Goal: Information Seeking & Learning: Learn about a topic

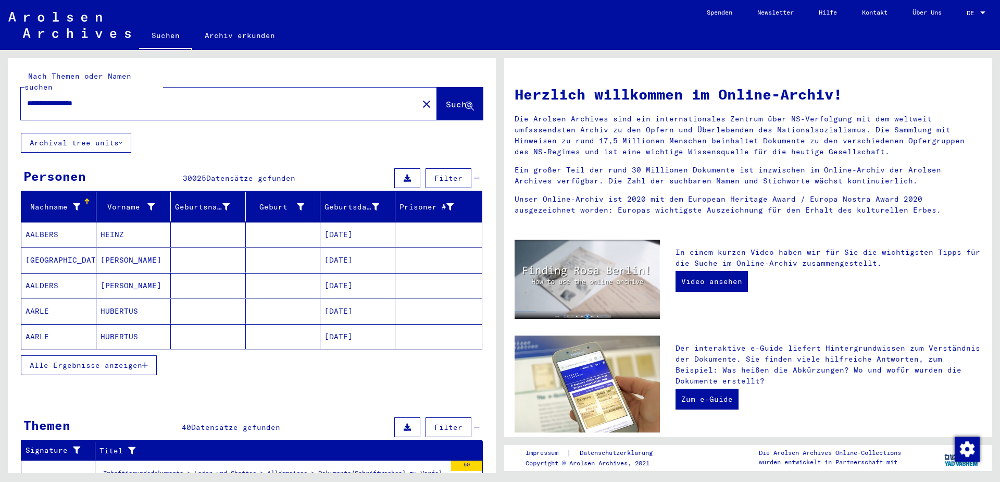
click at [79, 360] on span "Alle Ergebnisse anzeigen" at bounding box center [86, 364] width 113 height 9
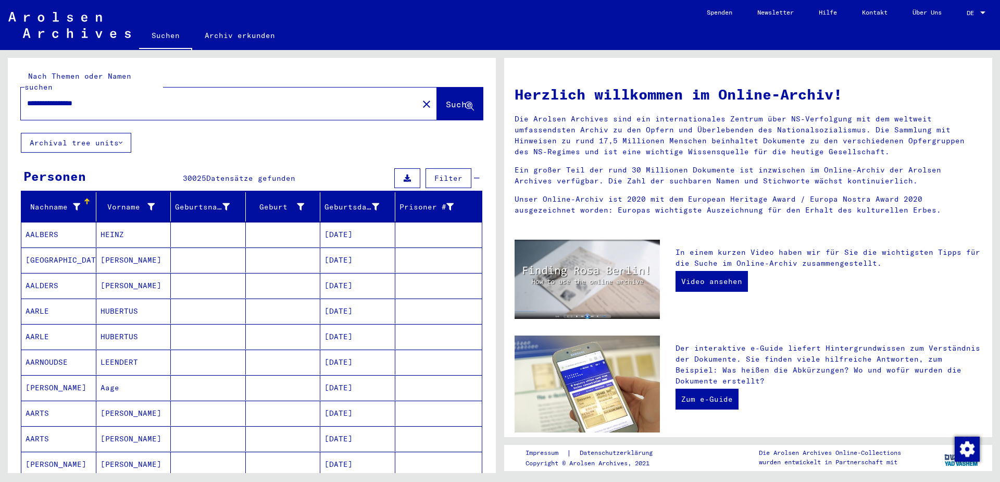
click at [446, 173] on span "Filter" at bounding box center [448, 177] width 28 height 9
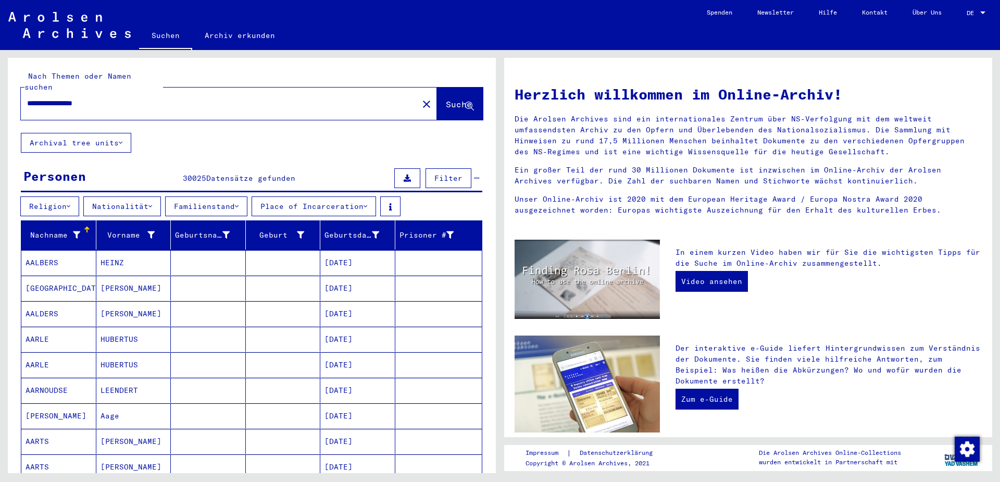
click at [70, 203] on icon at bounding box center [69, 206] width 4 height 7
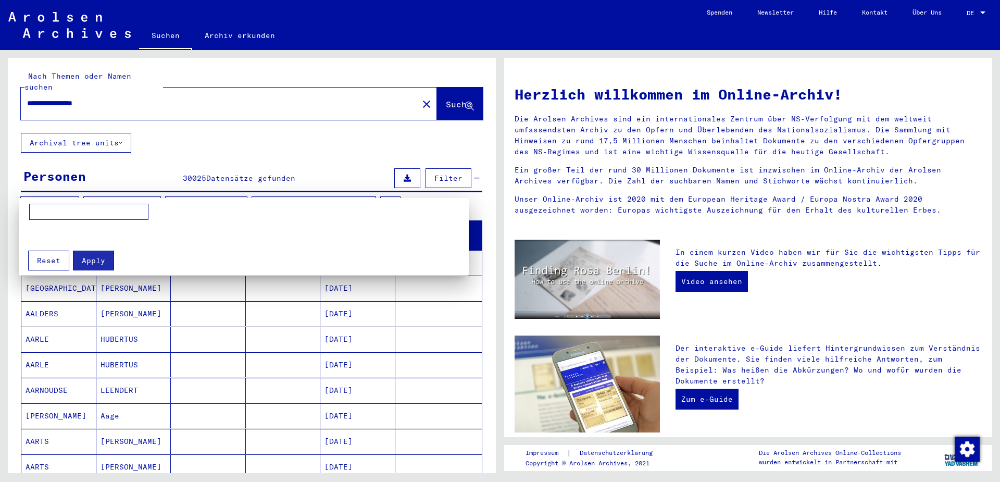
click at [71, 195] on div at bounding box center [500, 241] width 1000 height 482
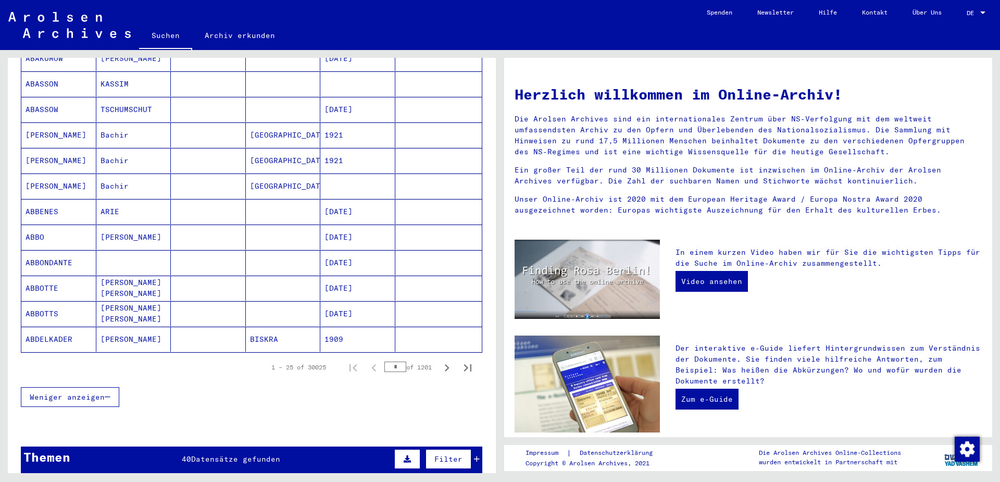
scroll to position [556, 0]
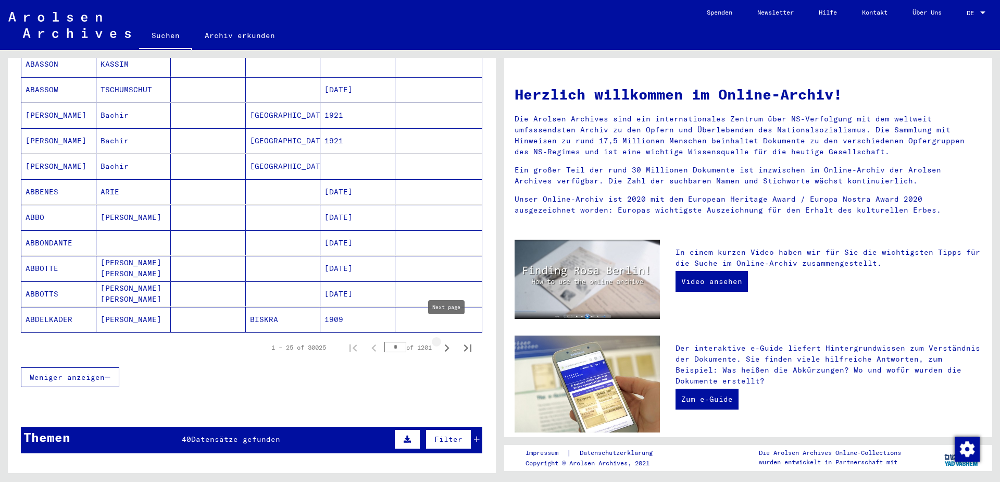
click at [447, 344] on icon "Next page" at bounding box center [447, 347] width 5 height 7
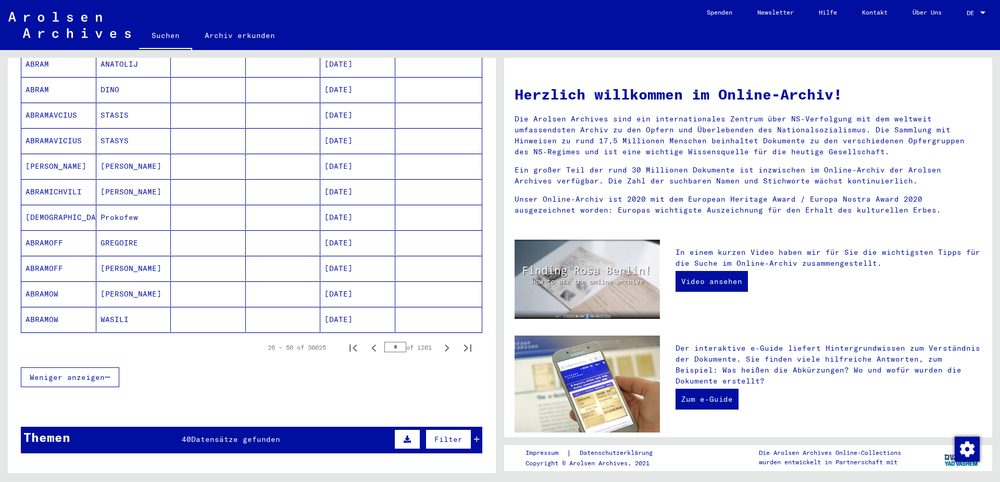
click at [447, 344] on icon "Next page" at bounding box center [447, 347] width 5 height 7
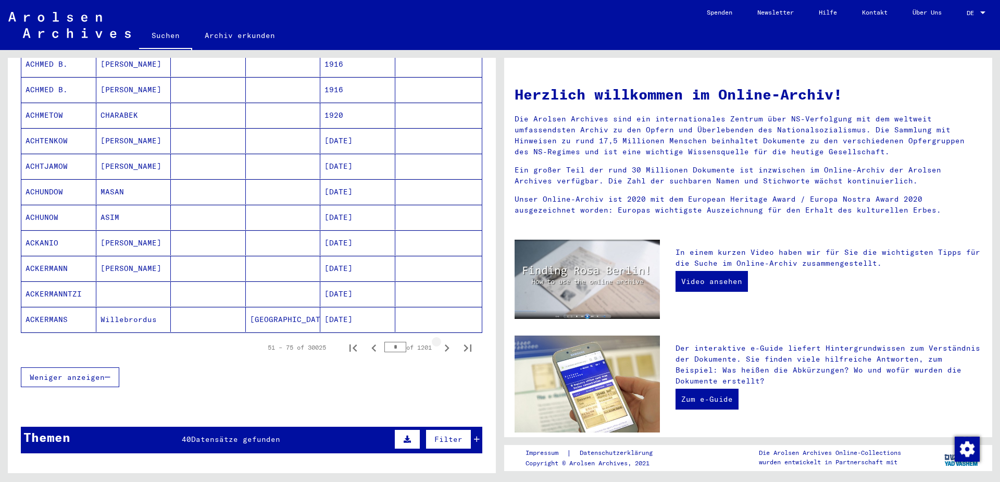
click at [447, 344] on icon "Next page" at bounding box center [447, 347] width 5 height 7
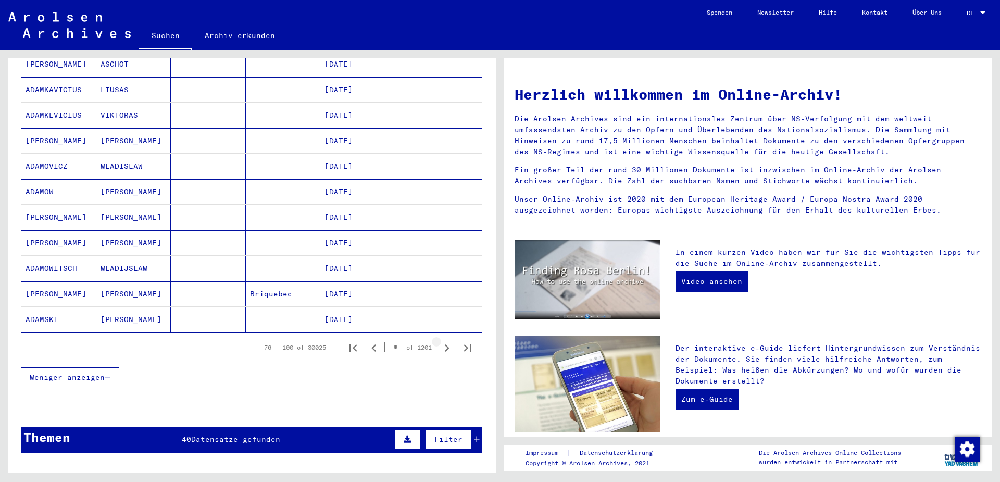
click at [447, 344] on icon "Next page" at bounding box center [447, 347] width 5 height 7
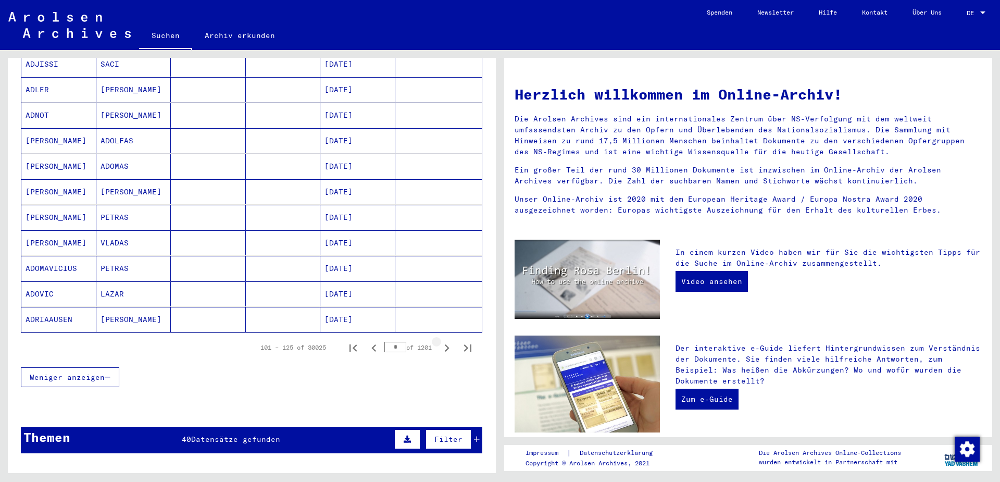
click at [447, 344] on icon "Next page" at bounding box center [447, 347] width 5 height 7
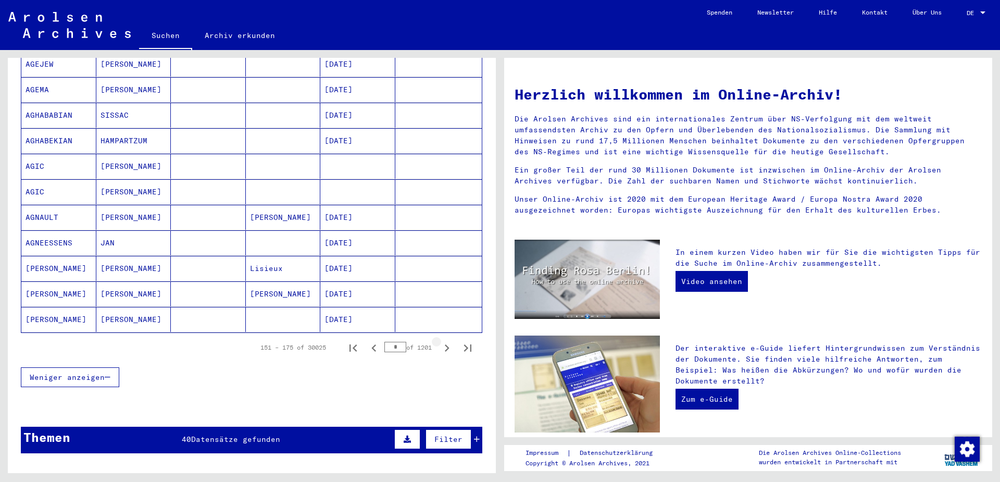
click at [447, 344] on icon "Next page" at bounding box center [447, 347] width 5 height 7
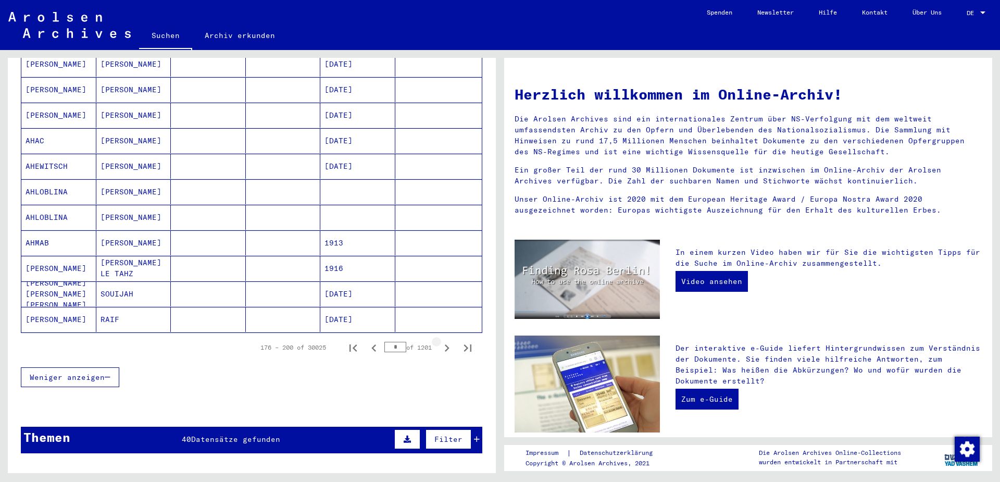
click at [447, 344] on icon "Next page" at bounding box center [447, 347] width 5 height 7
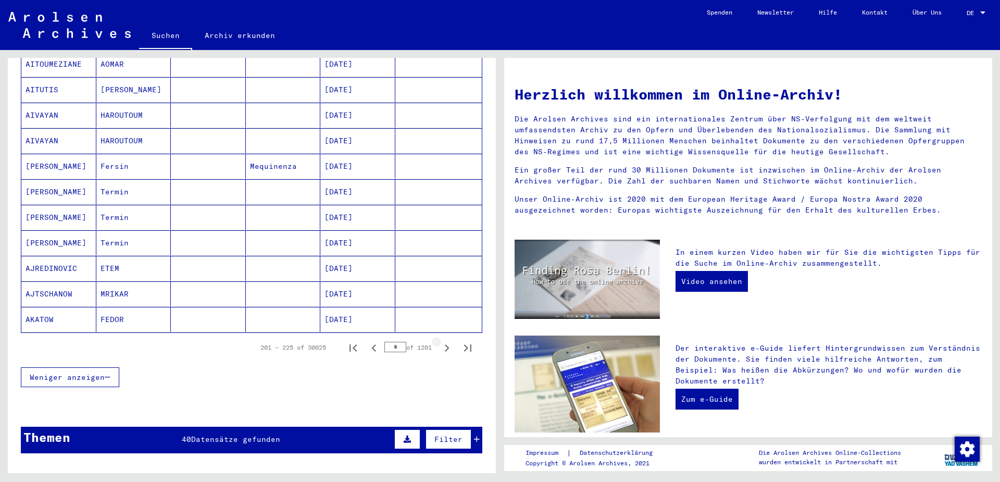
click at [447, 344] on icon "Next page" at bounding box center [447, 347] width 5 height 7
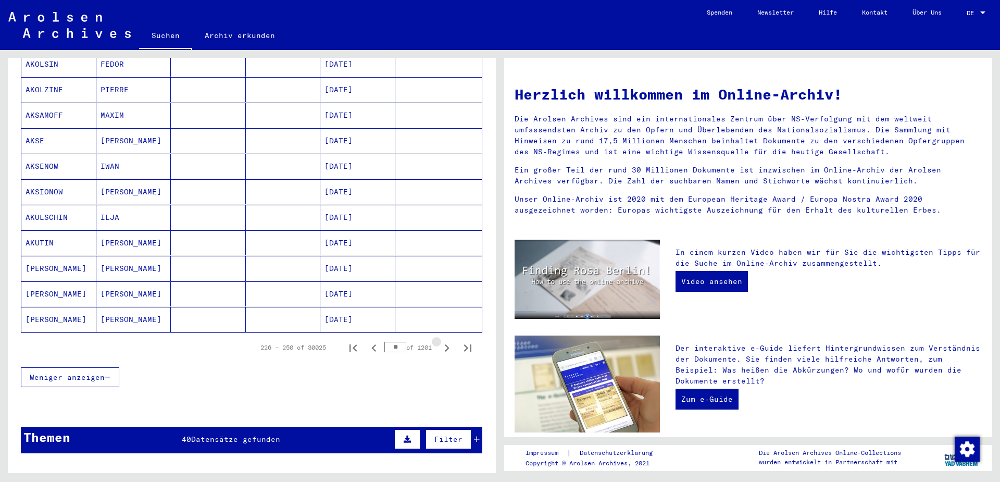
click at [447, 344] on icon "Next page" at bounding box center [447, 347] width 5 height 7
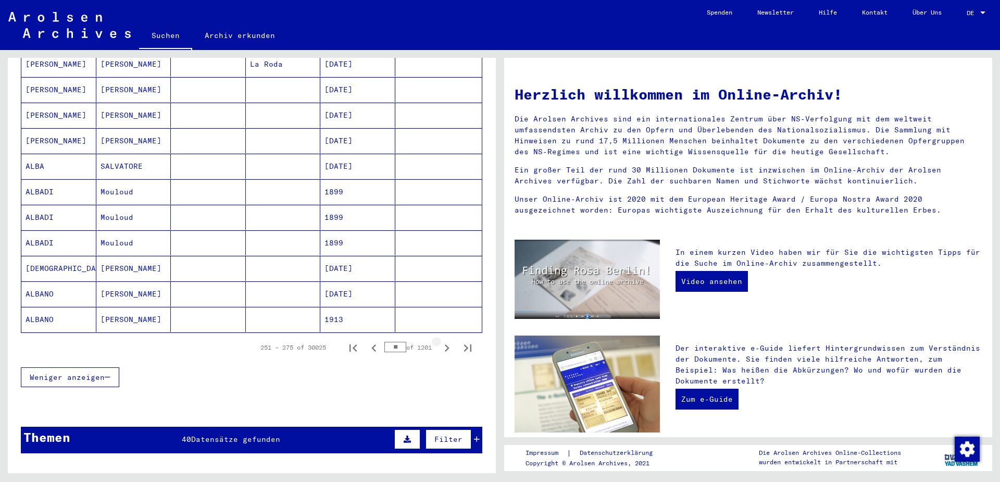
click at [447, 344] on icon "Next page" at bounding box center [447, 347] width 5 height 7
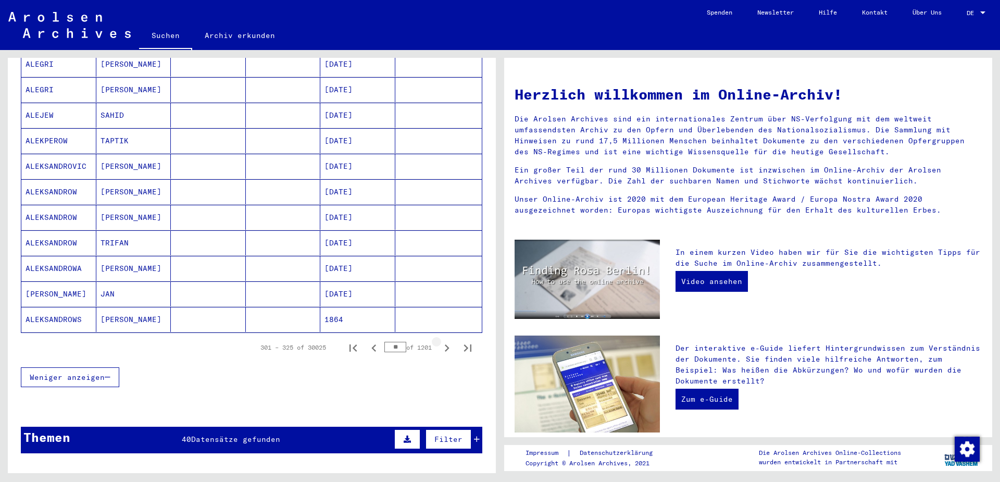
click at [447, 344] on icon "Next page" at bounding box center [447, 347] width 5 height 7
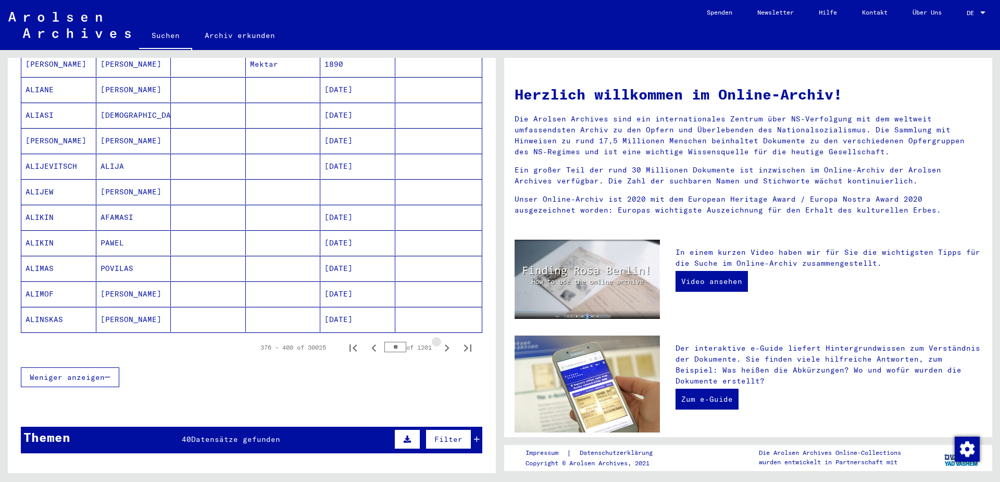
click at [447, 344] on icon "Next page" at bounding box center [447, 347] width 5 height 7
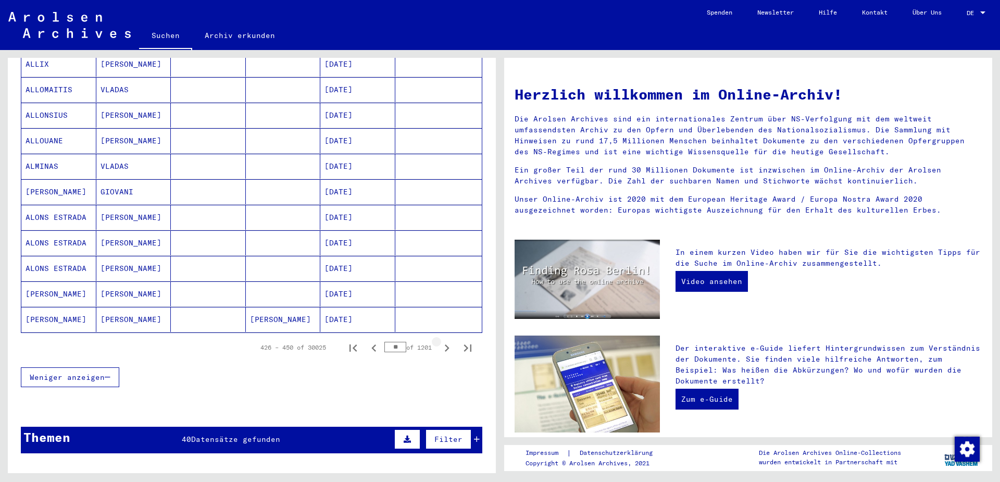
click at [447, 344] on icon "Next page" at bounding box center [447, 347] width 5 height 7
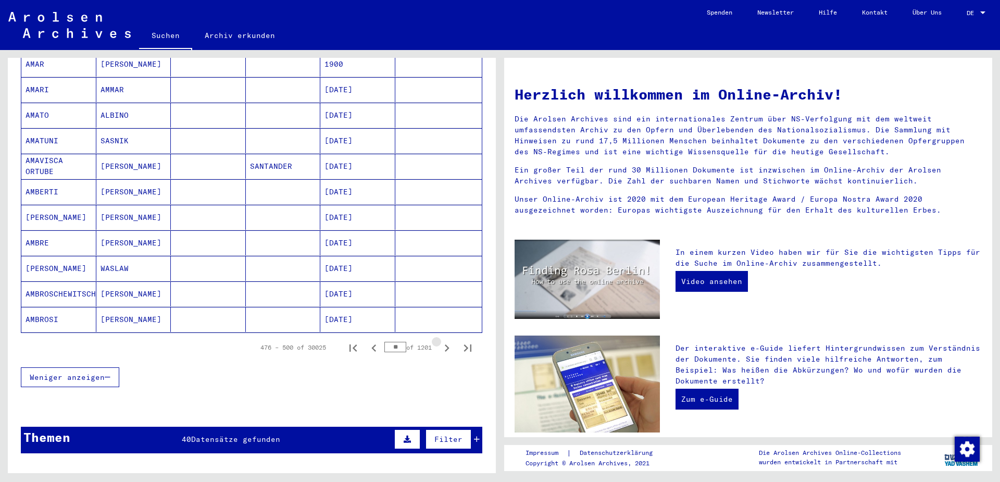
click at [447, 344] on icon "Next page" at bounding box center [447, 347] width 5 height 7
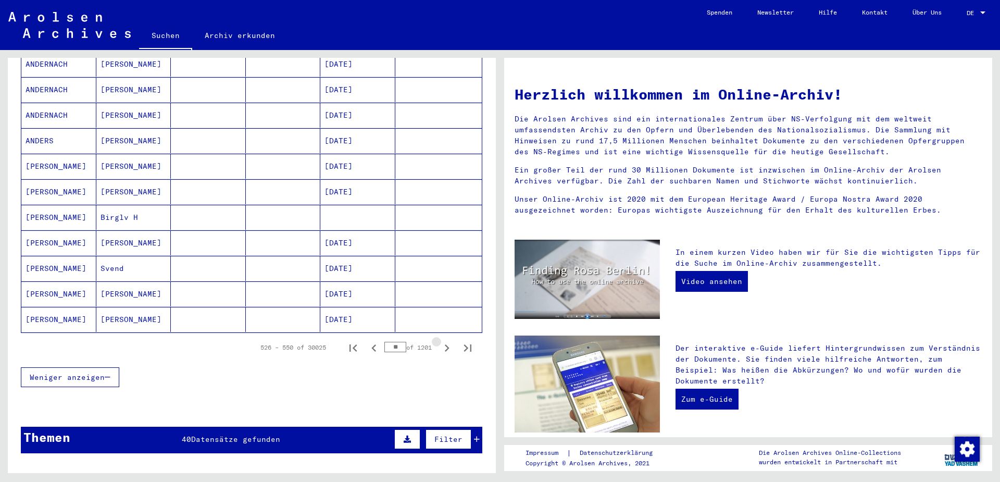
click at [447, 344] on icon "Next page" at bounding box center [447, 347] width 5 height 7
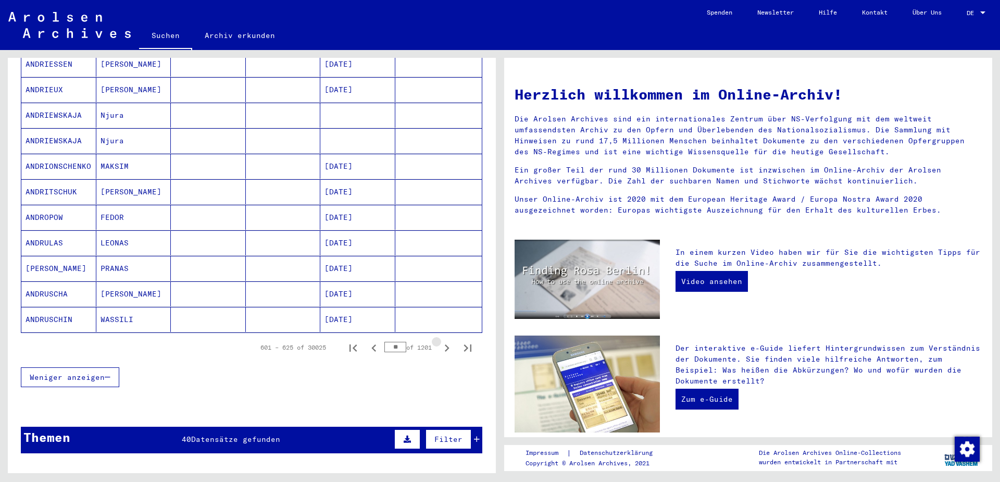
click at [447, 344] on icon "Next page" at bounding box center [447, 347] width 5 height 7
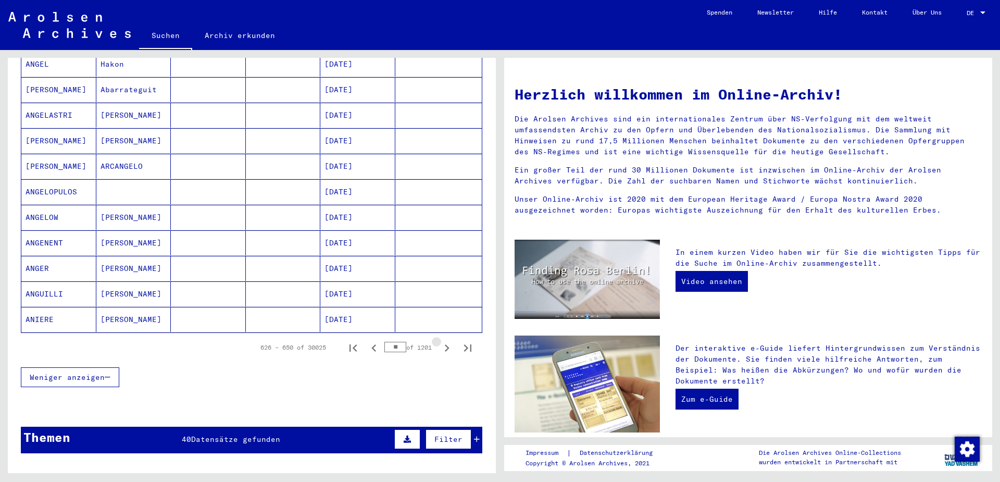
click at [447, 344] on icon "Next page" at bounding box center [447, 347] width 5 height 7
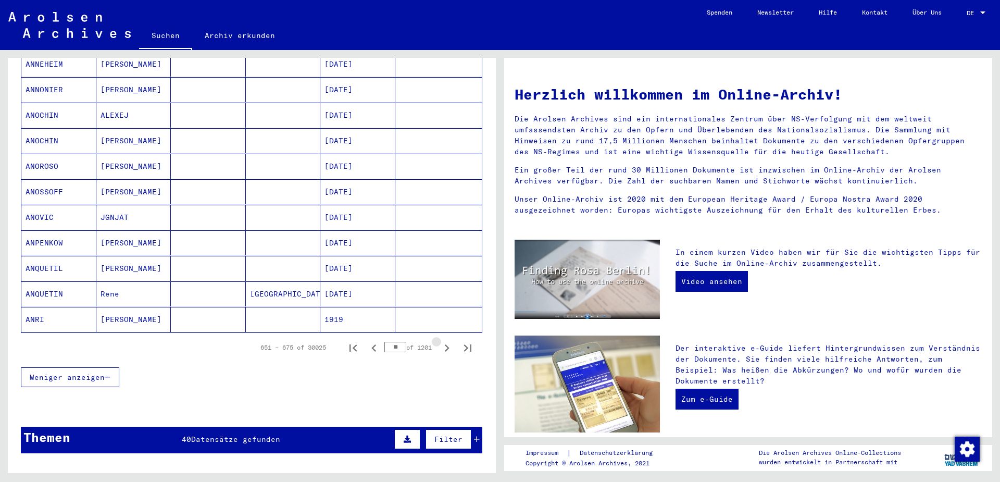
click at [447, 344] on icon "Next page" at bounding box center [447, 347] width 5 height 7
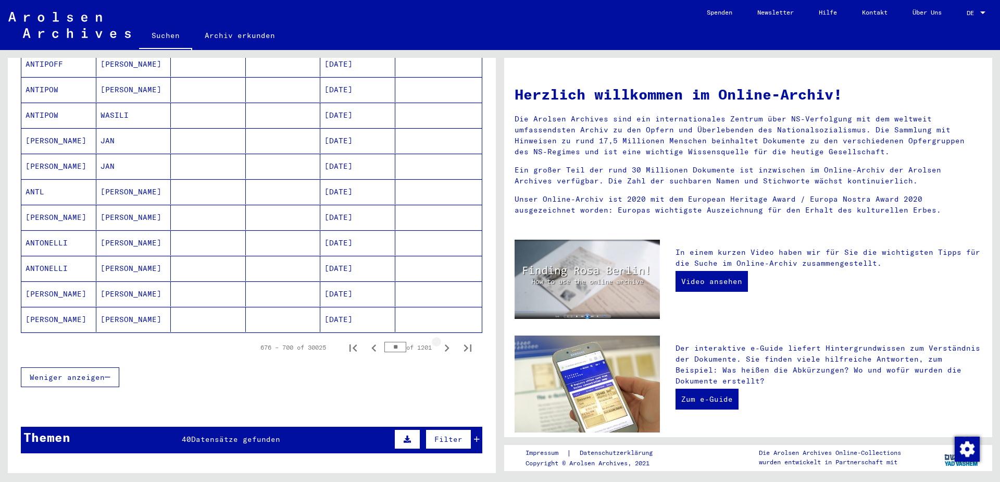
click at [447, 344] on icon "Next page" at bounding box center [447, 347] width 5 height 7
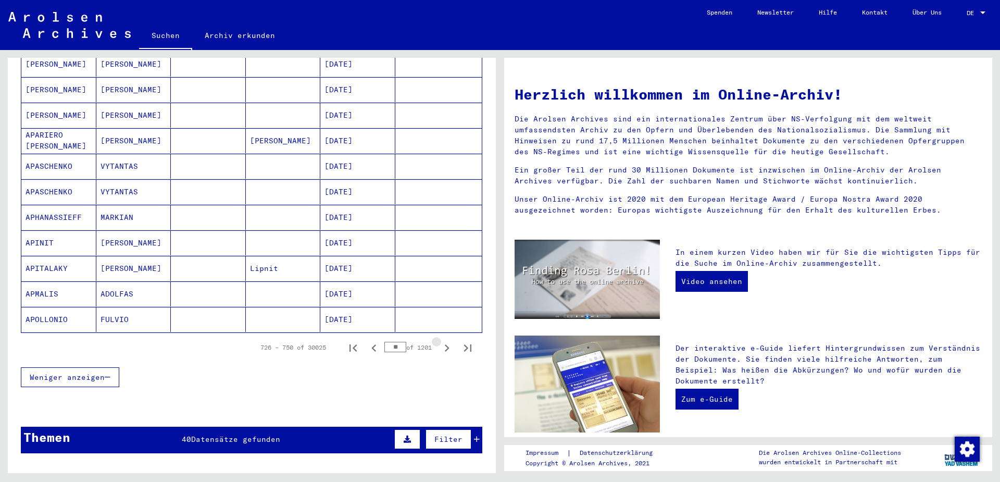
click at [447, 344] on icon "Next page" at bounding box center [447, 347] width 5 height 7
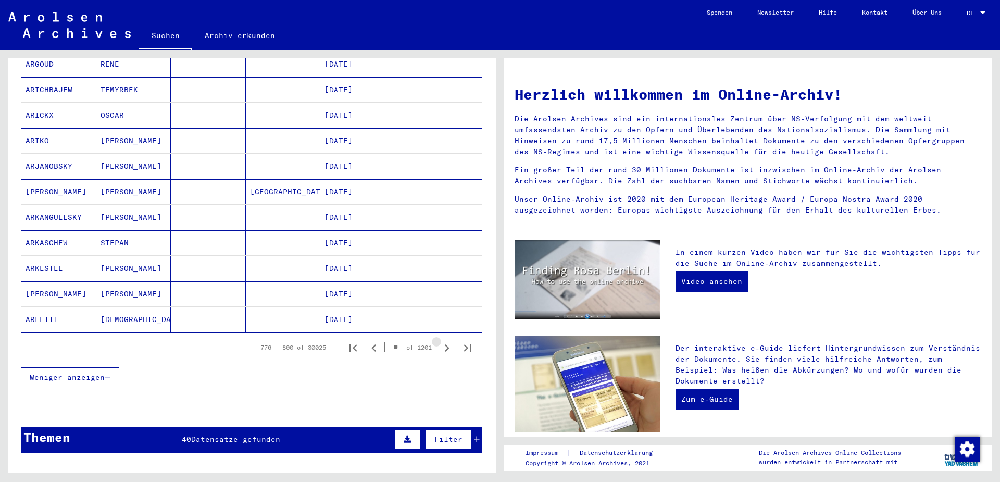
click at [447, 344] on icon "Next page" at bounding box center [447, 347] width 5 height 7
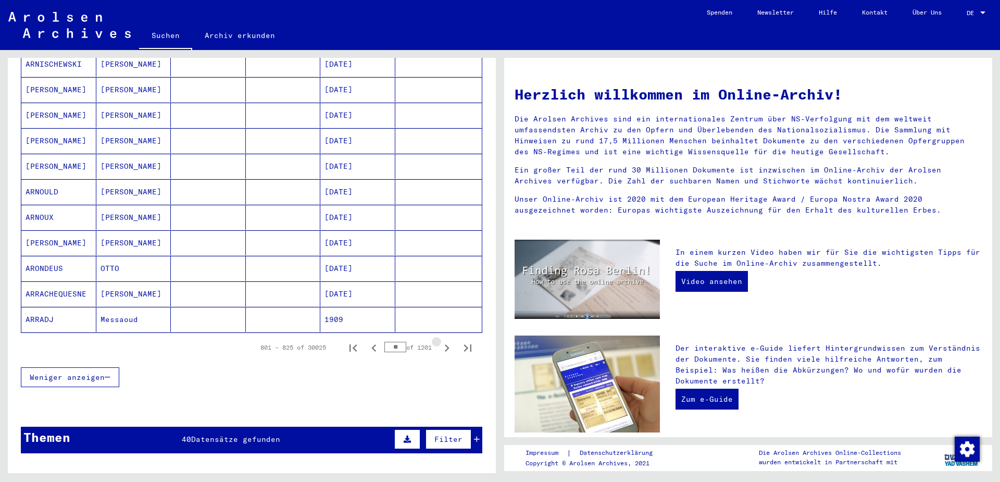
click at [447, 344] on icon "Next page" at bounding box center [447, 347] width 5 height 7
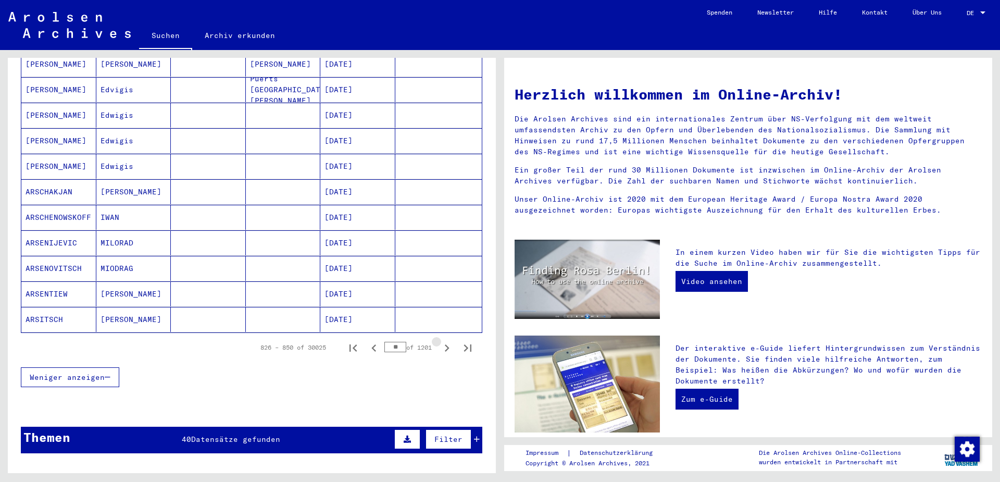
click at [447, 344] on icon "Next page" at bounding box center [447, 347] width 5 height 7
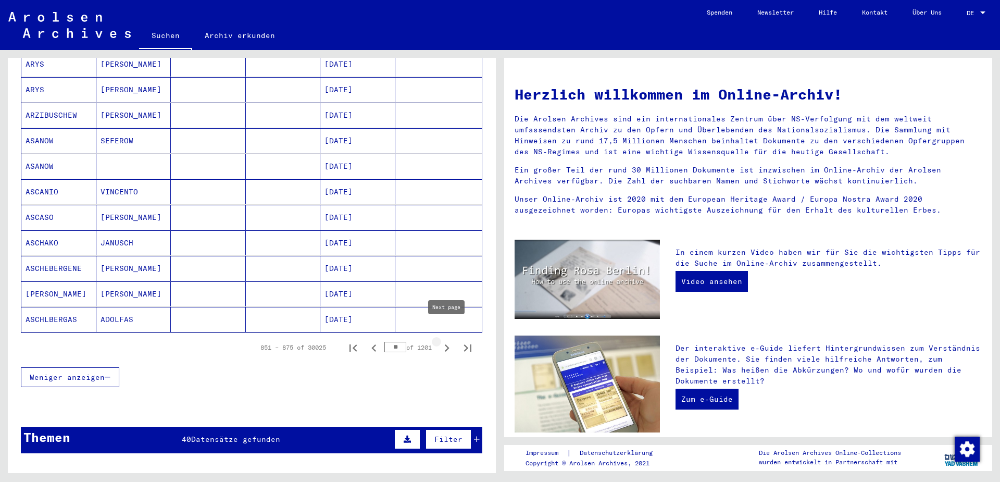
click at [447, 344] on icon "Next page" at bounding box center [447, 347] width 5 height 7
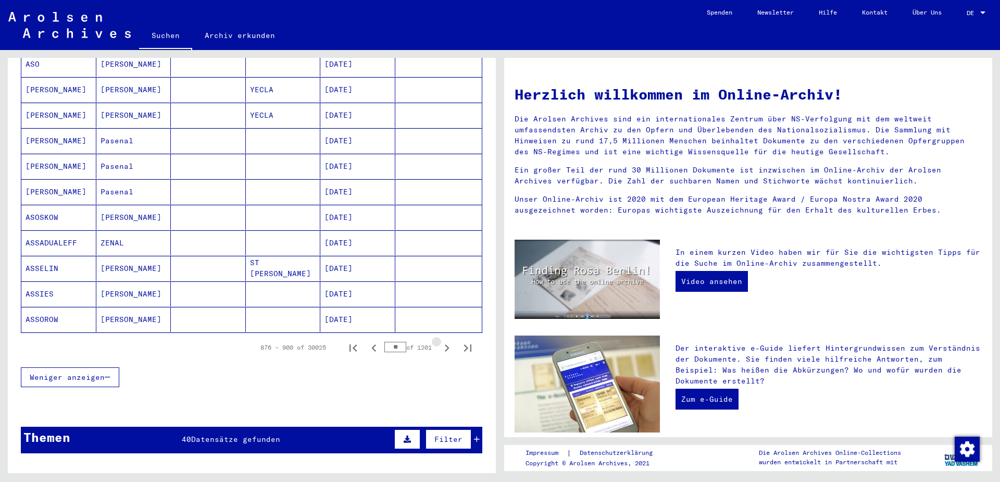
click at [447, 344] on icon "Next page" at bounding box center [447, 347] width 5 height 7
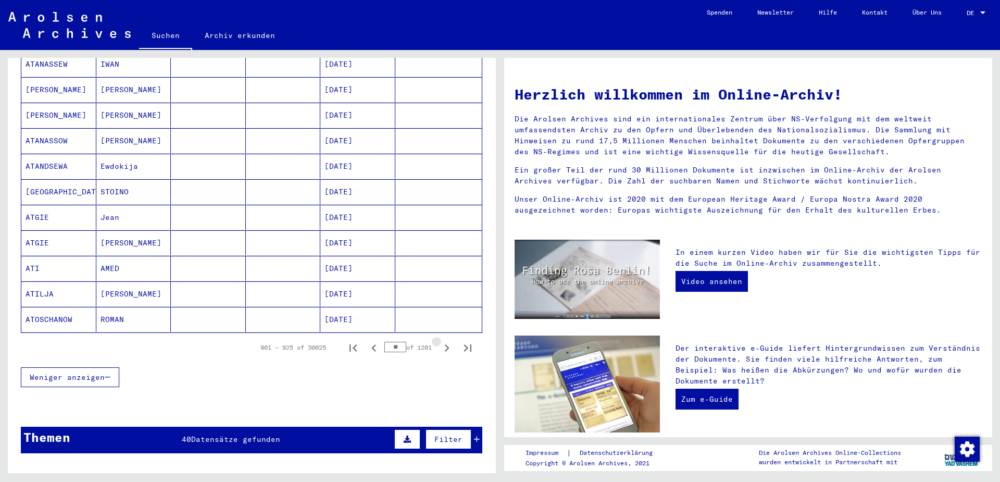
click at [447, 344] on icon "Next page" at bounding box center [447, 347] width 5 height 7
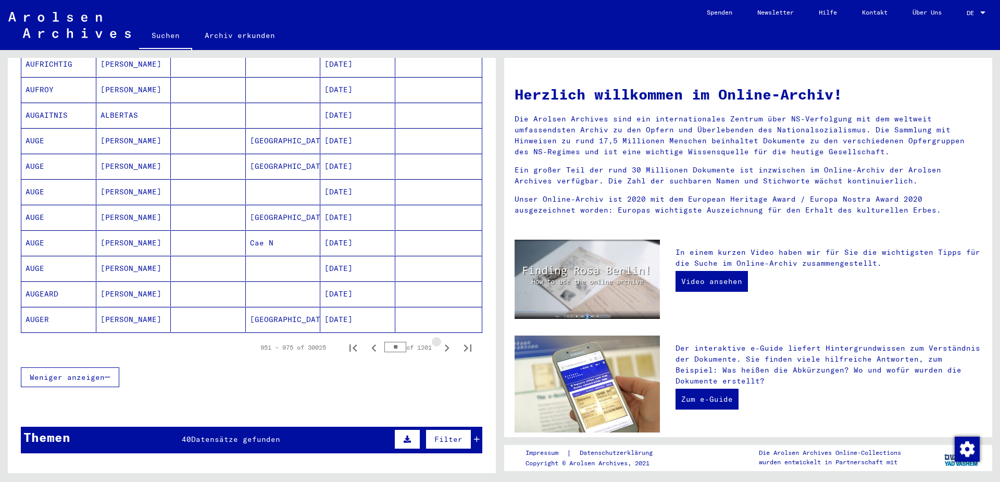
click at [447, 344] on icon "Next page" at bounding box center [447, 347] width 5 height 7
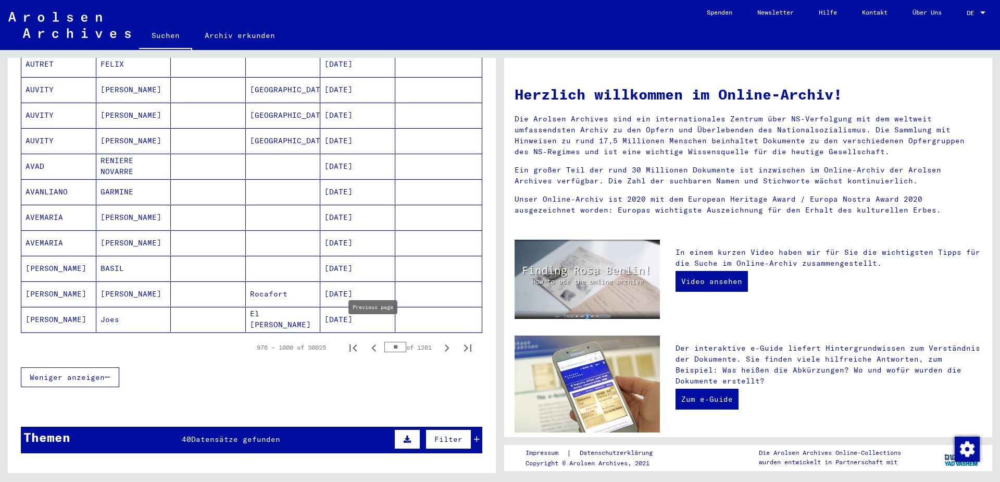
click at [372, 344] on icon "Previous page" at bounding box center [373, 347] width 5 height 7
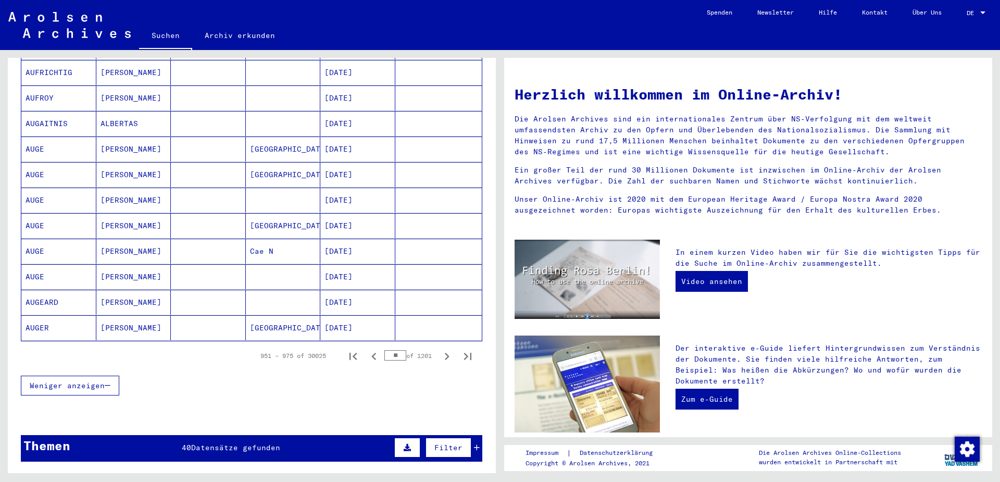
scroll to position [609, 0]
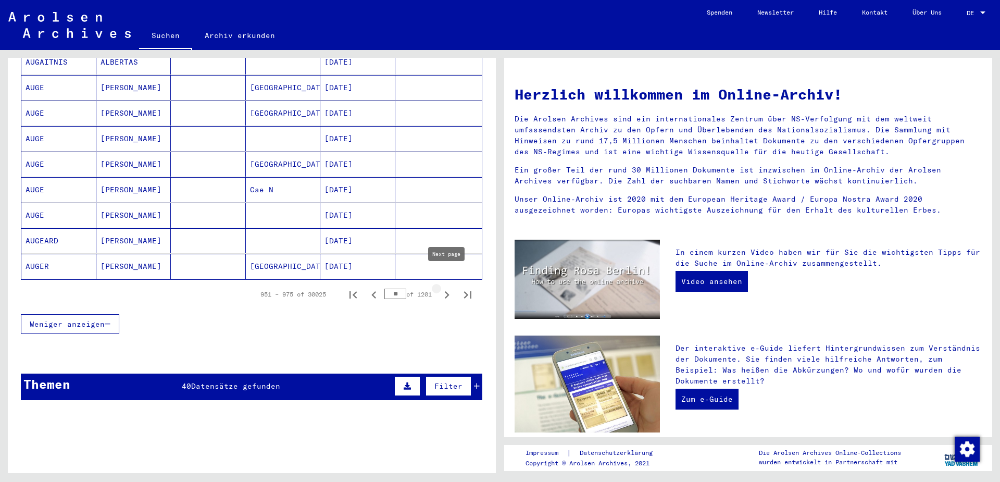
click at [447, 288] on icon "Next page" at bounding box center [447, 295] width 15 height 15
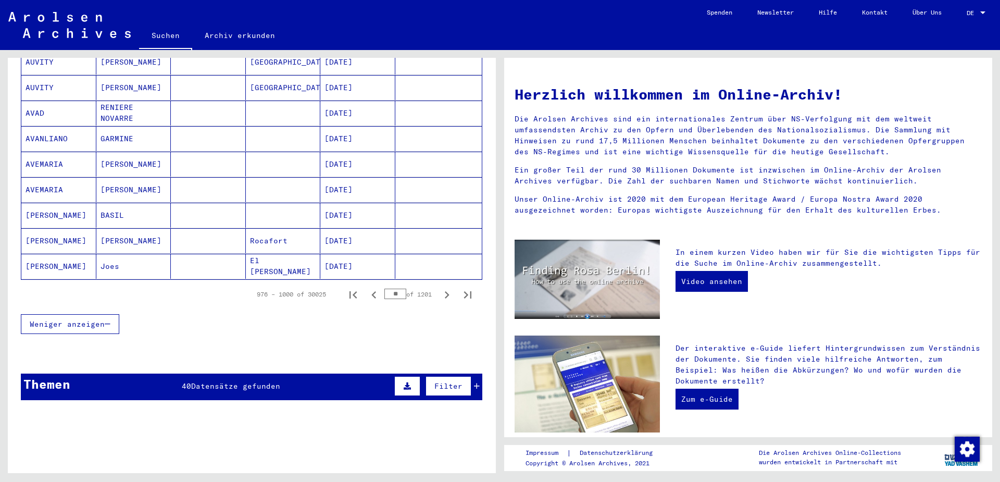
click at [447, 288] on icon "Next page" at bounding box center [447, 295] width 15 height 15
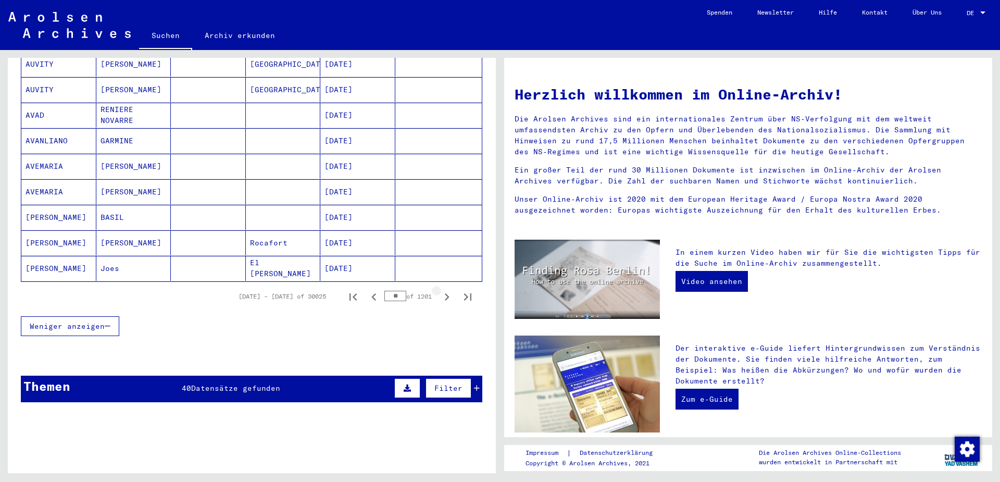
scroll to position [611, 0]
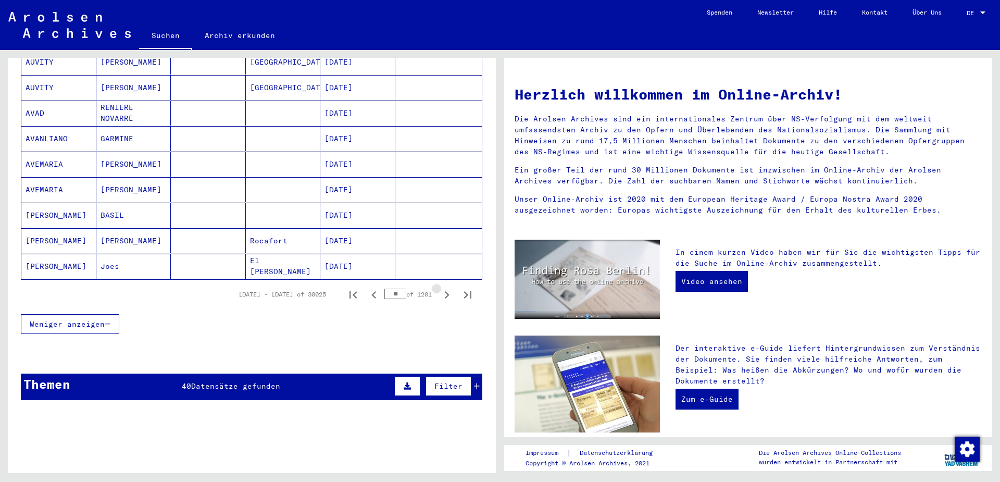
click at [447, 291] on icon "Next page" at bounding box center [447, 294] width 5 height 7
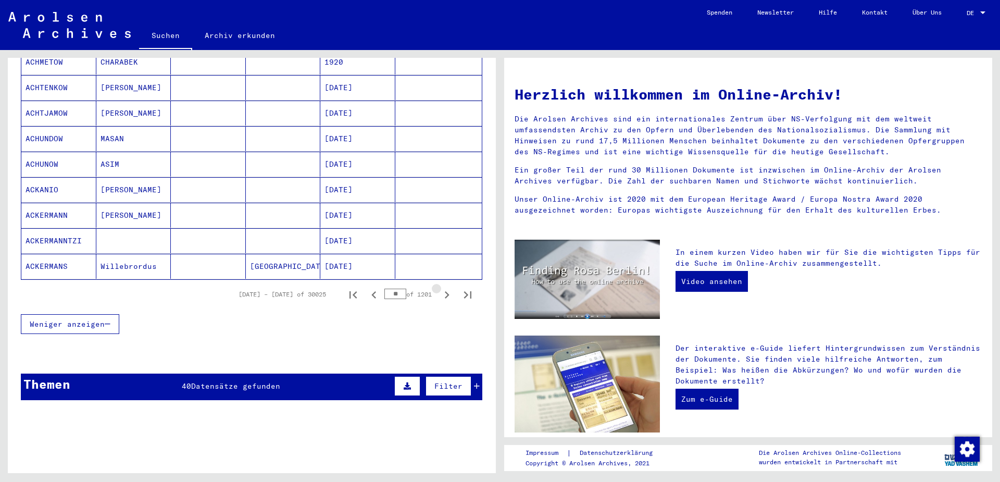
click at [447, 291] on icon "Next page" at bounding box center [447, 294] width 5 height 7
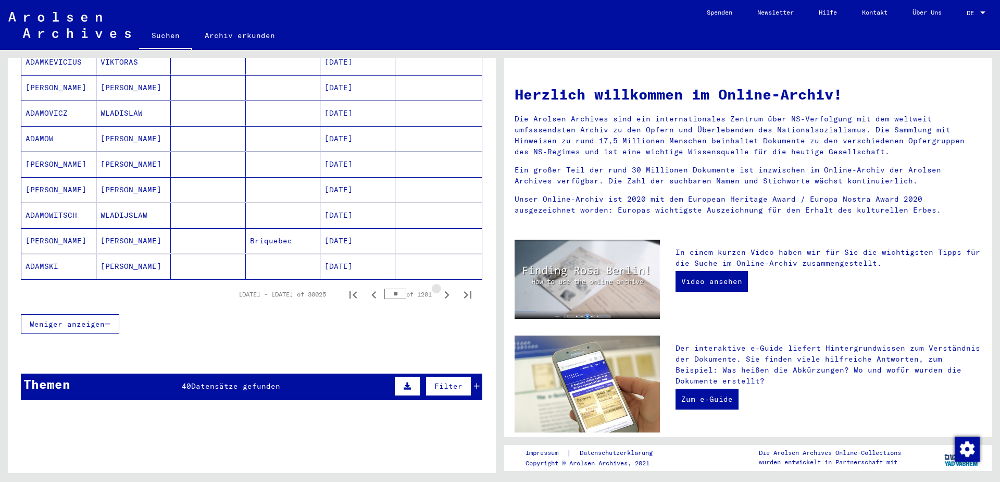
click at [447, 291] on icon "Next page" at bounding box center [447, 294] width 5 height 7
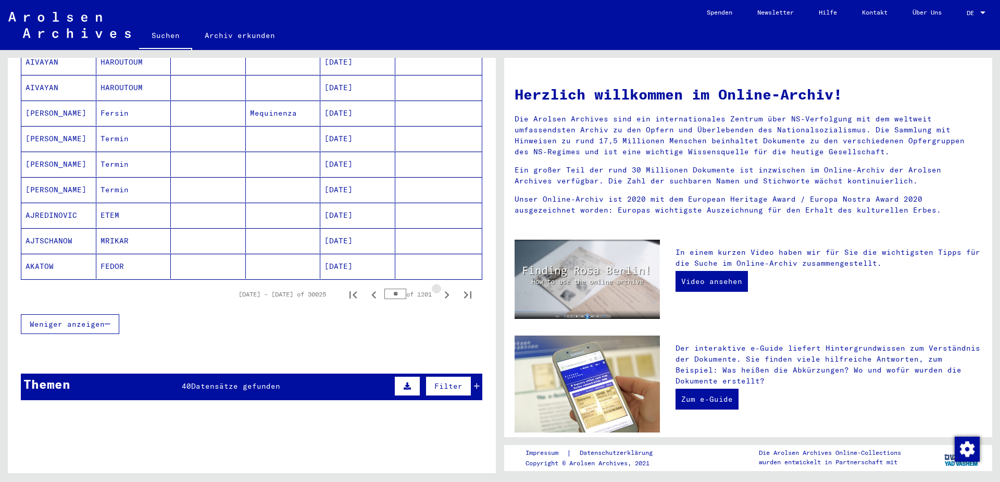
click at [447, 291] on icon "Next page" at bounding box center [447, 294] width 5 height 7
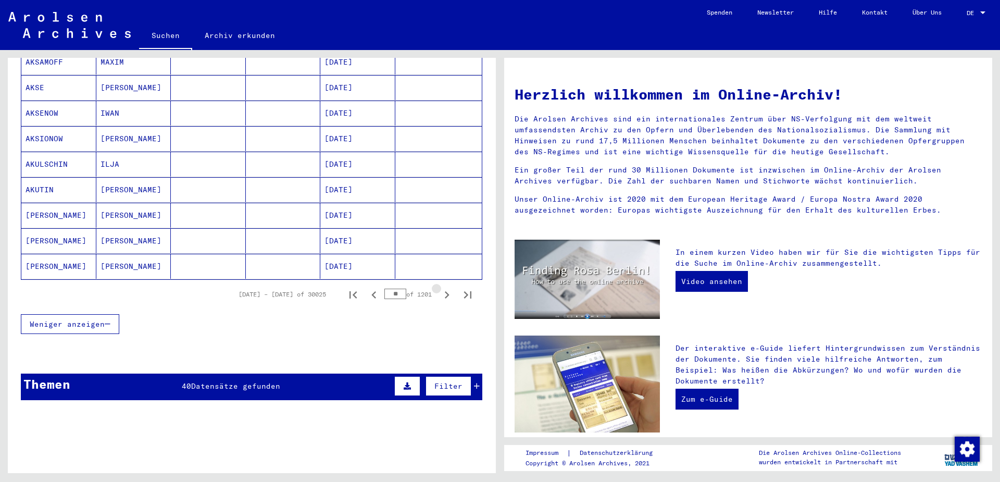
click at [447, 291] on icon "Next page" at bounding box center [447, 294] width 5 height 7
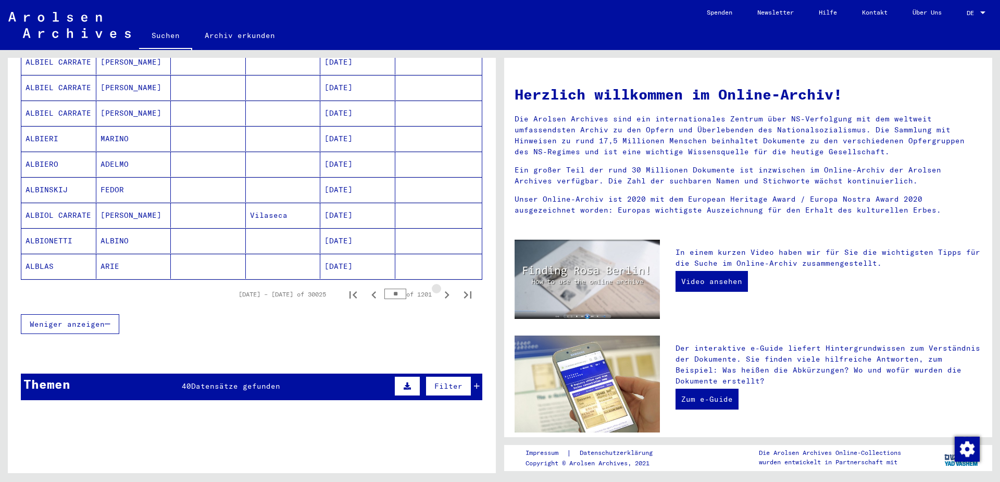
click at [447, 291] on icon "Next page" at bounding box center [447, 294] width 5 height 7
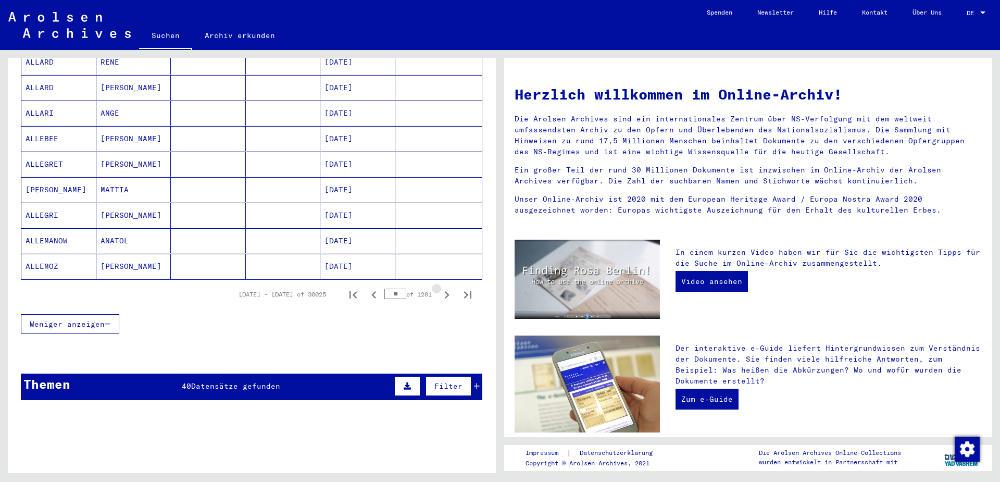
click at [447, 291] on icon "Next page" at bounding box center [447, 294] width 5 height 7
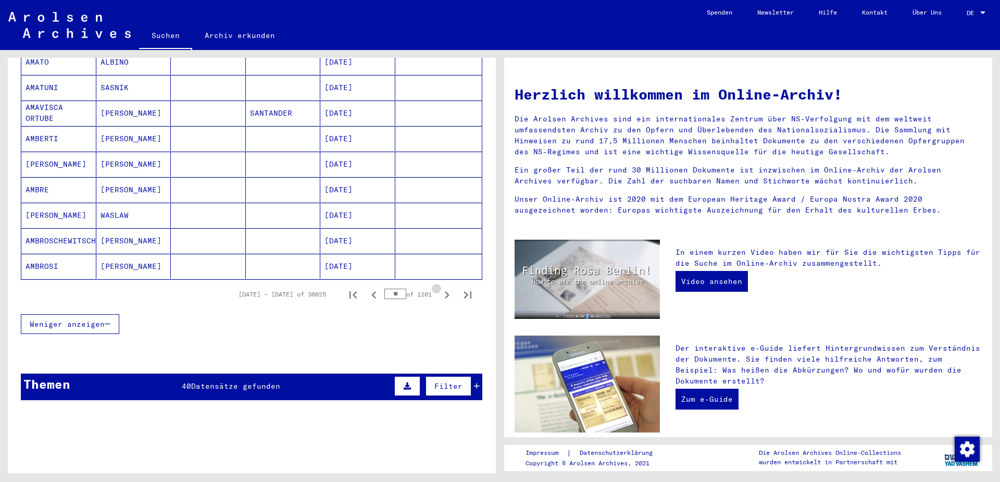
click at [447, 291] on icon "Next page" at bounding box center [447, 294] width 5 height 7
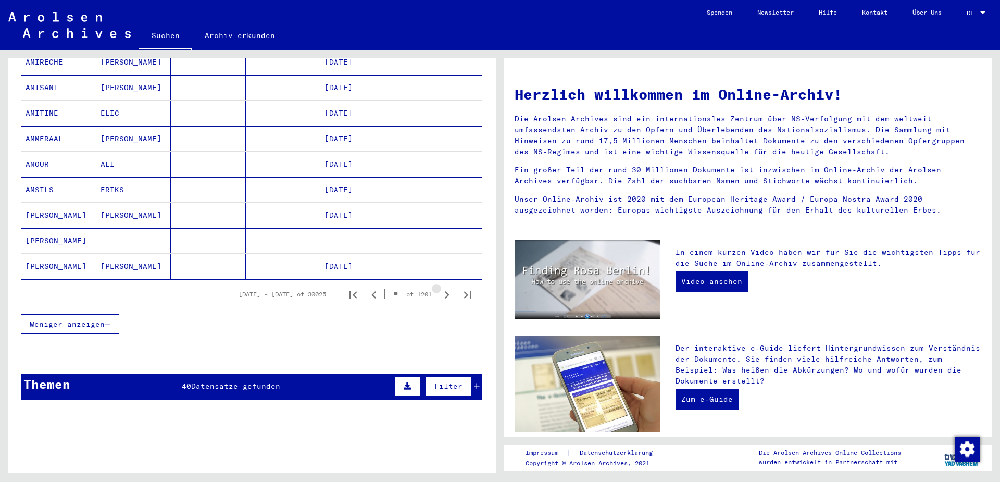
click at [447, 291] on icon "Next page" at bounding box center [447, 294] width 5 height 7
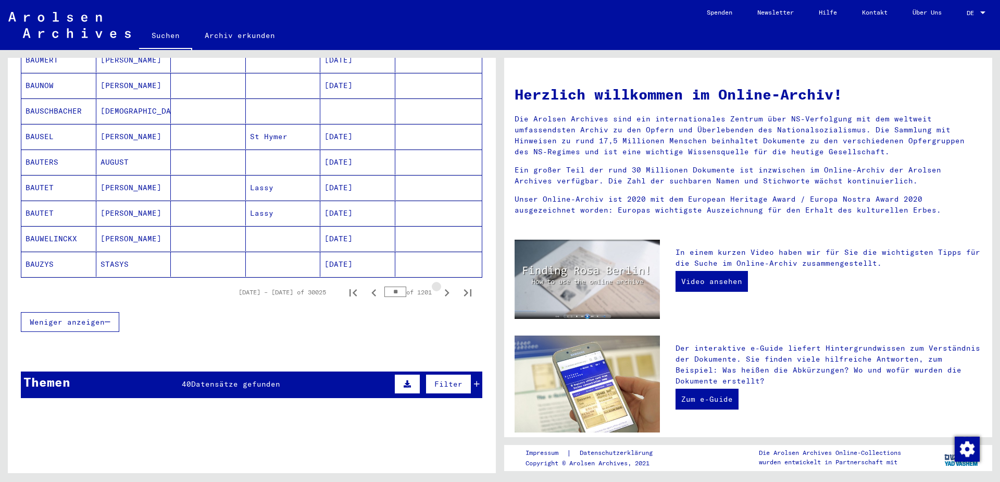
click at [447, 289] on icon "Next page" at bounding box center [447, 292] width 5 height 7
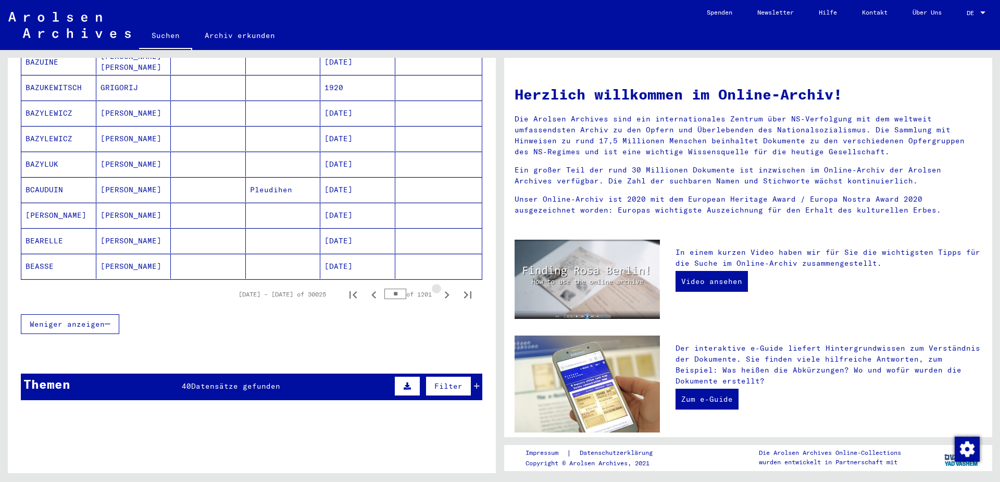
click at [447, 291] on icon "Next page" at bounding box center [447, 294] width 5 height 7
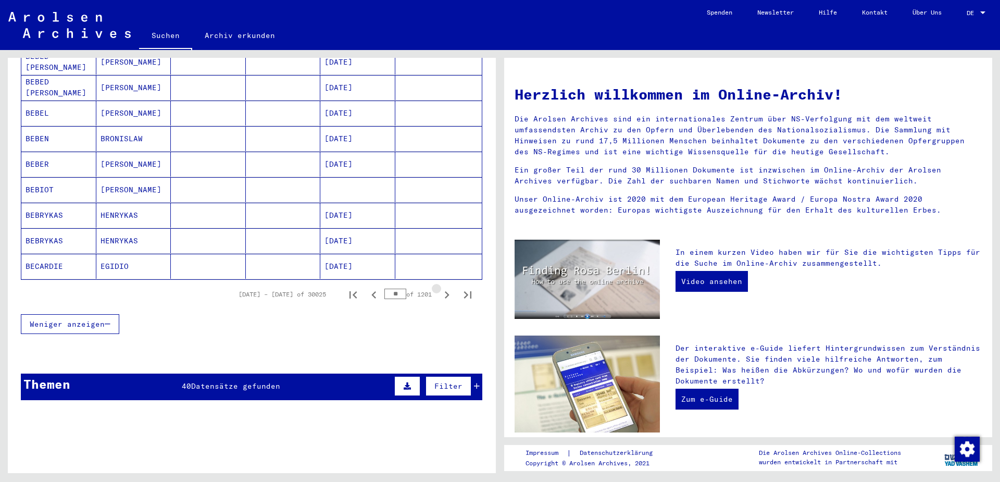
click at [447, 291] on icon "Next page" at bounding box center [447, 294] width 5 height 7
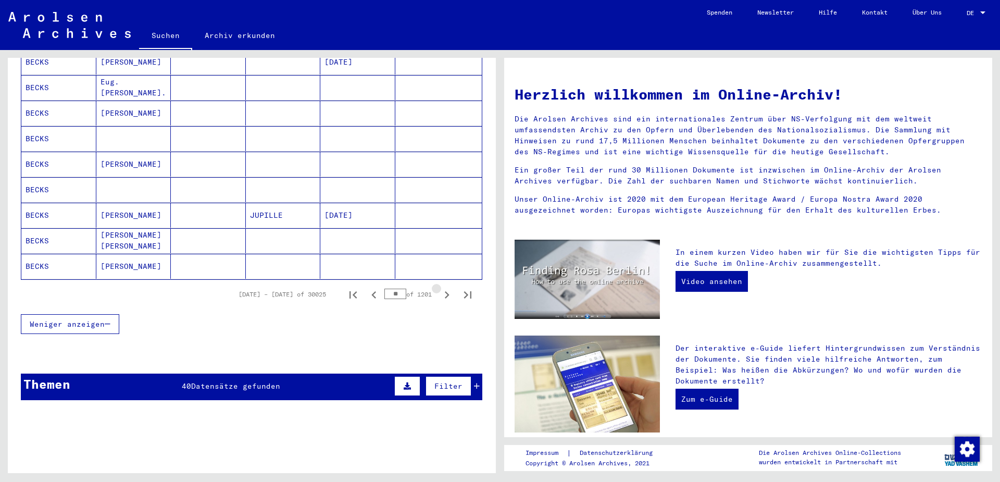
click at [447, 291] on icon "Next page" at bounding box center [447, 294] width 5 height 7
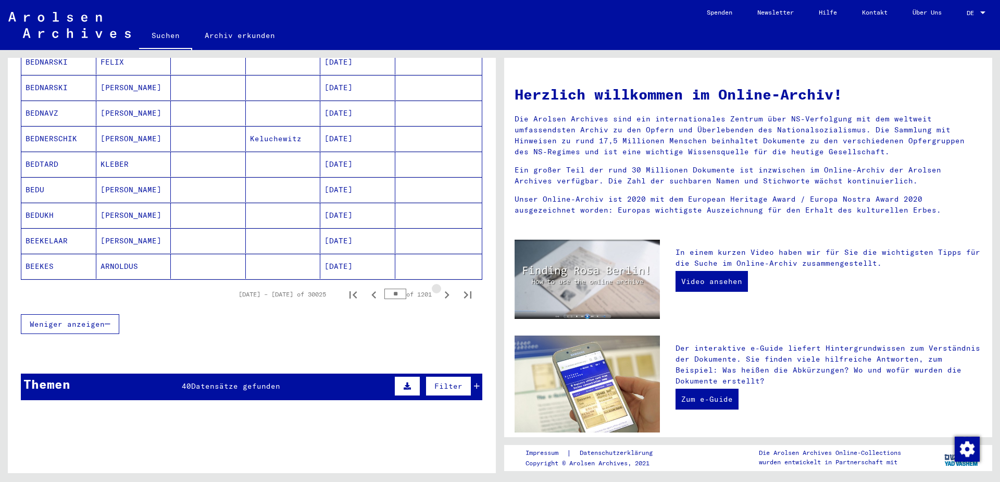
click at [447, 291] on icon "Next page" at bounding box center [447, 294] width 5 height 7
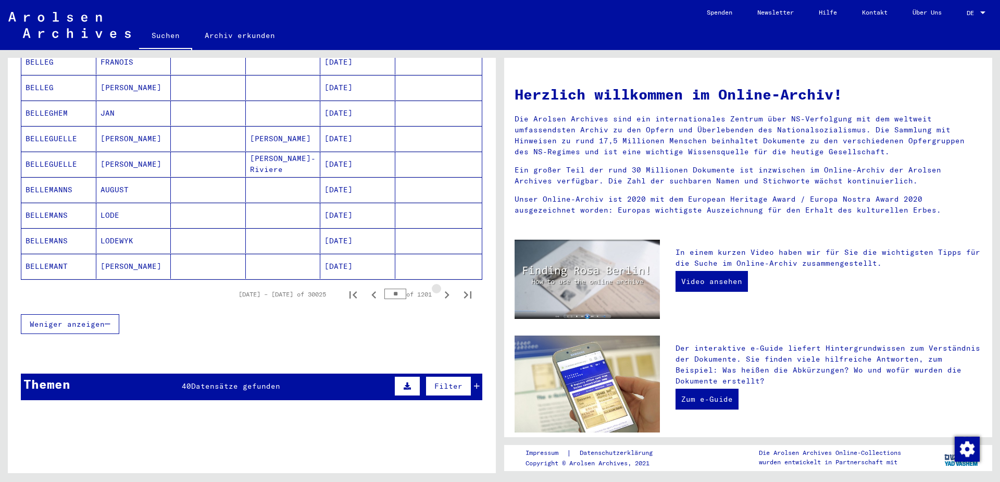
click at [447, 291] on icon "Next page" at bounding box center [447, 294] width 5 height 7
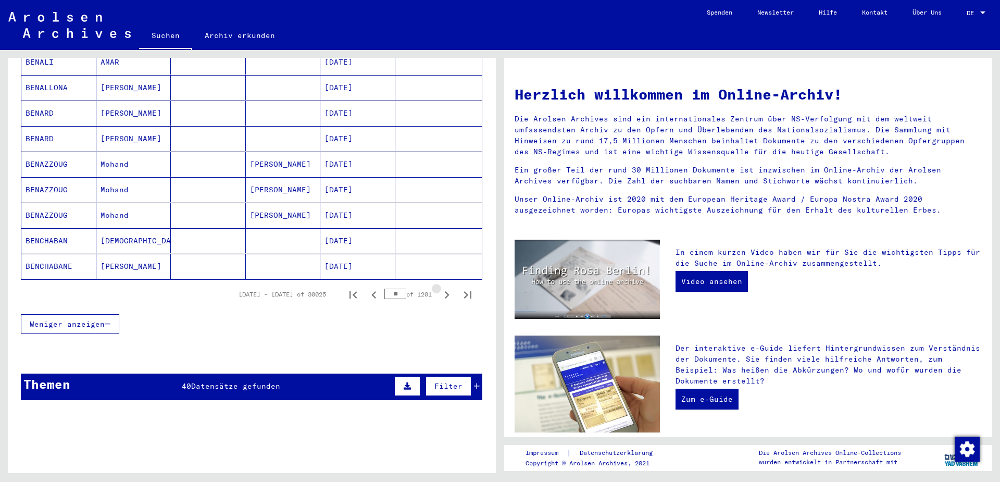
click at [447, 291] on icon "Next page" at bounding box center [447, 294] width 5 height 7
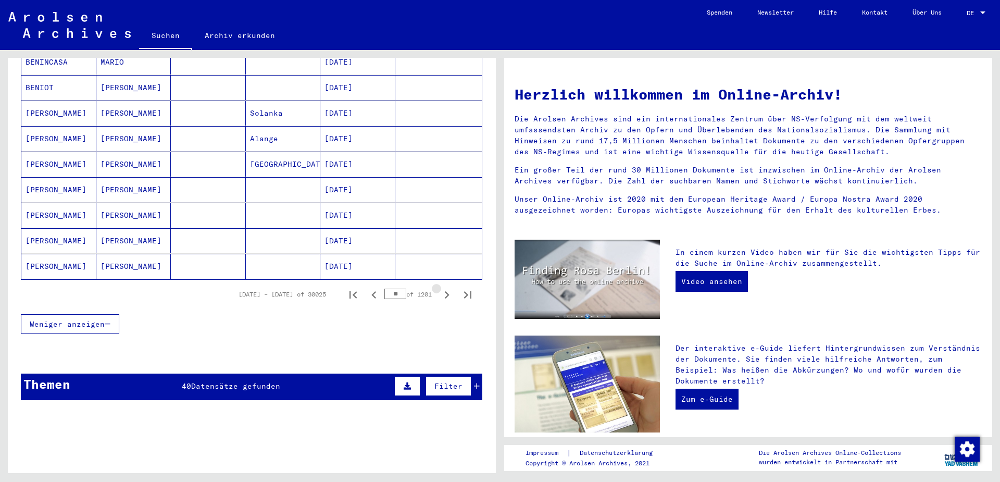
click at [447, 291] on icon "Next page" at bounding box center [447, 294] width 5 height 7
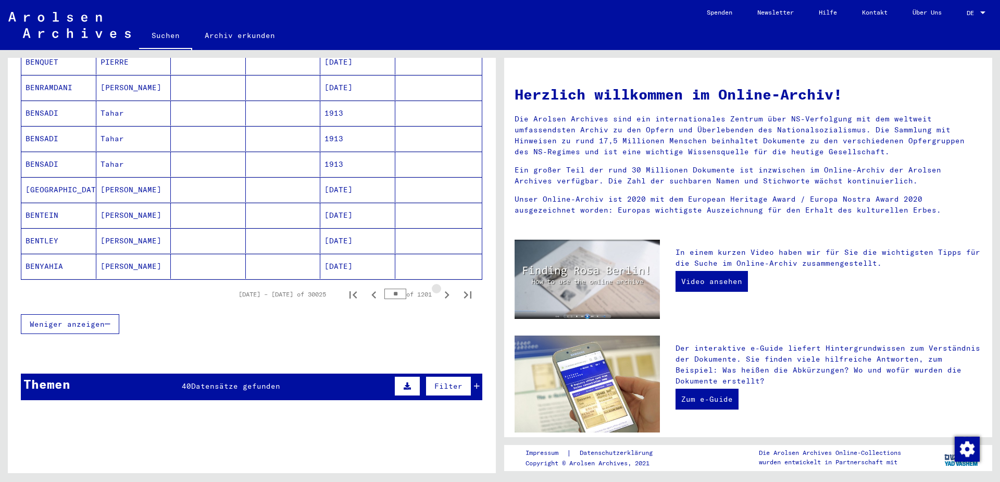
click at [447, 291] on icon "Next page" at bounding box center [447, 294] width 5 height 7
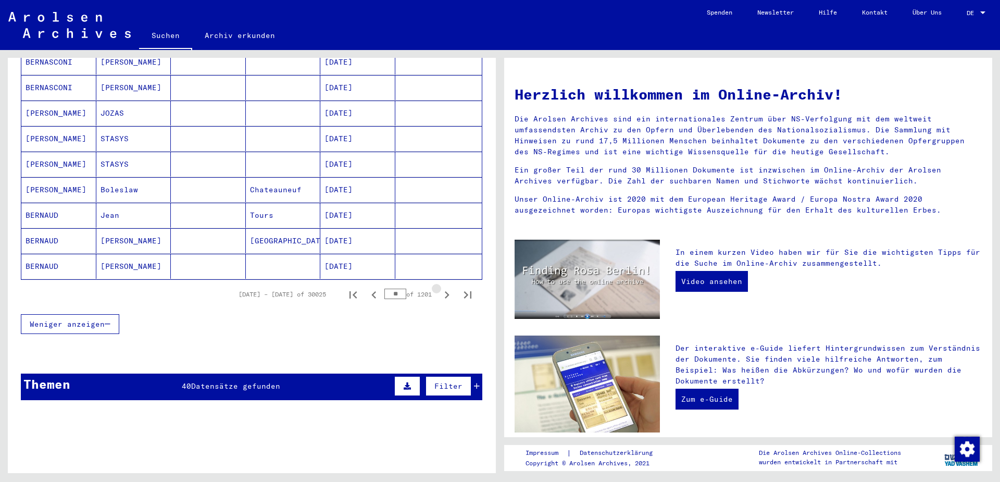
click at [447, 291] on icon "Next page" at bounding box center [447, 294] width 5 height 7
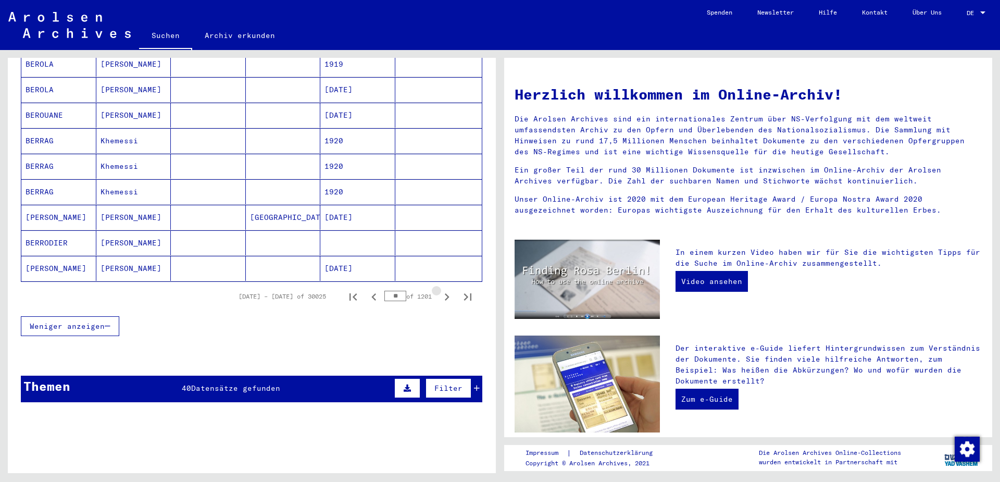
scroll to position [611, 0]
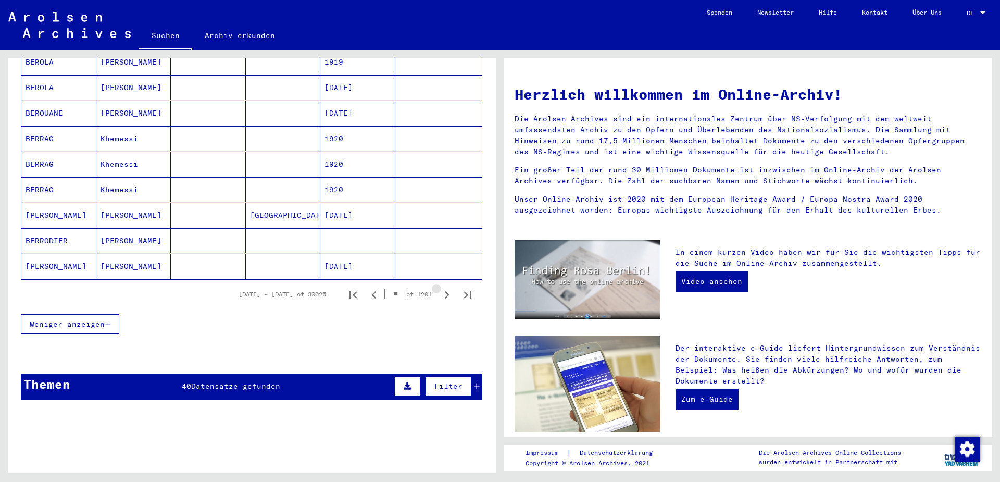
click at [447, 291] on icon "Next page" at bounding box center [447, 294] width 5 height 7
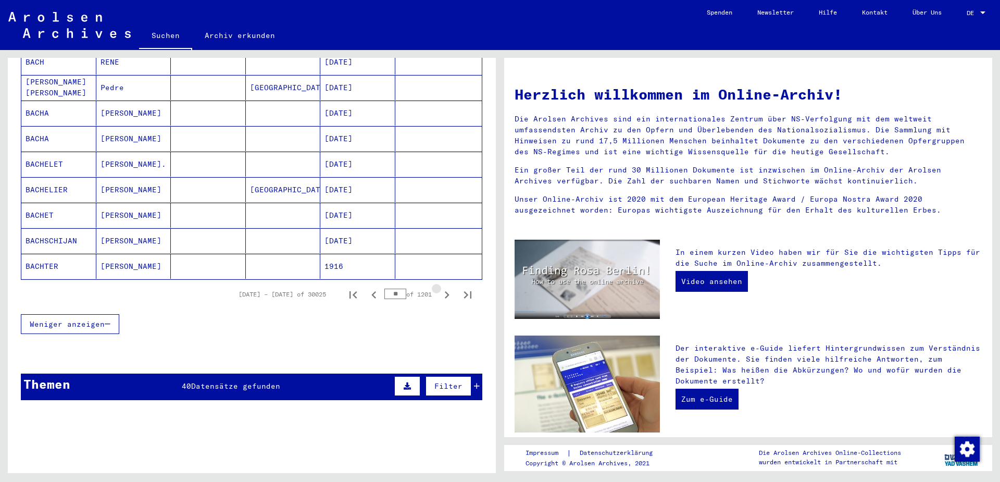
click at [447, 291] on icon "Next page" at bounding box center [447, 294] width 5 height 7
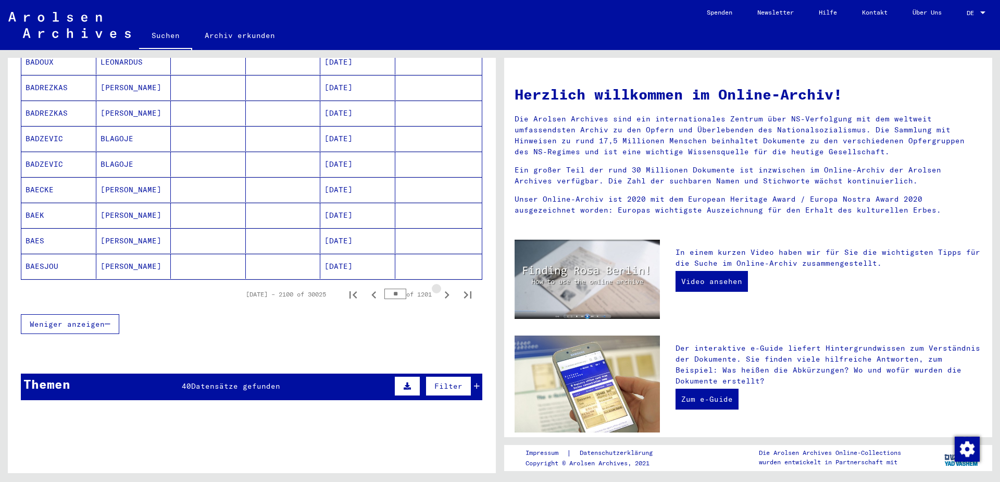
click at [447, 291] on icon "Next page" at bounding box center [447, 294] width 5 height 7
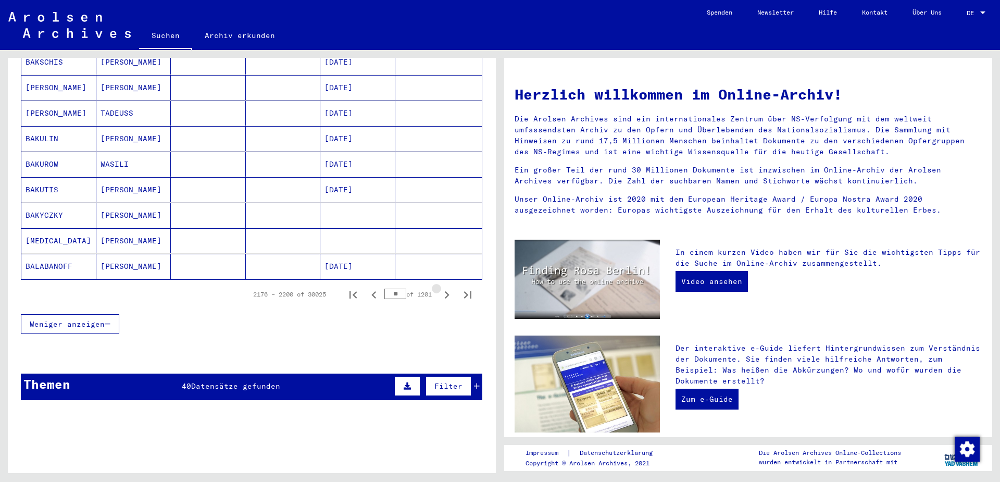
click at [447, 291] on icon "Next page" at bounding box center [447, 294] width 5 height 7
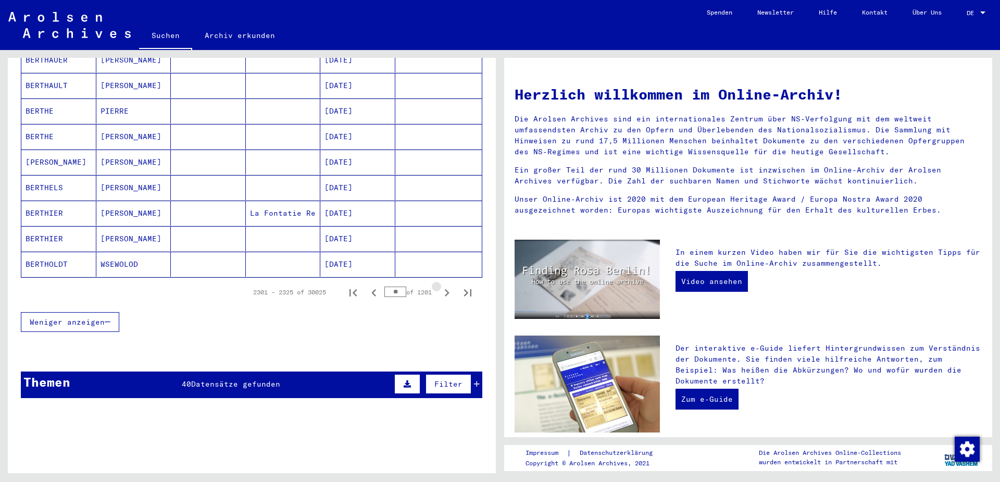
click at [447, 289] on icon "Next page" at bounding box center [447, 292] width 5 height 7
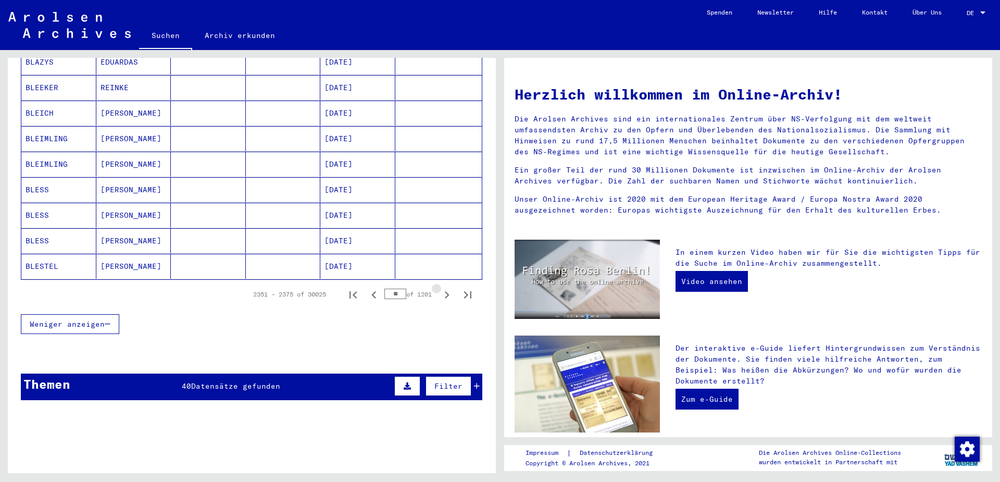
click at [447, 291] on icon "Next page" at bounding box center [447, 294] width 5 height 7
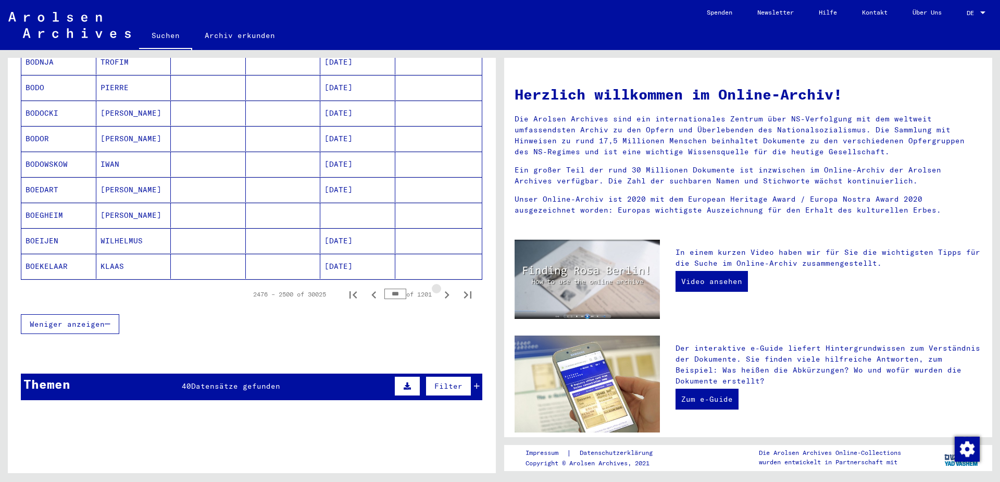
click at [447, 291] on icon "Next page" at bounding box center [447, 294] width 5 height 7
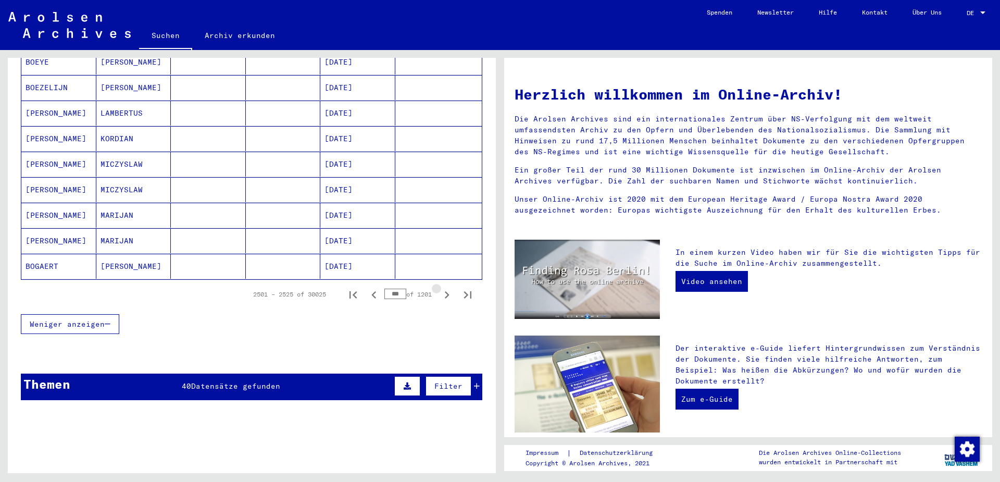
click at [447, 291] on icon "Next page" at bounding box center [447, 294] width 5 height 7
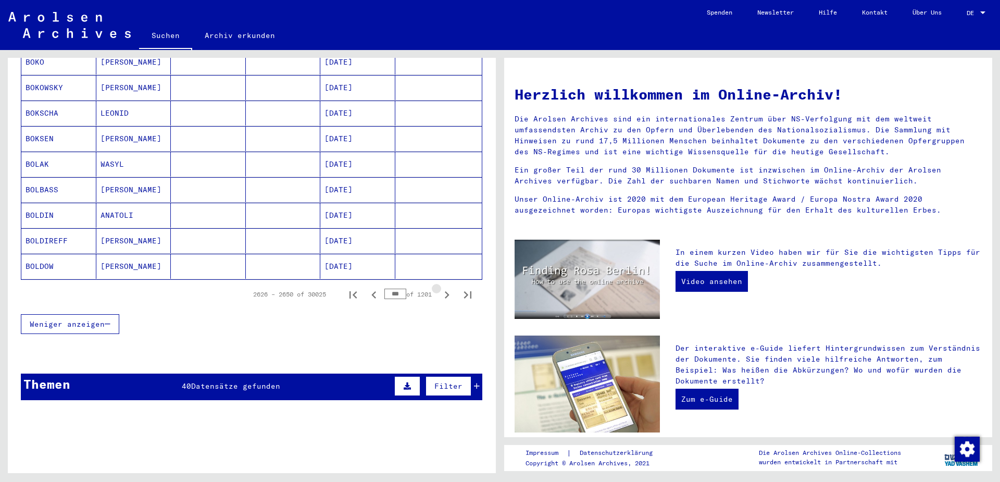
click at [447, 291] on icon "Next page" at bounding box center [447, 294] width 5 height 7
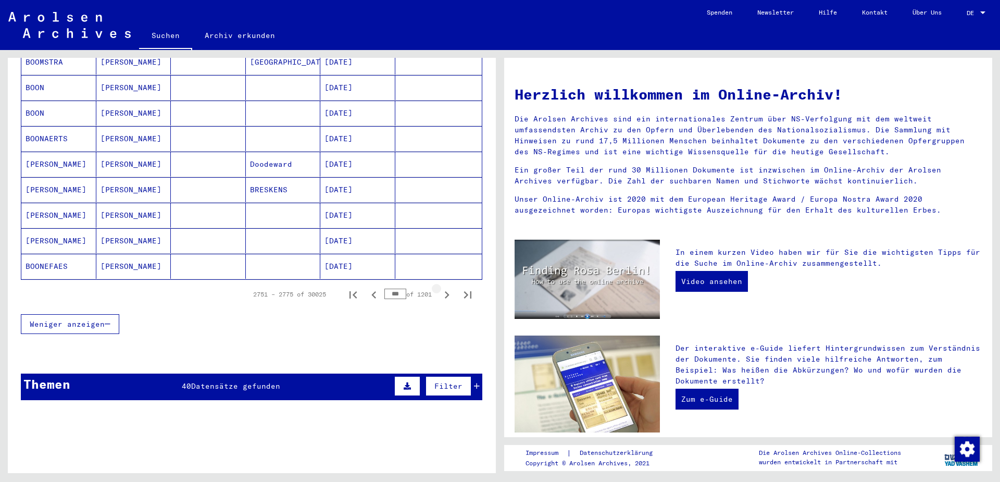
click at [447, 291] on icon "Next page" at bounding box center [447, 294] width 5 height 7
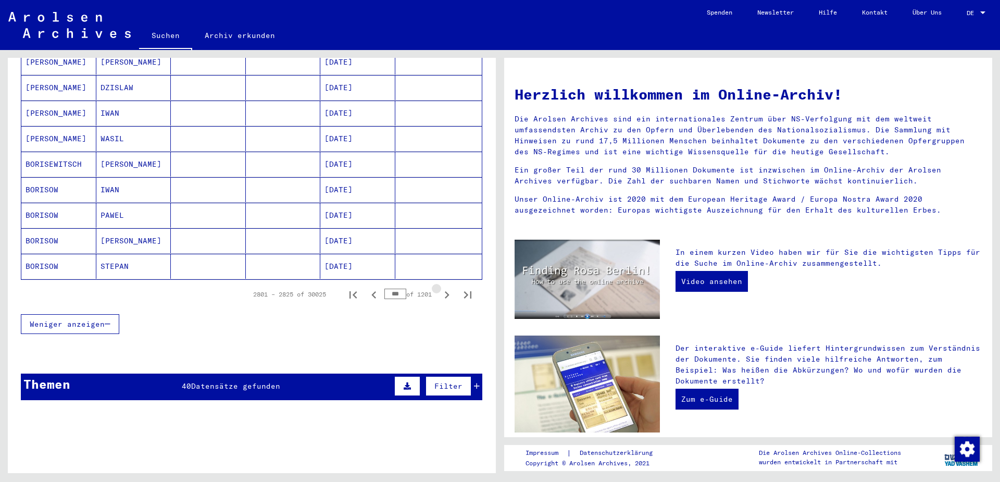
click at [447, 291] on icon "Next page" at bounding box center [447, 294] width 5 height 7
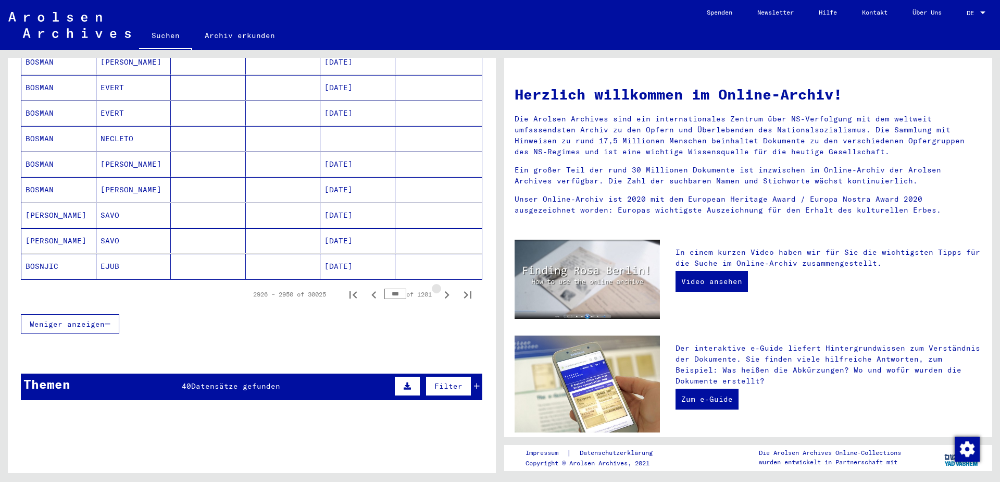
click at [447, 291] on icon "Next page" at bounding box center [447, 294] width 5 height 7
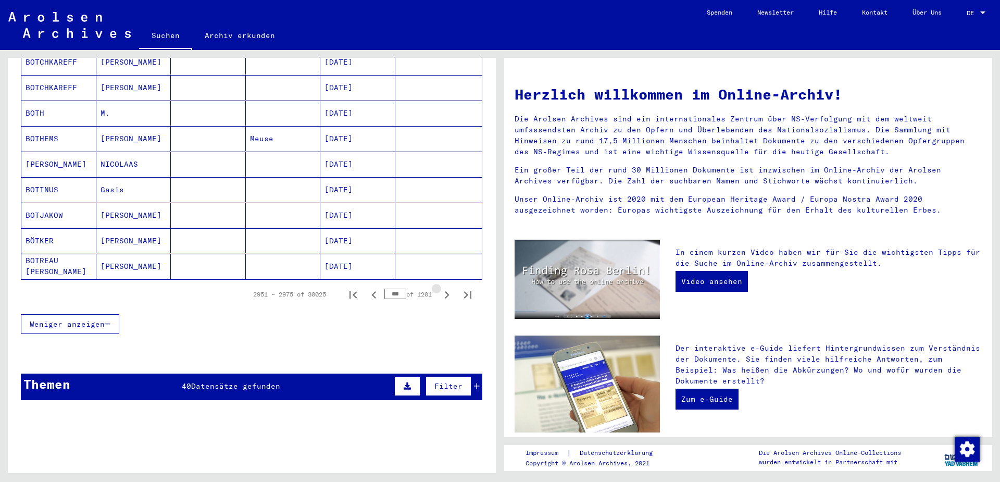
click at [447, 291] on icon "Next page" at bounding box center [447, 294] width 5 height 7
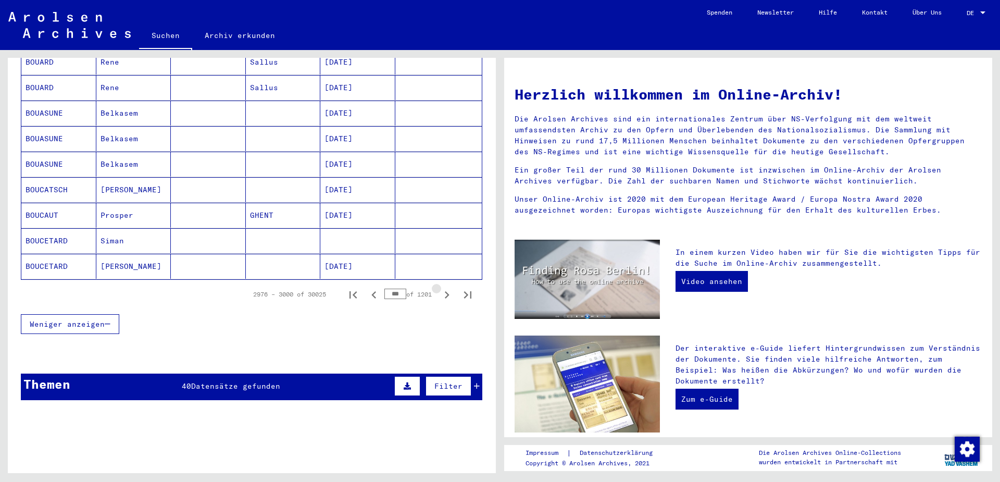
click at [447, 291] on icon "Next page" at bounding box center [447, 294] width 5 height 7
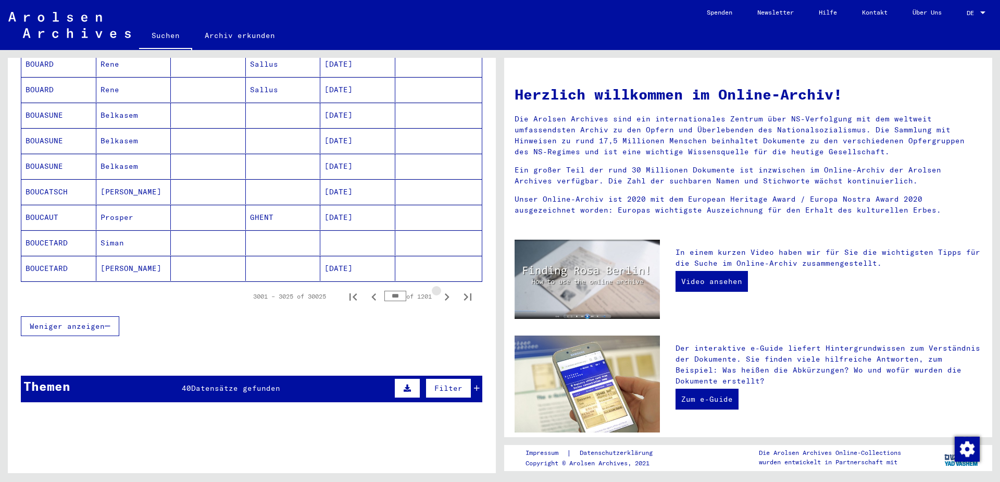
scroll to position [611, 0]
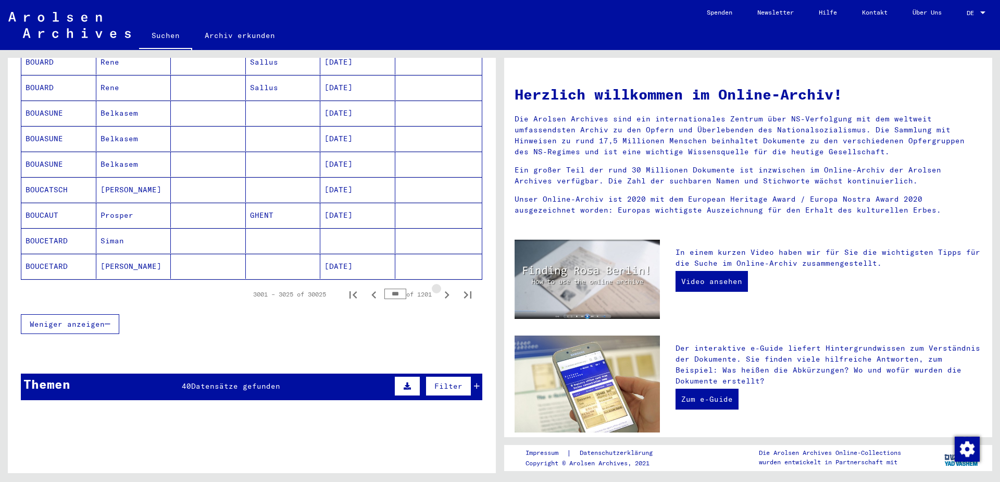
click at [447, 291] on icon "Next page" at bounding box center [447, 294] width 5 height 7
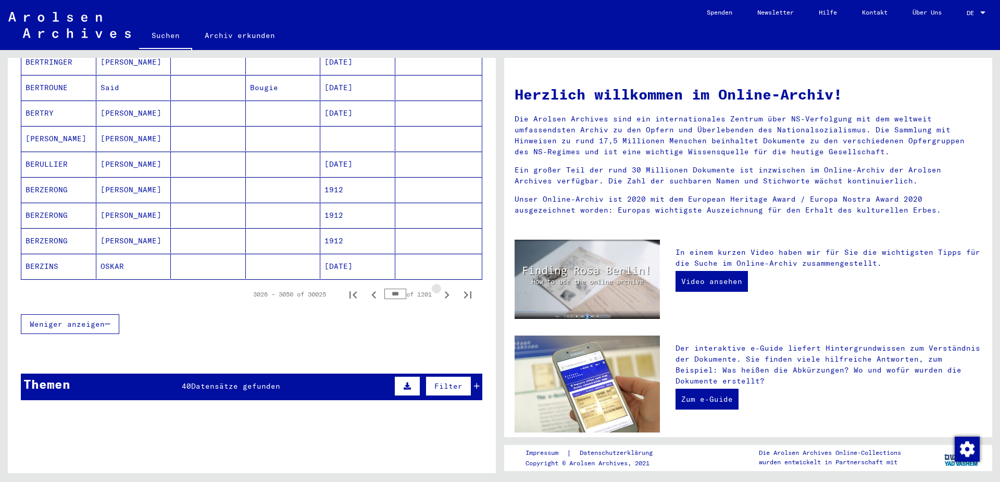
click at [447, 291] on icon "Next page" at bounding box center [447, 294] width 5 height 7
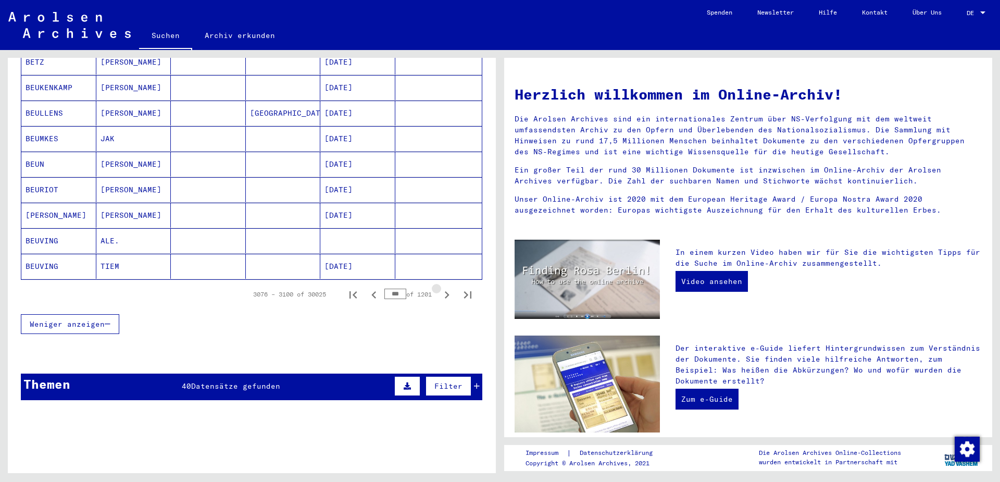
click at [447, 291] on icon "Next page" at bounding box center [447, 294] width 5 height 7
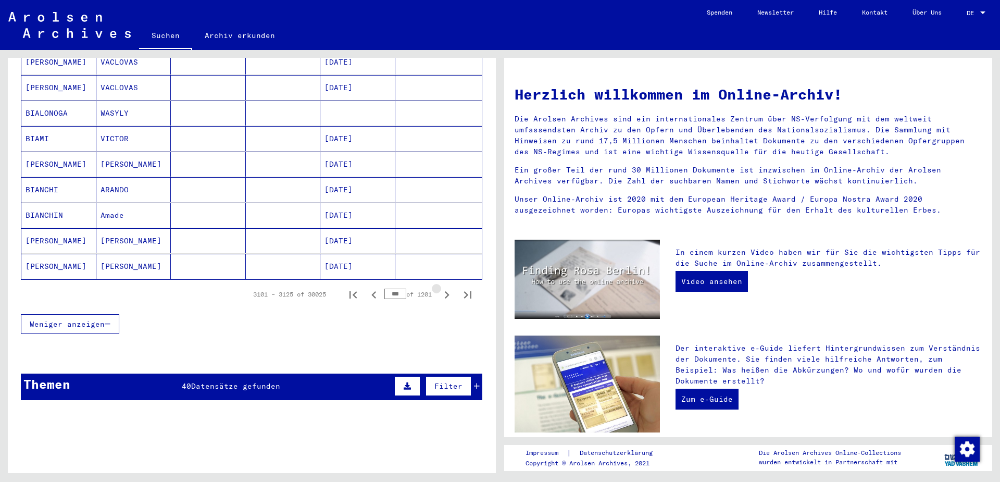
click at [447, 291] on icon "Next page" at bounding box center [447, 294] width 5 height 7
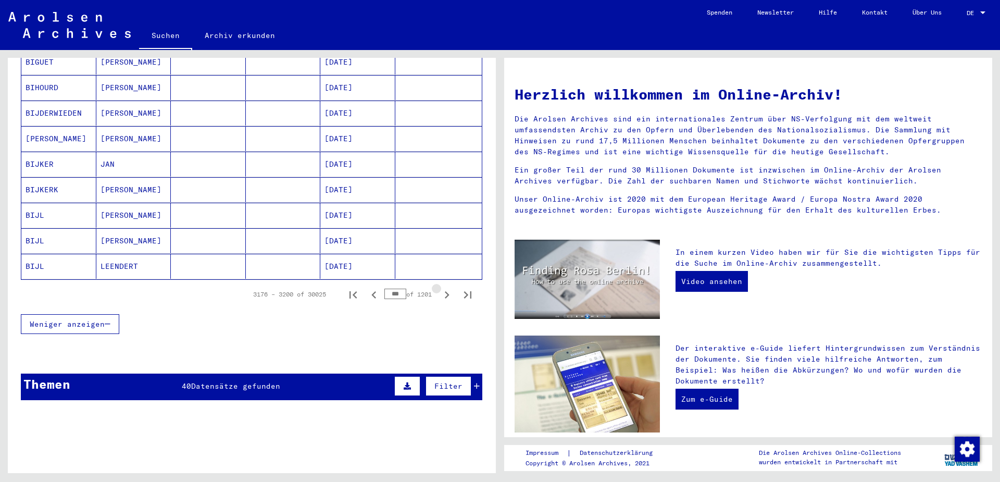
click at [447, 291] on icon "Next page" at bounding box center [447, 294] width 5 height 7
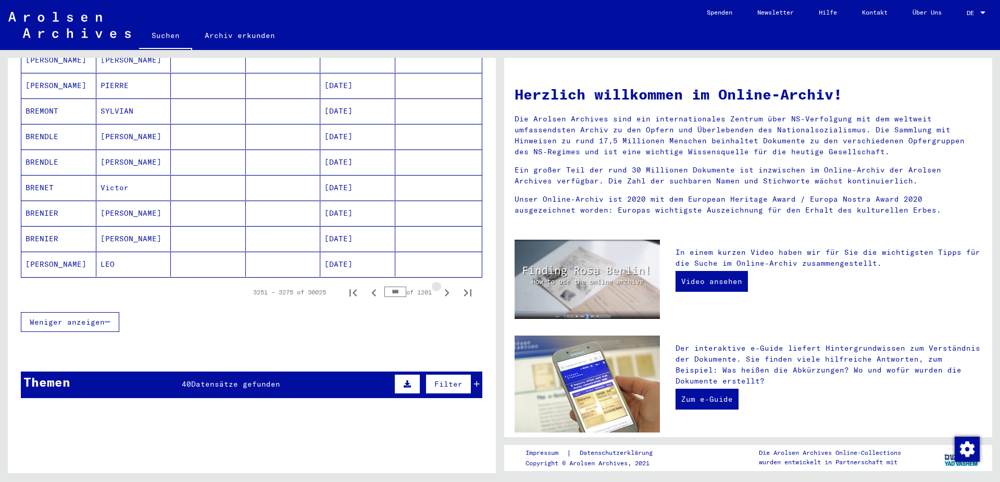
click at [447, 289] on icon "Next page" at bounding box center [447, 292] width 5 height 7
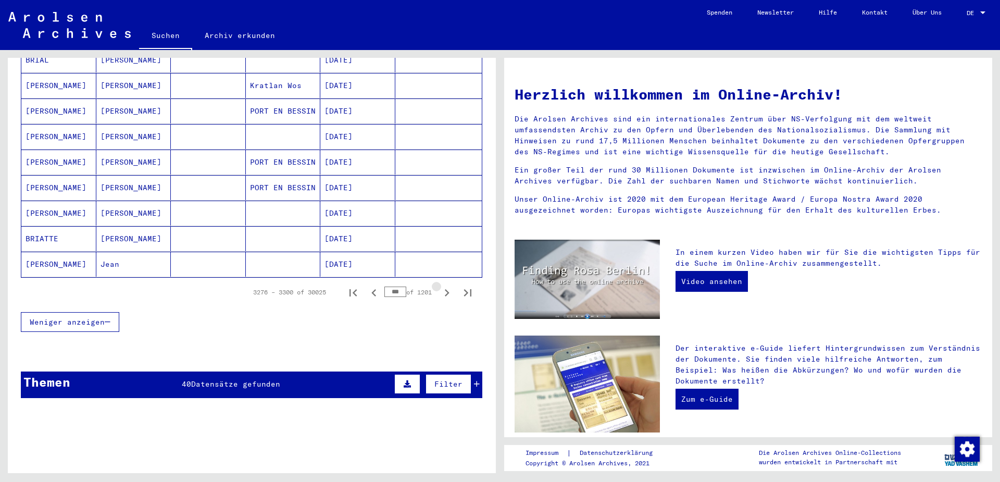
scroll to position [609, 0]
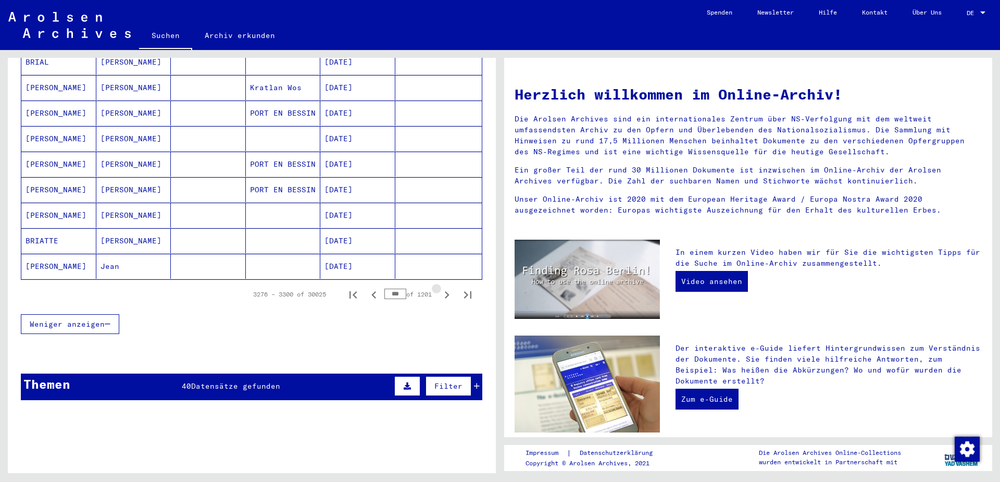
click at [447, 291] on icon "Next page" at bounding box center [447, 294] width 5 height 7
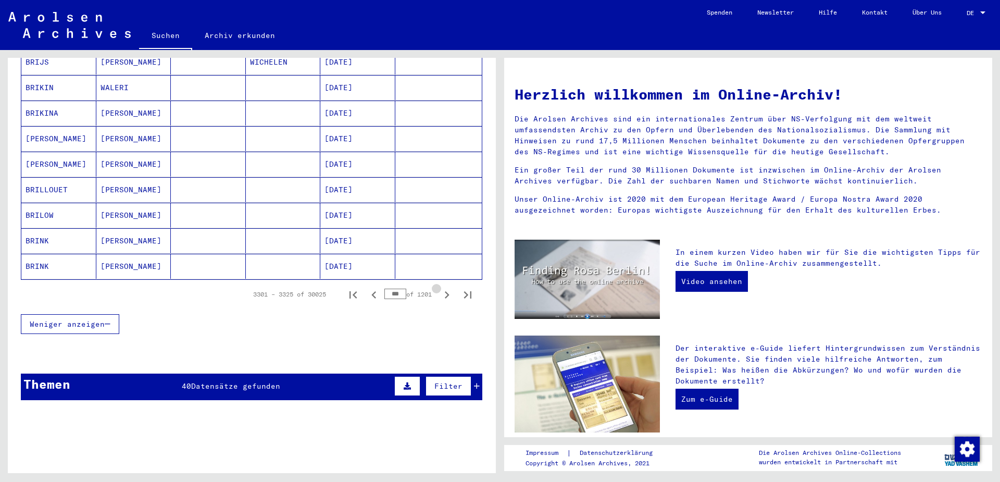
click at [447, 291] on icon "Next page" at bounding box center [447, 294] width 5 height 7
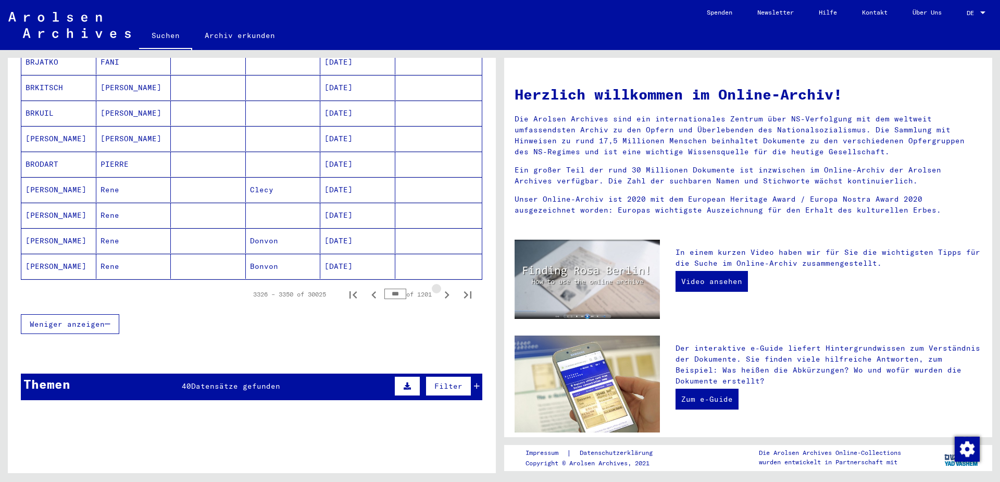
click at [447, 291] on icon "Next page" at bounding box center [447, 294] width 5 height 7
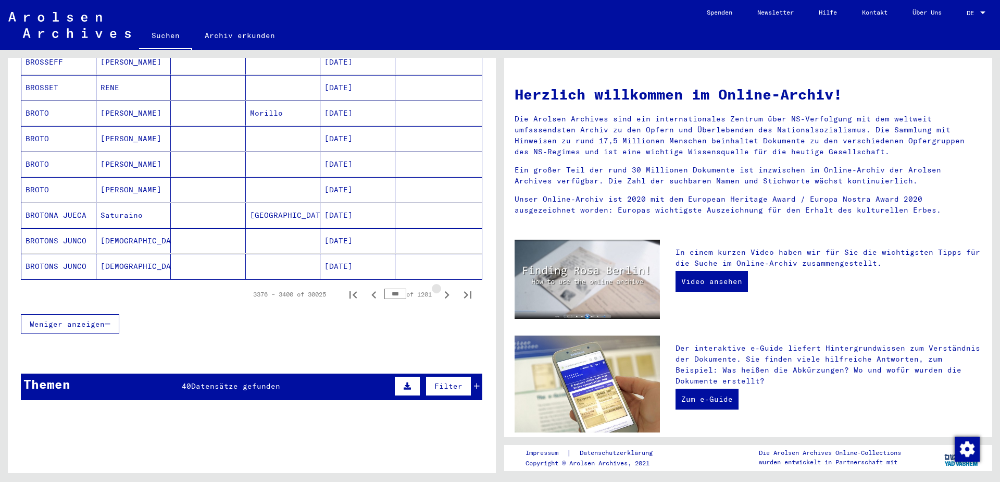
click at [447, 291] on icon "Next page" at bounding box center [447, 294] width 5 height 7
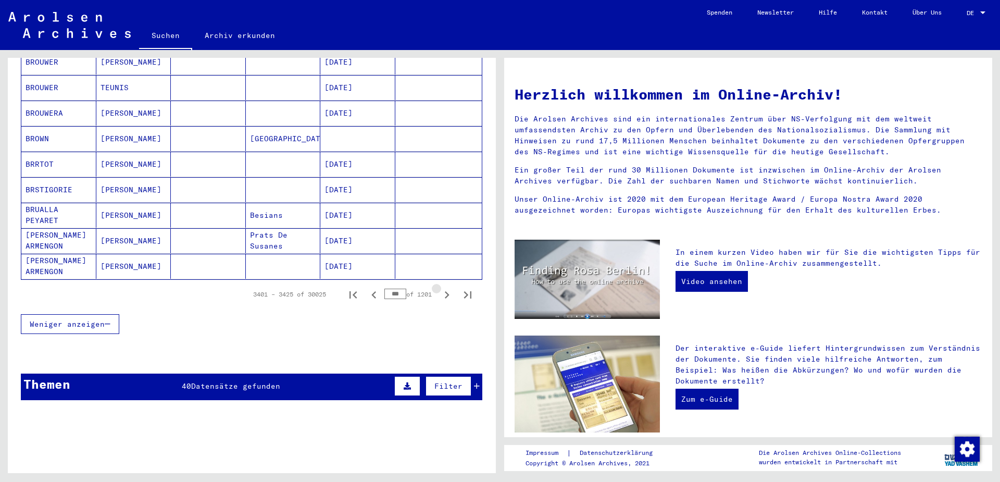
click at [447, 291] on icon "Next page" at bounding box center [447, 294] width 5 height 7
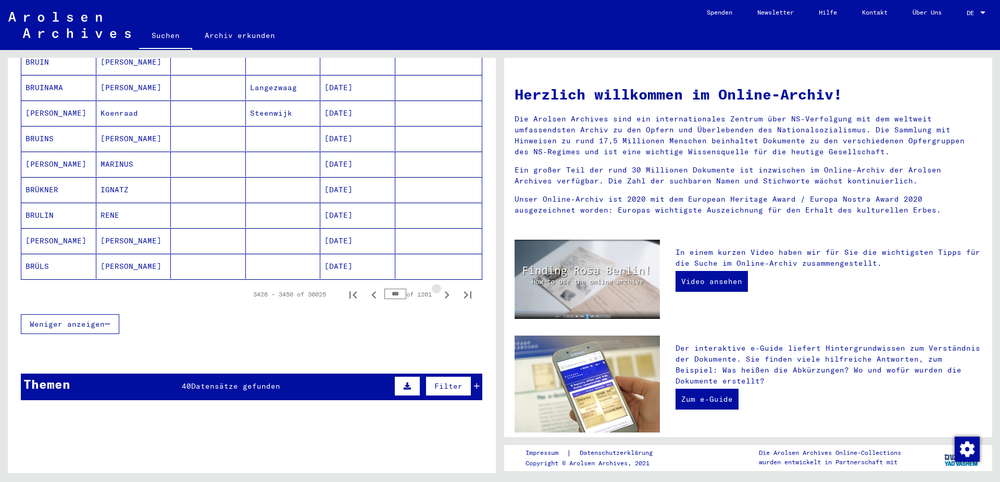
click at [447, 291] on icon "Next page" at bounding box center [447, 294] width 5 height 7
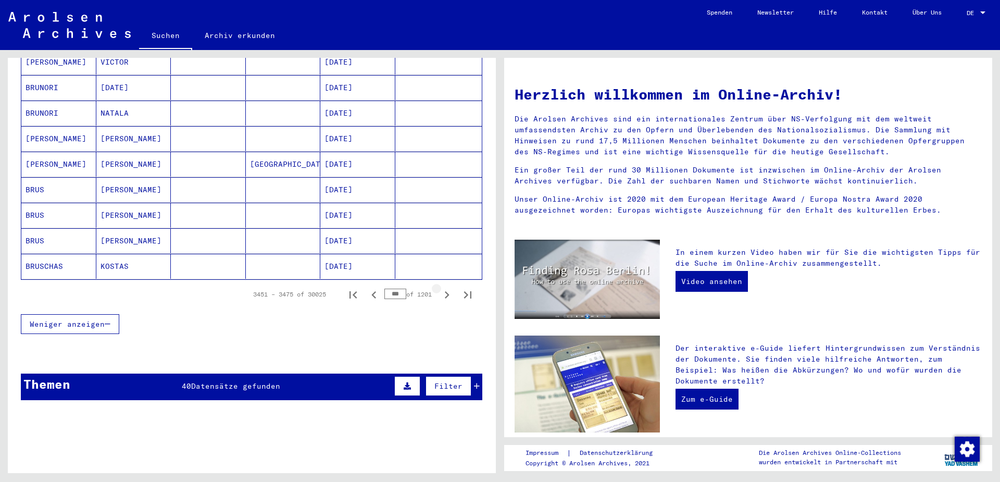
click at [447, 291] on icon "Next page" at bounding box center [447, 294] width 5 height 7
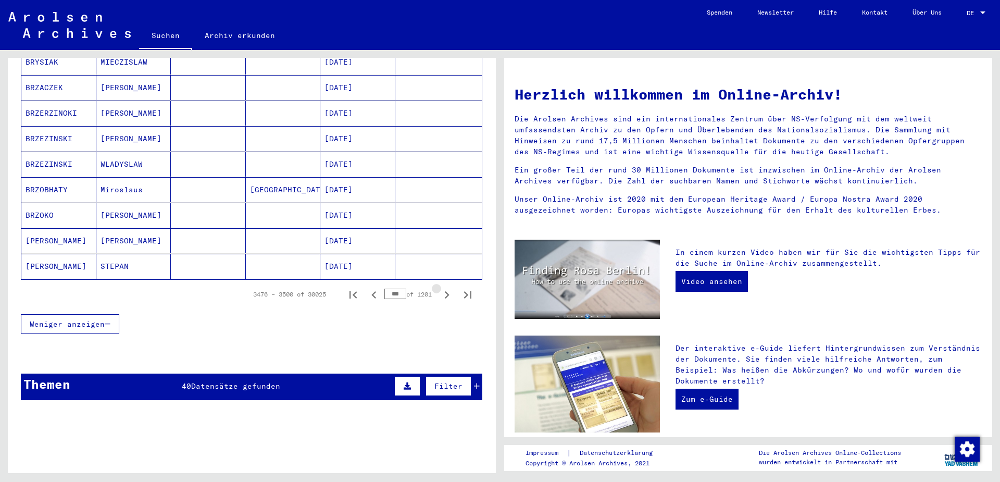
click at [447, 291] on icon "Next page" at bounding box center [447, 294] width 5 height 7
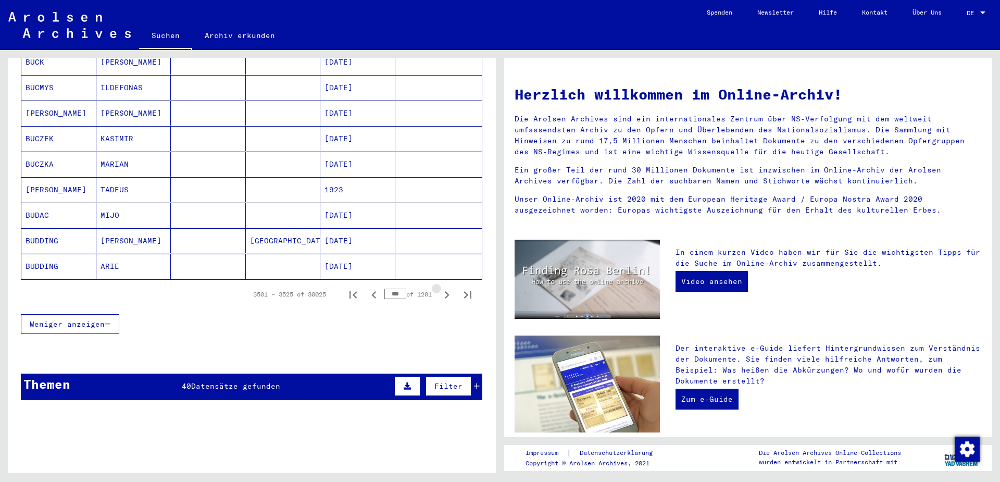
click at [447, 291] on icon "Next page" at bounding box center [447, 294] width 5 height 7
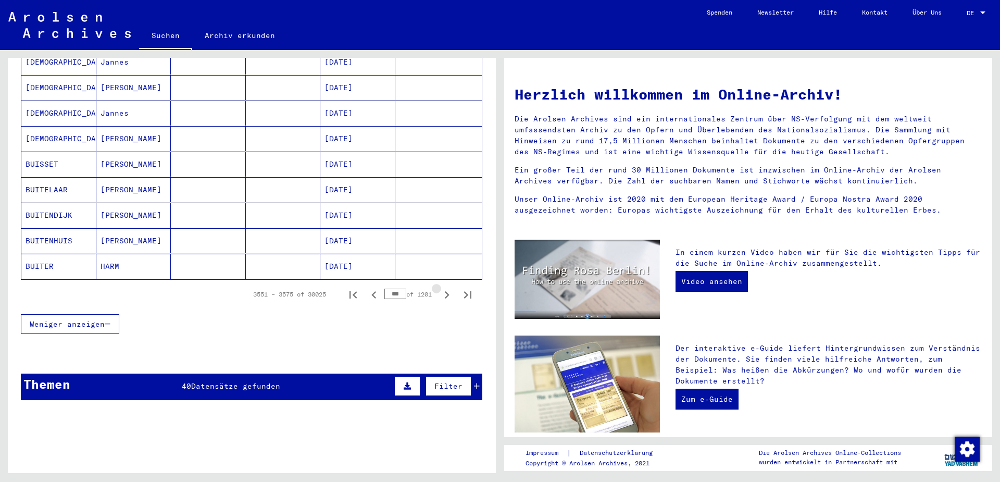
click at [447, 291] on icon "Next page" at bounding box center [447, 294] width 5 height 7
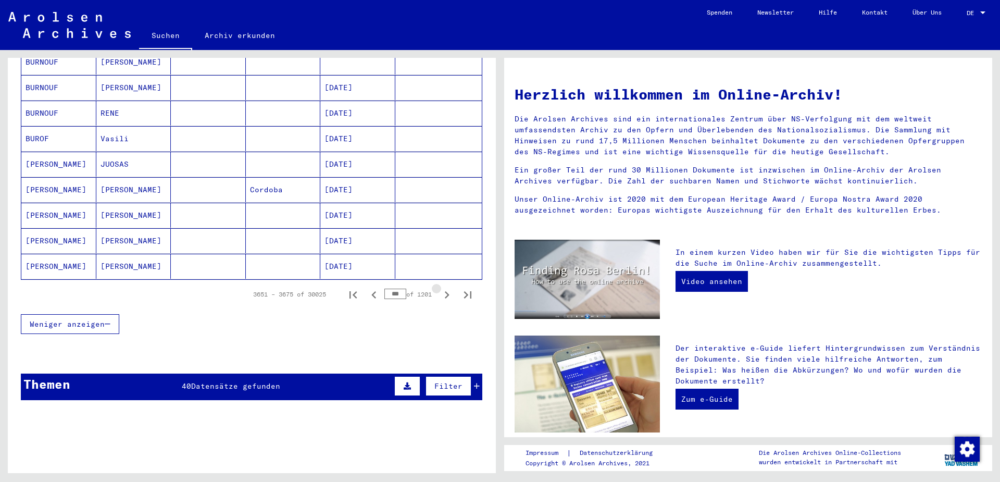
click at [447, 291] on icon "Next page" at bounding box center [447, 294] width 5 height 7
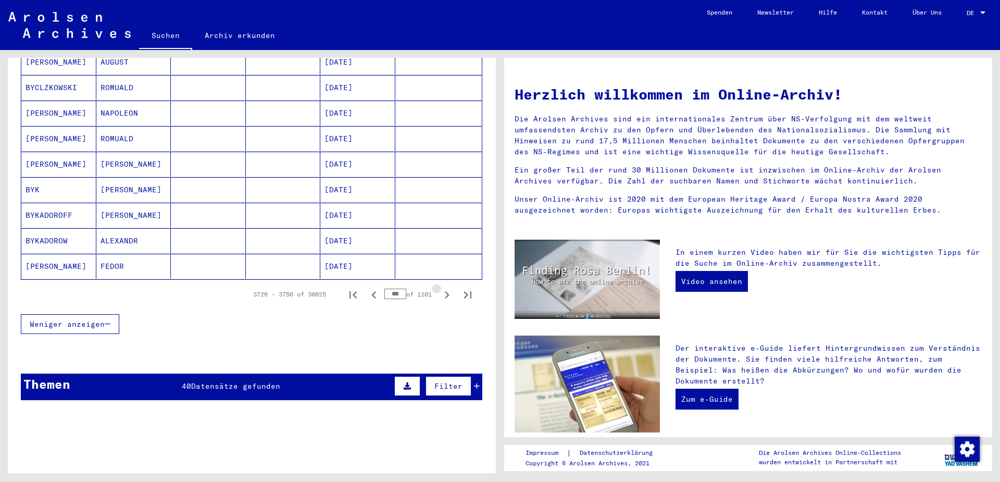
click at [447, 291] on icon "Next page" at bounding box center [447, 294] width 5 height 7
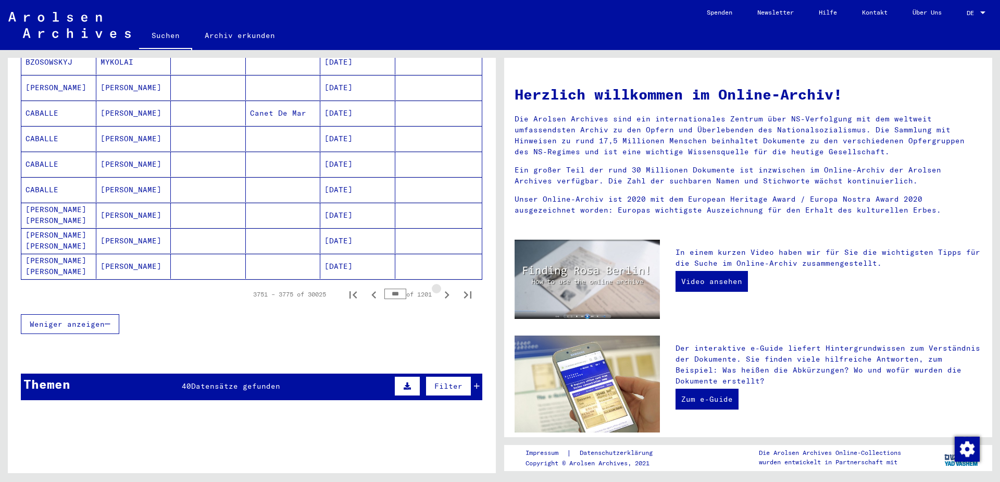
click at [447, 291] on icon "Next page" at bounding box center [447, 294] width 5 height 7
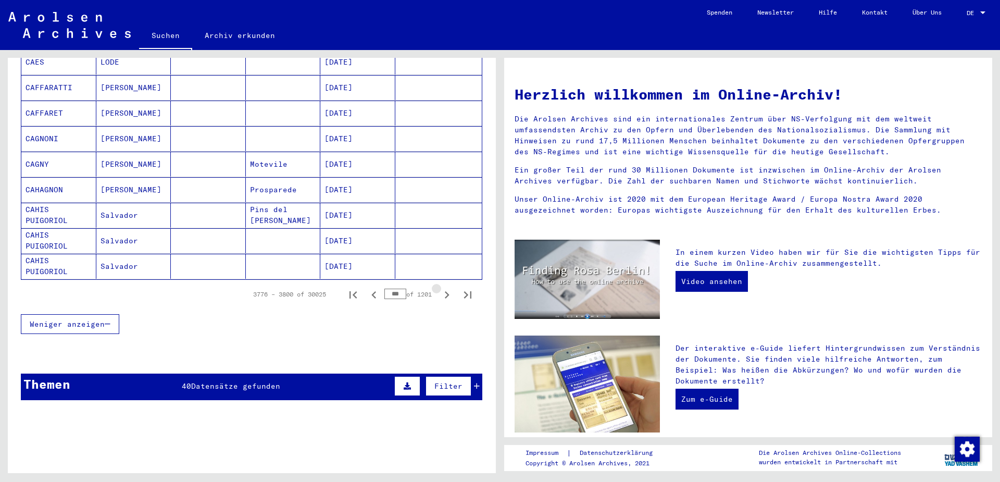
click at [447, 291] on icon "Next page" at bounding box center [447, 294] width 5 height 7
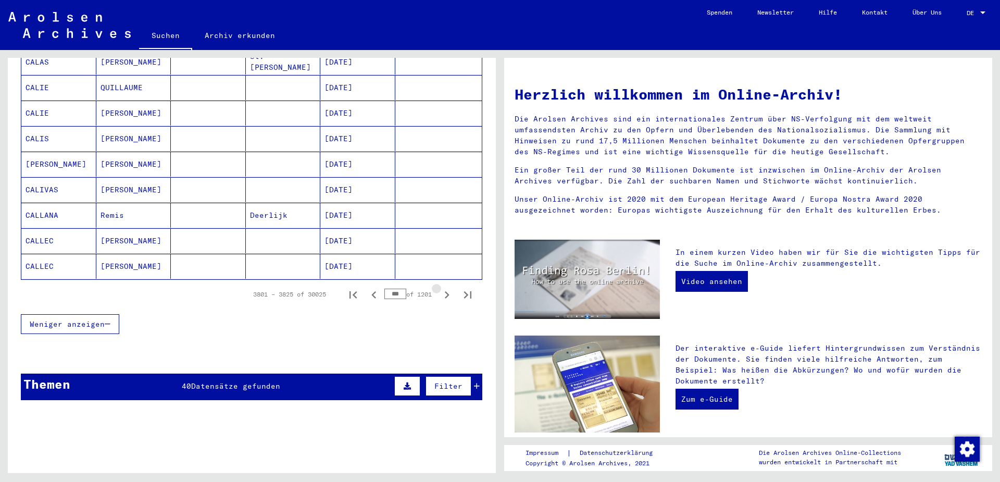
click at [447, 291] on icon "Next page" at bounding box center [447, 294] width 5 height 7
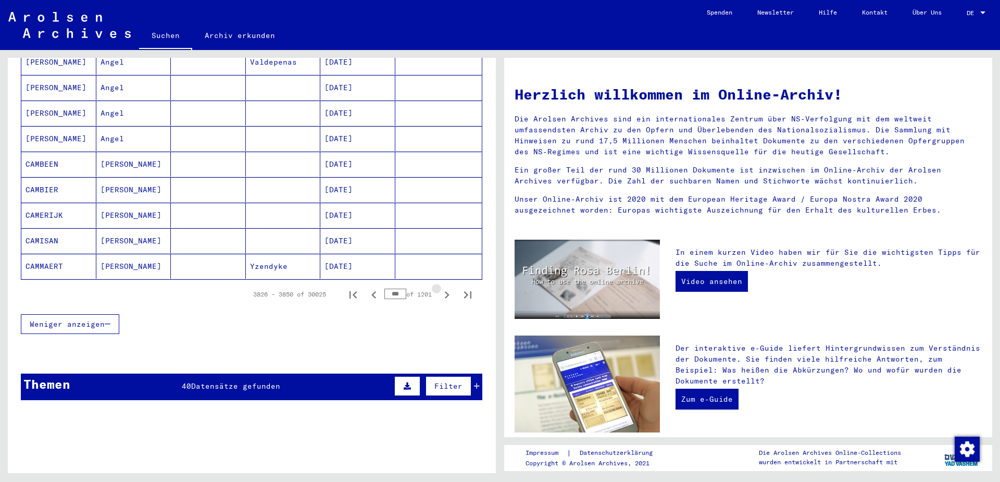
click at [447, 291] on icon "Next page" at bounding box center [447, 294] width 5 height 7
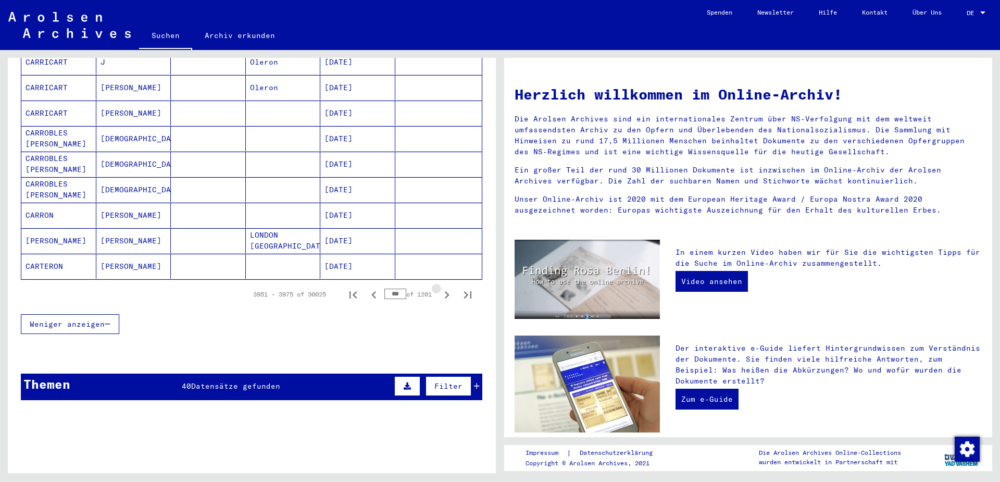
click at [447, 291] on icon "Next page" at bounding box center [447, 294] width 5 height 7
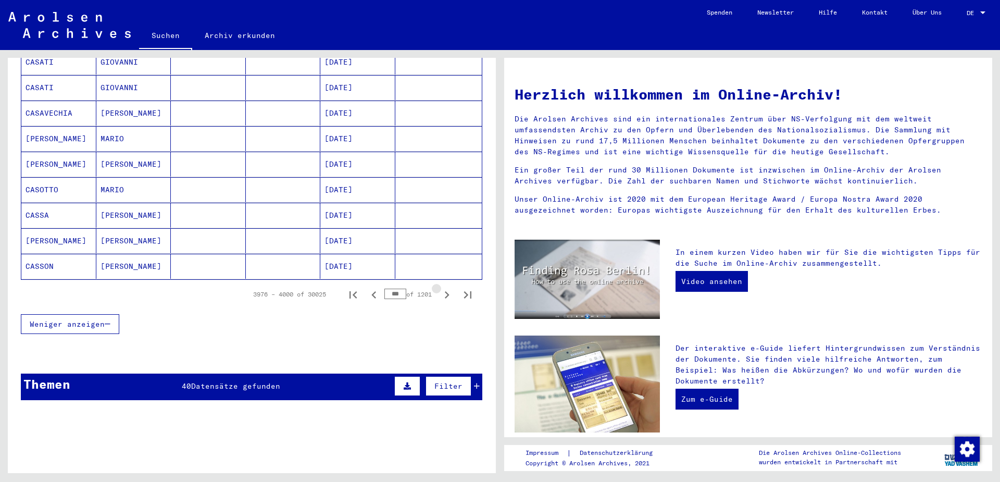
click at [447, 291] on icon "Next page" at bounding box center [447, 294] width 5 height 7
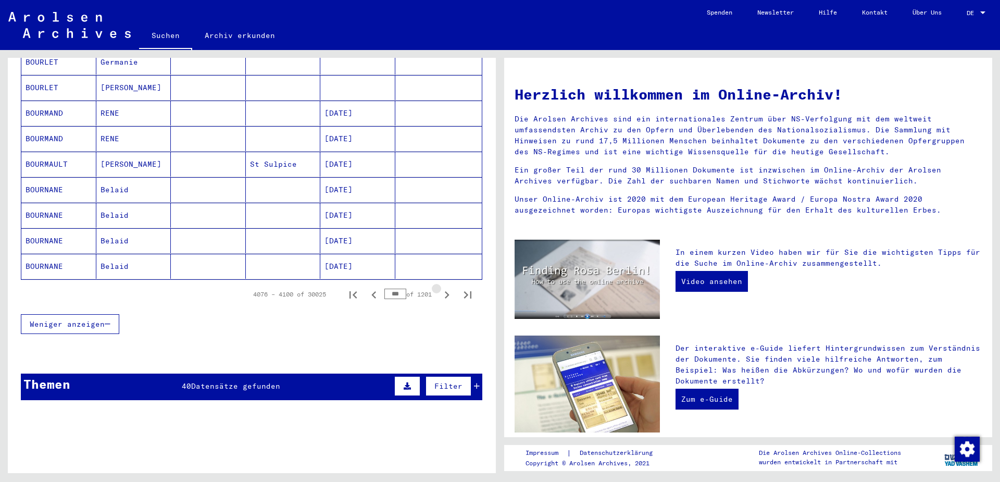
click at [447, 291] on icon "Next page" at bounding box center [447, 294] width 5 height 7
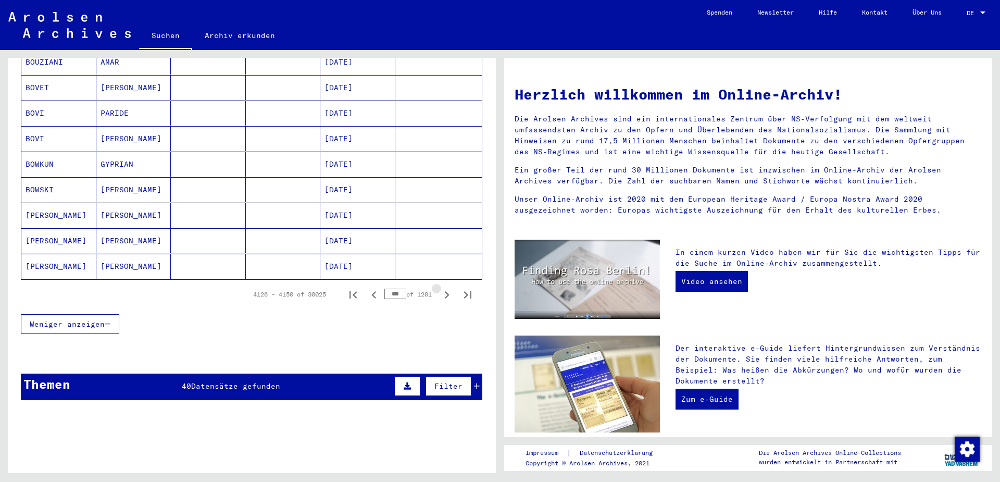
click at [447, 291] on icon "Next page" at bounding box center [447, 294] width 5 height 7
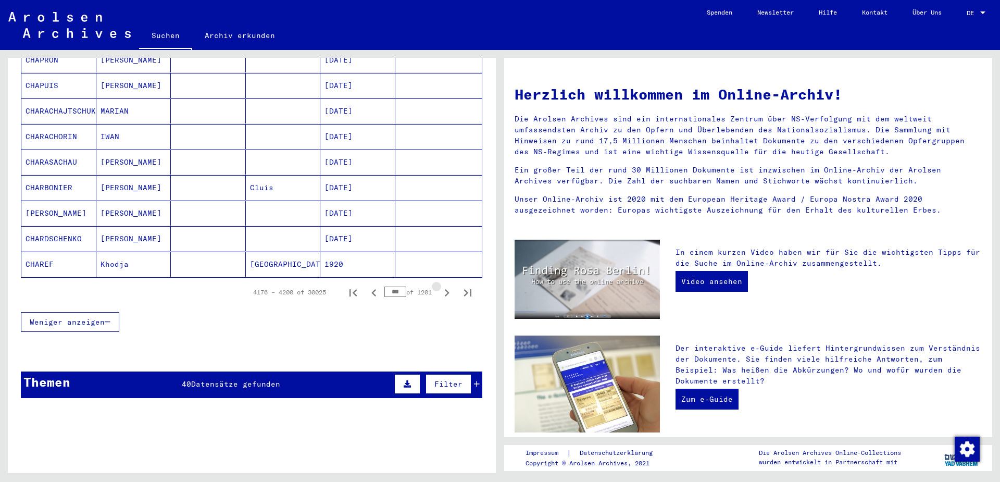
click at [447, 289] on icon "Next page" at bounding box center [447, 292] width 5 height 7
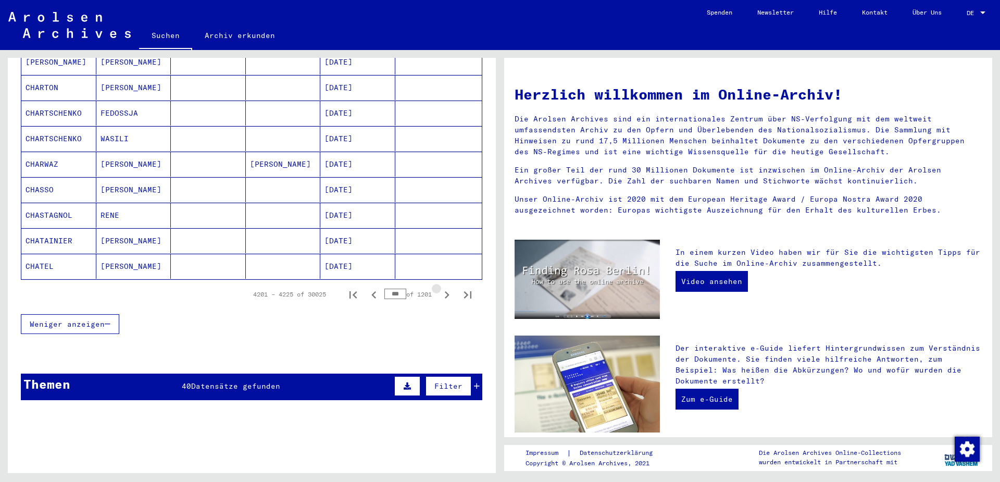
click at [447, 291] on icon "Next page" at bounding box center [447, 294] width 5 height 7
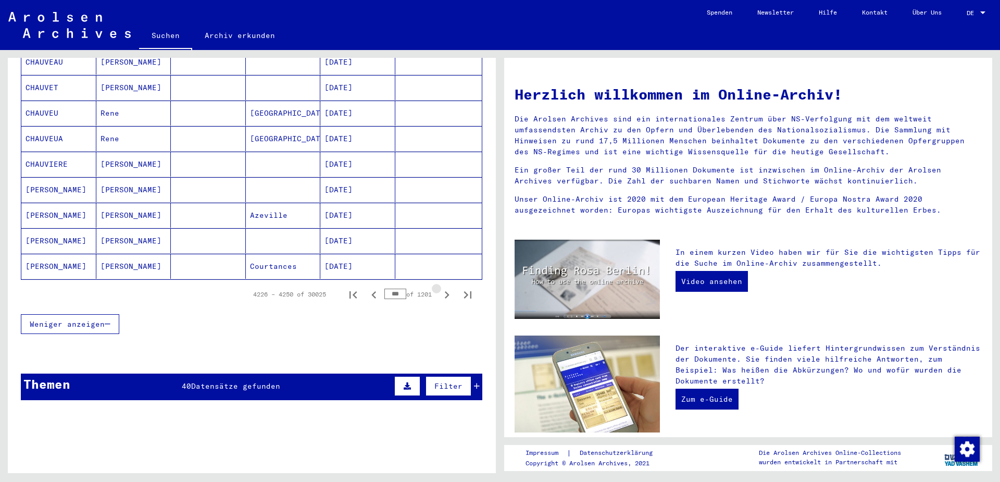
click at [447, 291] on icon "Next page" at bounding box center [447, 294] width 5 height 7
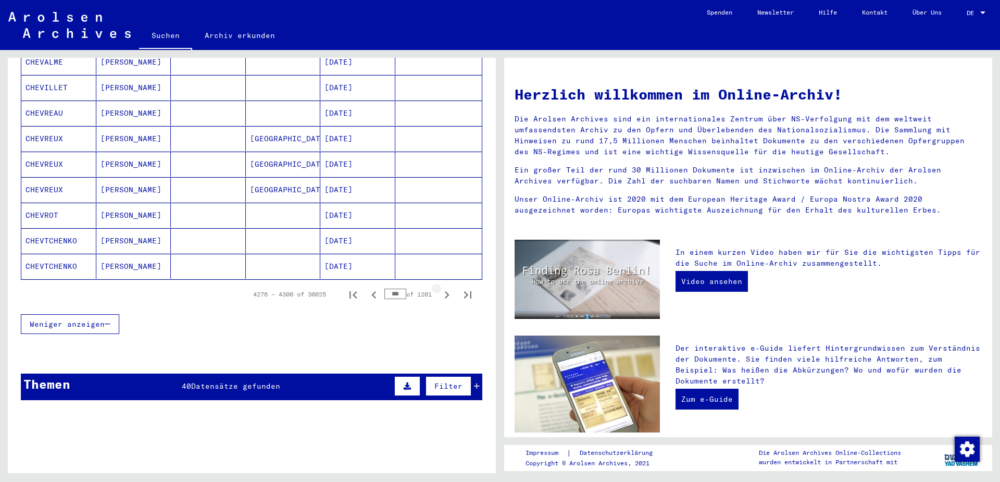
click at [447, 291] on icon "Next page" at bounding box center [447, 294] width 5 height 7
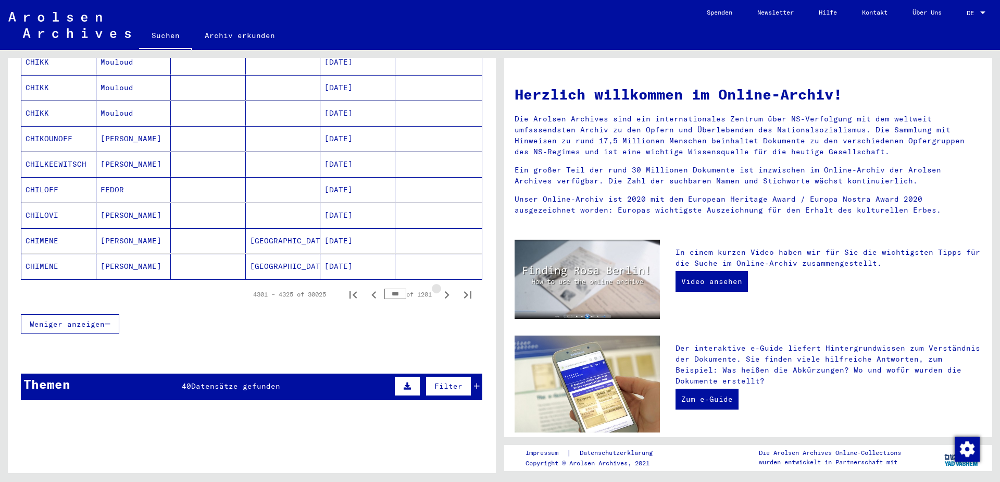
click at [447, 291] on icon "Next page" at bounding box center [447, 294] width 5 height 7
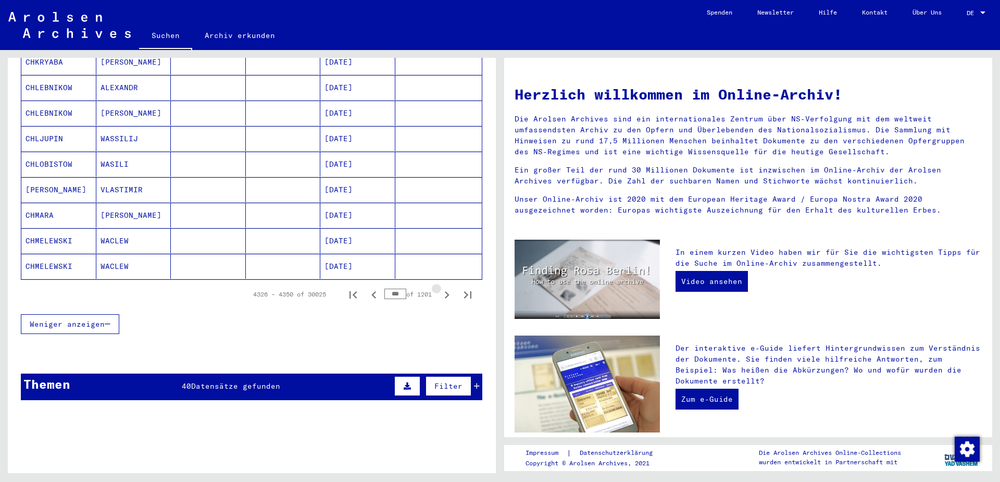
click at [447, 291] on icon "Next page" at bounding box center [447, 294] width 5 height 7
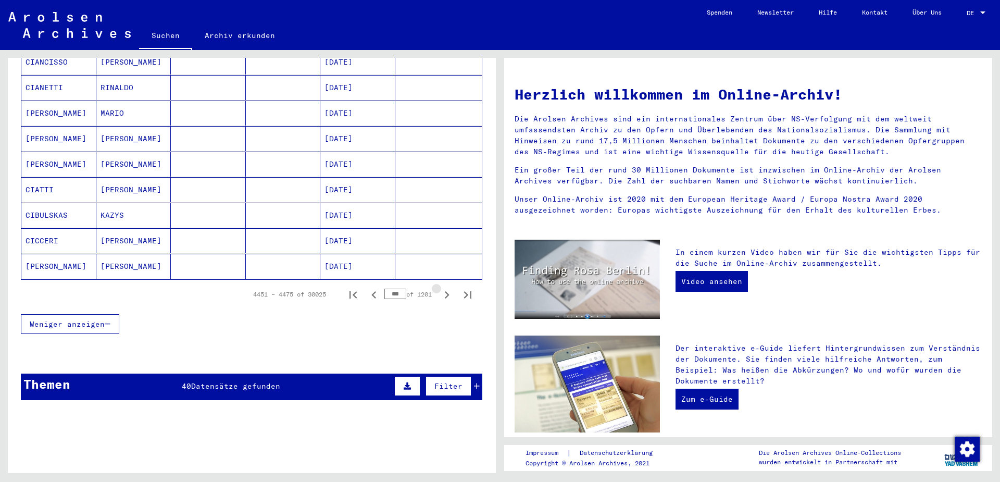
click at [447, 291] on icon "Next page" at bounding box center [447, 294] width 5 height 7
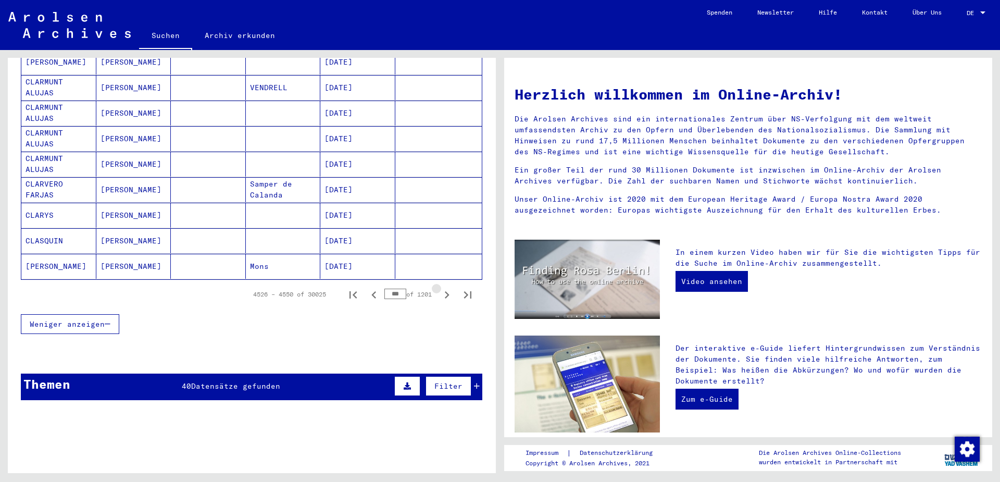
click at [447, 291] on icon "Next page" at bounding box center [447, 294] width 5 height 7
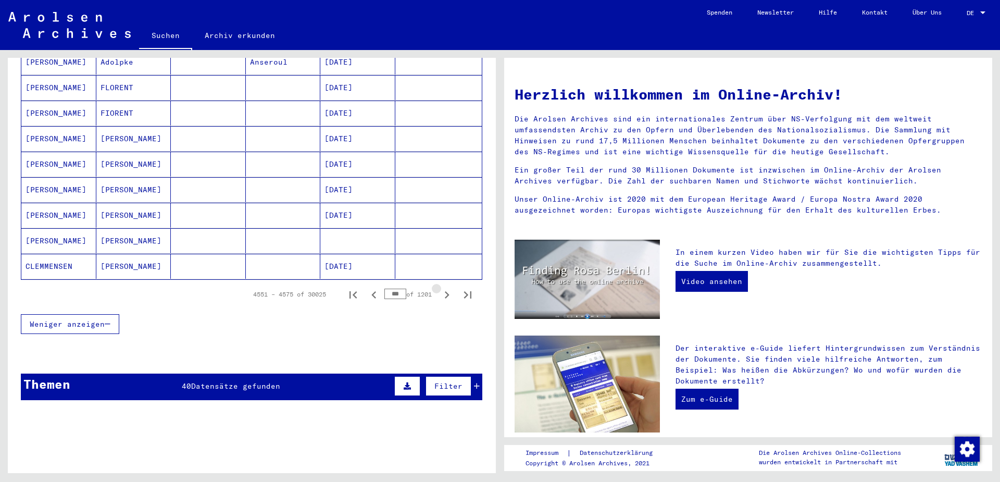
click at [447, 291] on icon "Next page" at bounding box center [447, 294] width 5 height 7
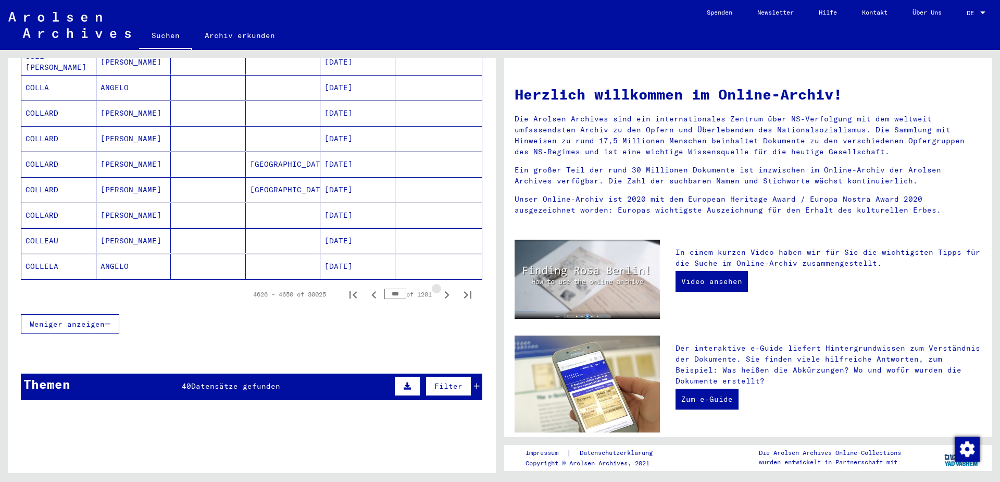
click at [447, 291] on icon "Next page" at bounding box center [447, 294] width 5 height 7
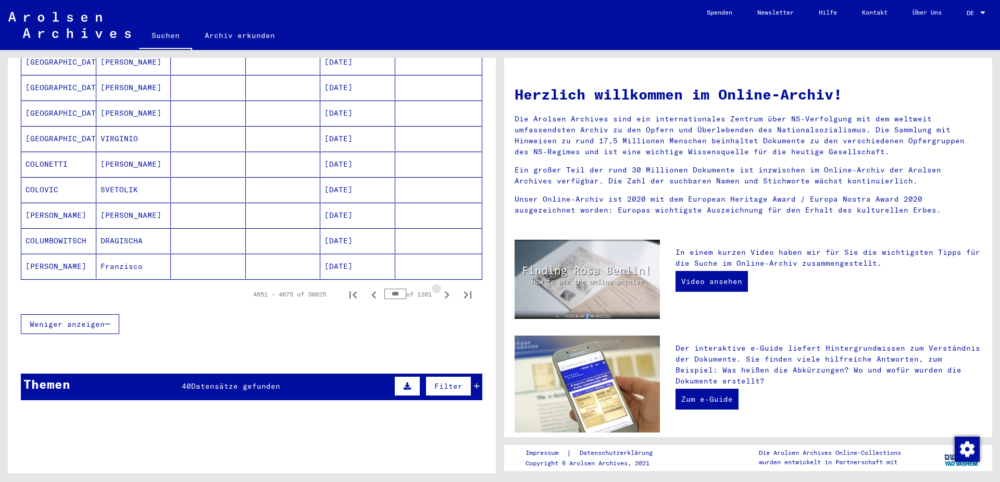
click at [447, 291] on icon "Next page" at bounding box center [447, 294] width 5 height 7
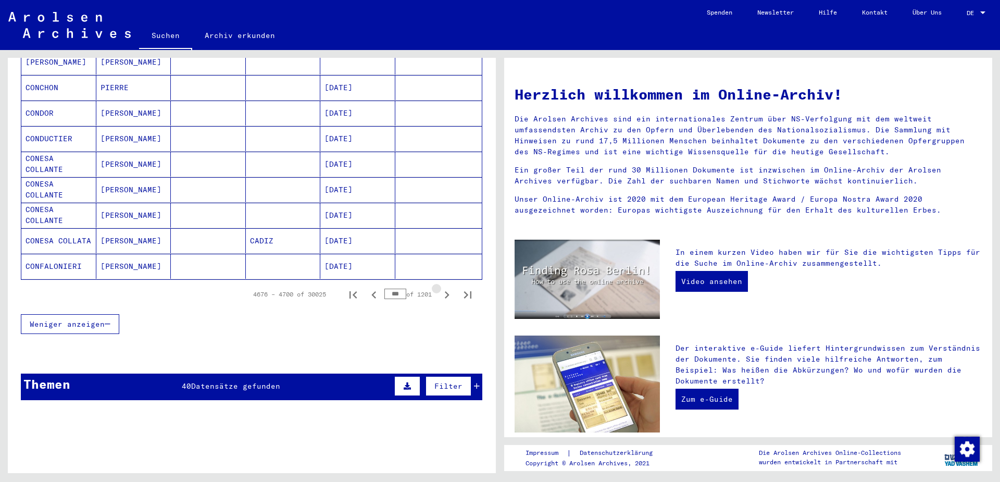
click at [447, 291] on icon "Next page" at bounding box center [447, 294] width 5 height 7
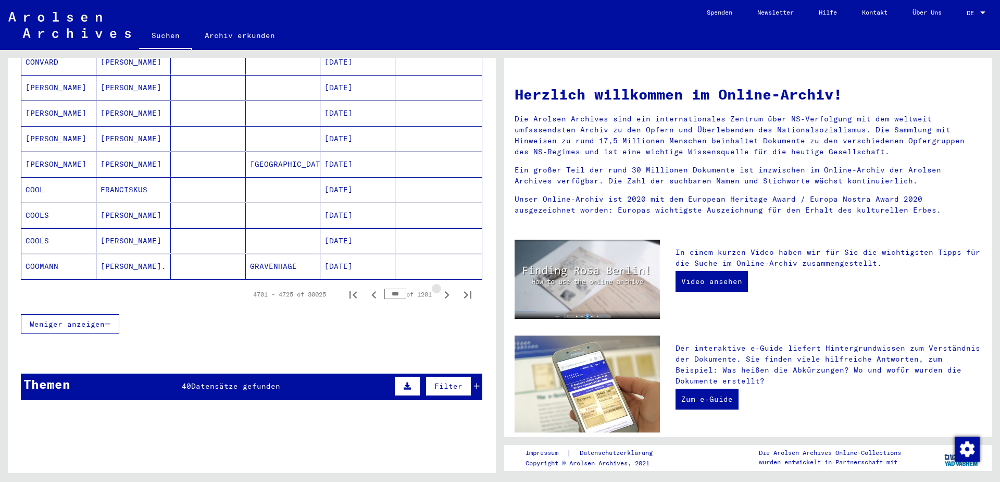
click at [451, 288] on icon "Next page" at bounding box center [447, 295] width 15 height 15
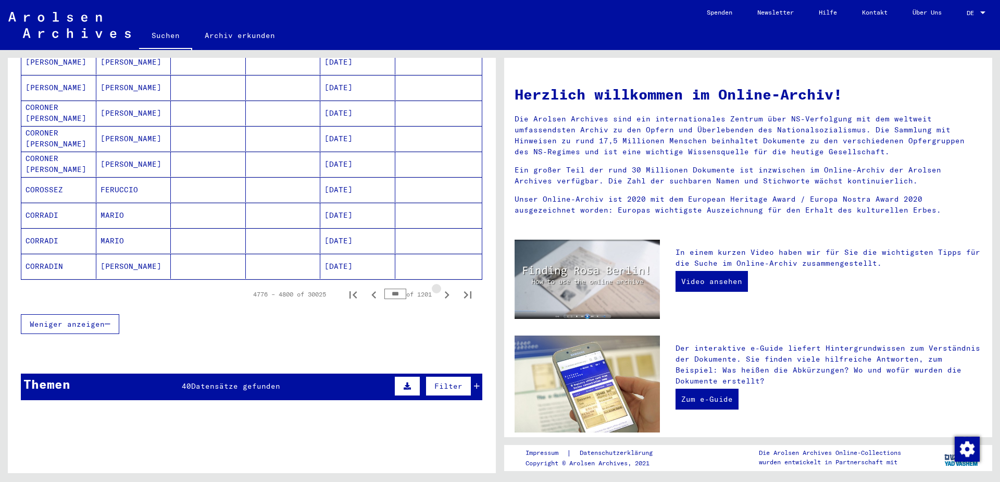
click at [451, 288] on icon "Next page" at bounding box center [447, 295] width 15 height 15
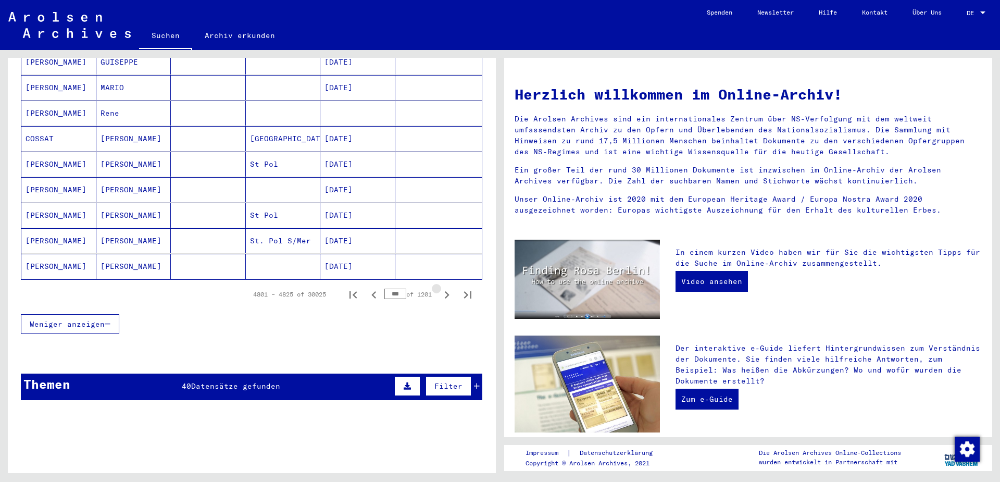
click at [451, 288] on icon "Next page" at bounding box center [447, 295] width 15 height 15
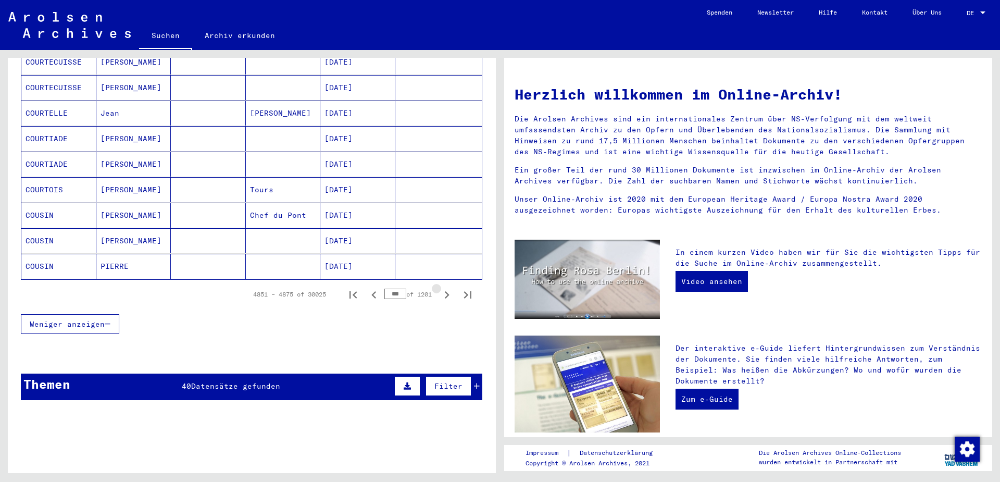
click at [451, 288] on icon "Next page" at bounding box center [447, 295] width 15 height 15
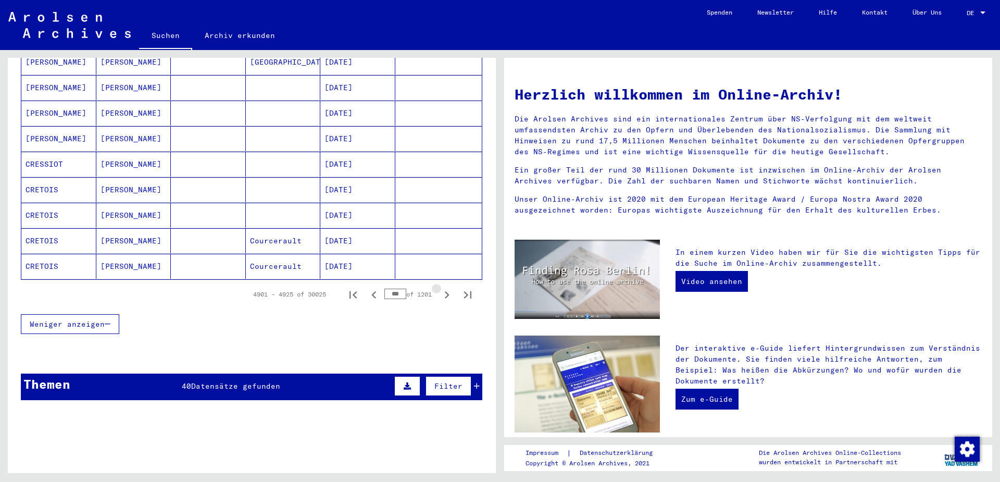
click at [452, 288] on icon "Next page" at bounding box center [447, 295] width 15 height 15
click at [453, 288] on icon "Next page" at bounding box center [447, 295] width 15 height 15
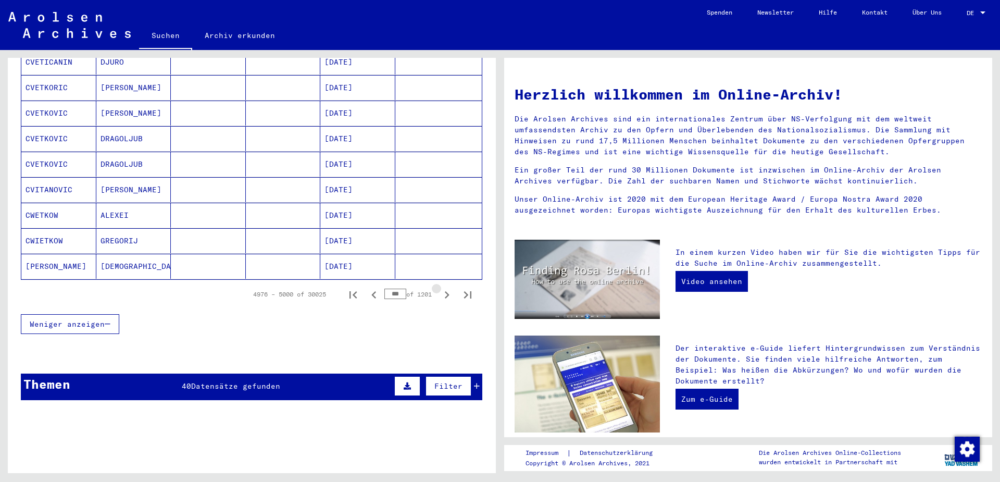
click at [453, 288] on icon "Next page" at bounding box center [447, 295] width 15 height 15
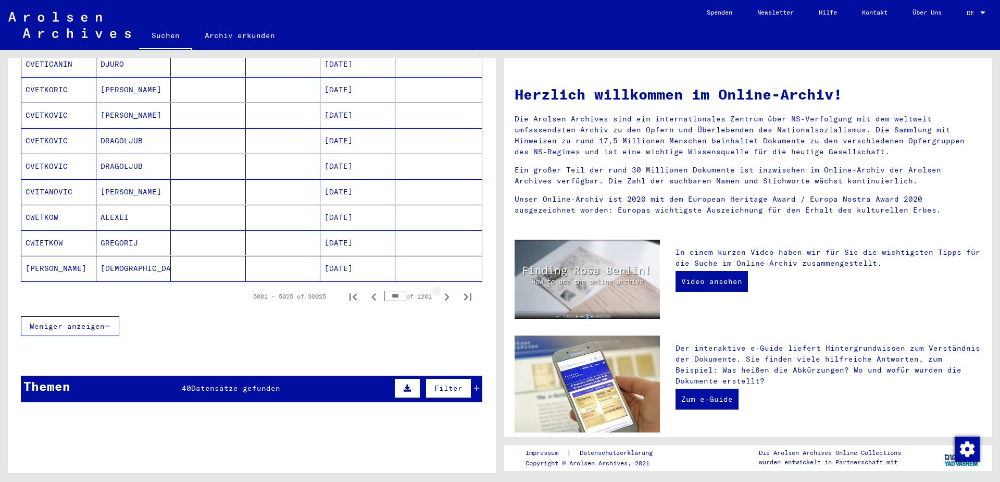
scroll to position [611, 0]
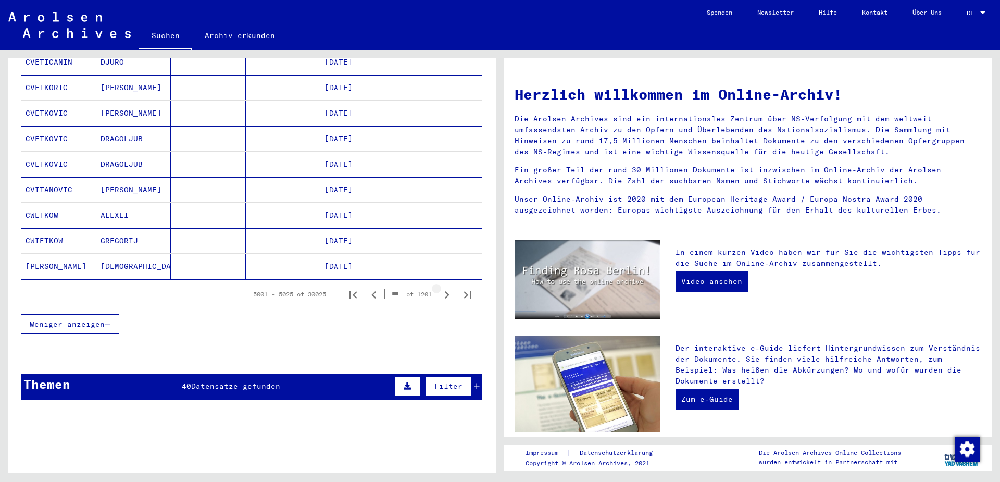
click at [453, 288] on icon "Next page" at bounding box center [447, 295] width 15 height 15
click at [454, 288] on icon "Next page" at bounding box center [447, 295] width 15 height 15
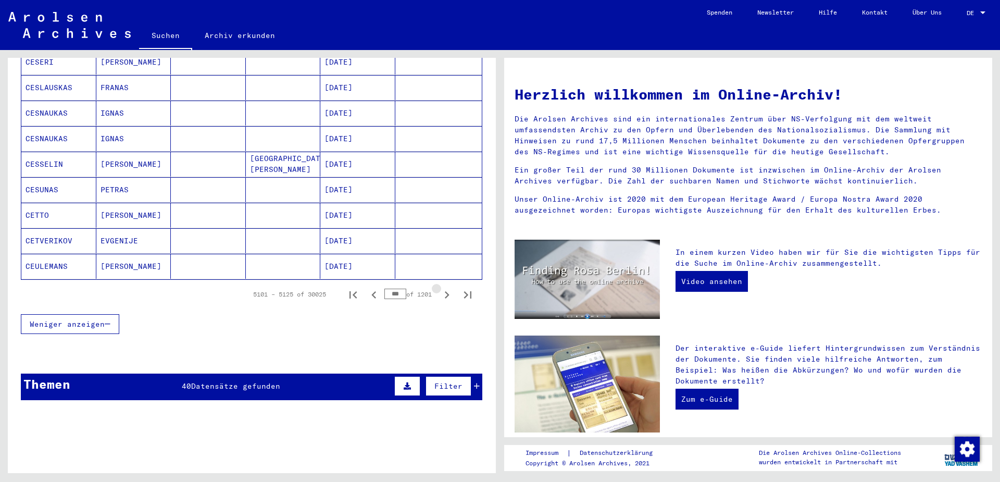
click at [454, 288] on icon "Next page" at bounding box center [447, 295] width 15 height 15
click at [454, 284] on button "Next page" at bounding box center [446, 294] width 21 height 21
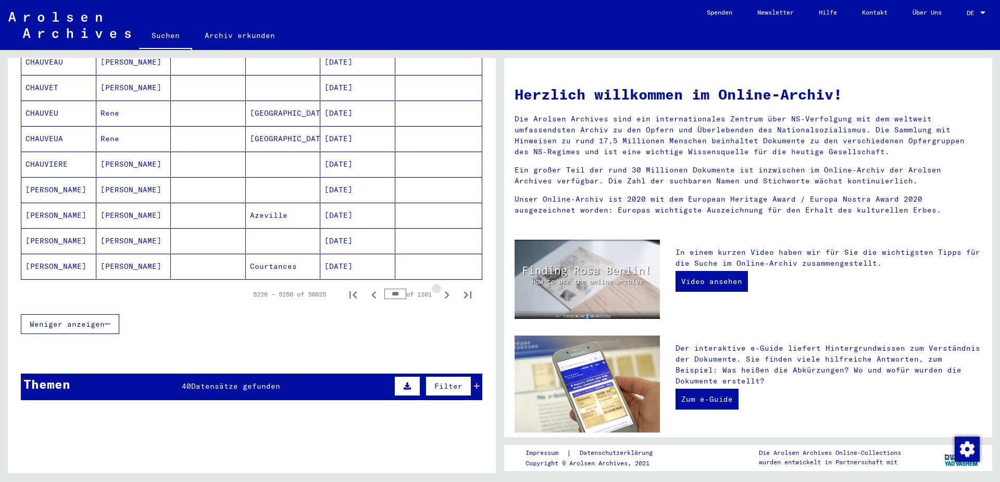
click at [454, 284] on button "Next page" at bounding box center [446, 294] width 21 height 21
click at [456, 284] on button "Next page" at bounding box center [446, 294] width 21 height 21
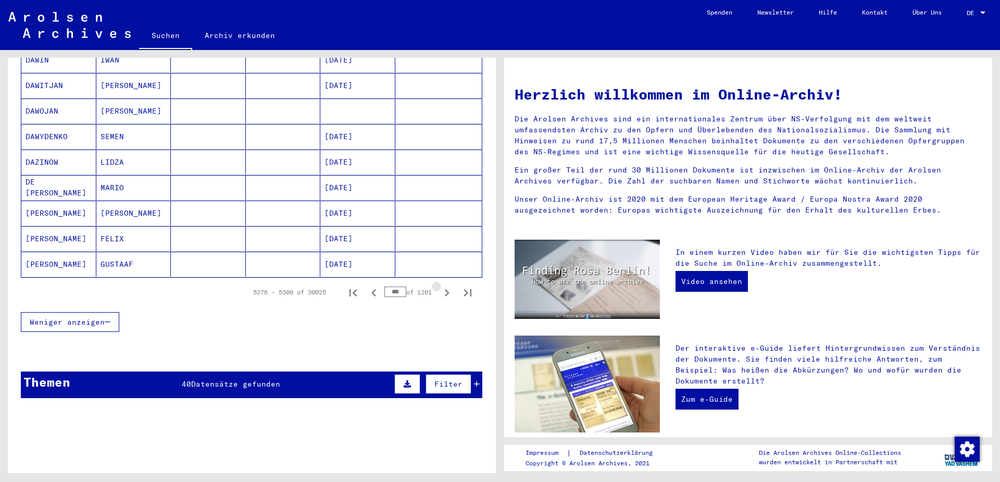
click at [456, 282] on button "Next page" at bounding box center [446, 292] width 21 height 21
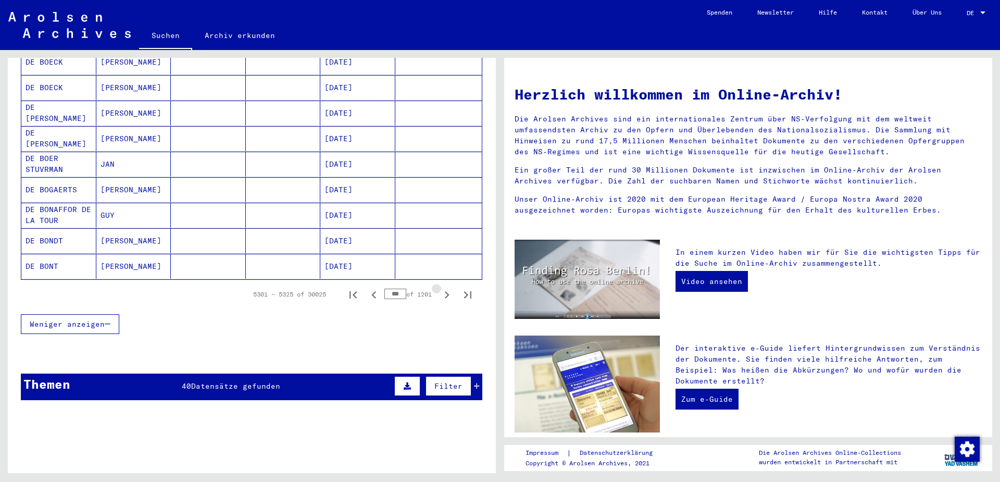
click at [456, 284] on button "Next page" at bounding box center [446, 294] width 21 height 21
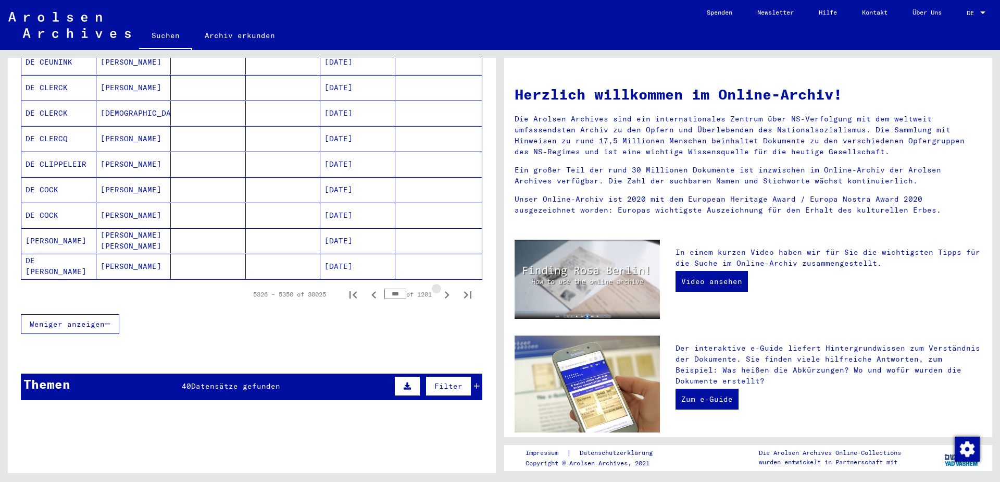
click at [456, 284] on button "Next page" at bounding box center [446, 294] width 21 height 21
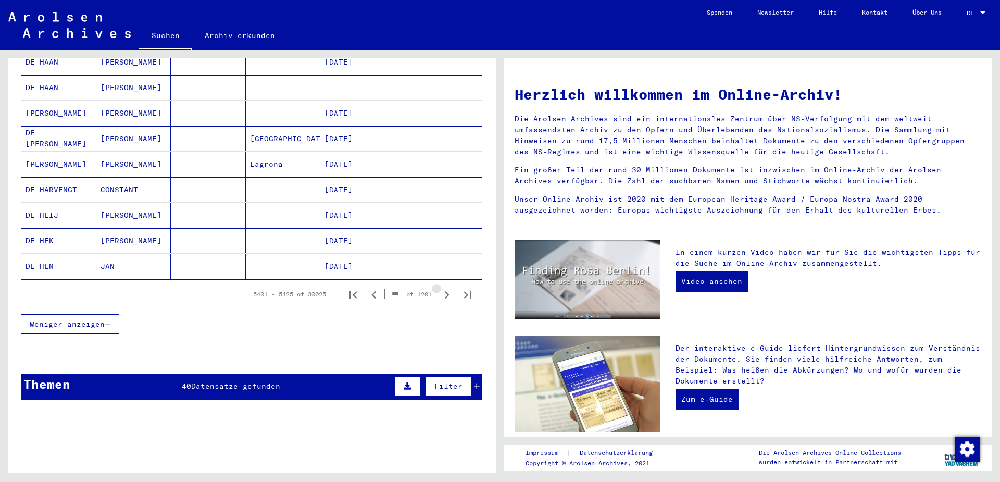
click at [456, 284] on button "Next page" at bounding box center [446, 294] width 21 height 21
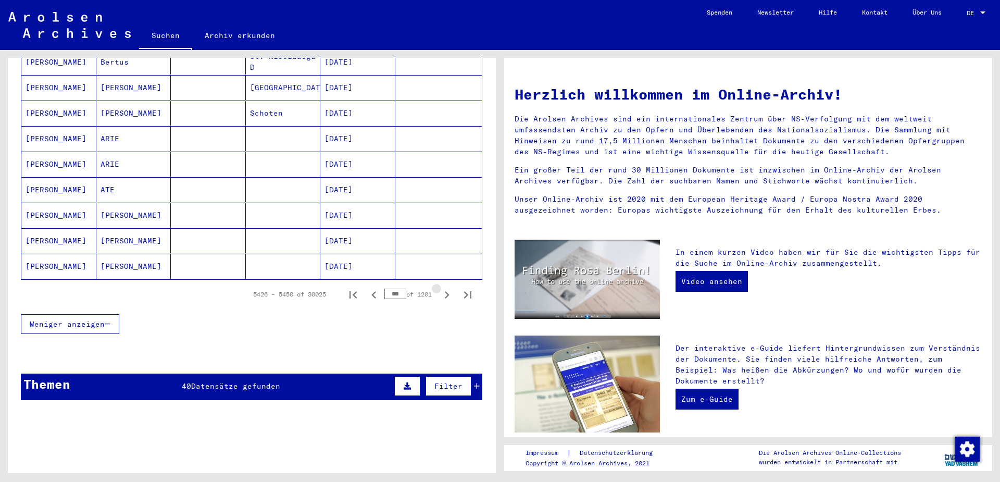
click at [456, 284] on button "Next page" at bounding box center [446, 294] width 21 height 21
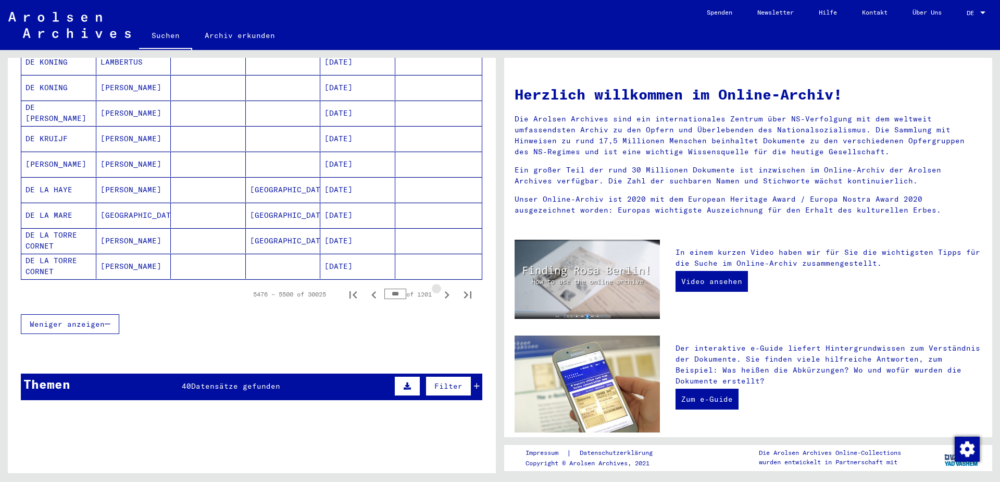
click at [456, 284] on button "Next page" at bounding box center [446, 294] width 21 height 21
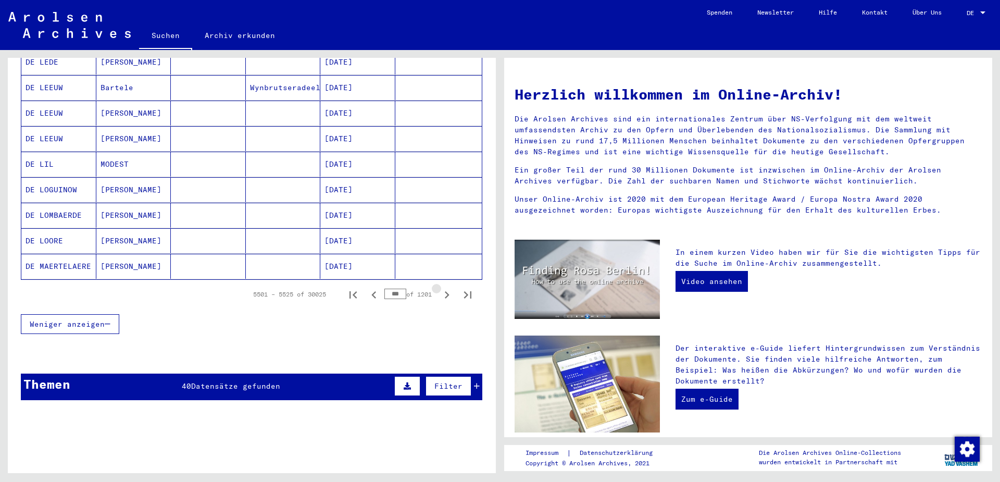
click at [456, 284] on button "Next page" at bounding box center [446, 294] width 21 height 21
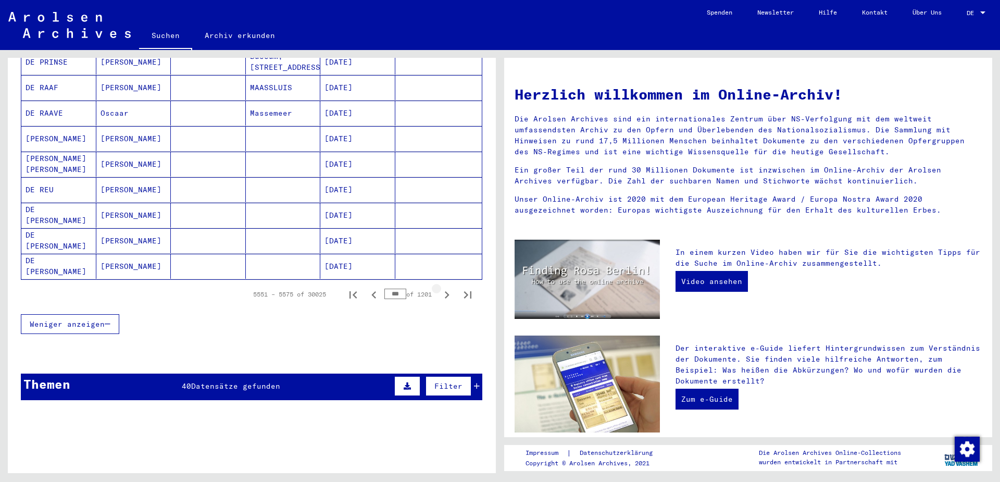
click at [451, 288] on icon "Next page" at bounding box center [447, 295] width 15 height 15
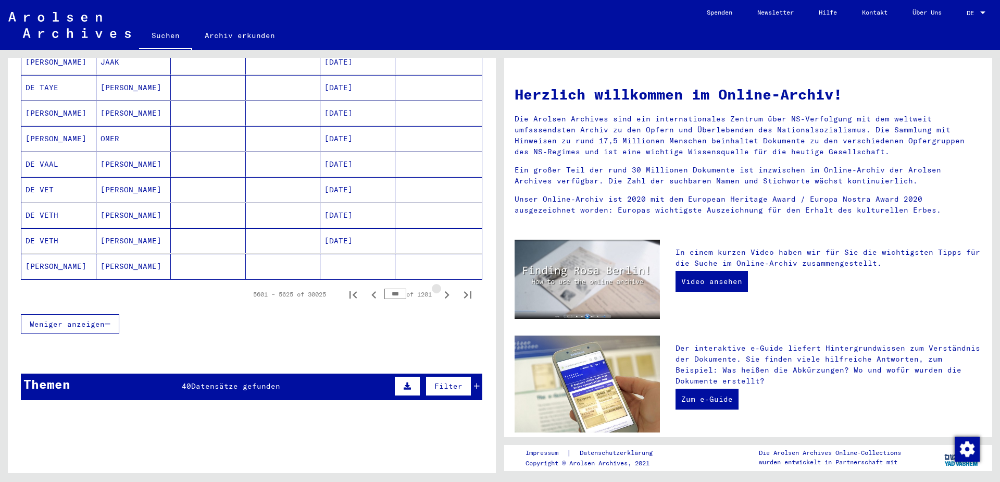
click at [451, 288] on icon "Next page" at bounding box center [447, 295] width 15 height 15
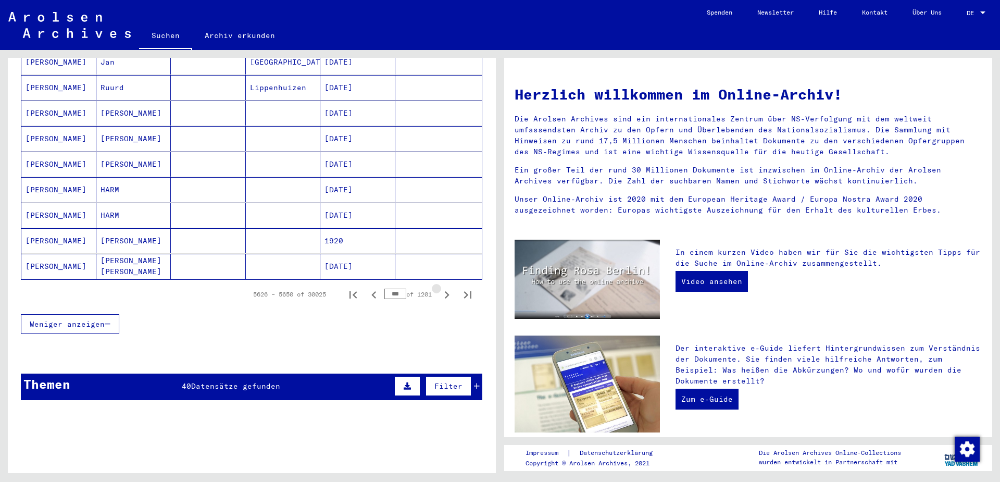
click at [451, 288] on icon "Next page" at bounding box center [447, 295] width 15 height 15
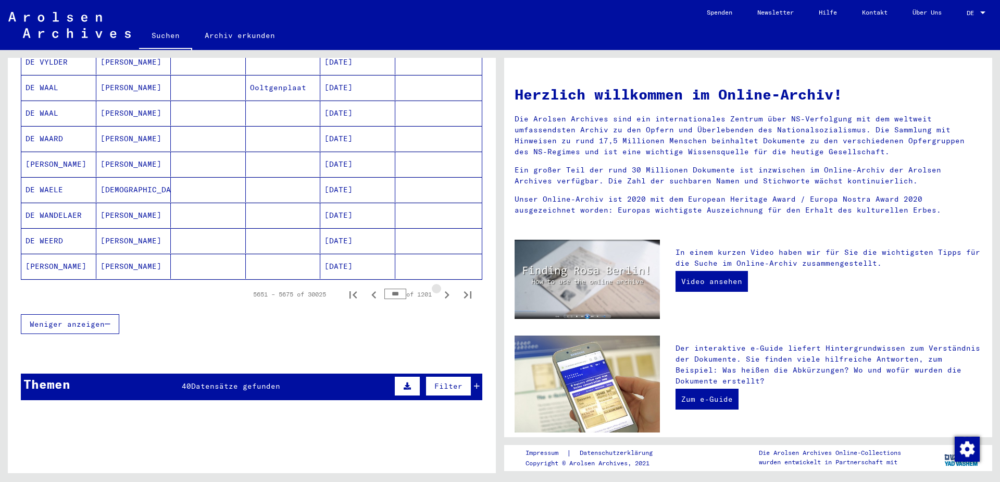
click at [451, 288] on icon "Next page" at bounding box center [447, 295] width 15 height 15
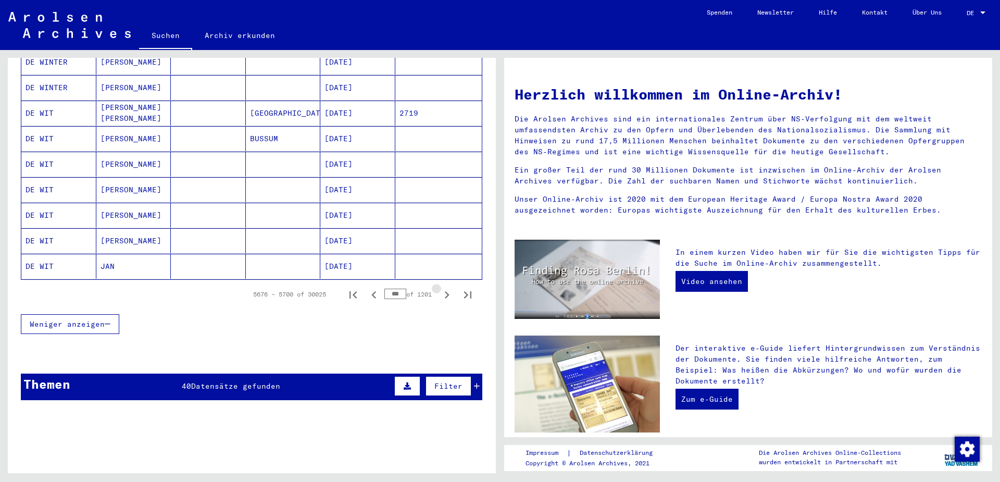
click at [451, 288] on icon "Next page" at bounding box center [447, 295] width 15 height 15
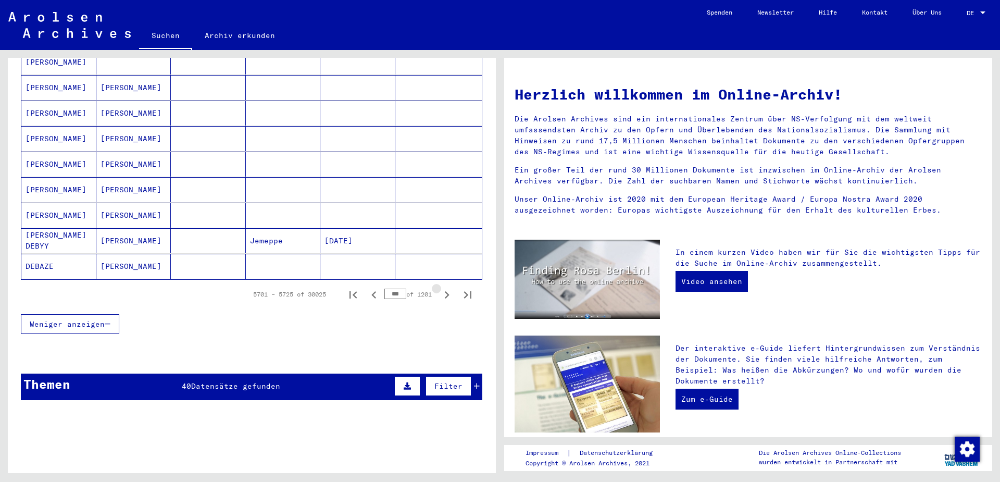
click at [451, 288] on icon "Next page" at bounding box center [447, 295] width 15 height 15
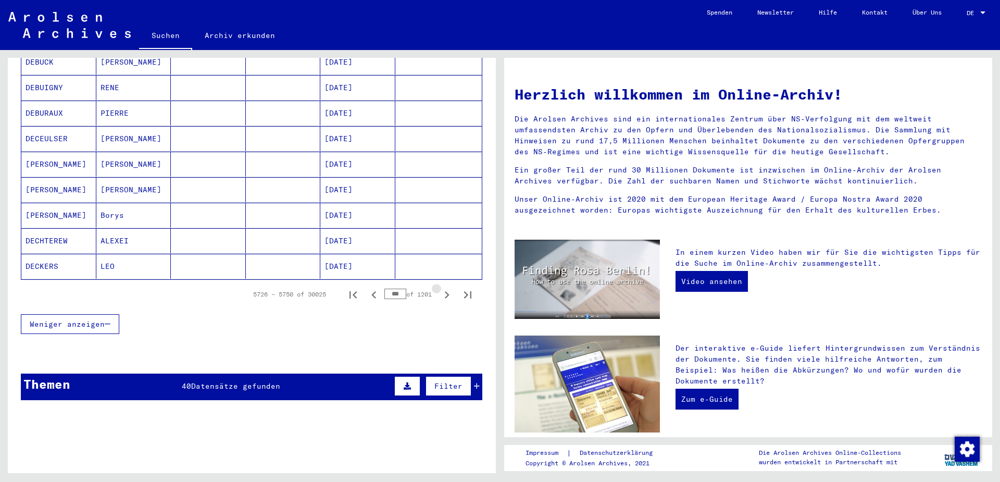
click at [451, 288] on icon "Next page" at bounding box center [447, 295] width 15 height 15
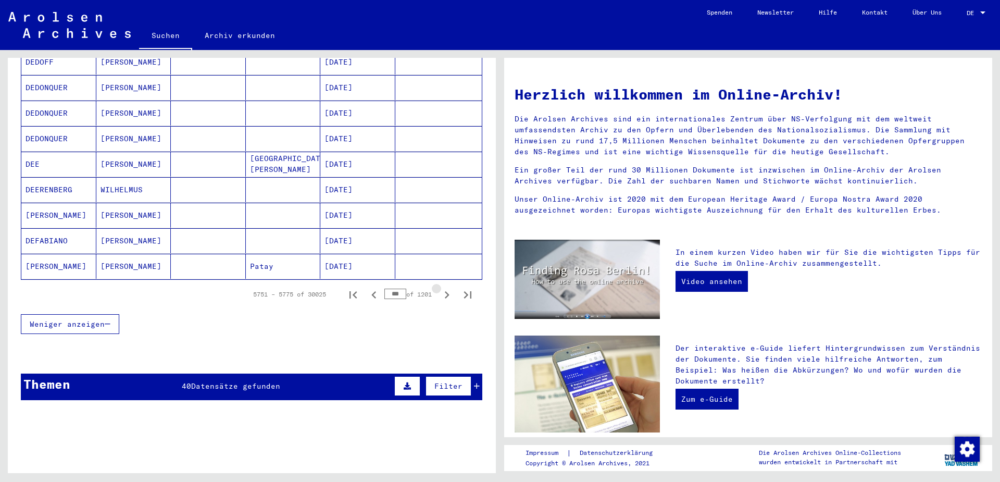
click at [451, 288] on icon "Next page" at bounding box center [447, 295] width 15 height 15
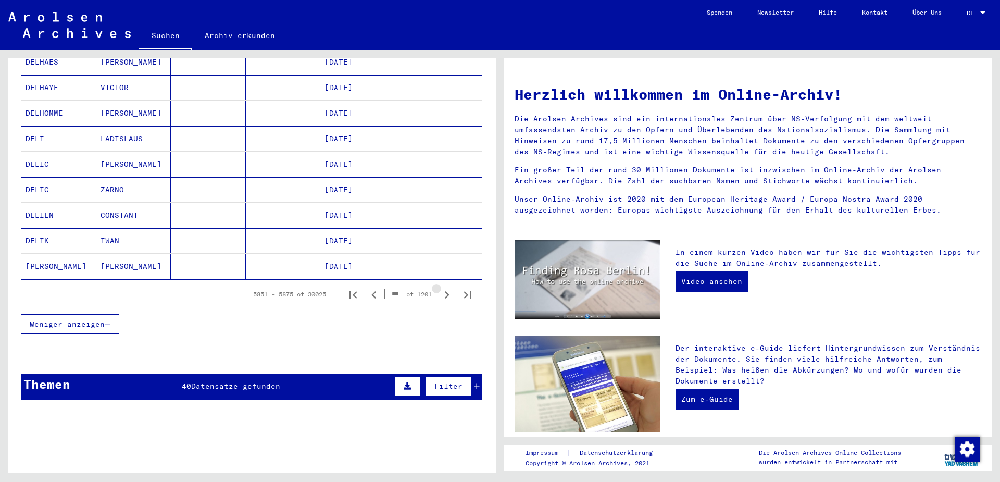
click at [451, 288] on icon "Next page" at bounding box center [447, 295] width 15 height 15
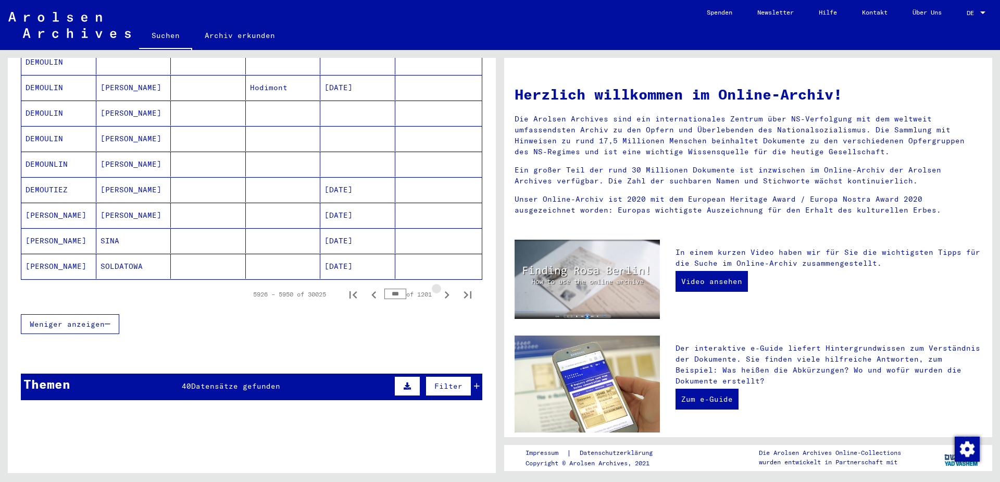
click at [451, 288] on icon "Next page" at bounding box center [447, 295] width 15 height 15
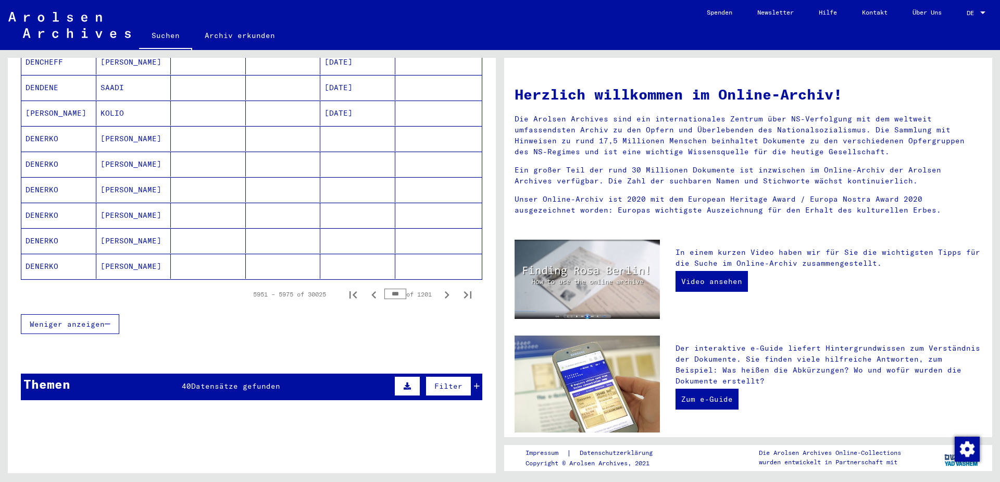
click at [448, 291] on icon "Next page" at bounding box center [447, 294] width 5 height 7
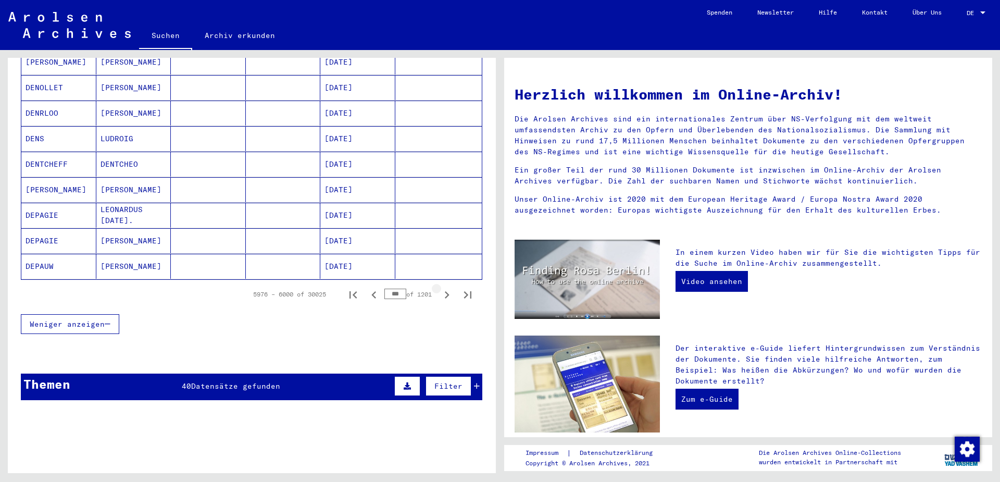
click at [448, 291] on icon "Next page" at bounding box center [447, 294] width 5 height 7
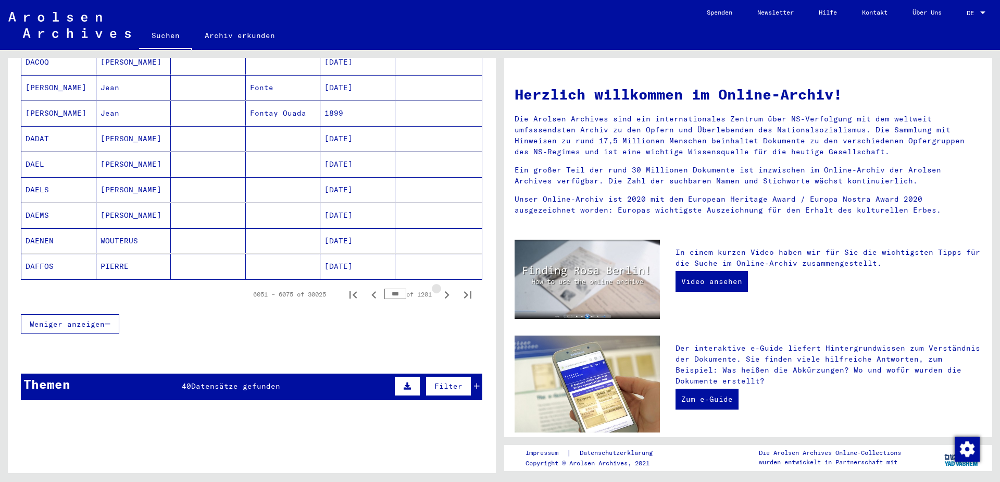
click at [448, 291] on icon "Next page" at bounding box center [447, 294] width 5 height 7
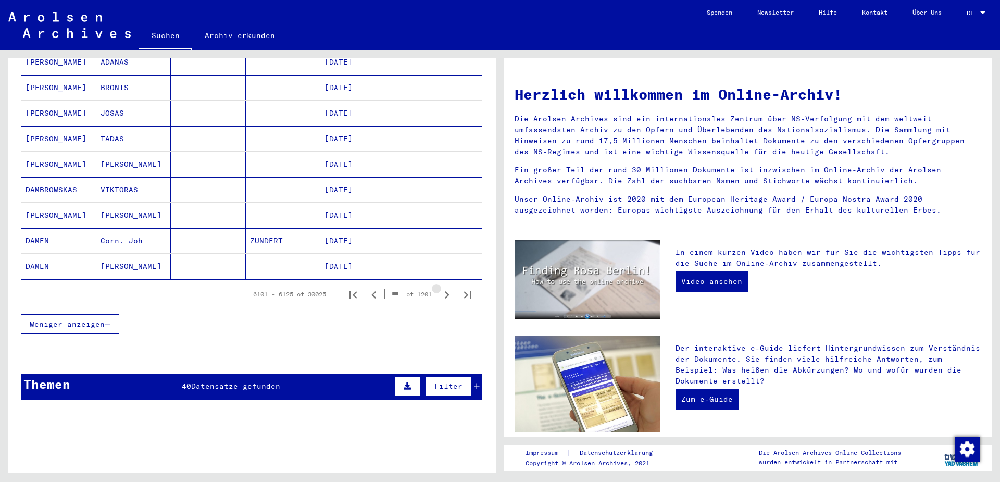
click at [448, 291] on icon "Next page" at bounding box center [447, 294] width 5 height 7
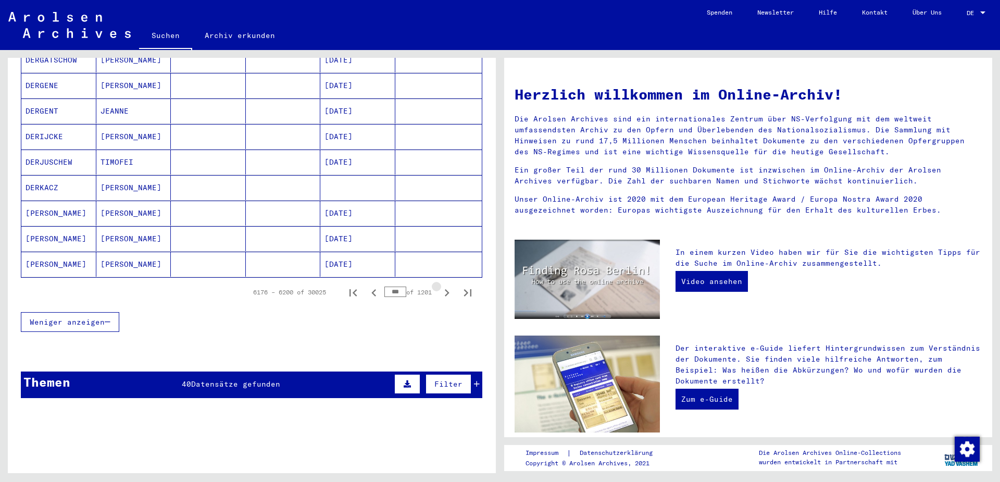
click at [448, 289] on icon "Next page" at bounding box center [447, 292] width 5 height 7
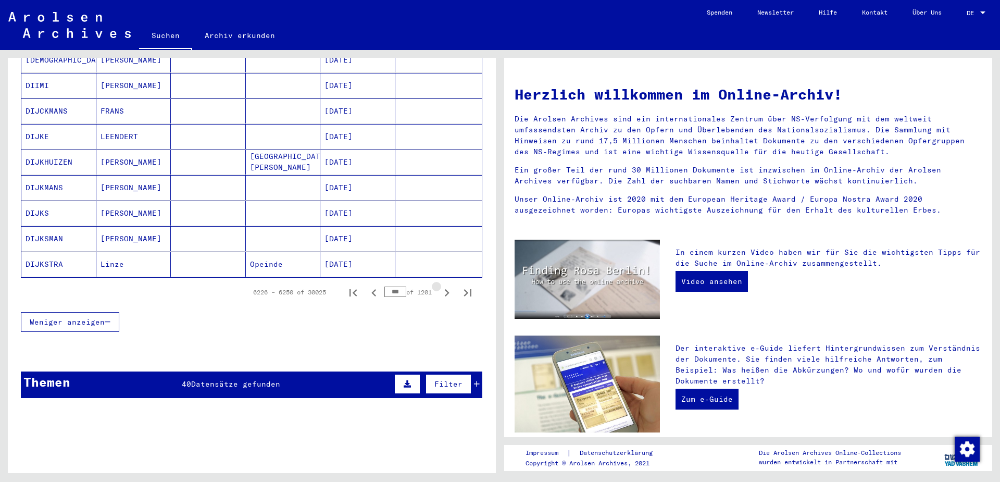
scroll to position [609, 0]
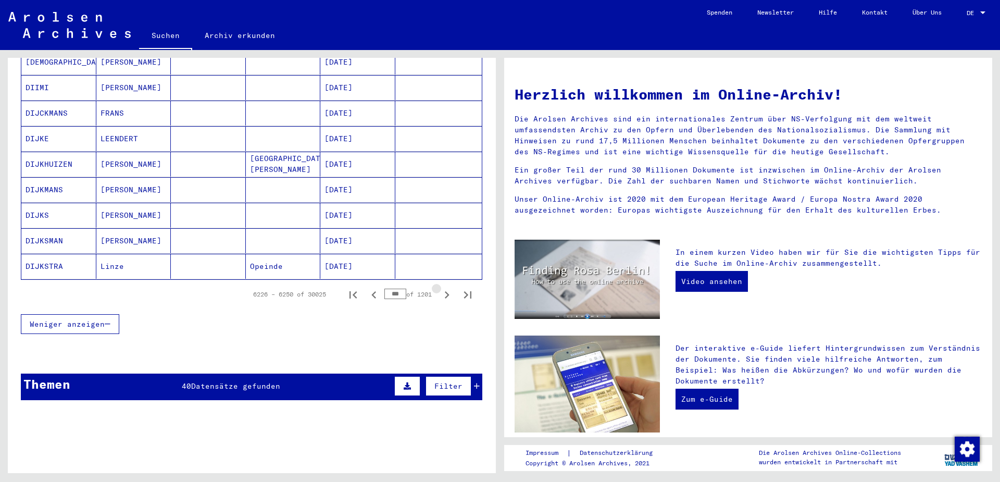
click at [448, 291] on icon "Next page" at bounding box center [447, 294] width 5 height 7
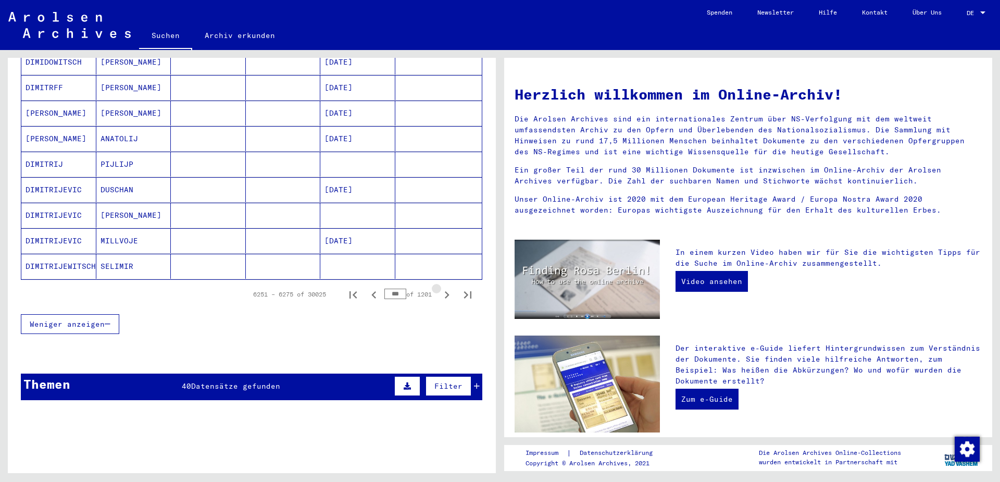
click at [448, 291] on icon "Next page" at bounding box center [447, 294] width 5 height 7
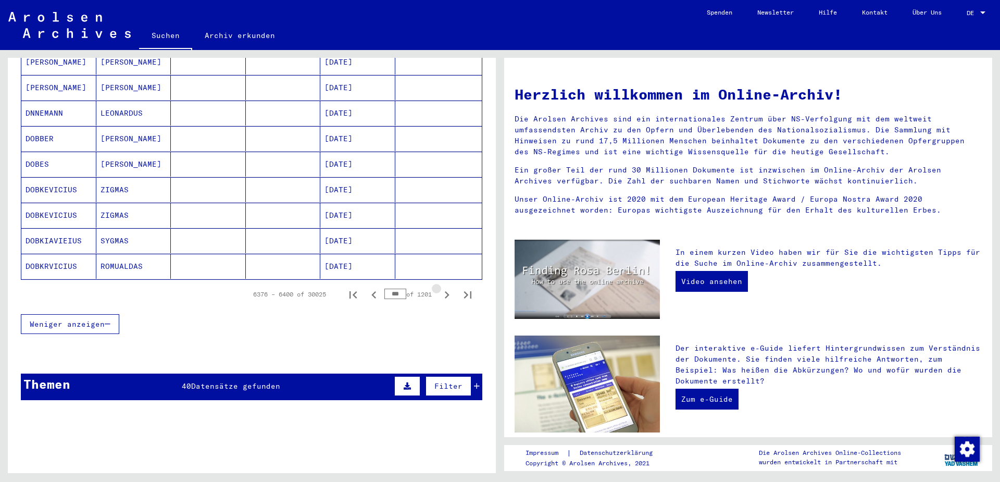
click at [448, 291] on icon "Next page" at bounding box center [447, 294] width 5 height 7
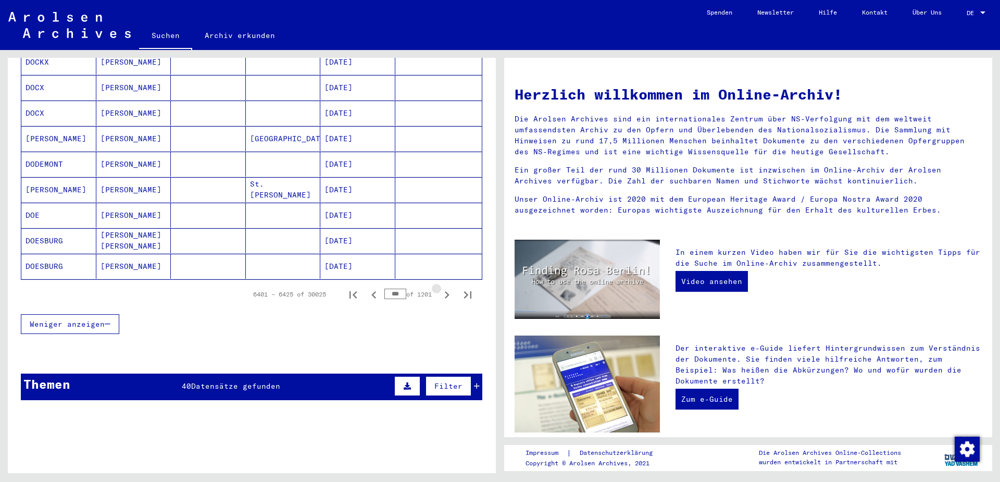
click at [448, 291] on icon "Next page" at bounding box center [447, 294] width 5 height 7
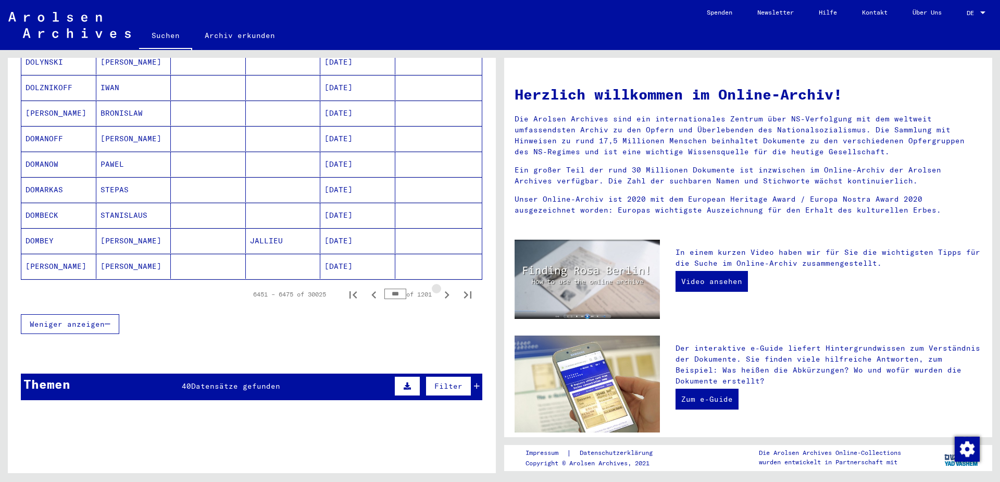
click at [448, 291] on icon "Next page" at bounding box center [447, 294] width 5 height 7
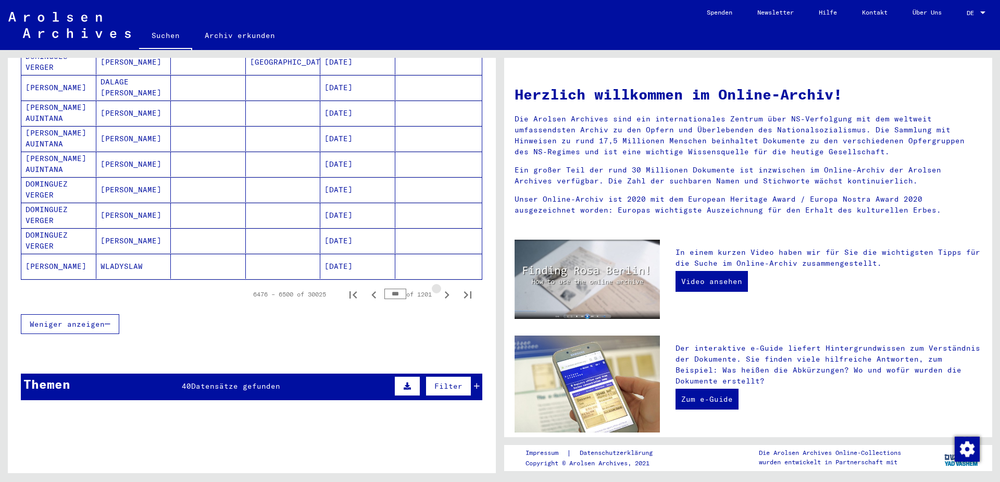
click at [448, 291] on icon "Next page" at bounding box center [447, 294] width 5 height 7
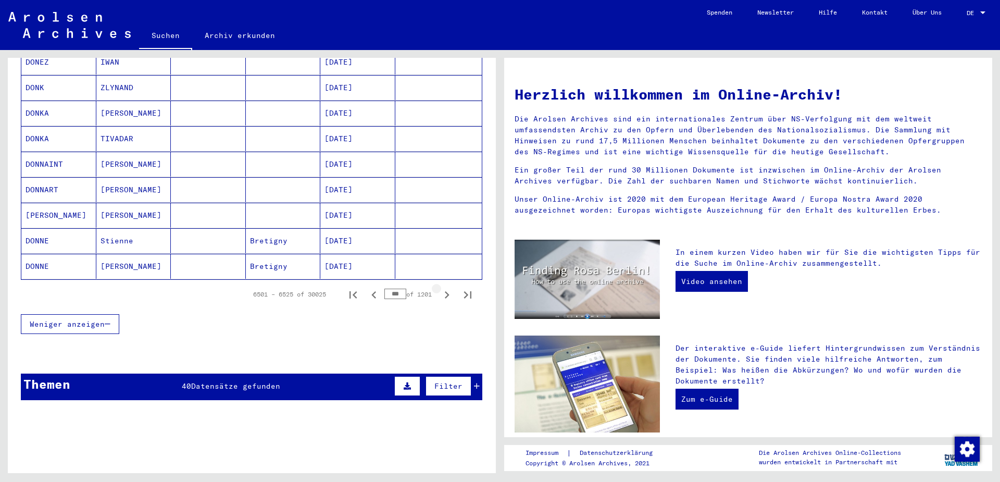
click at [448, 291] on icon "Next page" at bounding box center [447, 294] width 5 height 7
click at [446, 288] on icon "Next page" at bounding box center [447, 295] width 15 height 15
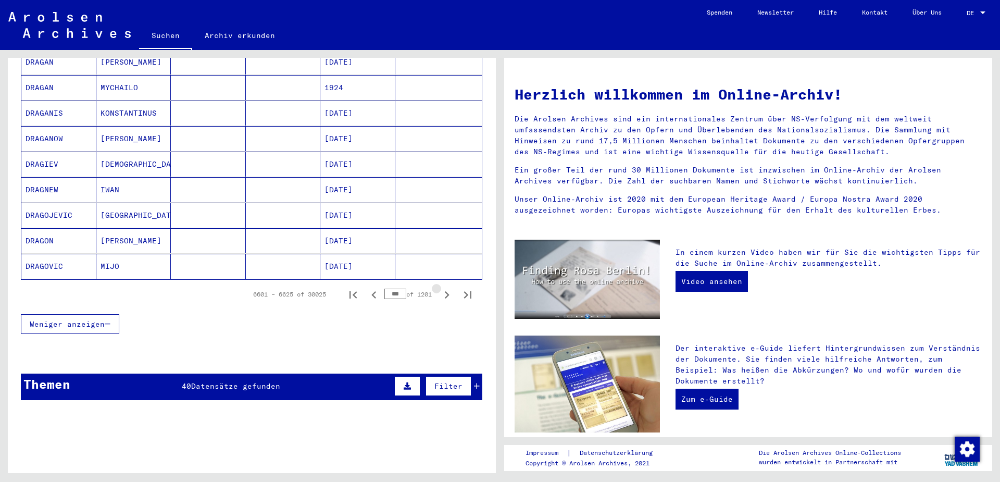
click at [446, 288] on icon "Next page" at bounding box center [447, 295] width 15 height 15
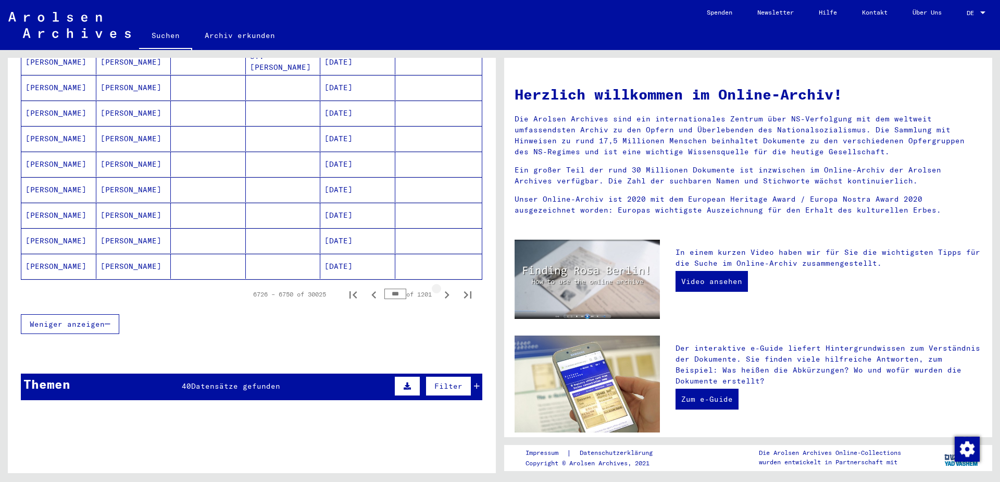
click at [446, 288] on icon "Next page" at bounding box center [447, 295] width 15 height 15
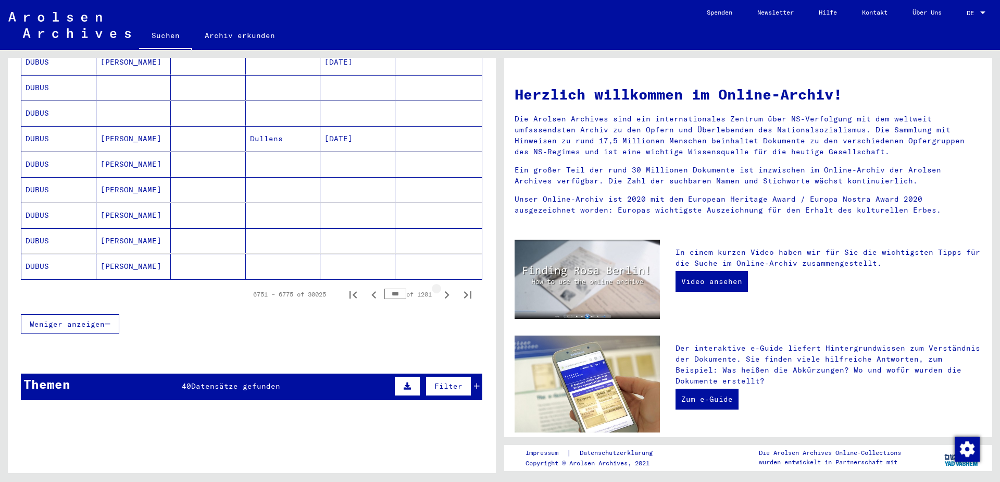
click at [446, 288] on icon "Next page" at bounding box center [447, 295] width 15 height 15
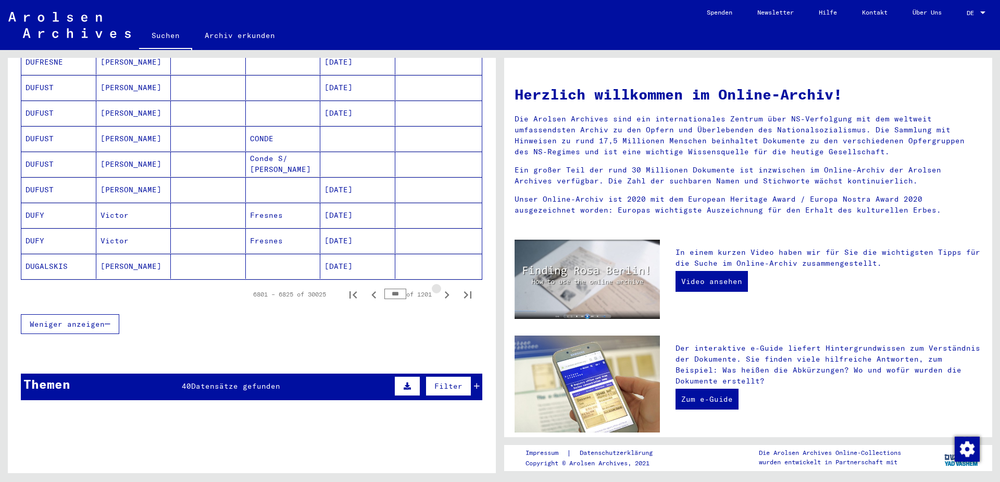
click at [446, 288] on icon "Next page" at bounding box center [447, 295] width 15 height 15
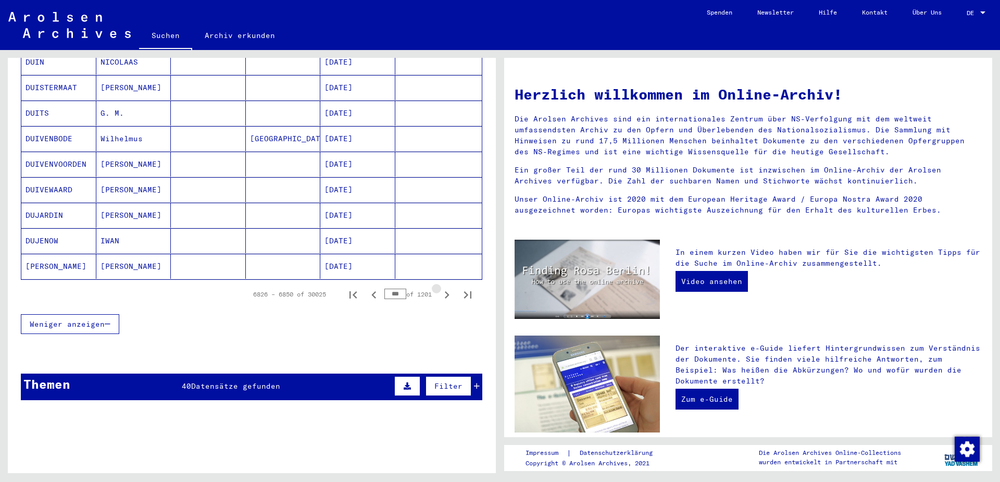
click at [446, 288] on icon "Next page" at bounding box center [447, 295] width 15 height 15
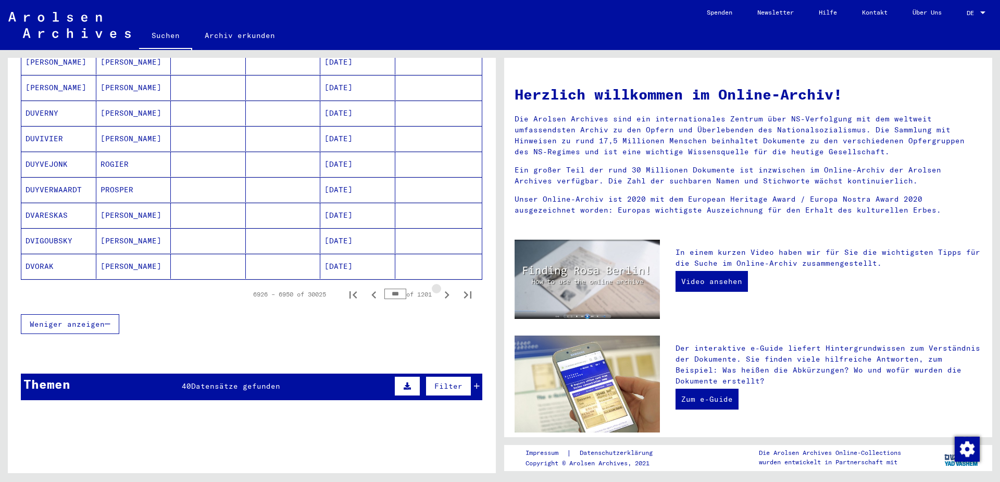
click at [446, 288] on icon "Next page" at bounding box center [447, 295] width 15 height 15
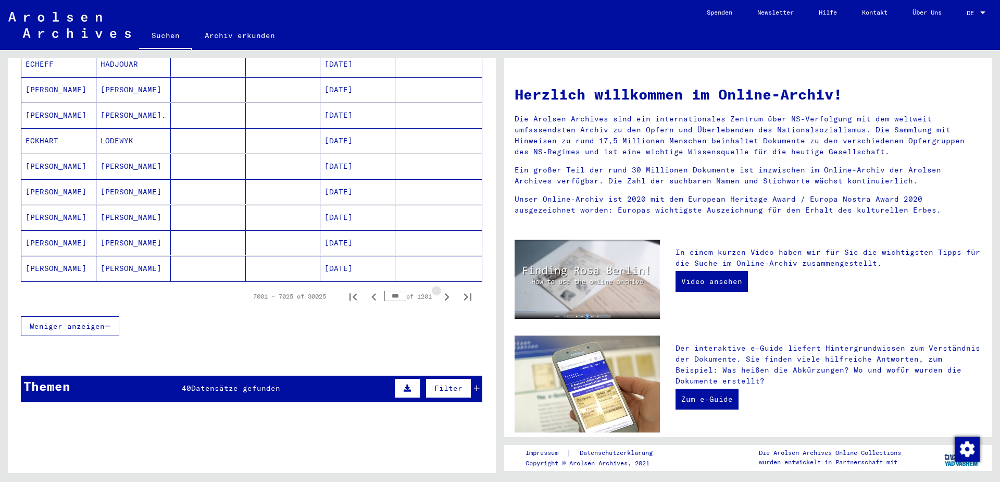
scroll to position [611, 0]
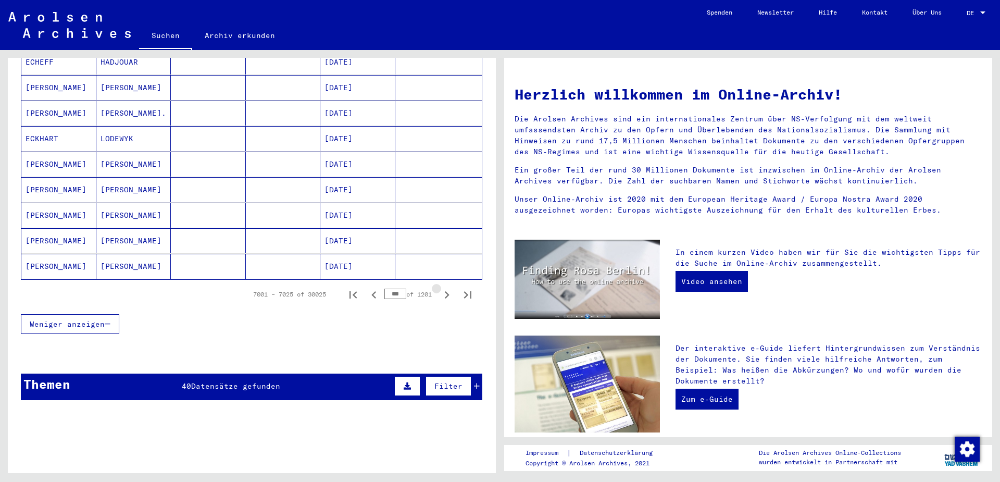
click at [446, 288] on icon "Next page" at bounding box center [447, 295] width 15 height 15
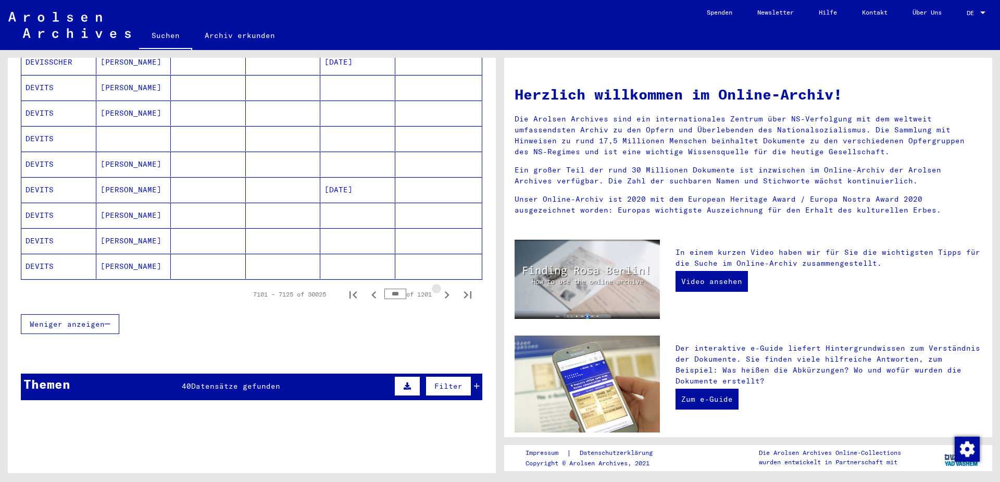
click at [446, 288] on icon "Next page" at bounding box center [447, 295] width 15 height 15
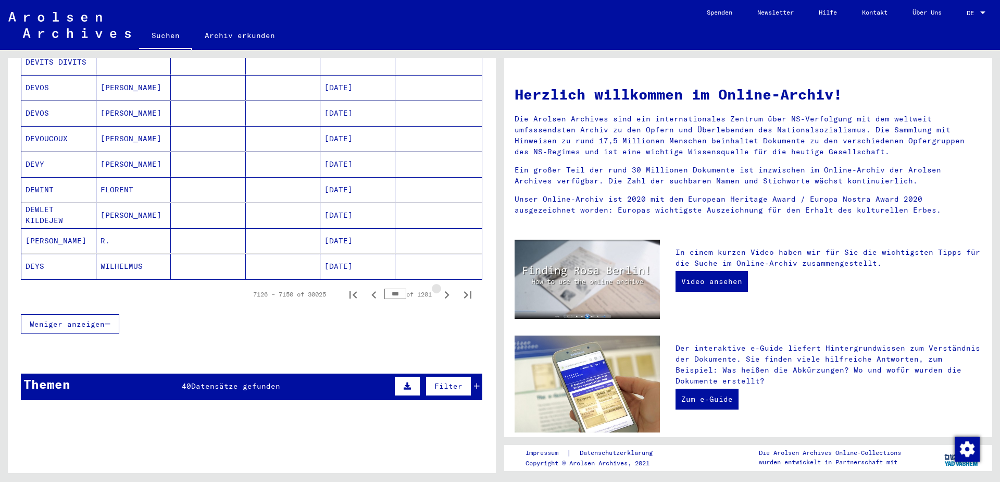
click at [446, 288] on icon "Next page" at bounding box center [447, 295] width 15 height 15
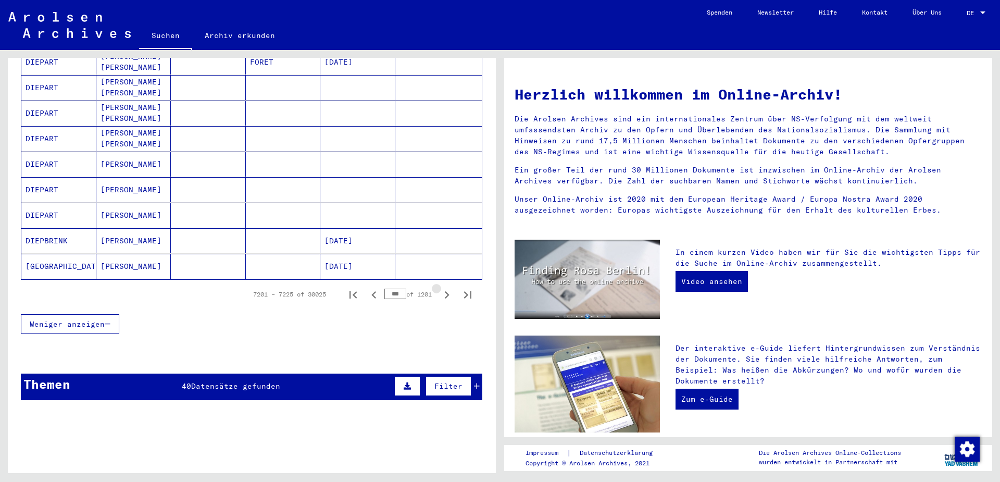
click at [446, 288] on icon "Next page" at bounding box center [447, 295] width 15 height 15
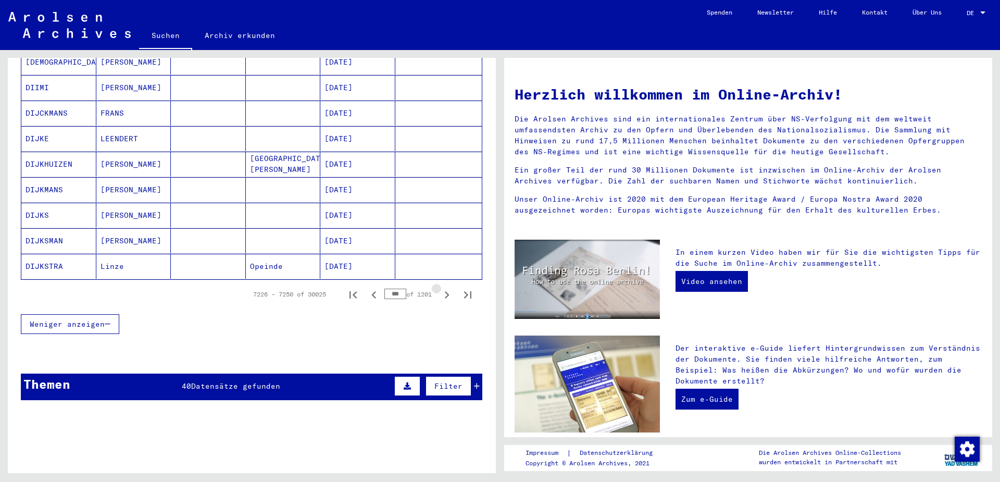
click at [446, 288] on icon "Next page" at bounding box center [447, 295] width 15 height 15
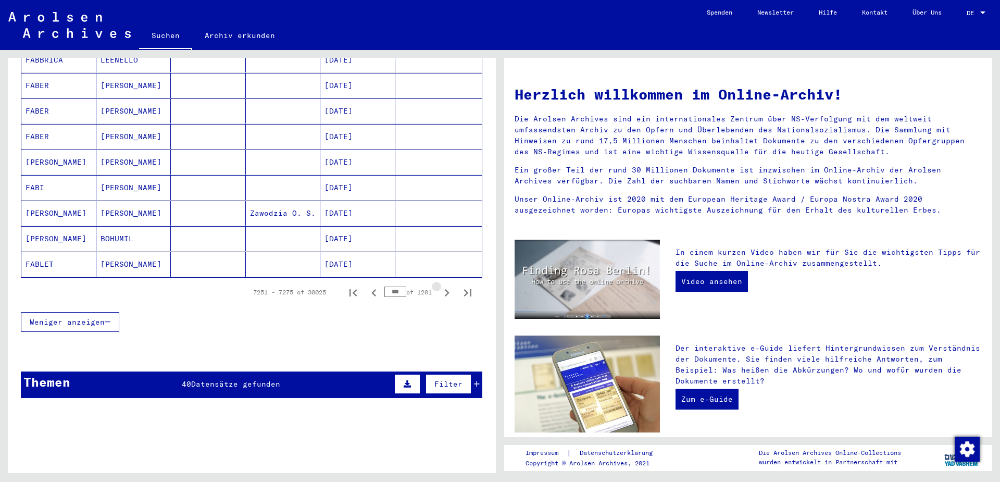
click at [446, 285] on icon "Next page" at bounding box center [447, 292] width 15 height 15
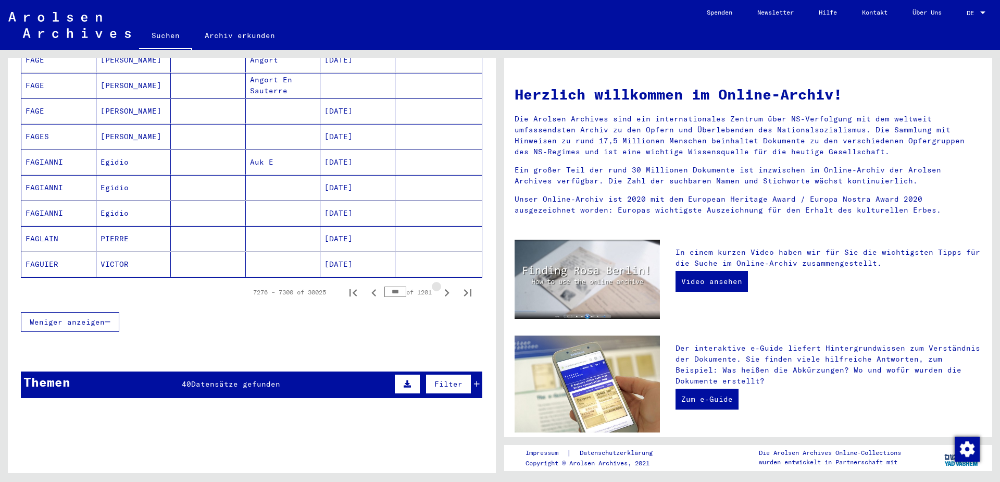
scroll to position [609, 0]
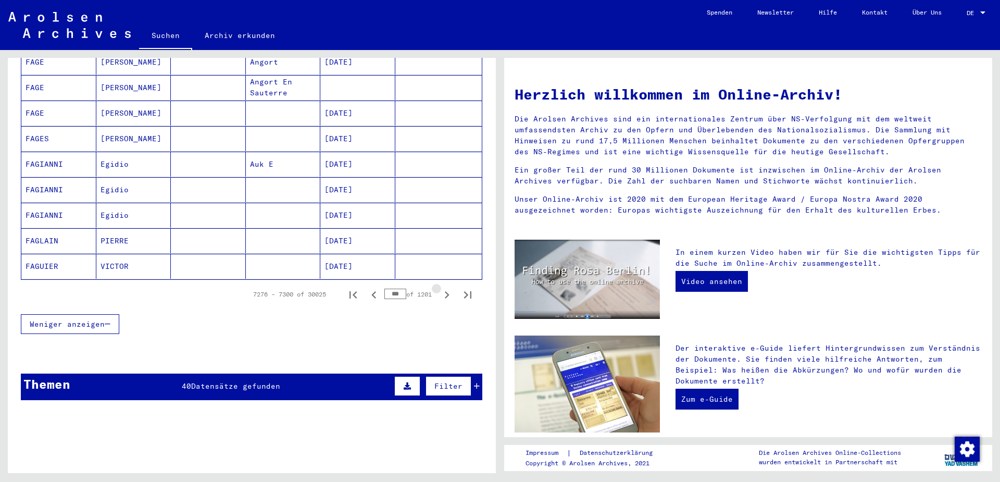
click at [446, 288] on icon "Next page" at bounding box center [447, 295] width 15 height 15
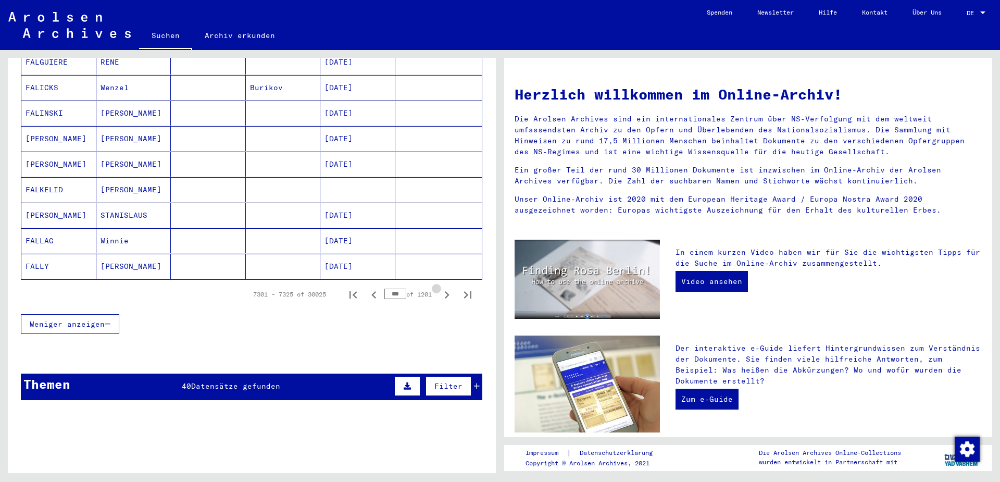
click at [446, 288] on icon "Next page" at bounding box center [447, 295] width 15 height 15
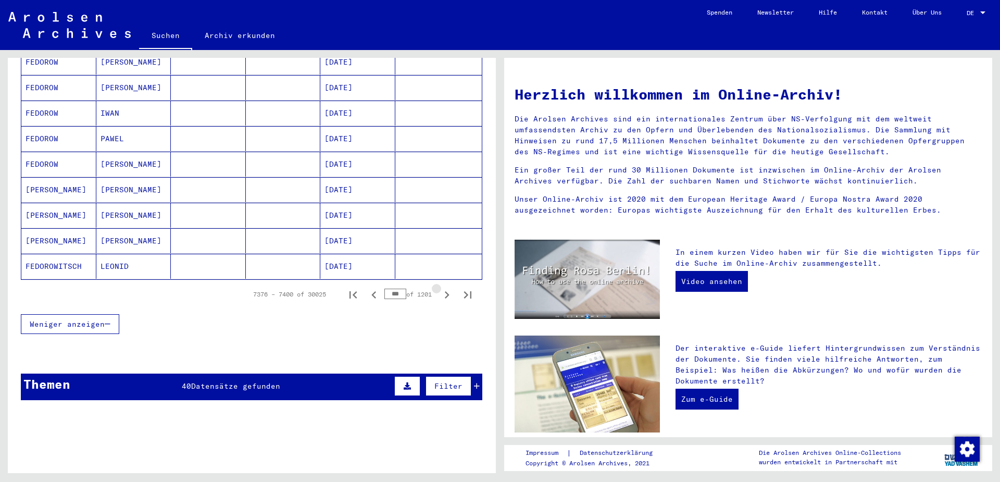
click at [446, 288] on icon "Next page" at bounding box center [447, 295] width 15 height 15
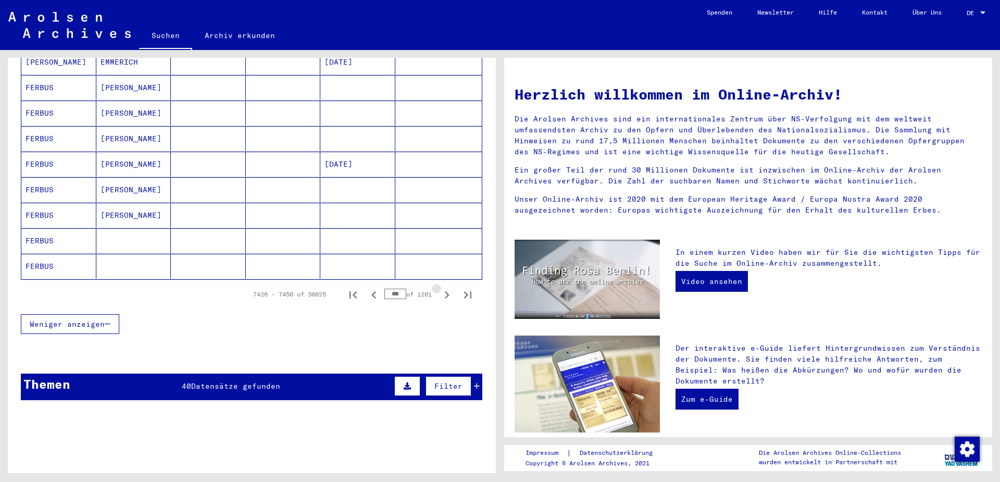
click at [446, 288] on icon "Next page" at bounding box center [447, 295] width 15 height 15
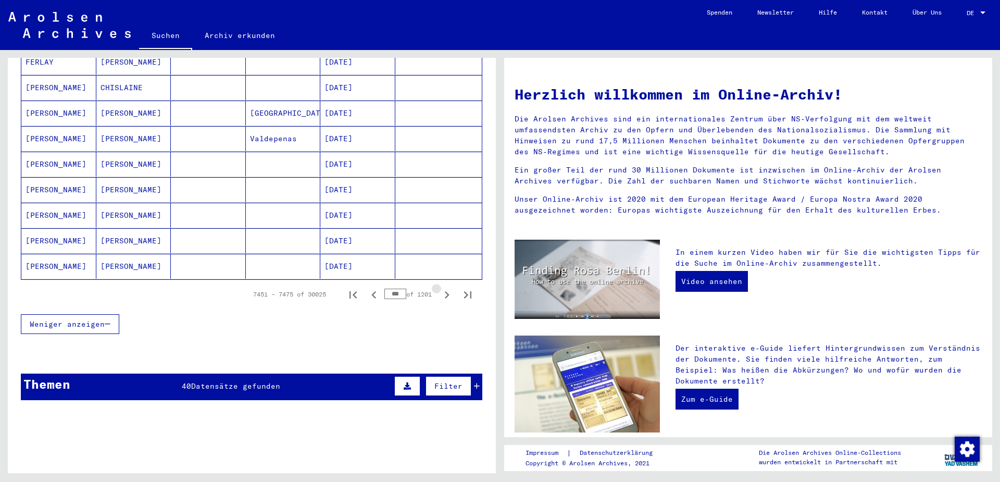
click at [446, 288] on icon "Next page" at bounding box center [447, 295] width 15 height 15
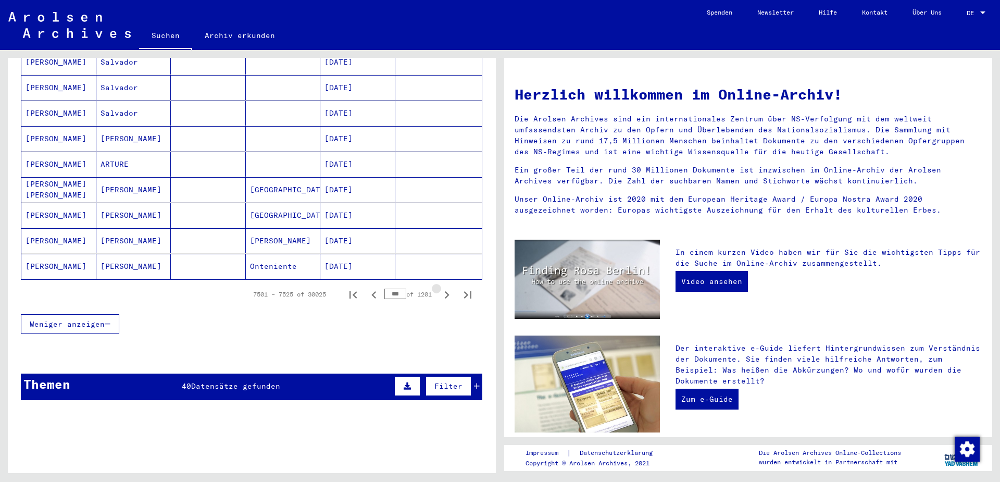
click at [446, 288] on icon "Next page" at bounding box center [447, 295] width 15 height 15
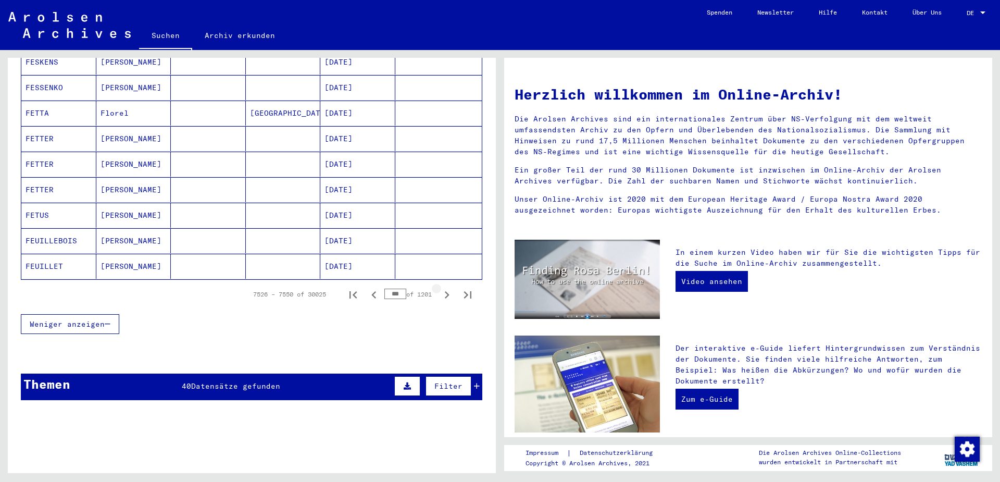
click at [446, 288] on icon "Next page" at bounding box center [447, 295] width 15 height 15
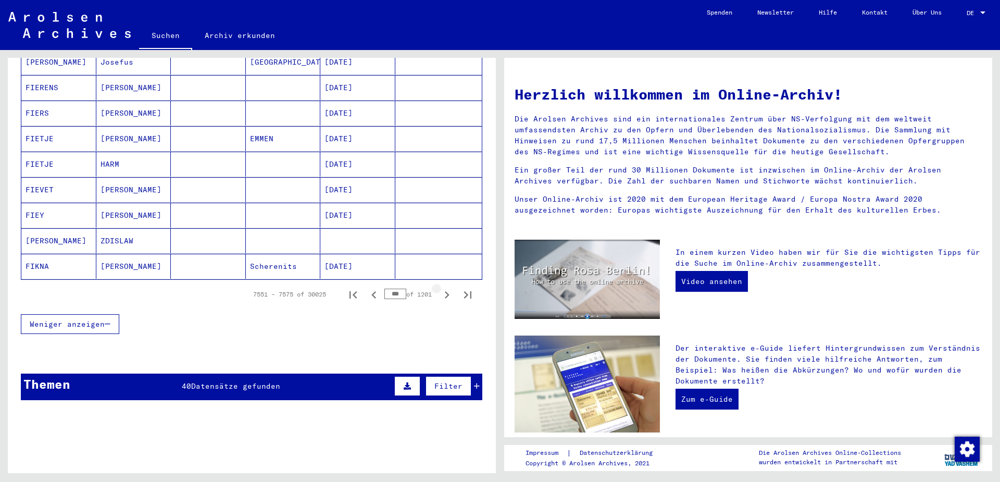
click at [446, 288] on icon "Next page" at bounding box center [447, 295] width 15 height 15
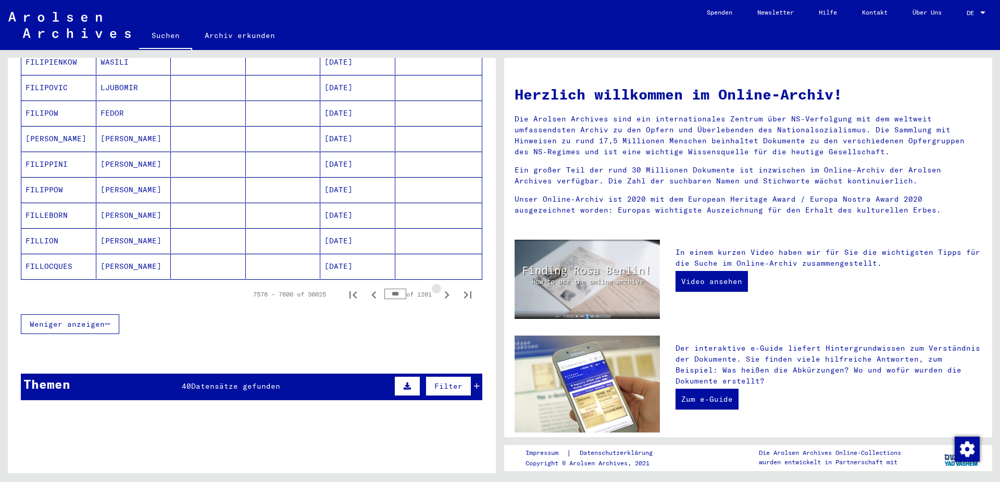
click at [446, 288] on icon "Next page" at bounding box center [447, 295] width 15 height 15
click at [448, 288] on icon "Next page" at bounding box center [447, 295] width 15 height 15
click at [448, 291] on icon "Next page" at bounding box center [447, 294] width 5 height 7
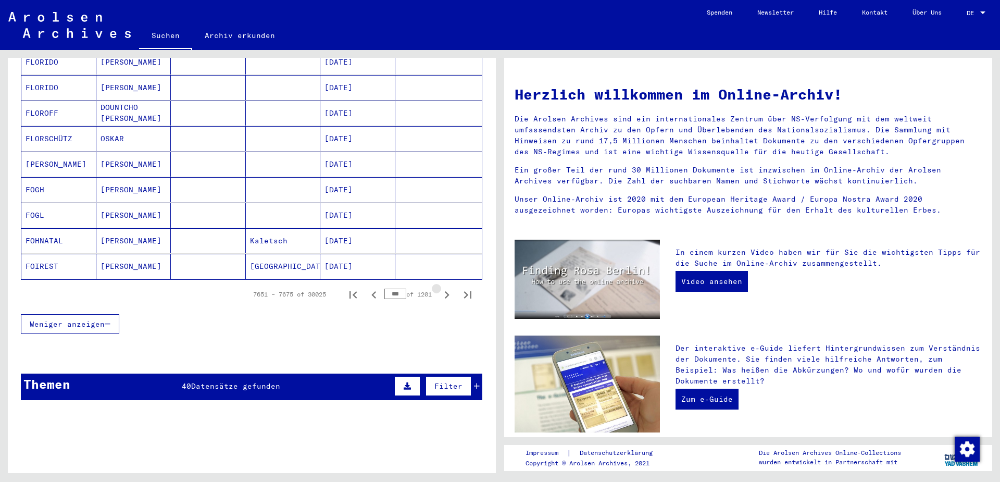
click at [448, 291] on icon "Next page" at bounding box center [447, 294] width 5 height 7
click at [448, 288] on icon "Next page" at bounding box center [447, 295] width 15 height 15
click at [449, 288] on icon "Next page" at bounding box center [447, 295] width 15 height 15
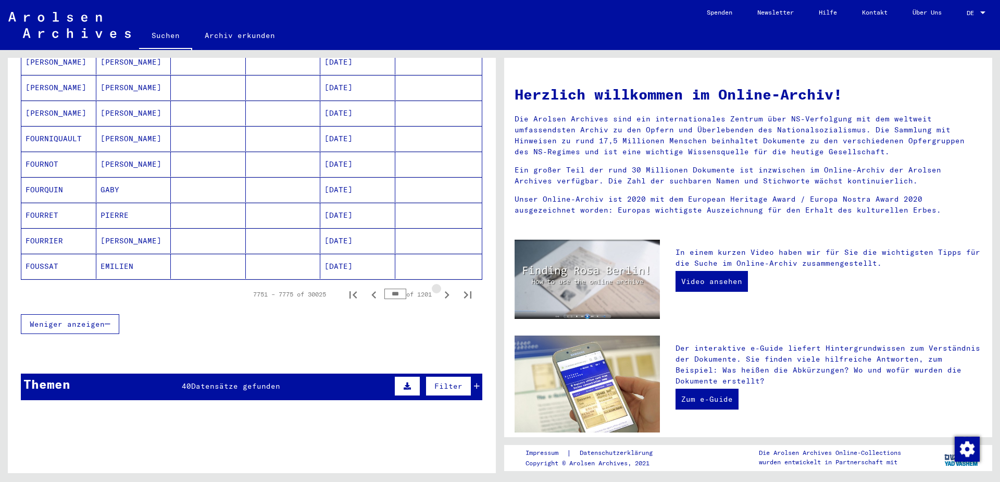
click at [449, 288] on icon "Next page" at bounding box center [447, 295] width 15 height 15
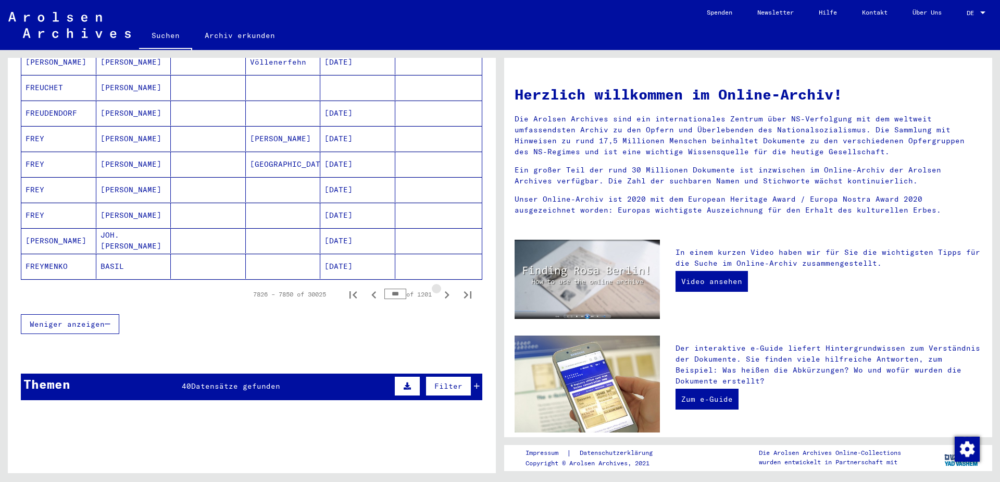
click at [449, 288] on icon "Next page" at bounding box center [447, 295] width 15 height 15
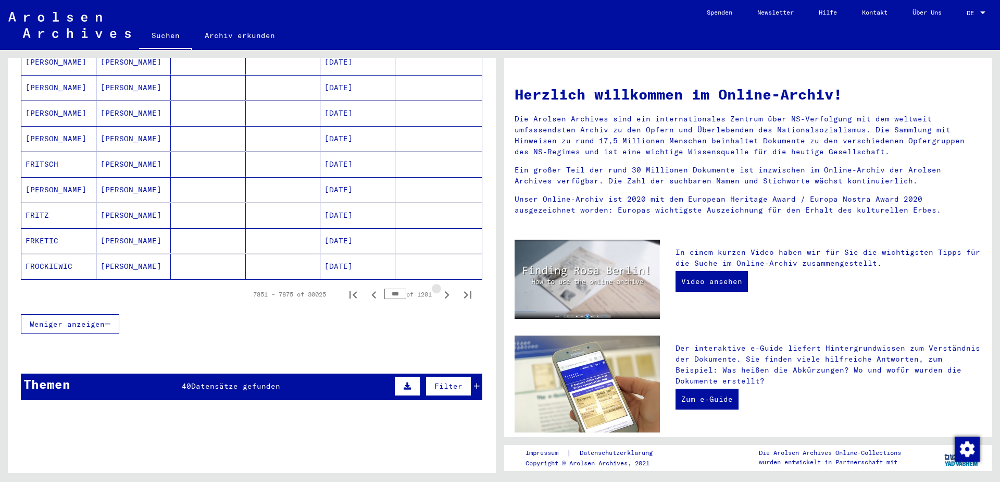
click at [449, 288] on icon "Next page" at bounding box center [447, 295] width 15 height 15
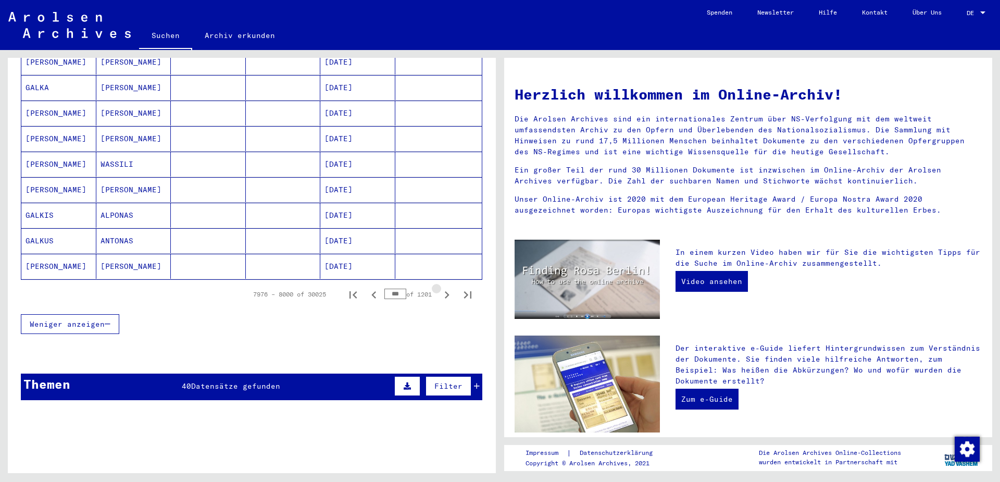
click at [449, 288] on icon "Next page" at bounding box center [447, 295] width 15 height 15
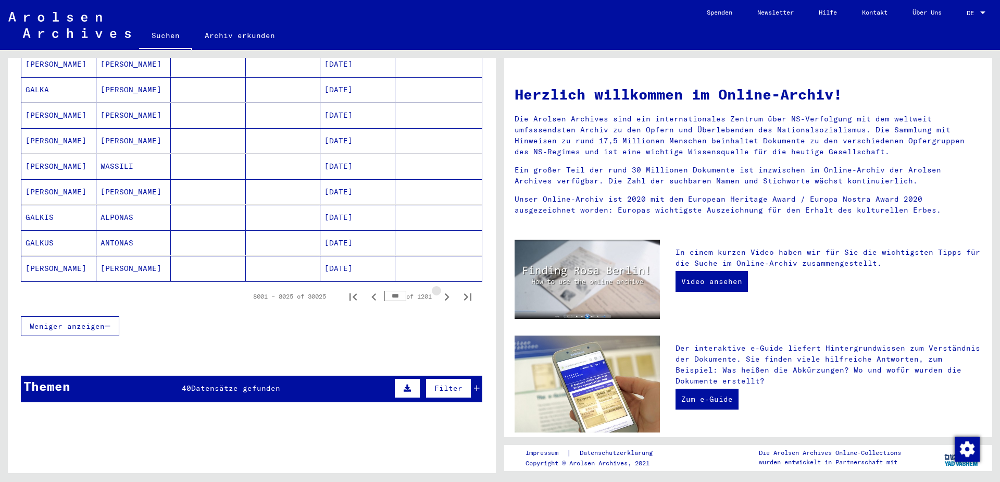
scroll to position [611, 0]
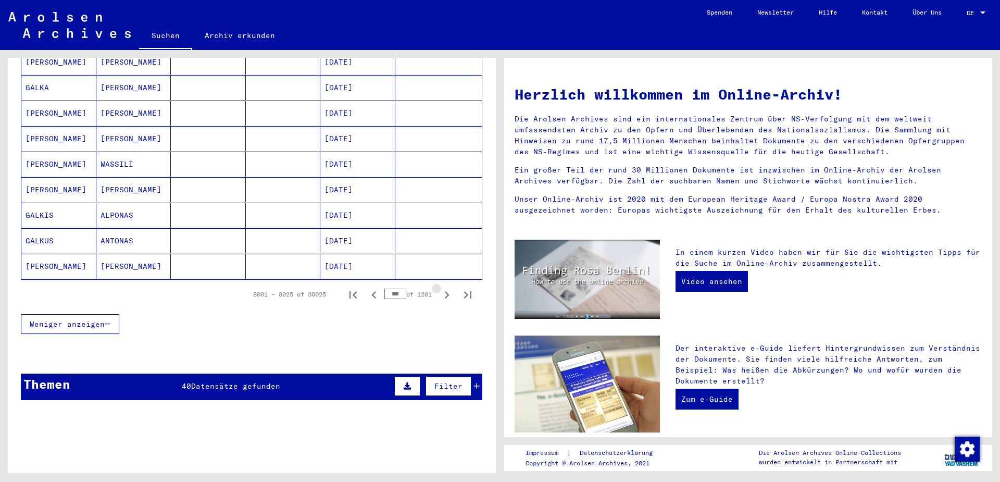
click at [449, 288] on icon "Next page" at bounding box center [447, 295] width 15 height 15
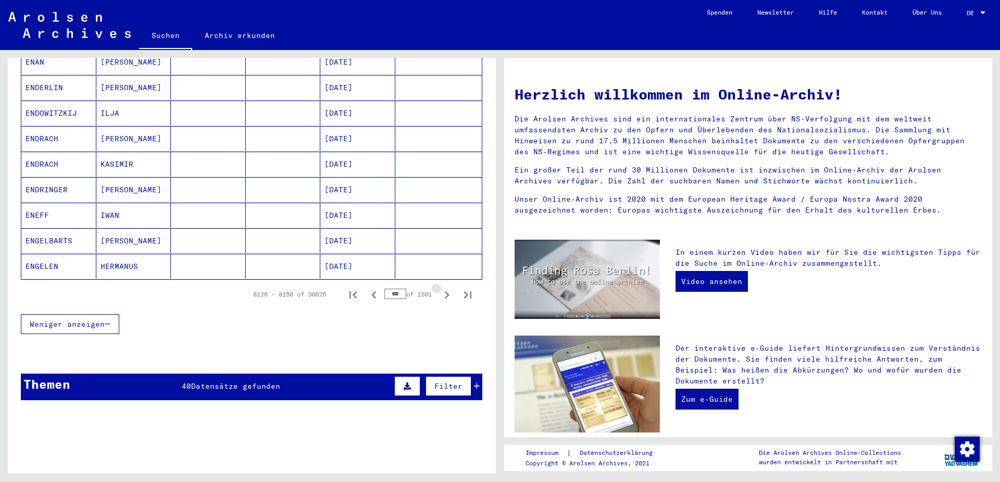
click at [449, 288] on icon "Next page" at bounding box center [447, 295] width 15 height 15
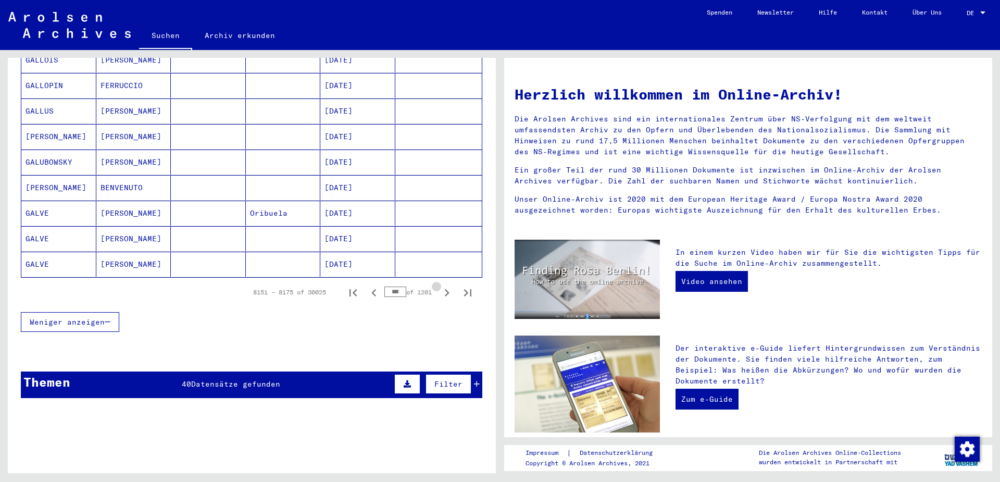
click at [449, 285] on icon "Next page" at bounding box center [447, 292] width 15 height 15
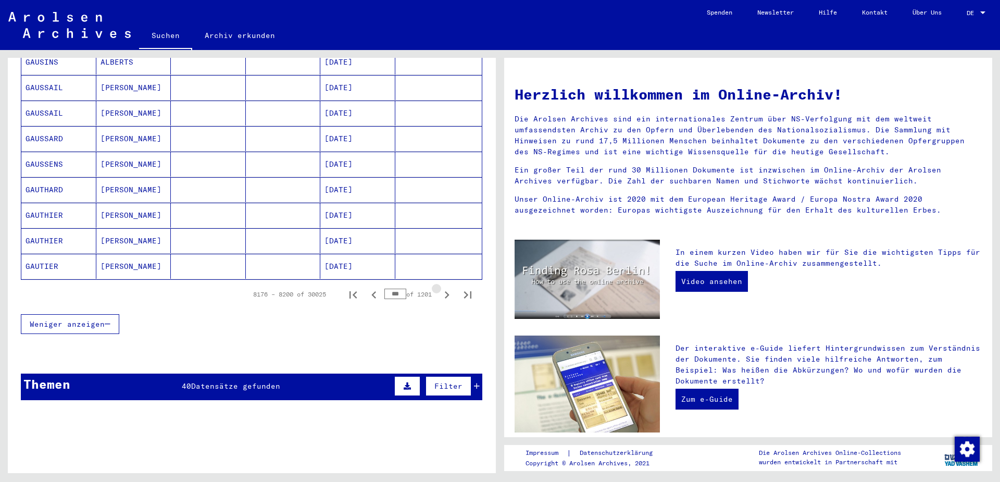
click at [449, 288] on icon "Next page" at bounding box center [447, 295] width 15 height 15
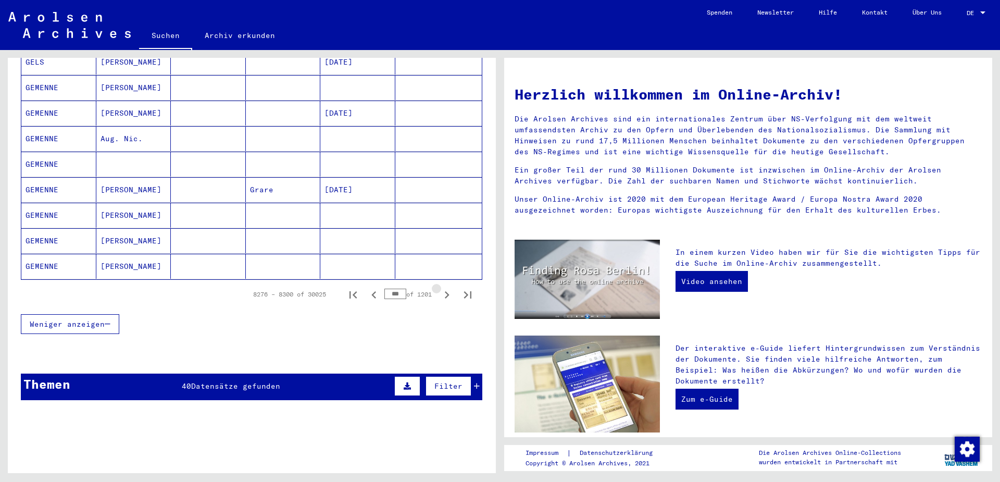
click at [449, 288] on icon "Next page" at bounding box center [447, 295] width 15 height 15
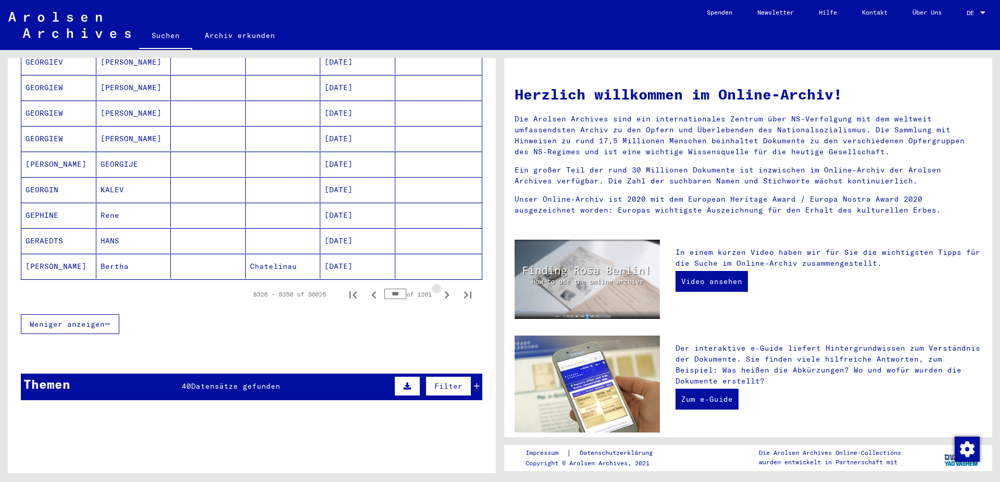
click at [449, 288] on icon "Next page" at bounding box center [447, 295] width 15 height 15
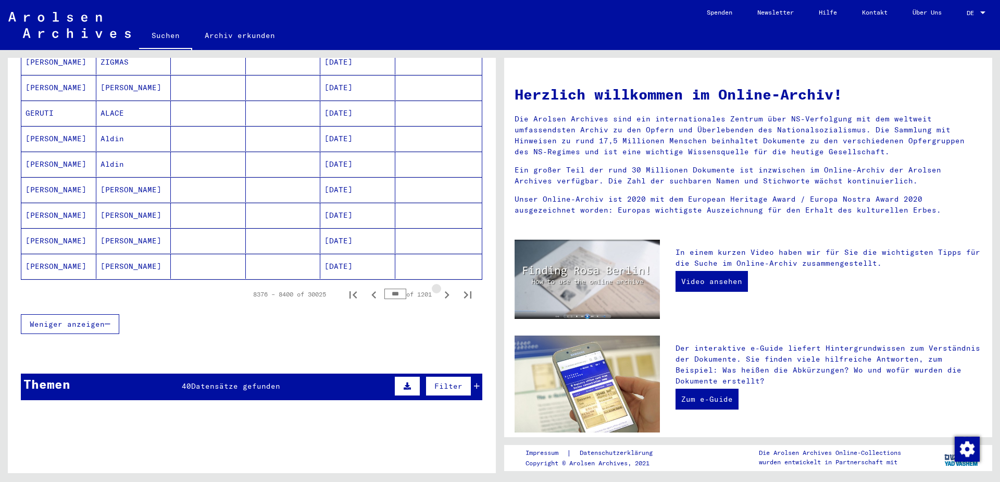
click at [449, 288] on icon "Next page" at bounding box center [447, 295] width 15 height 15
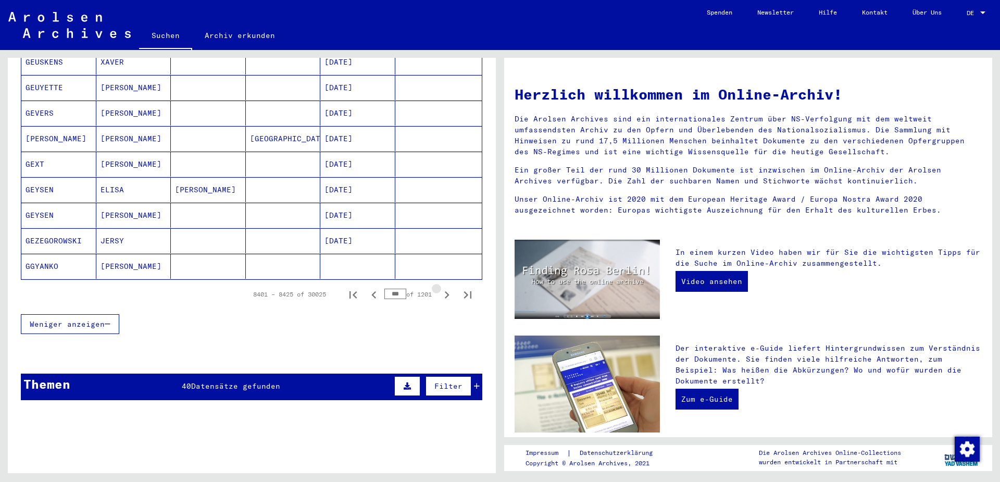
click at [449, 288] on icon "Next page" at bounding box center [447, 295] width 15 height 15
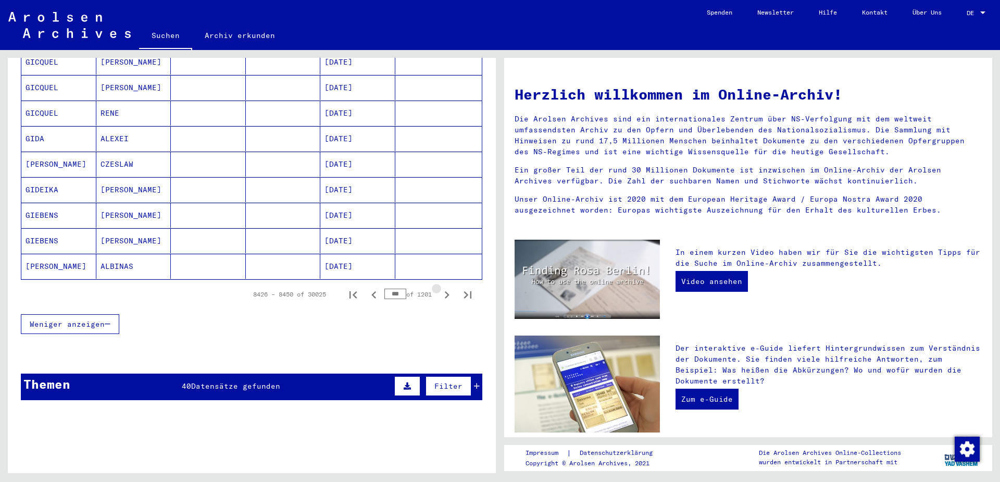
click at [449, 288] on icon "Next page" at bounding box center [447, 295] width 15 height 15
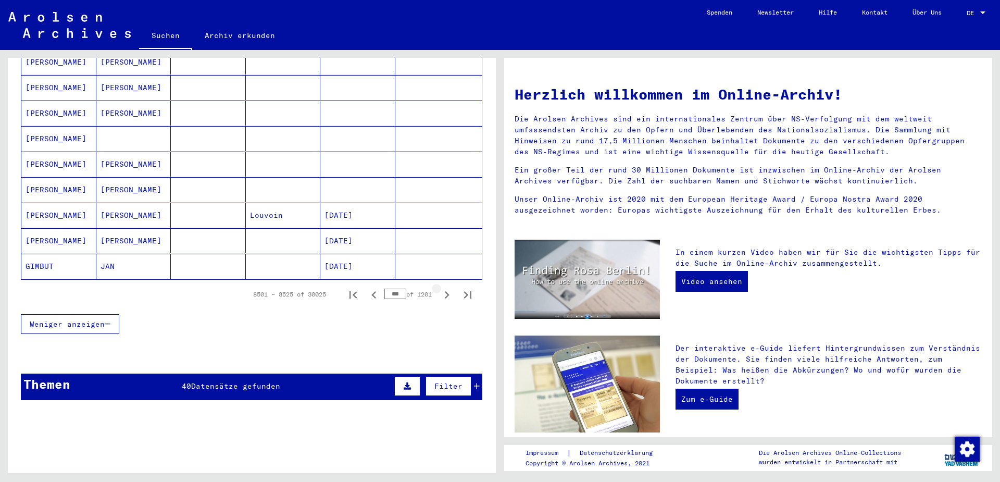
click at [449, 288] on icon "Next page" at bounding box center [447, 295] width 15 height 15
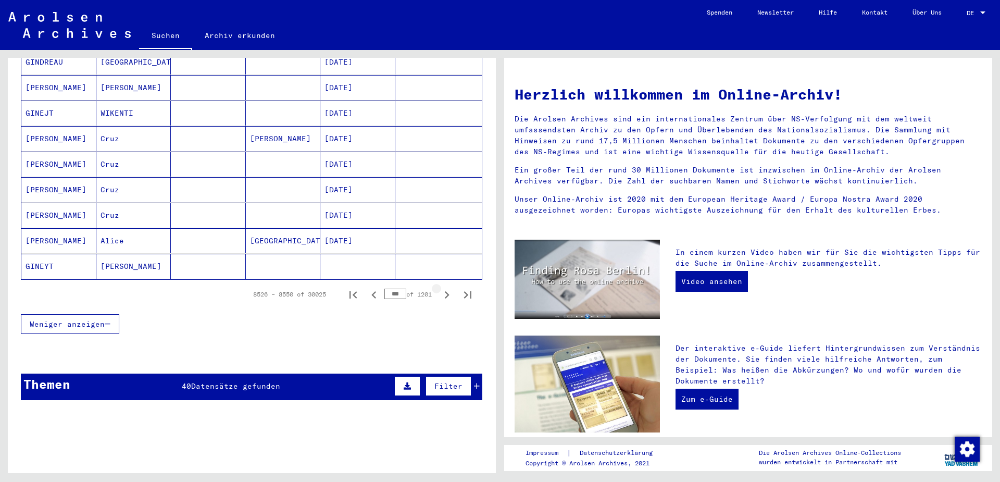
click at [449, 288] on icon "Next page" at bounding box center [447, 295] width 15 height 15
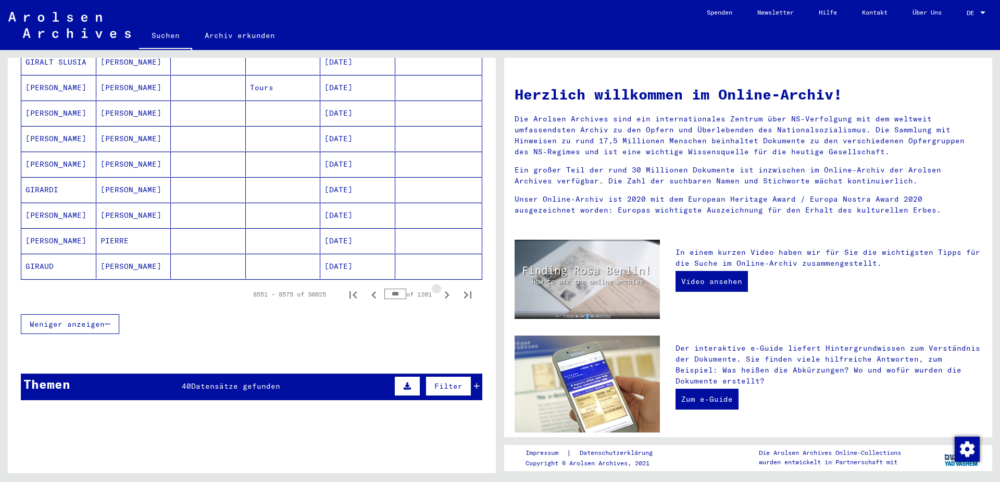
click at [449, 288] on icon "Next page" at bounding box center [447, 295] width 15 height 15
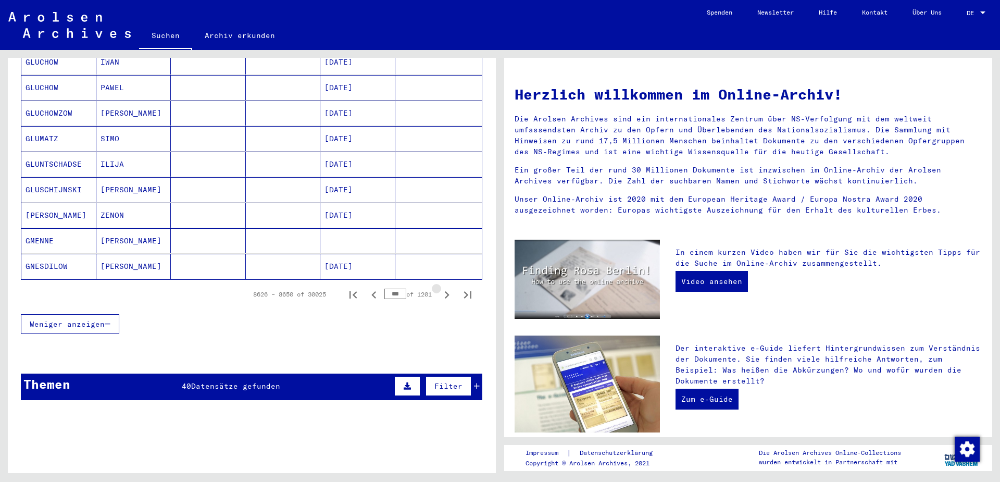
click at [449, 288] on icon "Next page" at bounding box center [447, 295] width 15 height 15
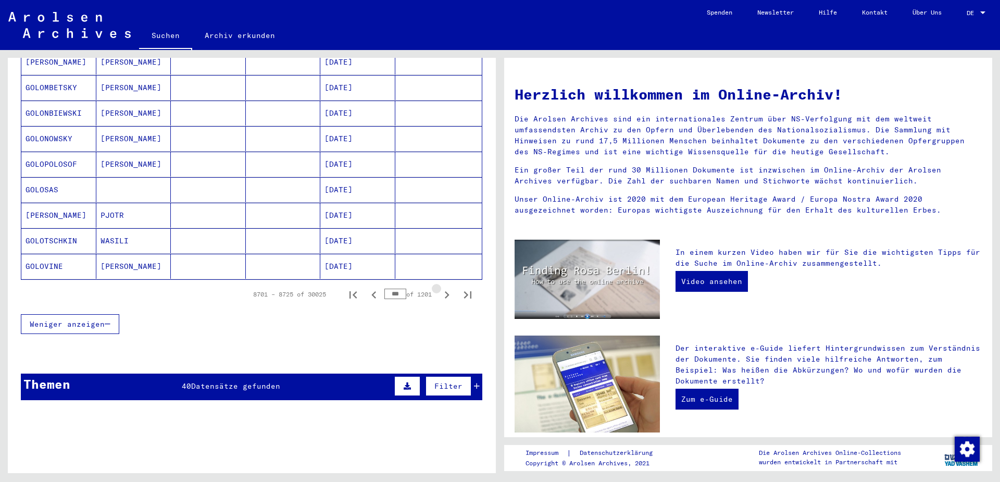
click at [449, 288] on icon "Next page" at bounding box center [447, 295] width 15 height 15
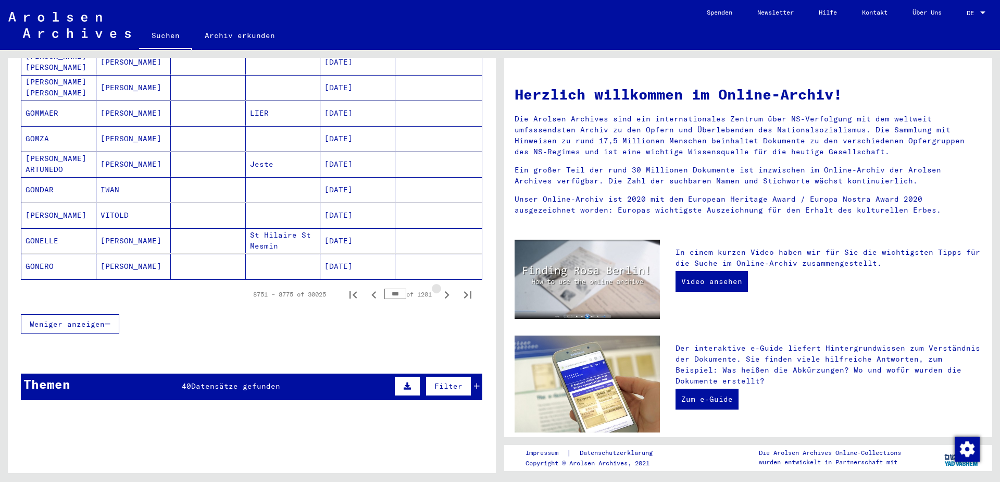
click at [449, 288] on icon "Next page" at bounding box center [447, 295] width 15 height 15
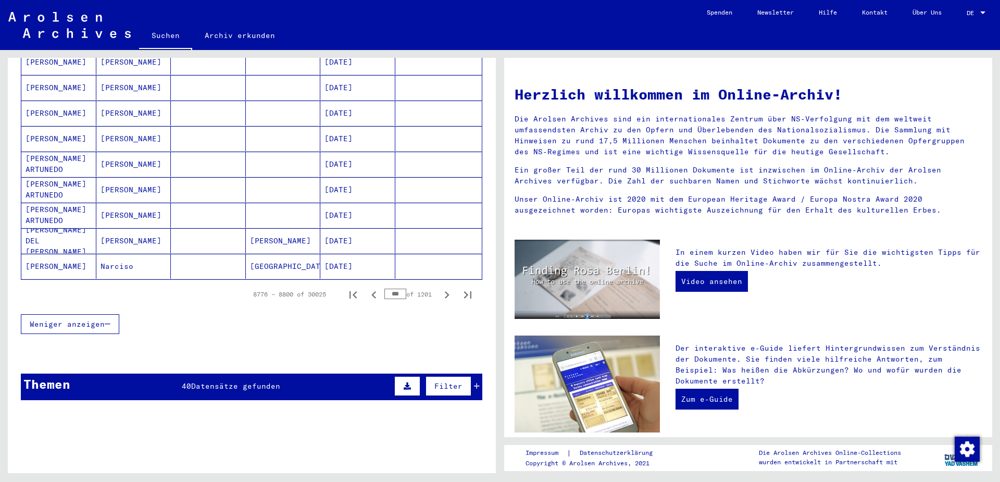
click at [447, 291] on icon "Next page" at bounding box center [447, 294] width 5 height 7
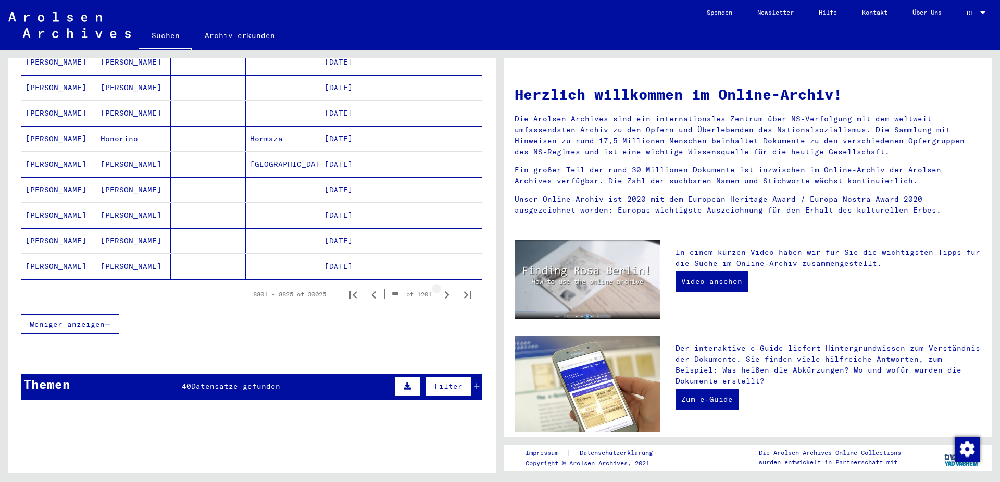
click at [447, 291] on icon "Next page" at bounding box center [447, 294] width 5 height 7
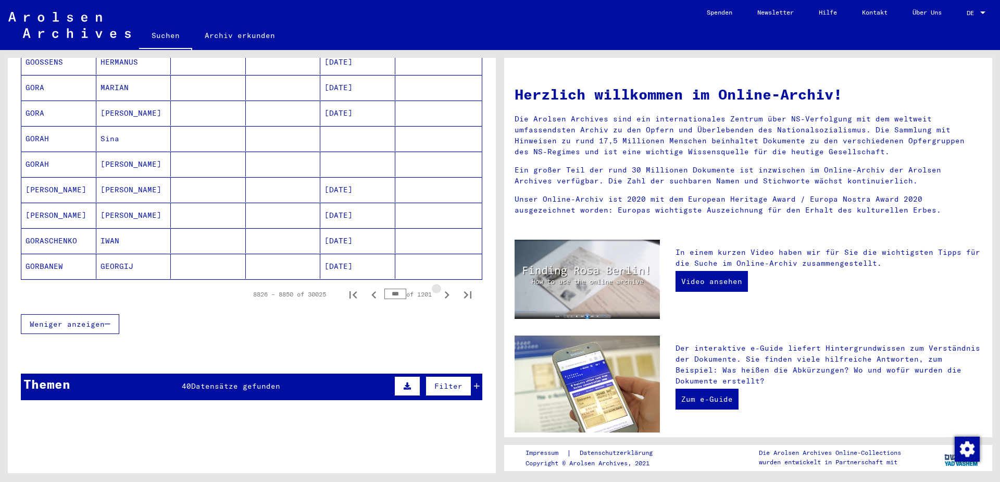
click at [447, 291] on icon "Next page" at bounding box center [447, 294] width 5 height 7
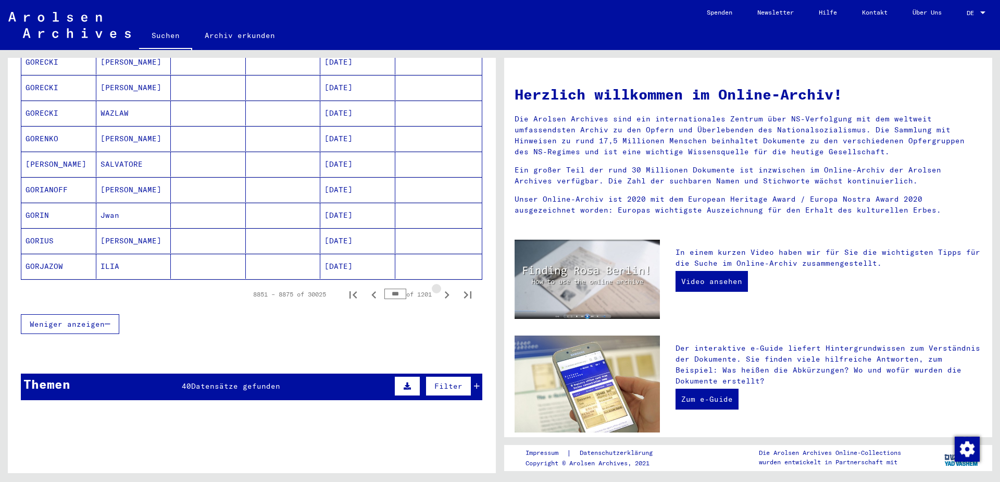
click at [447, 291] on icon "Next page" at bounding box center [447, 294] width 5 height 7
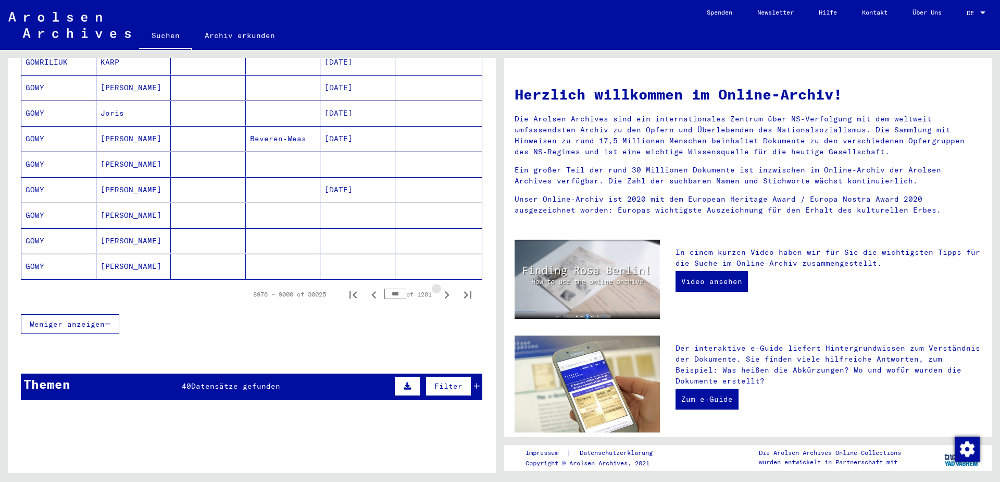
click at [447, 291] on icon "Next page" at bounding box center [447, 294] width 5 height 7
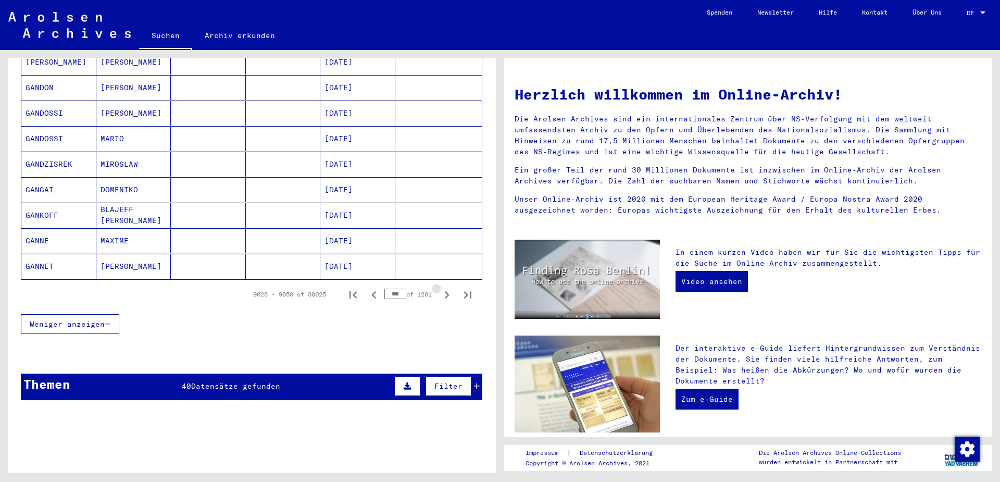
click at [447, 291] on icon "Next page" at bounding box center [447, 294] width 5 height 7
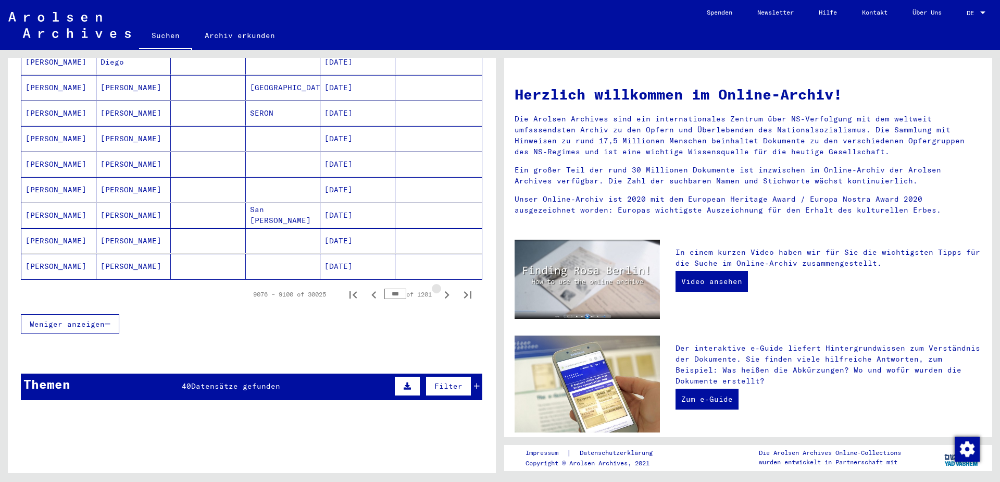
click at [447, 291] on icon "Next page" at bounding box center [447, 294] width 5 height 7
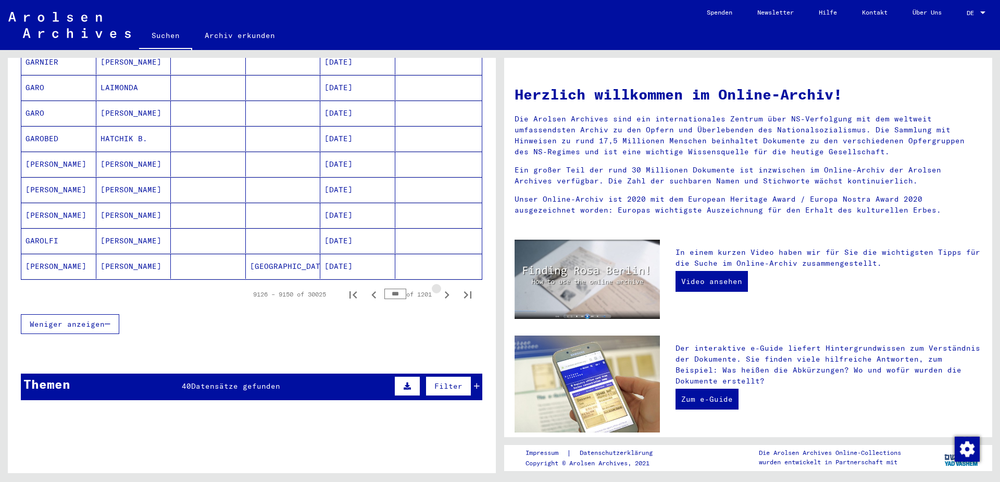
click at [447, 291] on icon "Next page" at bounding box center [447, 294] width 5 height 7
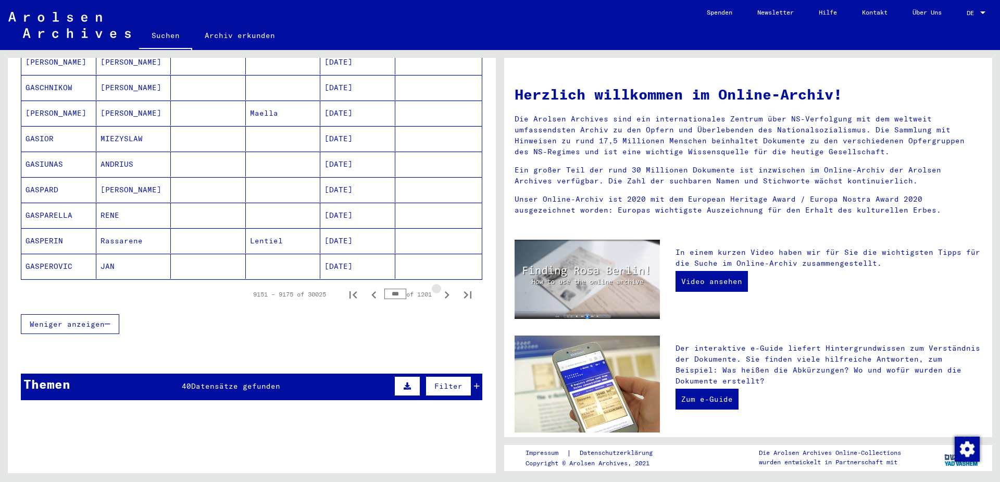
click at [447, 291] on icon "Next page" at bounding box center [447, 294] width 5 height 7
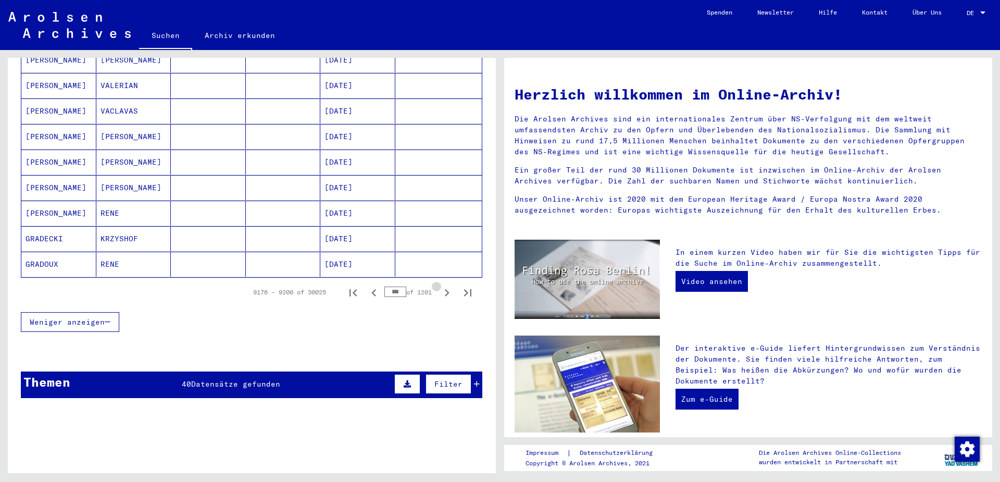
click at [447, 289] on icon "Next page" at bounding box center [447, 292] width 5 height 7
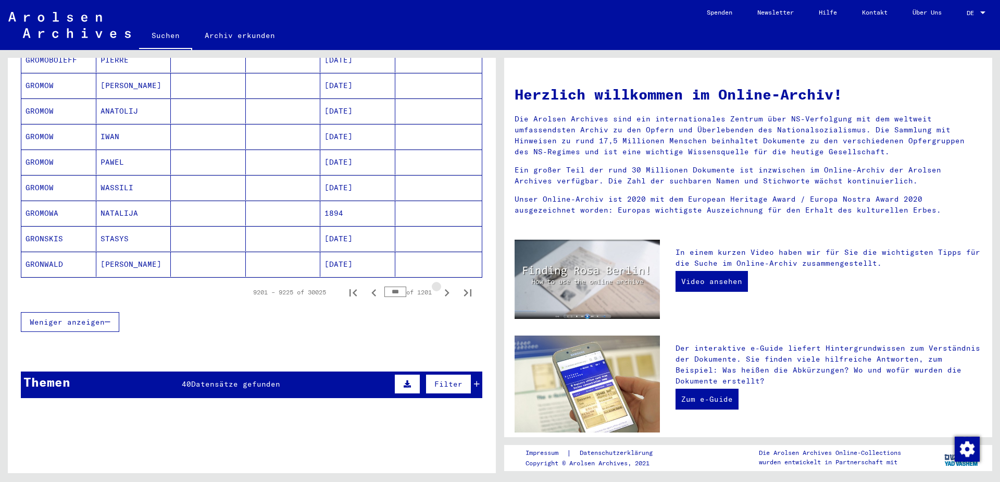
scroll to position [609, 0]
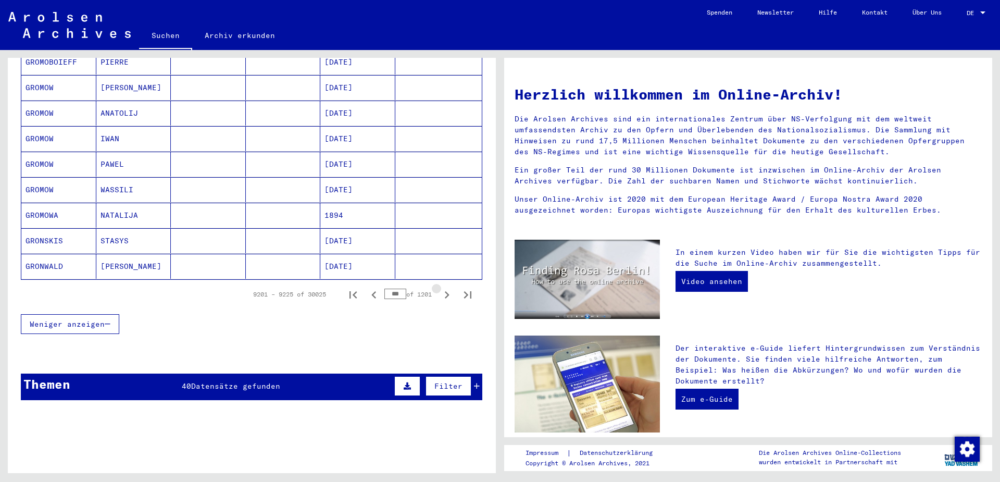
click at [447, 291] on icon "Next page" at bounding box center [447, 294] width 5 height 7
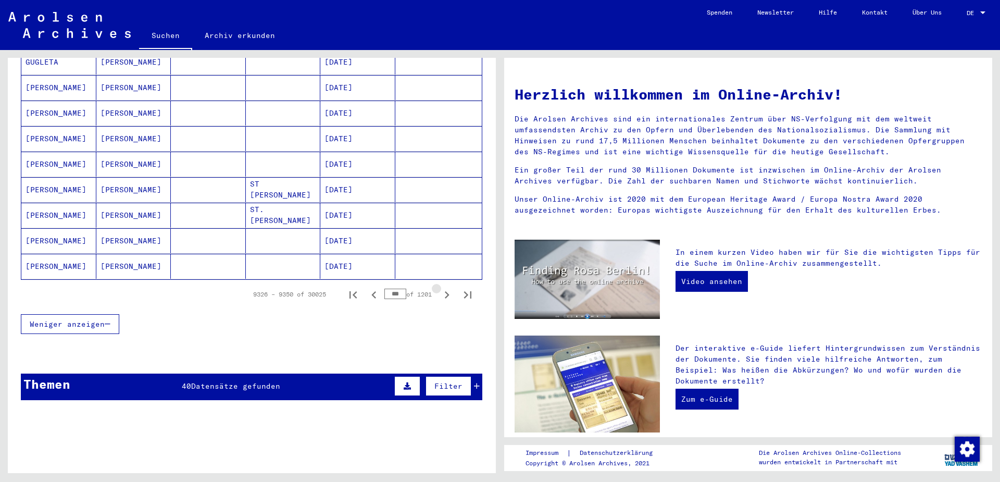
click at [447, 291] on icon "Next page" at bounding box center [447, 294] width 5 height 7
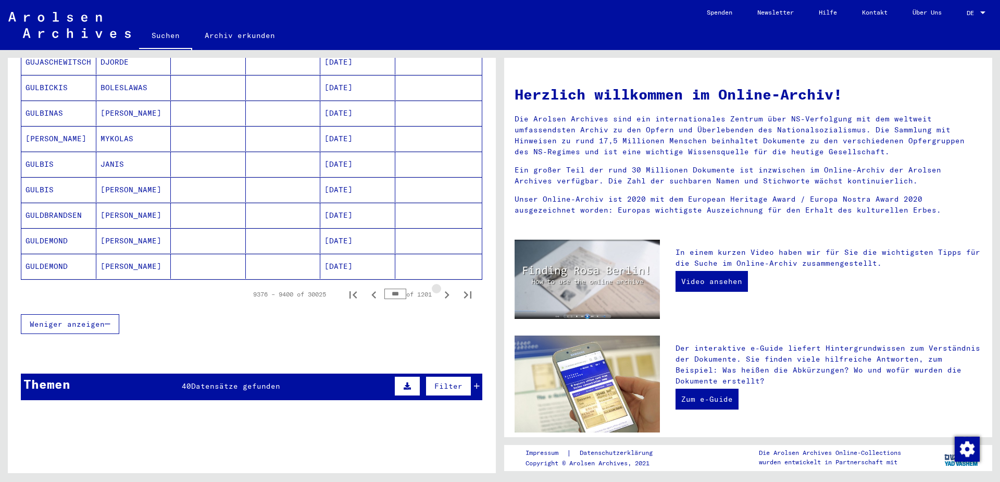
click at [447, 291] on icon "Next page" at bounding box center [447, 294] width 5 height 7
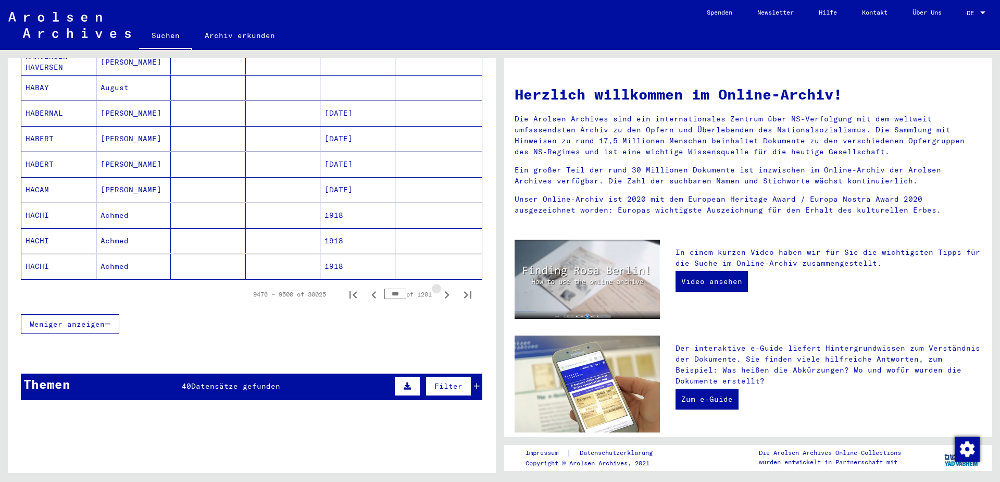
click at [447, 291] on icon "Next page" at bounding box center [447, 294] width 5 height 7
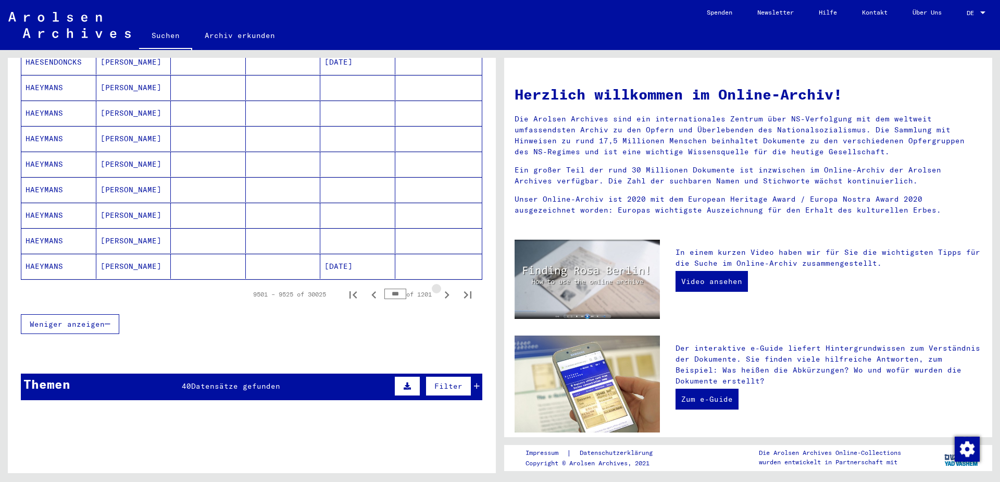
click at [447, 291] on icon "Next page" at bounding box center [447, 294] width 5 height 7
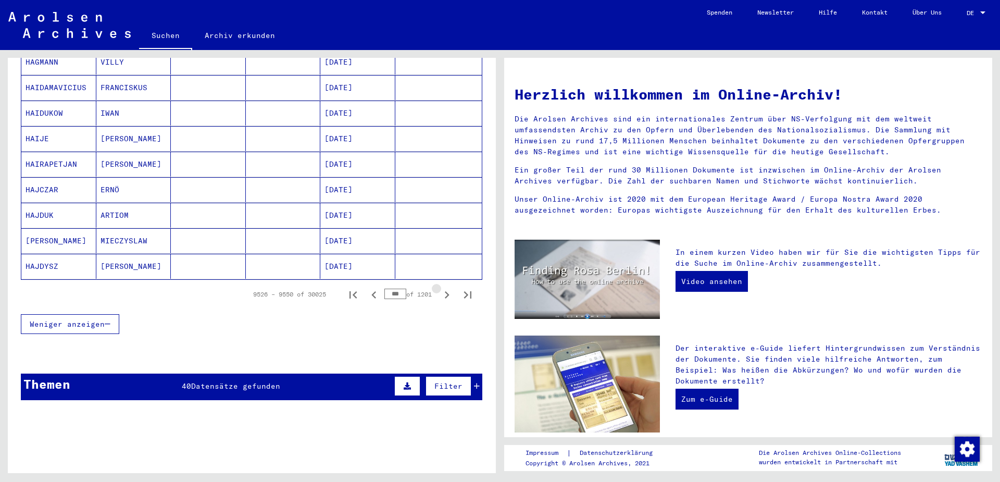
click at [447, 291] on icon "Next page" at bounding box center [447, 294] width 5 height 7
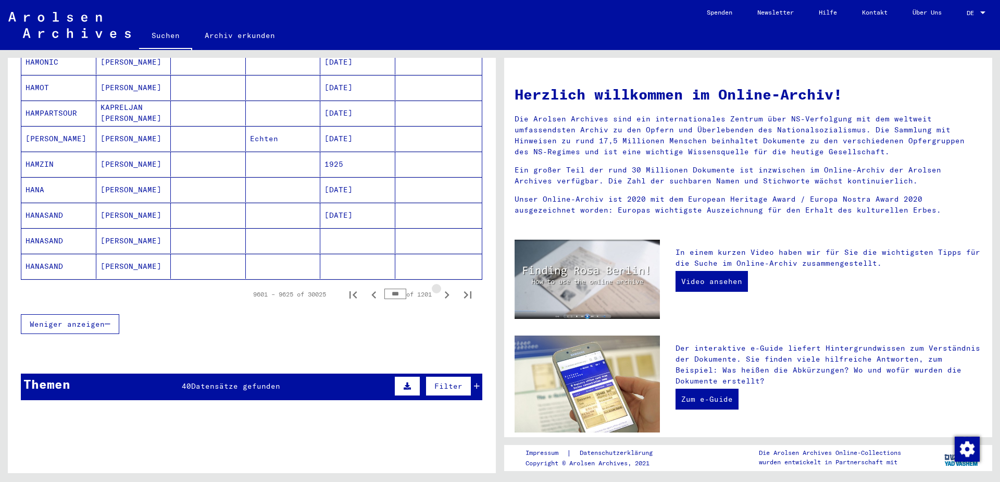
click at [447, 291] on icon "Next page" at bounding box center [447, 294] width 5 height 7
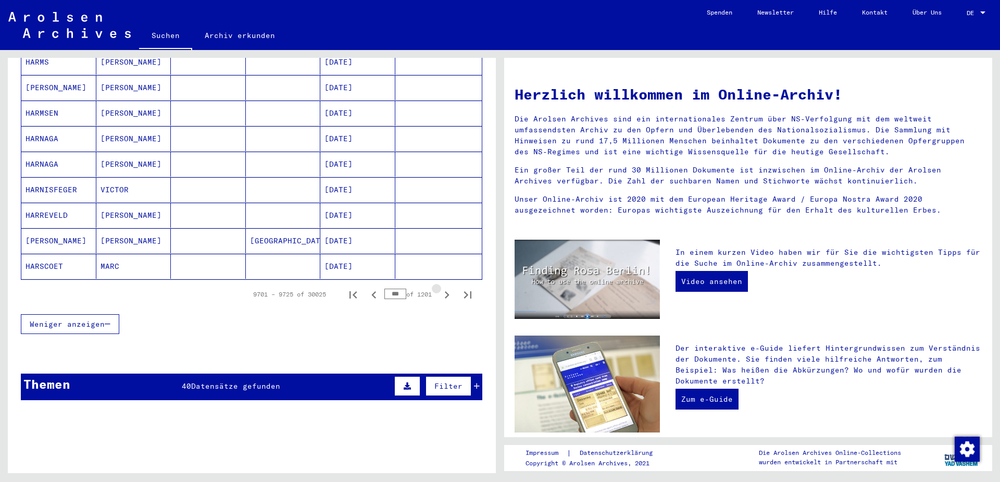
click at [447, 291] on icon "Next page" at bounding box center [447, 294] width 5 height 7
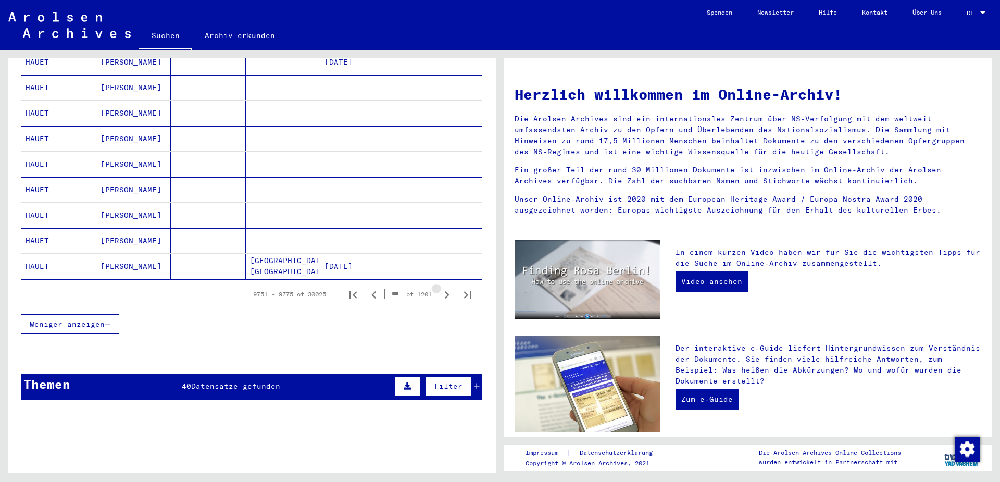
click at [447, 291] on icon "Next page" at bounding box center [447, 294] width 5 height 7
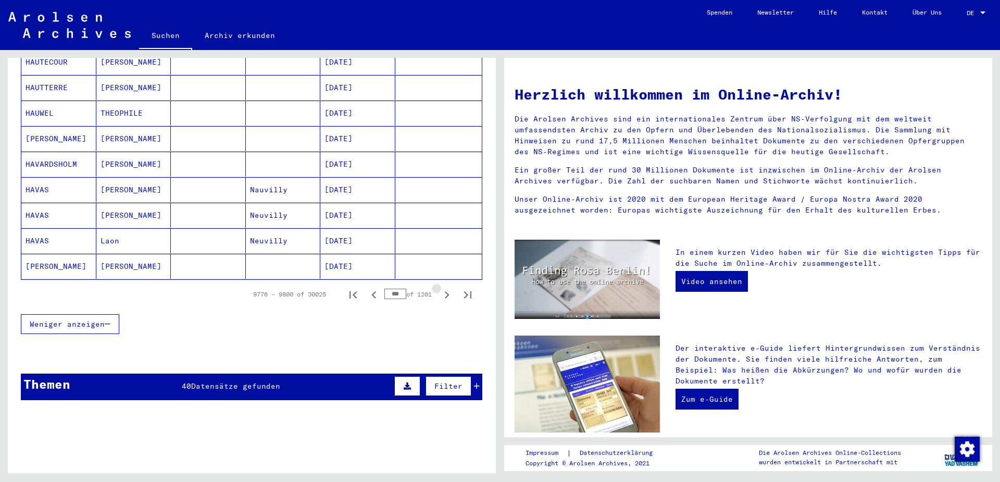
click at [447, 291] on icon "Next page" at bounding box center [447, 294] width 5 height 7
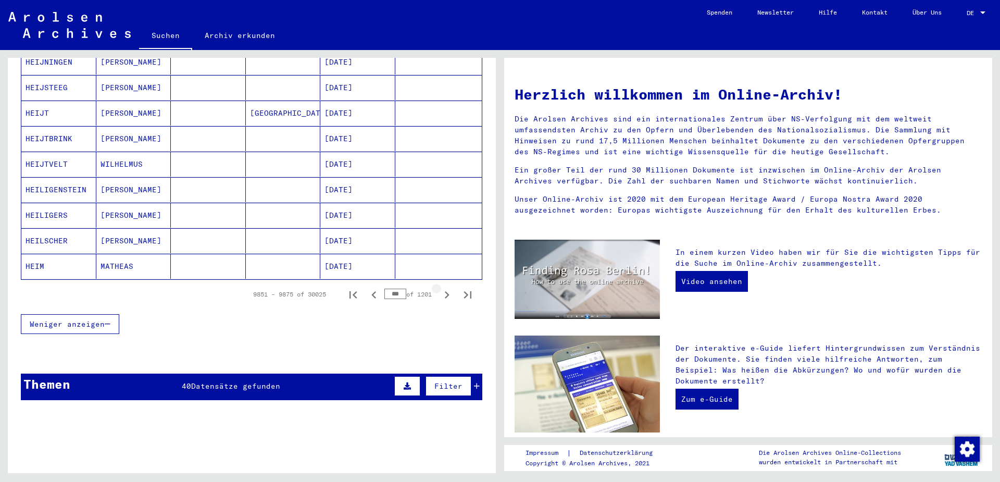
click at [447, 291] on icon "Next page" at bounding box center [447, 294] width 5 height 7
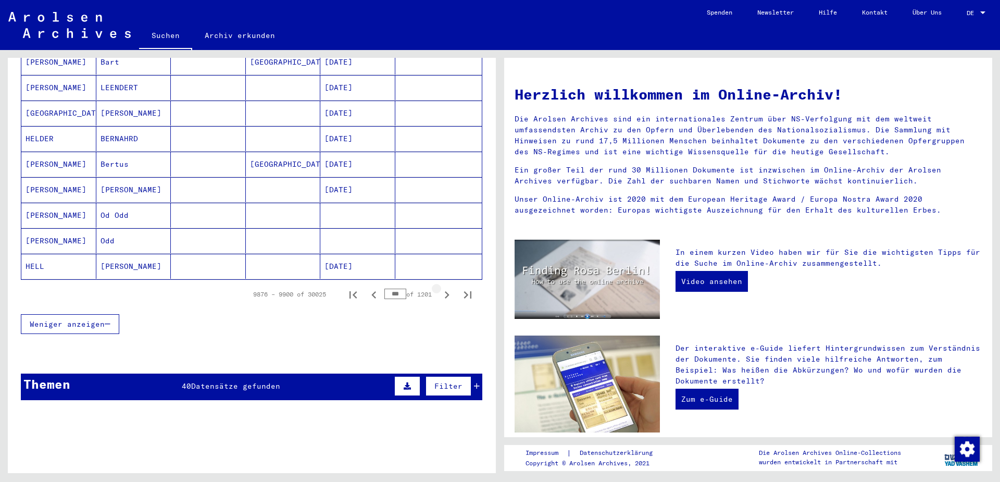
click at [447, 291] on icon "Next page" at bounding box center [447, 294] width 5 height 7
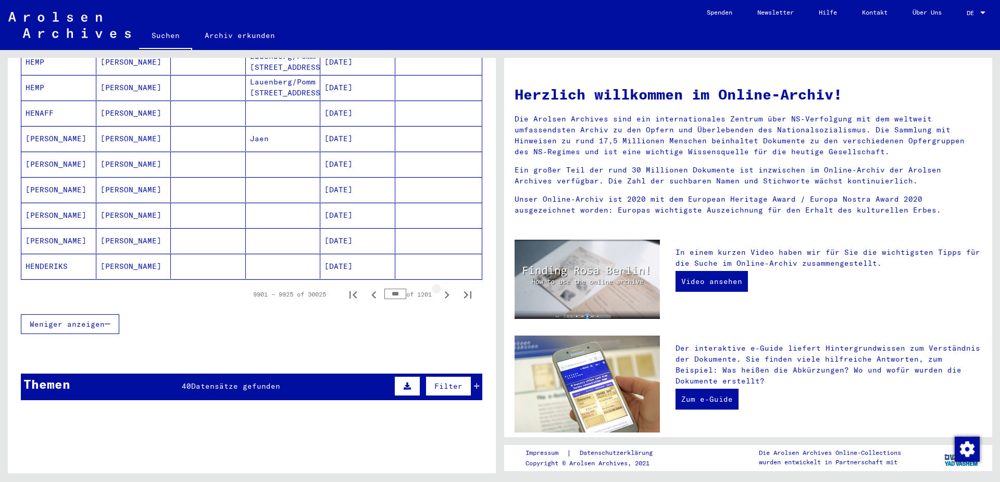
click at [447, 291] on icon "Next page" at bounding box center [447, 294] width 5 height 7
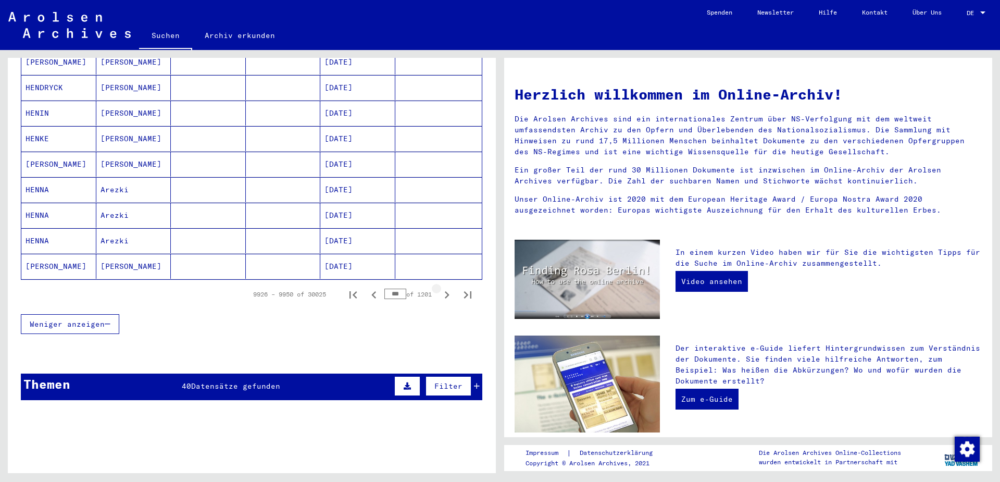
click at [447, 291] on icon "Next page" at bounding box center [447, 294] width 5 height 7
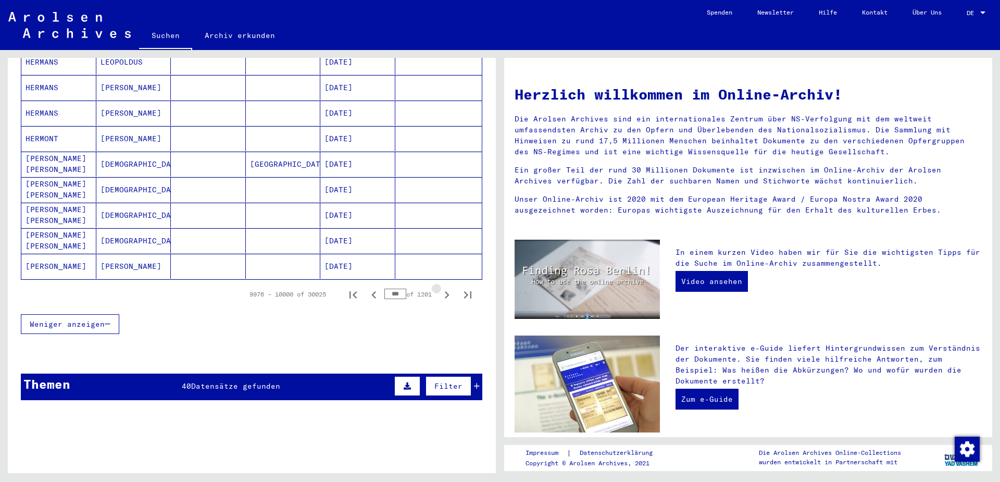
click at [447, 291] on icon "Next page" at bounding box center [447, 294] width 5 height 7
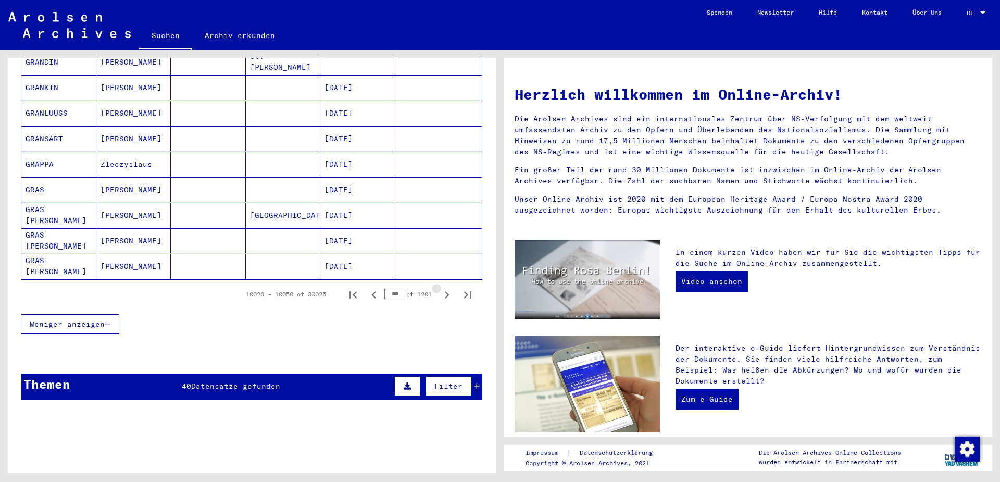
click at [447, 291] on icon "Next page" at bounding box center [447, 294] width 5 height 7
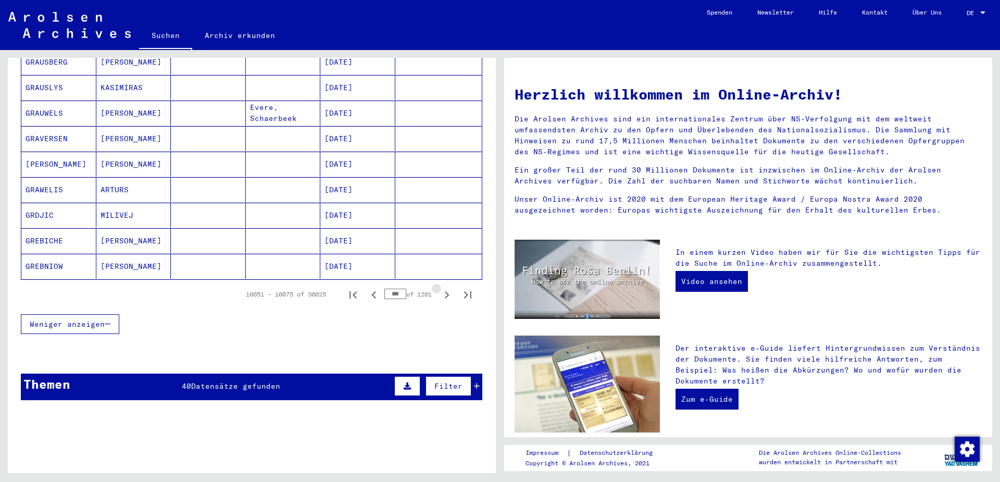
click at [447, 291] on icon "Next page" at bounding box center [447, 294] width 5 height 7
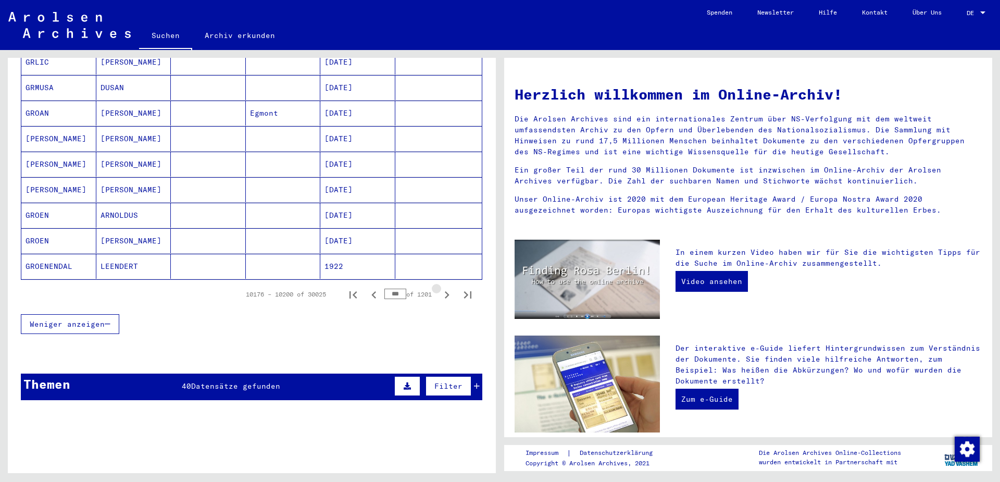
click at [447, 291] on icon "Next page" at bounding box center [447, 294] width 5 height 7
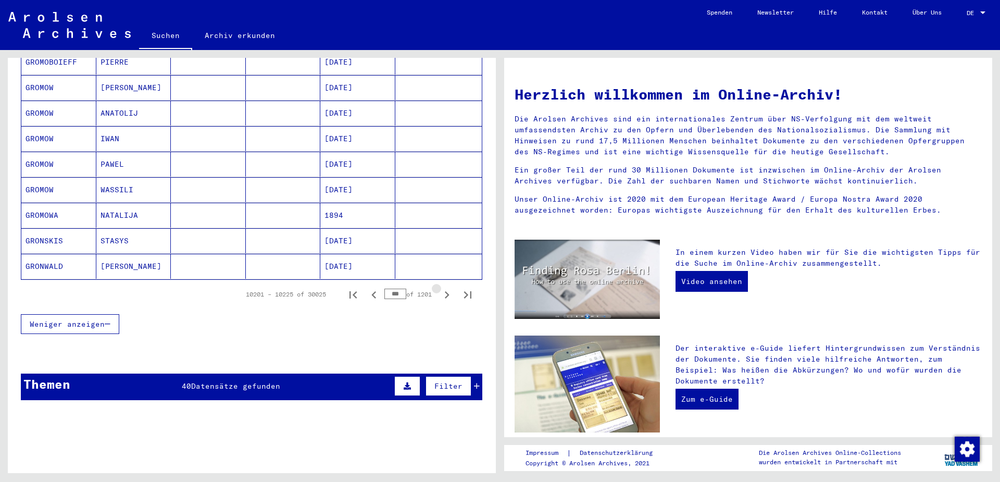
click at [447, 291] on icon "Next page" at bounding box center [447, 294] width 5 height 7
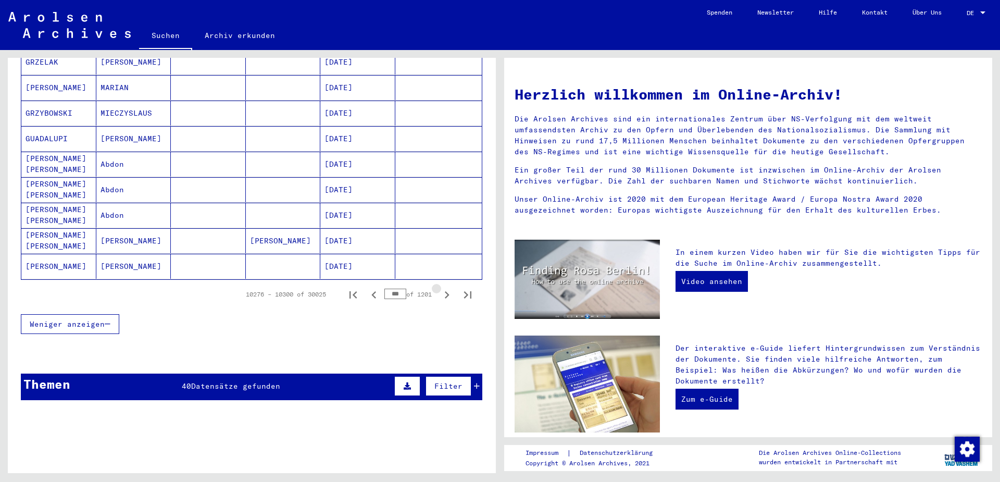
click at [447, 291] on icon "Next page" at bounding box center [447, 294] width 5 height 7
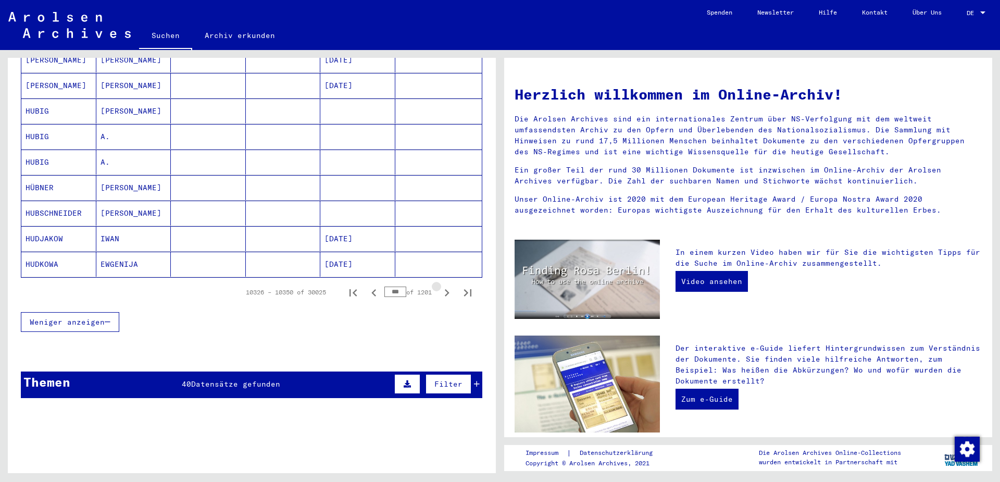
click at [447, 289] on icon "Next page" at bounding box center [447, 292] width 5 height 7
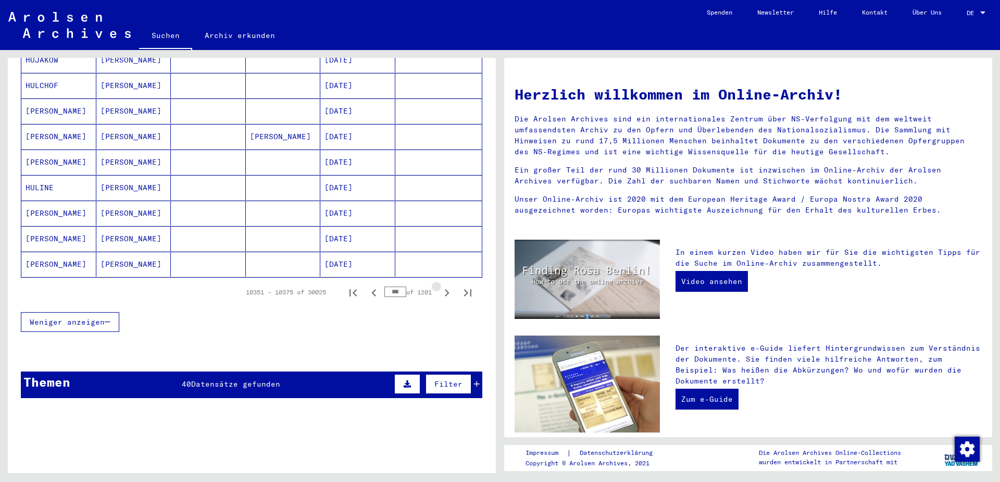
scroll to position [609, 0]
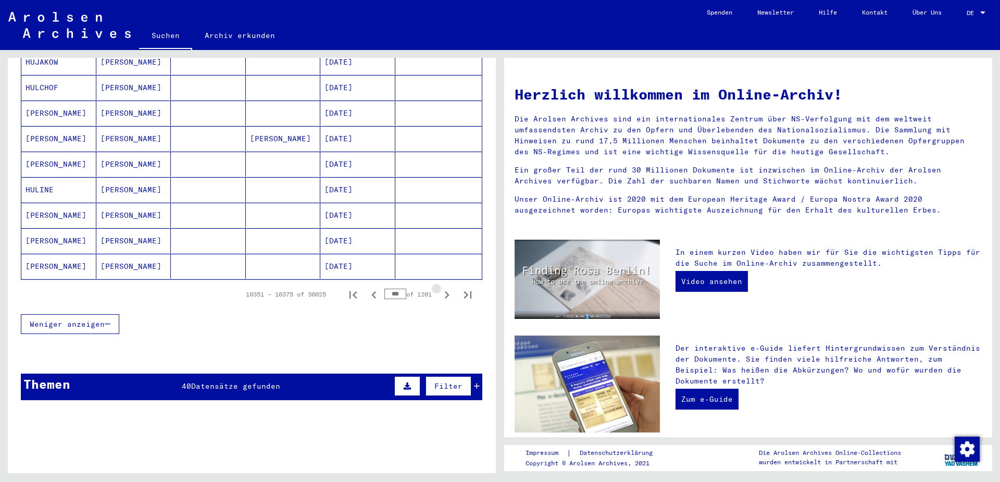
click at [447, 291] on icon "Next page" at bounding box center [447, 294] width 5 height 7
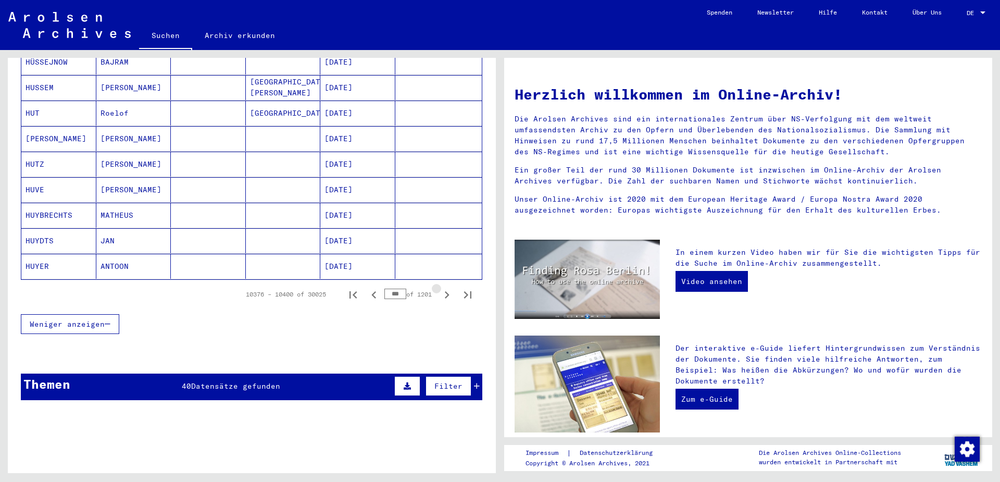
click at [447, 291] on icon "Next page" at bounding box center [447, 294] width 5 height 7
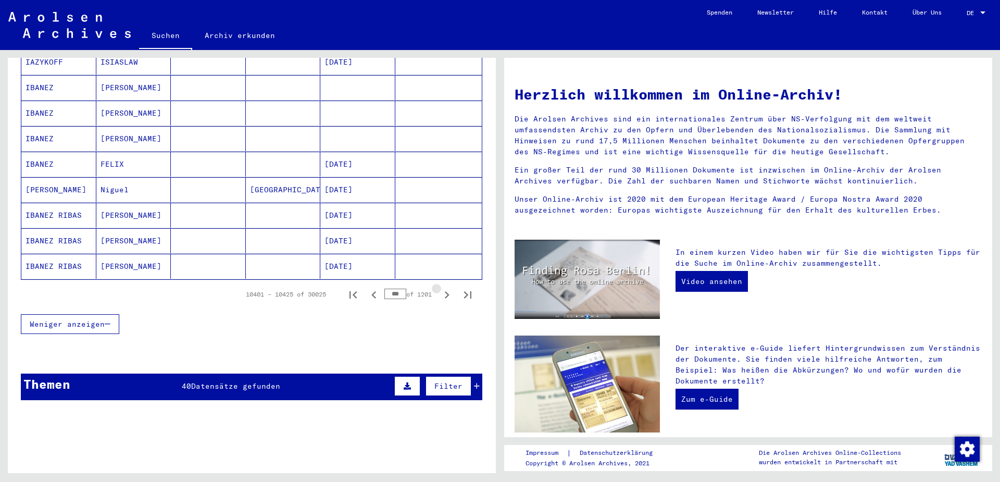
click at [447, 291] on icon "Next page" at bounding box center [447, 294] width 5 height 7
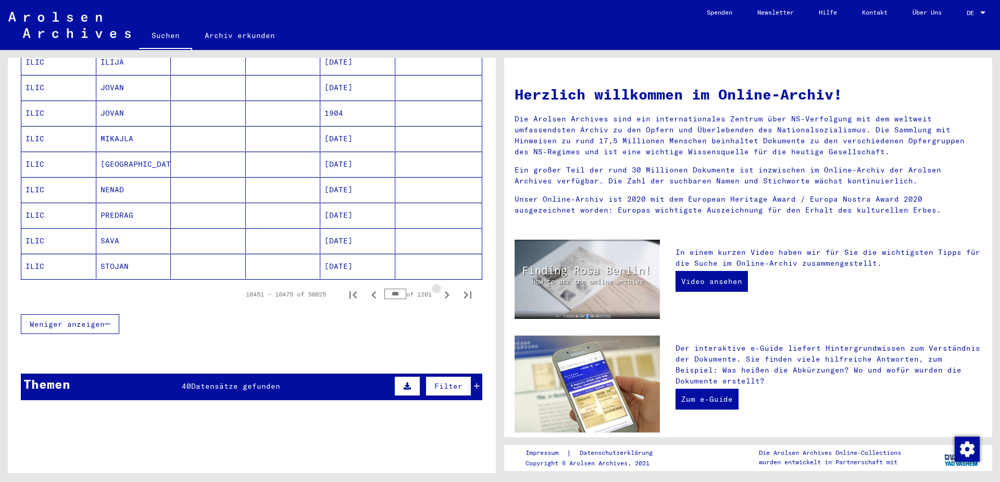
click at [447, 291] on icon "Next page" at bounding box center [447, 294] width 5 height 7
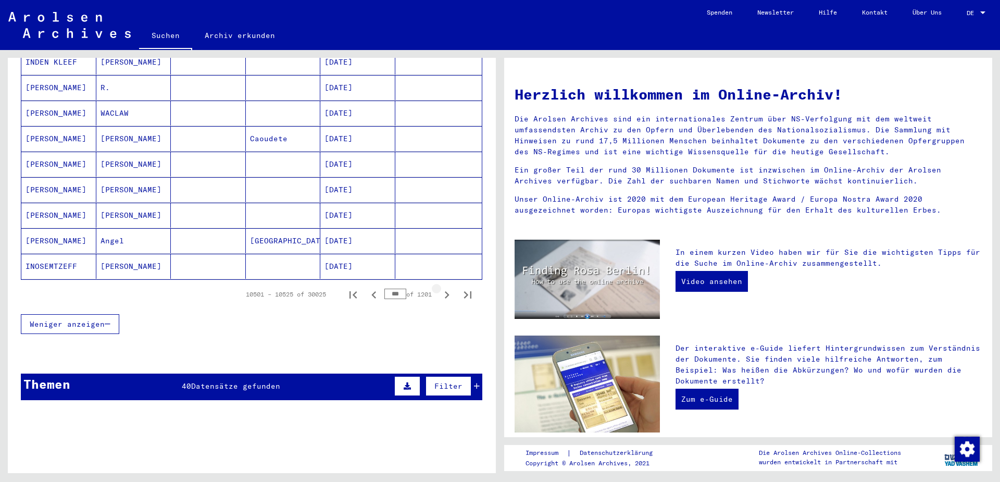
click at [447, 291] on icon "Next page" at bounding box center [447, 294] width 5 height 7
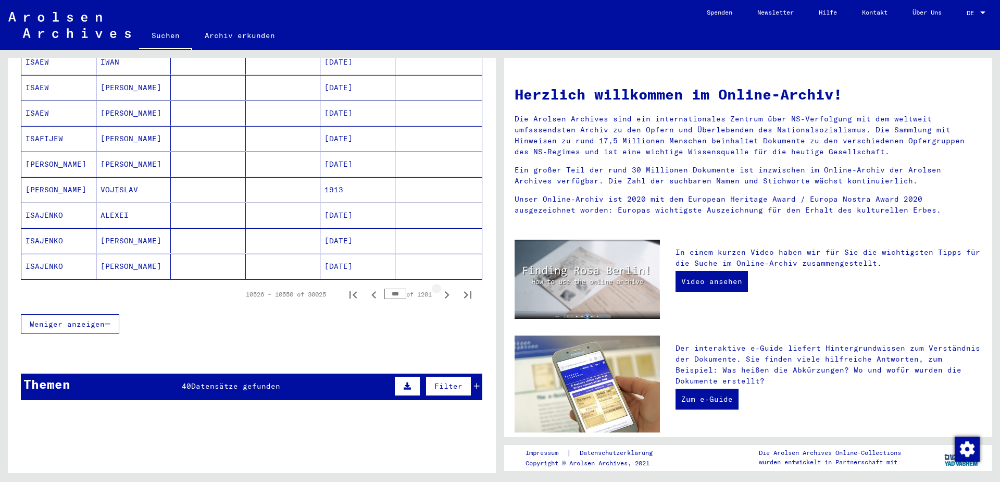
click at [447, 291] on icon "Next page" at bounding box center [447, 294] width 5 height 7
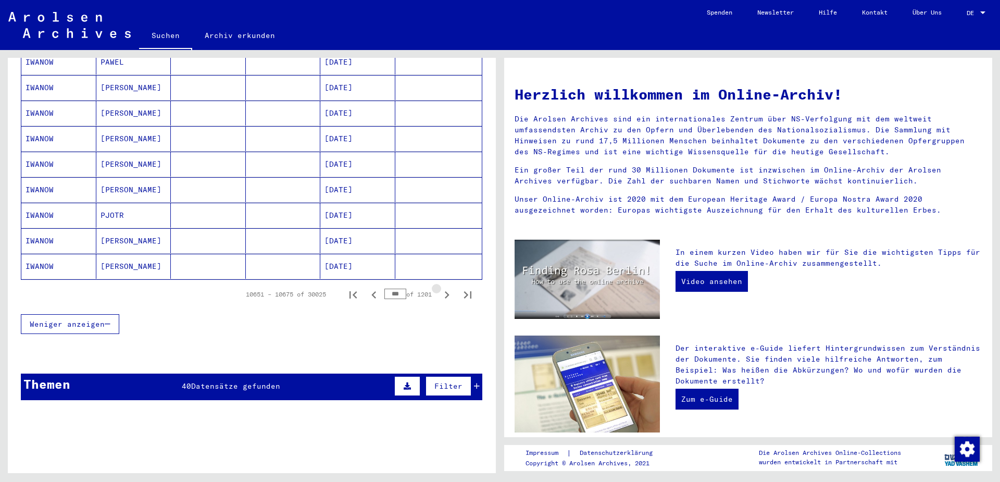
click at [447, 291] on icon "Next page" at bounding box center [447, 294] width 5 height 7
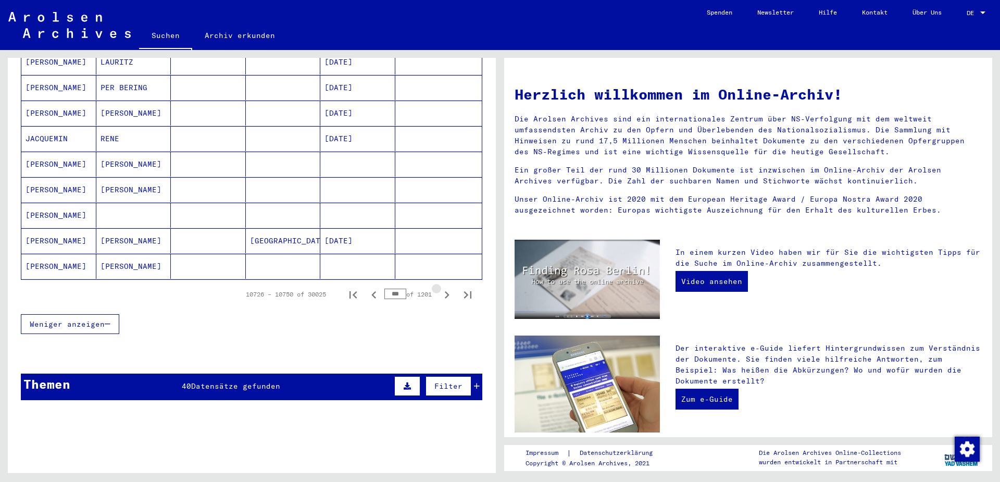
click at [447, 291] on icon "Next page" at bounding box center [447, 294] width 5 height 7
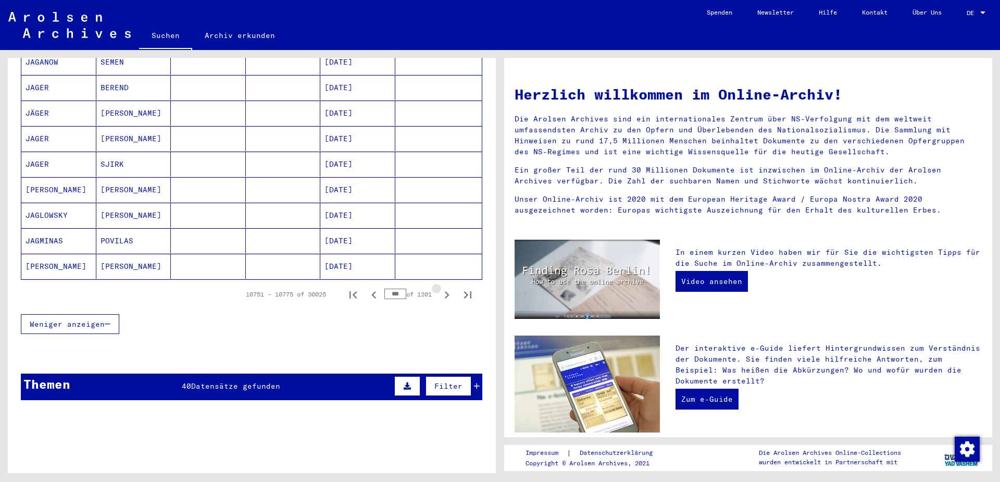
click at [447, 291] on icon "Next page" at bounding box center [447, 294] width 5 height 7
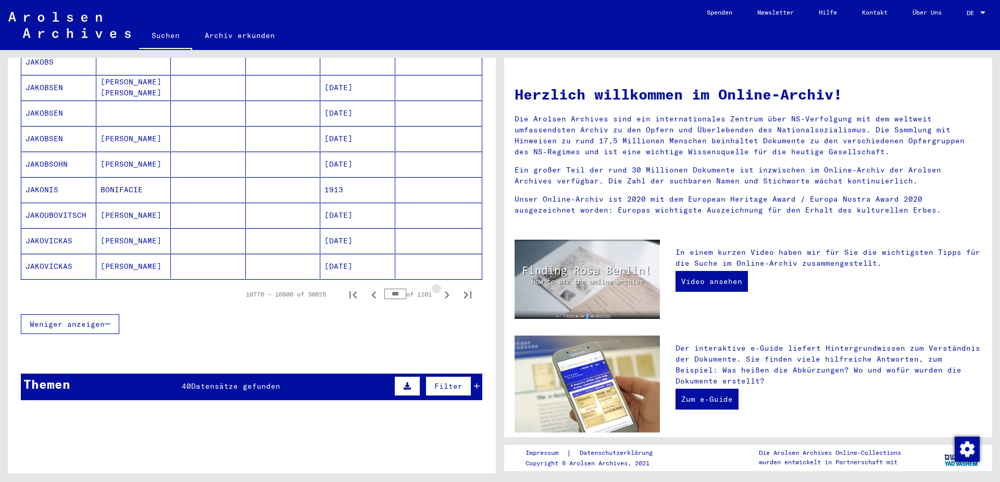
click at [447, 291] on icon "Next page" at bounding box center [447, 294] width 5 height 7
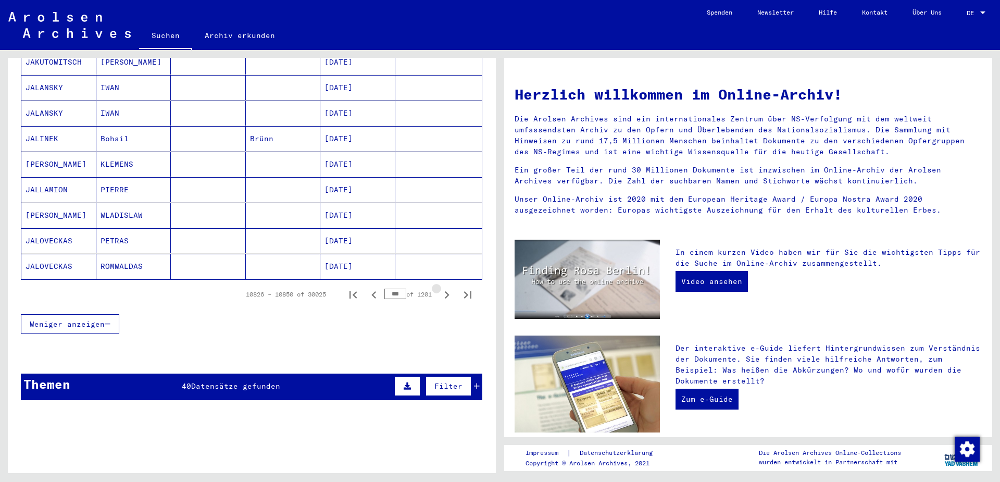
click at [447, 291] on icon "Next page" at bounding box center [447, 294] width 5 height 7
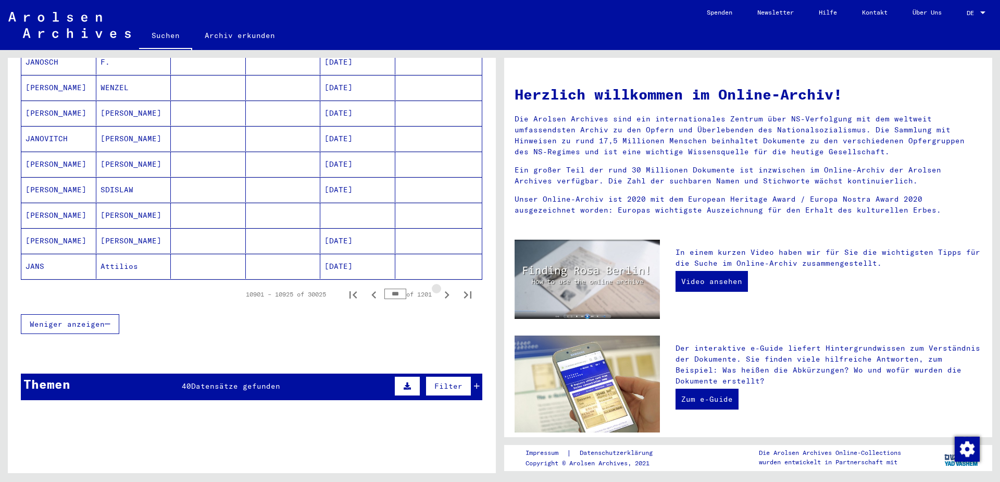
click at [447, 291] on icon "Next page" at bounding box center [447, 294] width 5 height 7
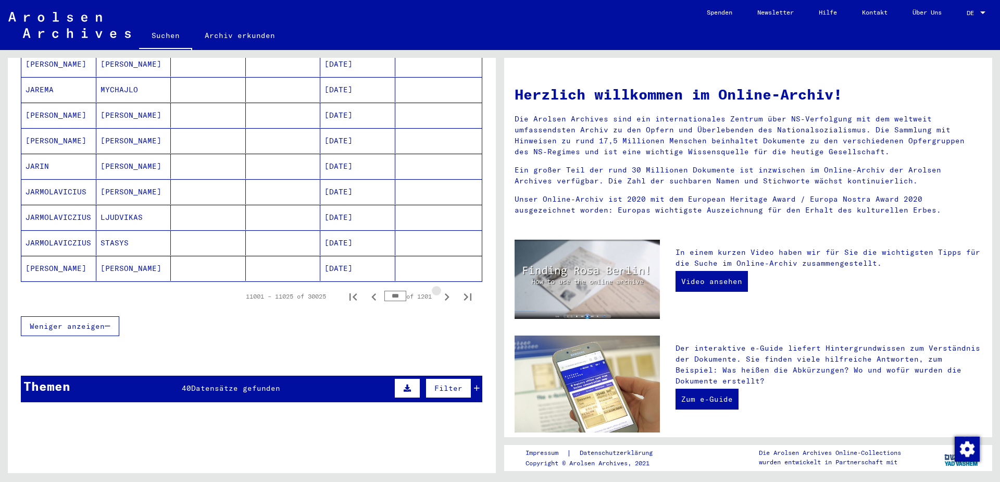
scroll to position [611, 0]
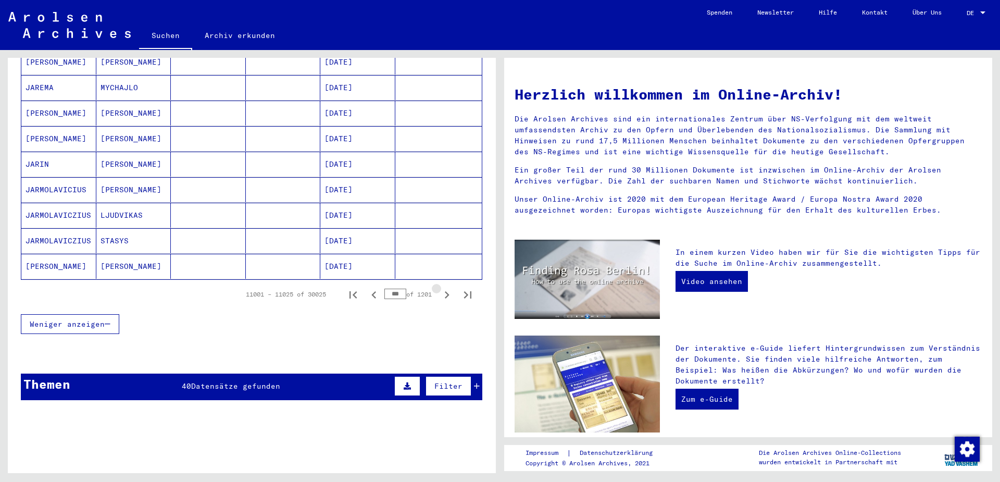
click at [447, 291] on icon "Next page" at bounding box center [447, 294] width 5 height 7
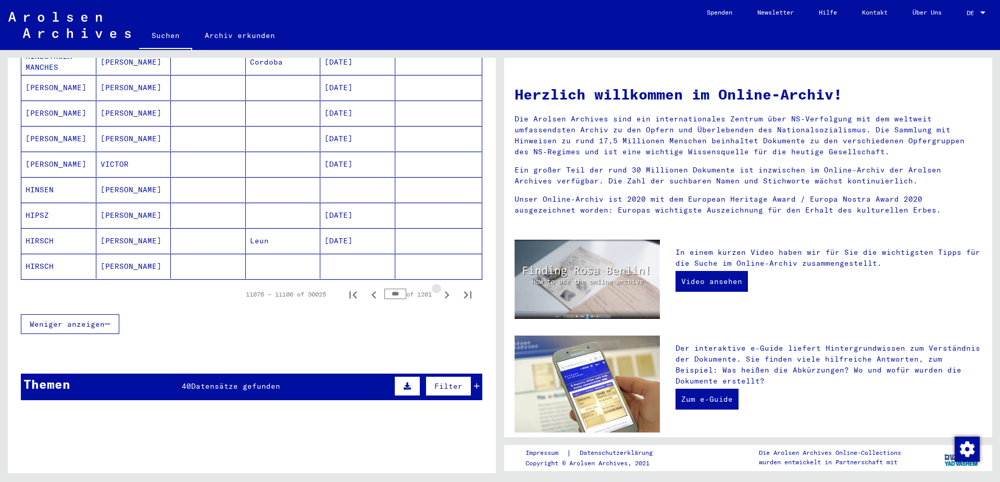
click at [447, 291] on icon "Next page" at bounding box center [447, 294] width 5 height 7
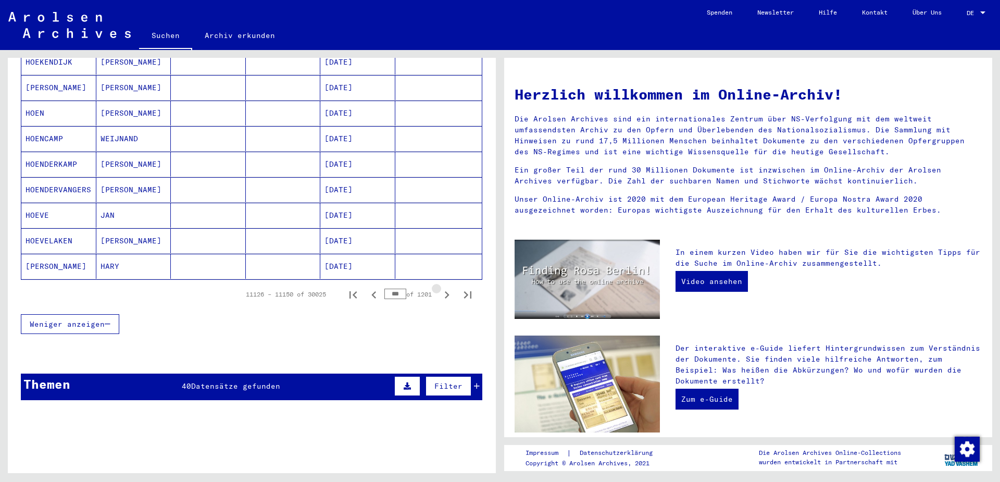
click at [447, 291] on icon "Next page" at bounding box center [447, 294] width 5 height 7
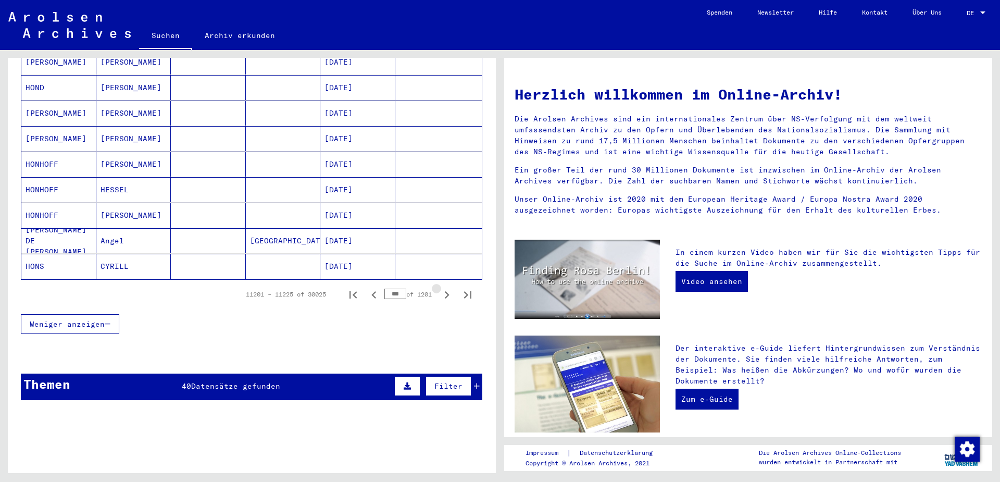
click at [447, 291] on icon "Next page" at bounding box center [447, 294] width 5 height 7
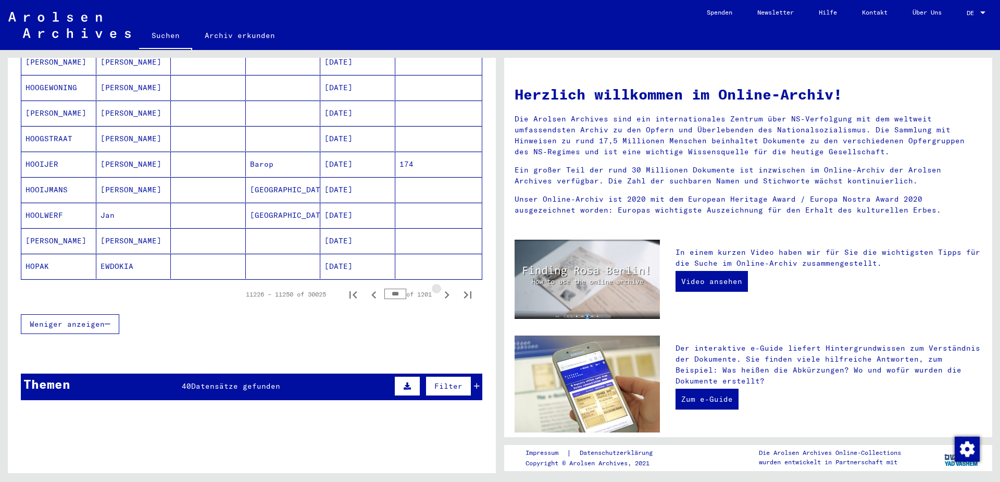
click at [447, 291] on icon "Next page" at bounding box center [447, 294] width 5 height 7
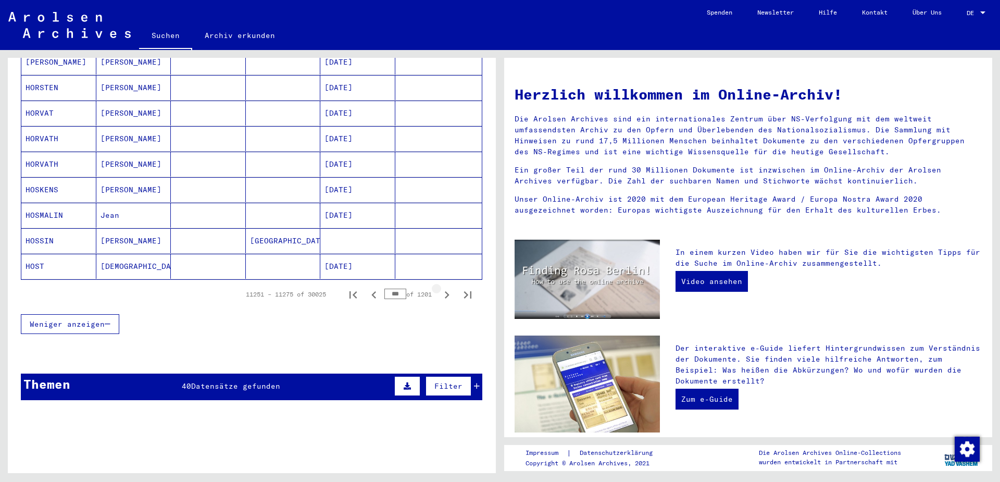
click at [447, 291] on icon "Next page" at bounding box center [447, 294] width 5 height 7
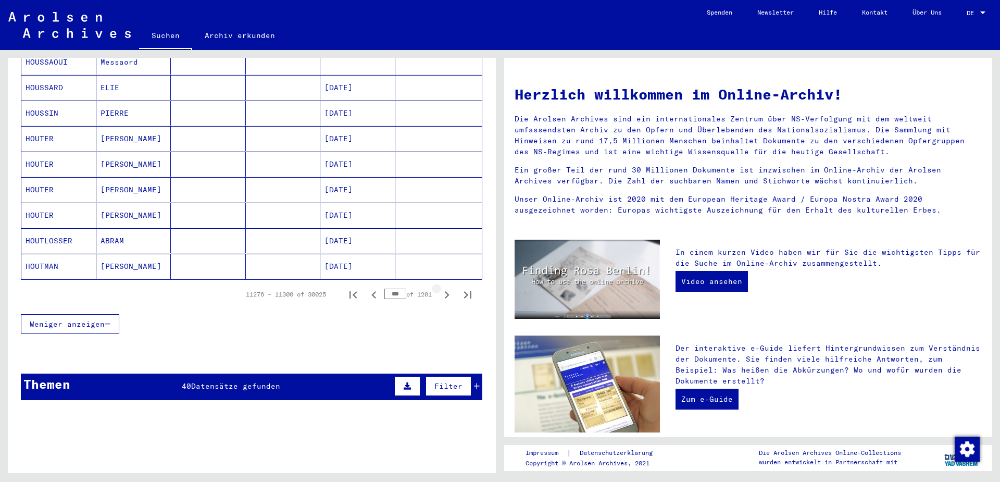
click at [447, 291] on icon "Next page" at bounding box center [447, 294] width 5 height 7
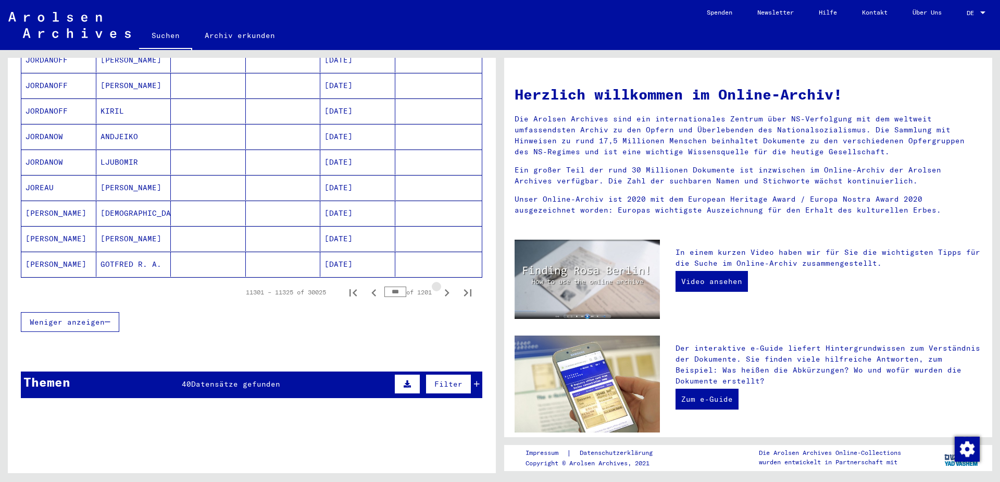
click at [447, 289] on icon "Next page" at bounding box center [447, 292] width 5 height 7
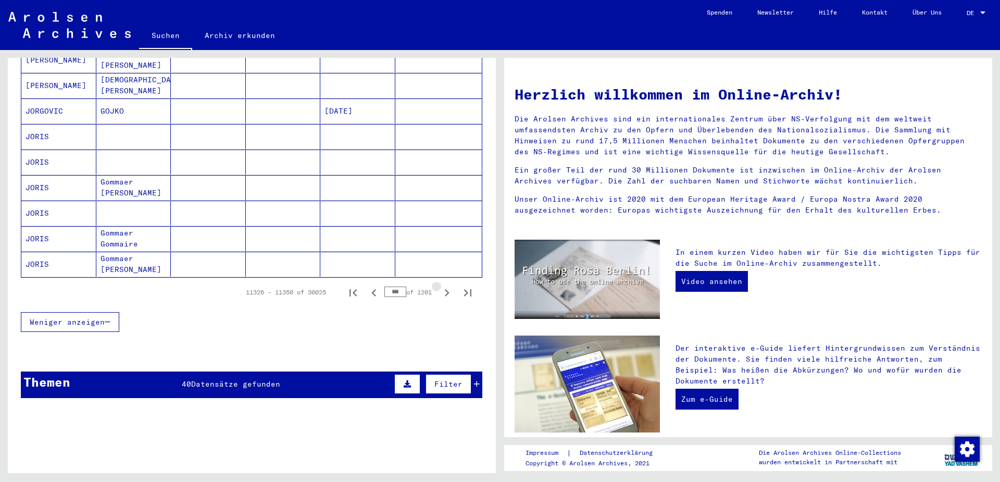
scroll to position [609, 0]
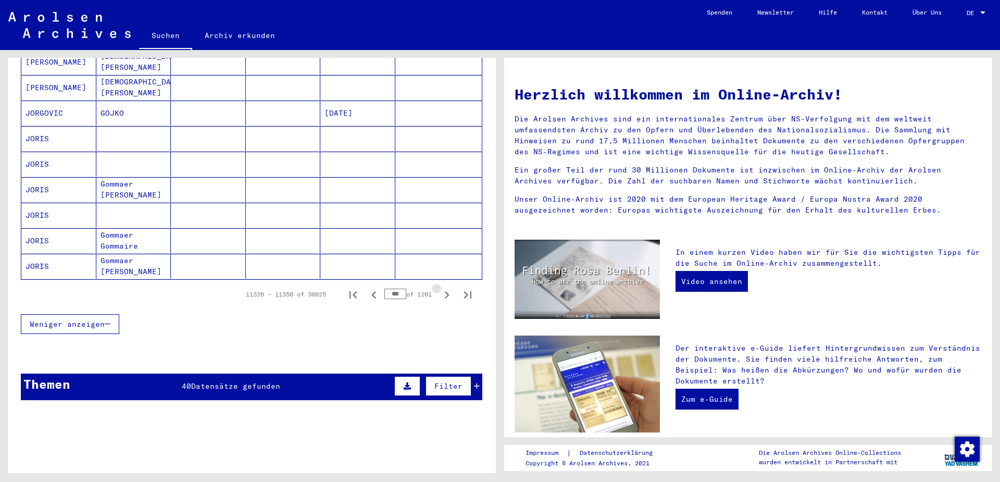
click at [447, 291] on icon "Next page" at bounding box center [447, 294] width 5 height 7
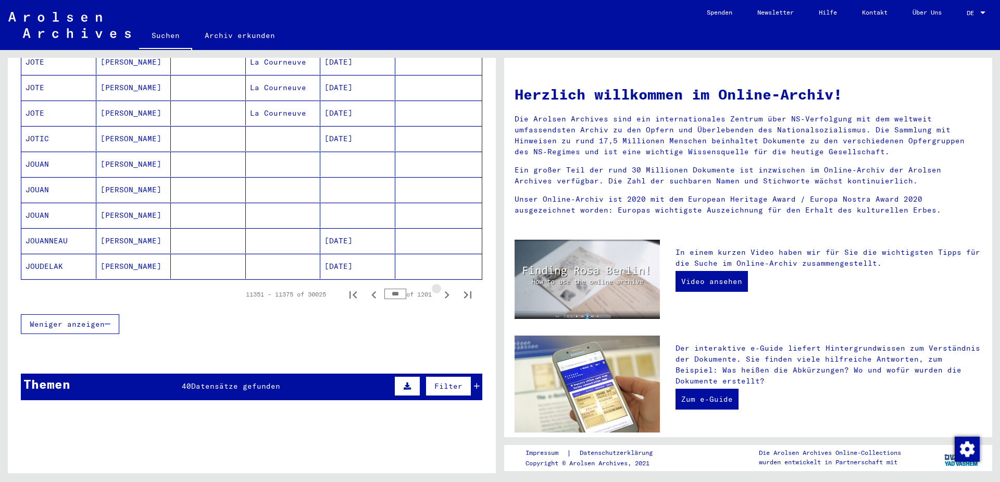
click at [447, 291] on icon "Next page" at bounding box center [447, 294] width 5 height 7
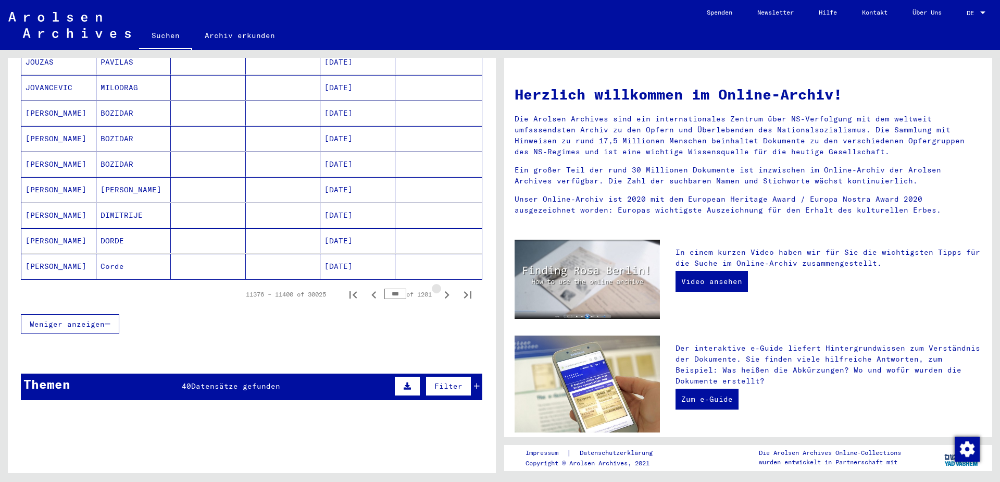
click at [447, 291] on icon "Next page" at bounding box center [447, 294] width 5 height 7
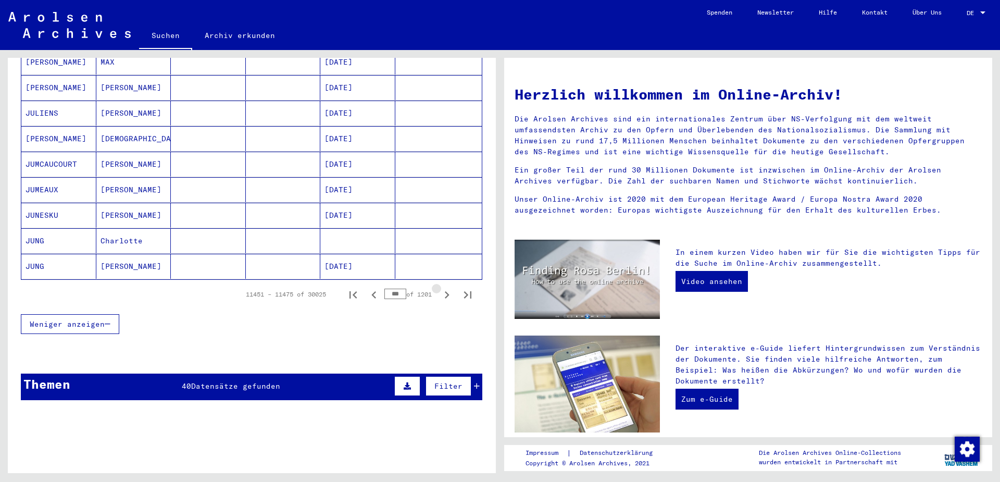
click at [447, 291] on icon "Next page" at bounding box center [447, 294] width 5 height 7
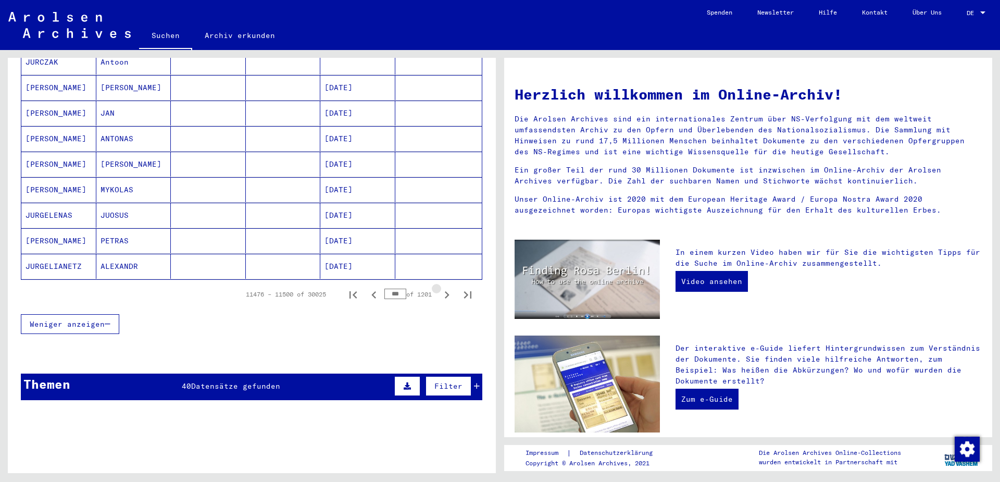
click at [447, 291] on icon "Next page" at bounding box center [447, 294] width 5 height 7
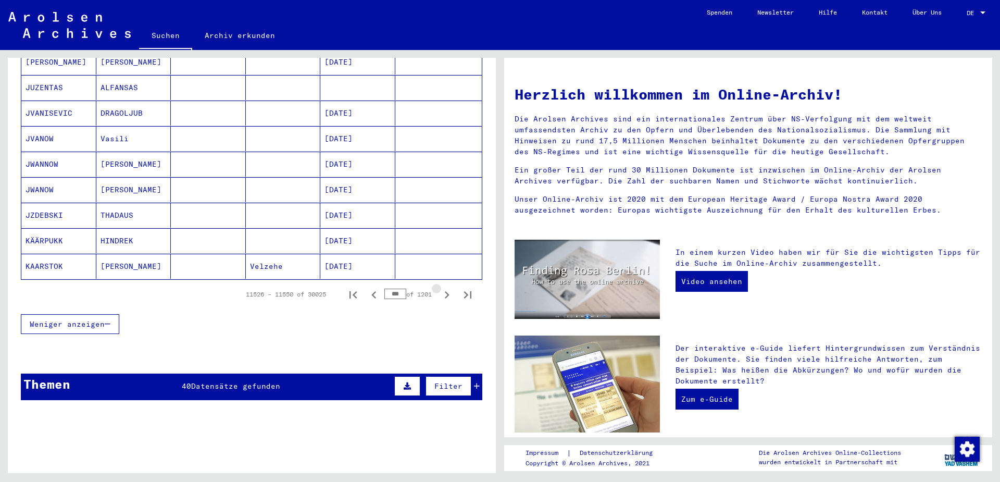
click at [447, 291] on icon "Next page" at bounding box center [447, 294] width 5 height 7
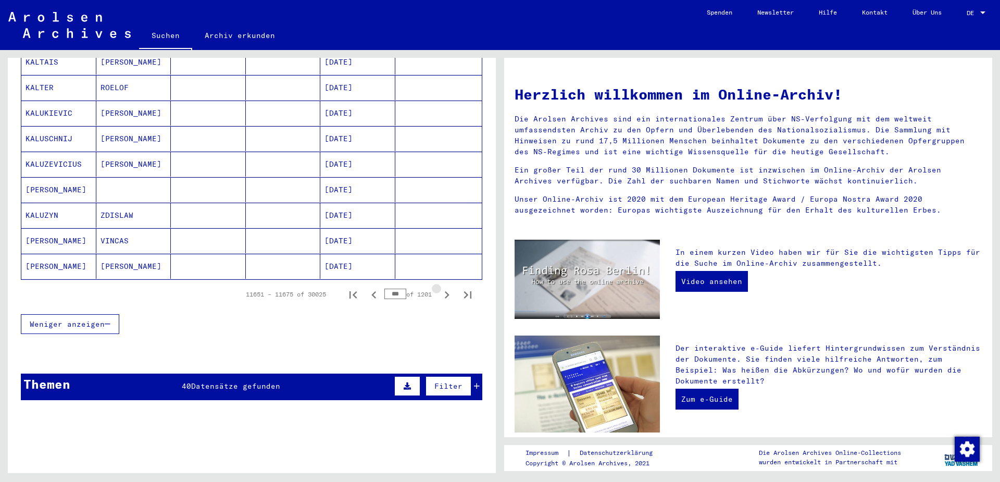
click at [447, 291] on icon "Next page" at bounding box center [447, 294] width 5 height 7
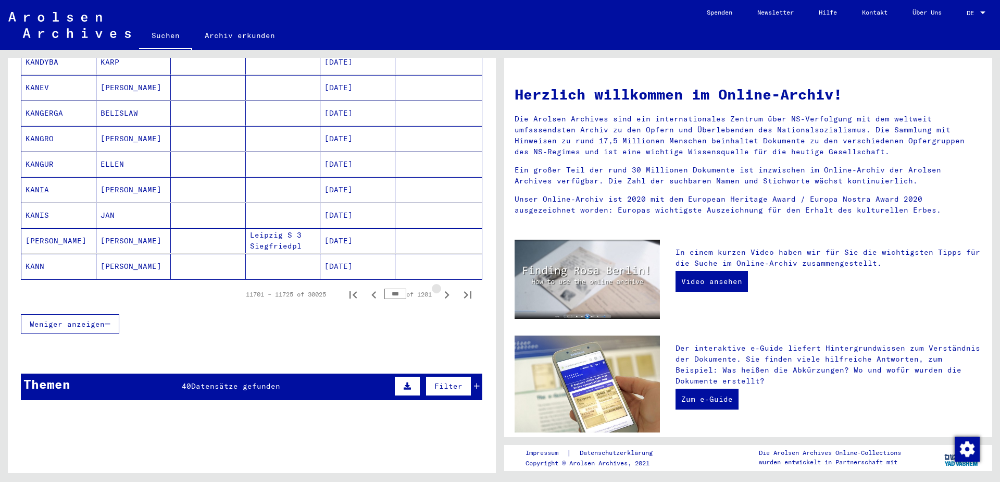
click at [447, 291] on icon "Next page" at bounding box center [447, 294] width 5 height 7
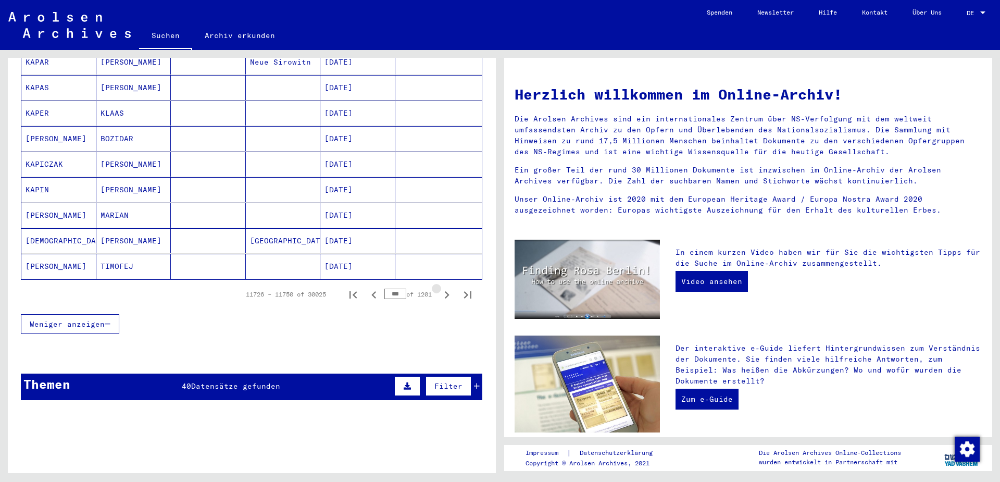
click at [447, 291] on icon "Next page" at bounding box center [447, 294] width 5 height 7
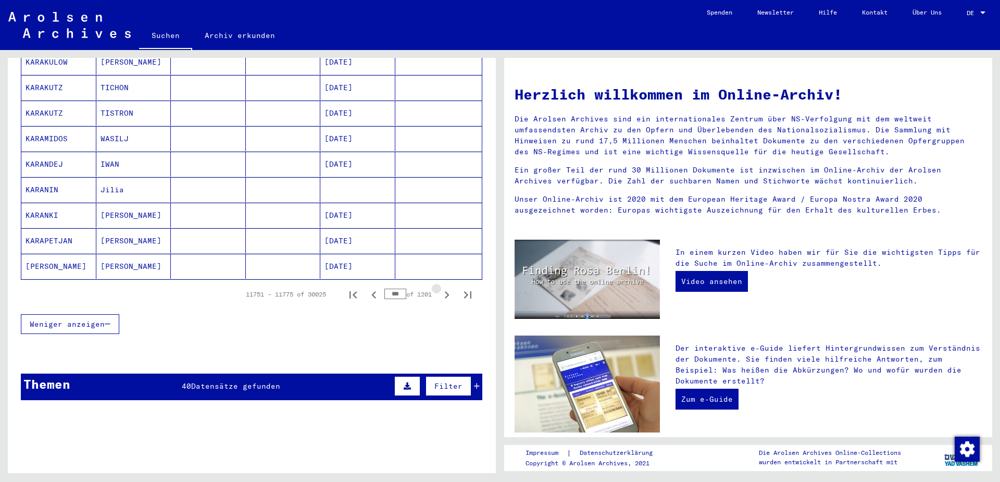
click at [447, 291] on icon "Next page" at bounding box center [447, 294] width 5 height 7
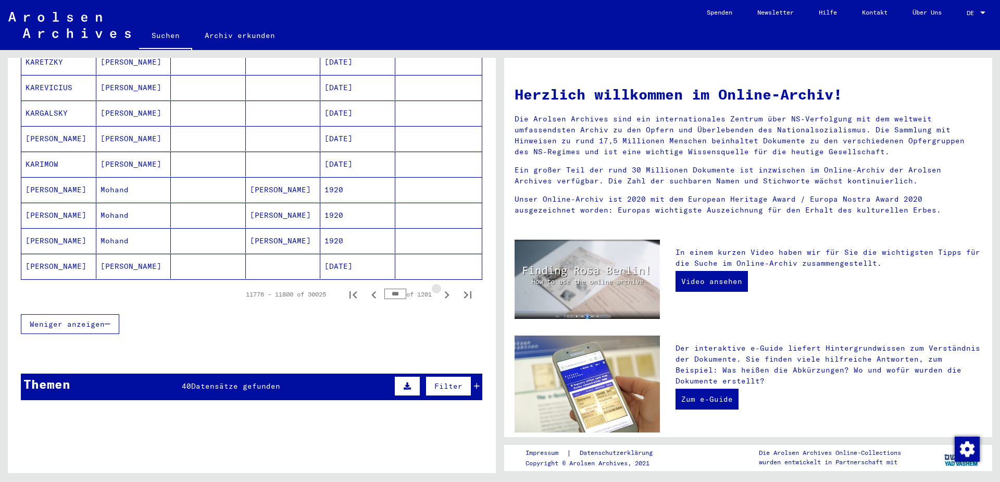
click at [447, 291] on icon "Next page" at bounding box center [447, 294] width 5 height 7
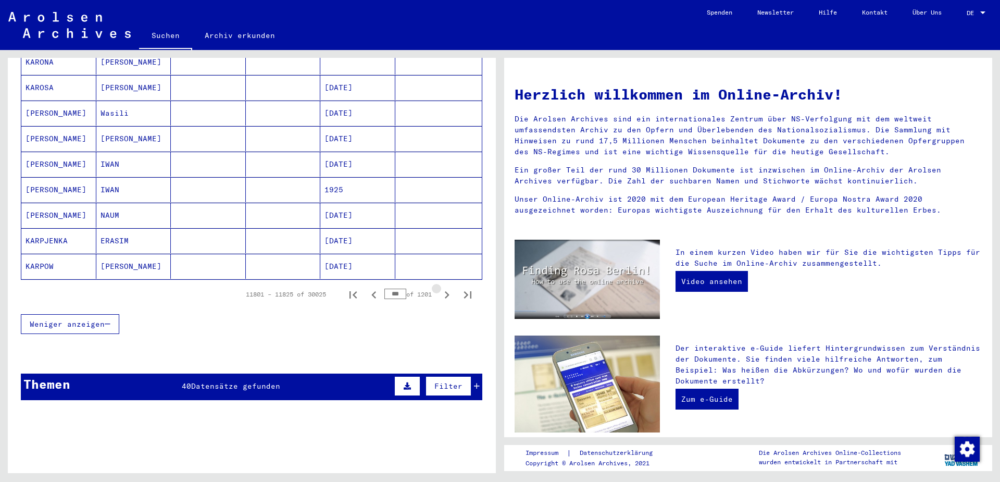
click at [447, 291] on icon "Next page" at bounding box center [447, 294] width 5 height 7
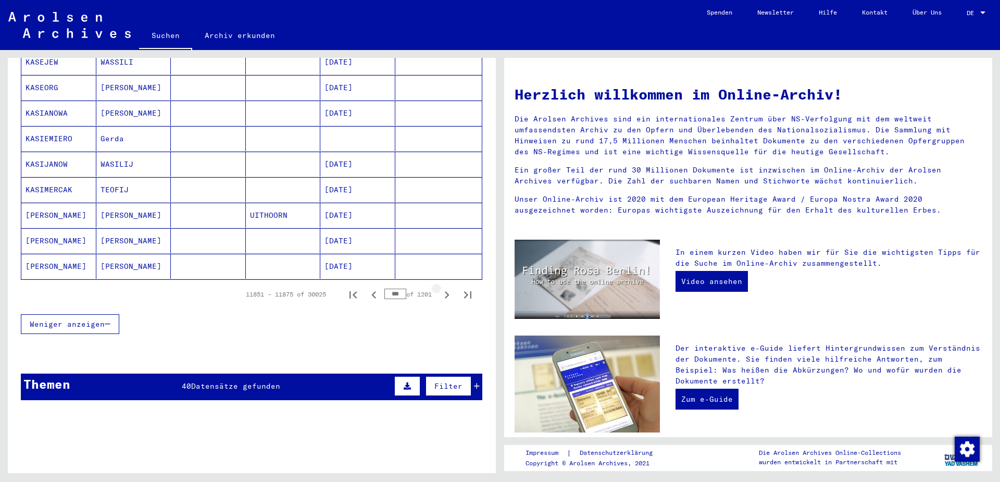
click at [447, 291] on icon "Next page" at bounding box center [447, 294] width 5 height 7
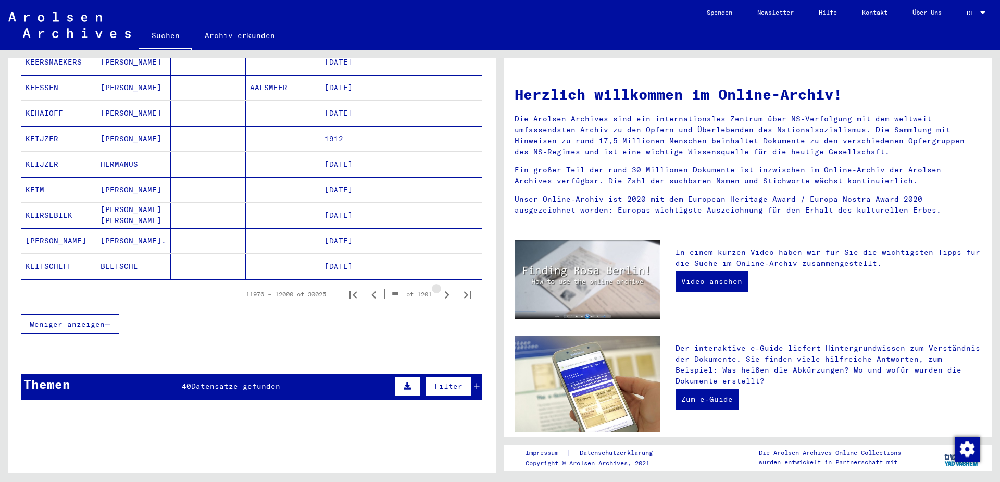
click at [447, 291] on icon "Next page" at bounding box center [447, 294] width 5 height 7
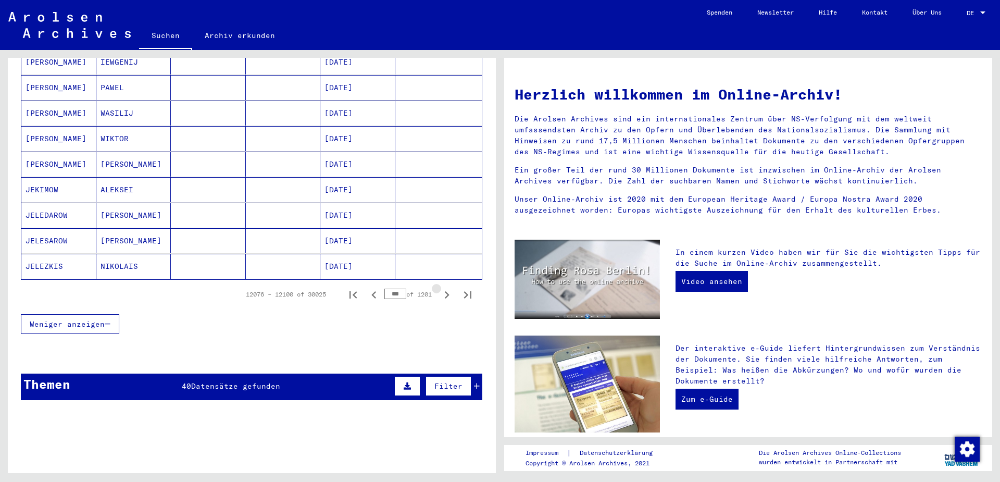
click at [447, 291] on icon "Next page" at bounding box center [447, 294] width 5 height 7
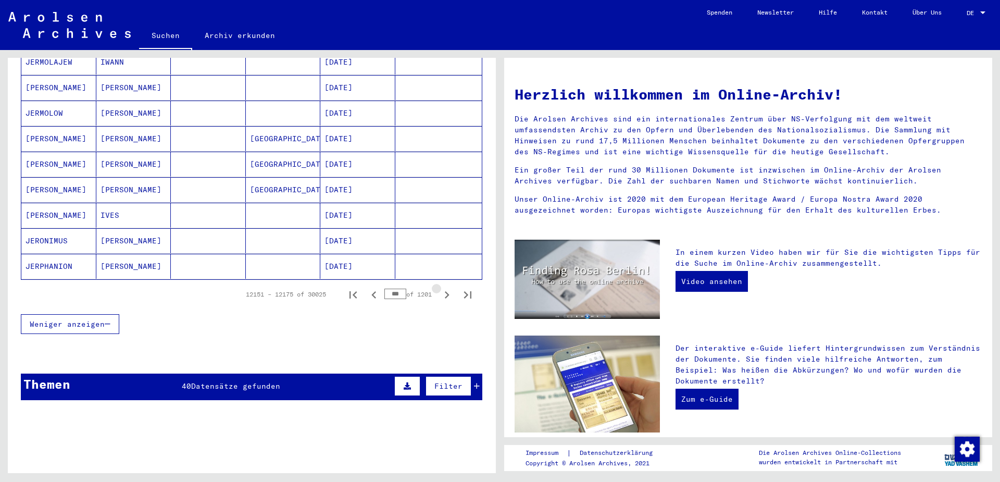
click at [447, 291] on icon "Next page" at bounding box center [447, 294] width 5 height 7
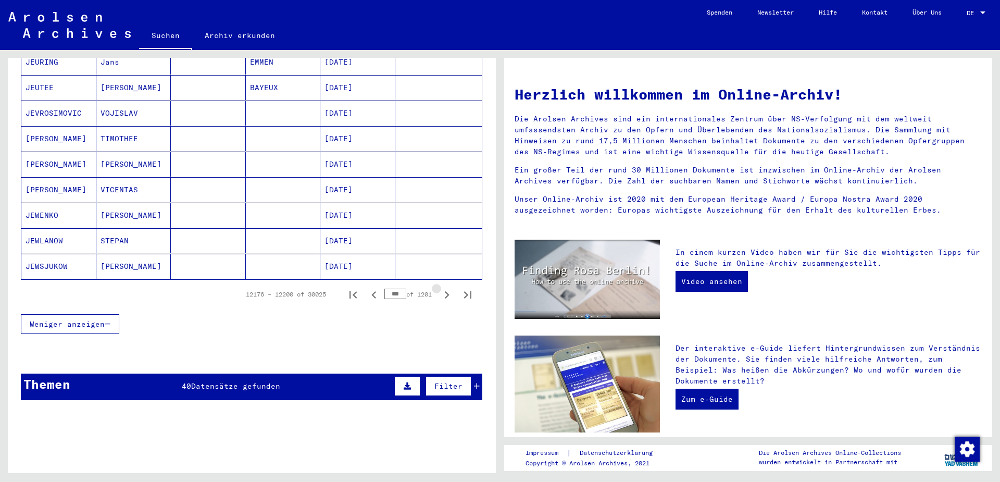
click at [447, 291] on icon "Next page" at bounding box center [447, 294] width 5 height 7
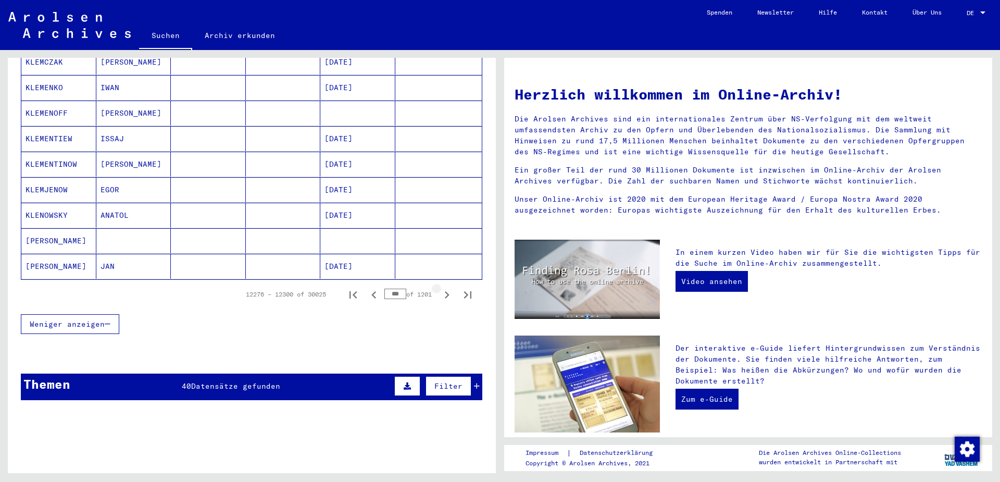
click at [447, 291] on icon "Next page" at bounding box center [447, 294] width 5 height 7
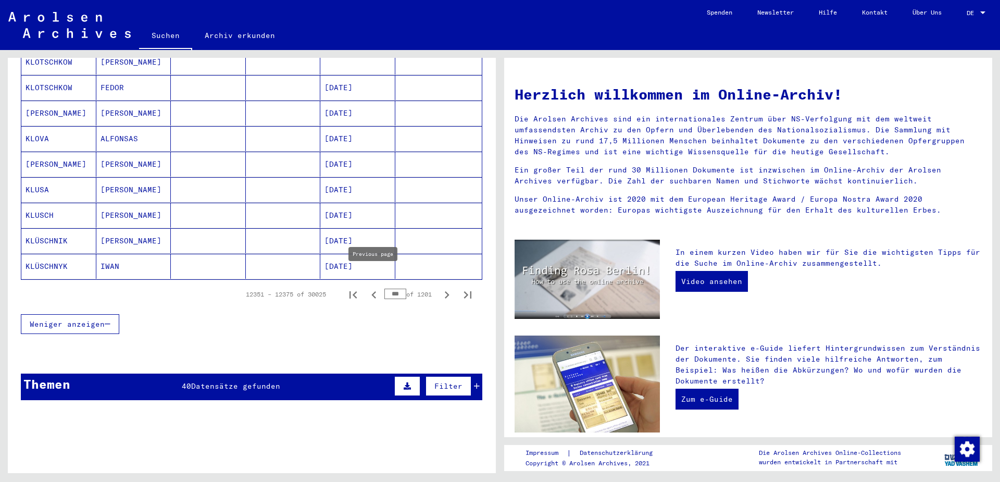
click at [372, 288] on icon "Previous page" at bounding box center [374, 295] width 15 height 15
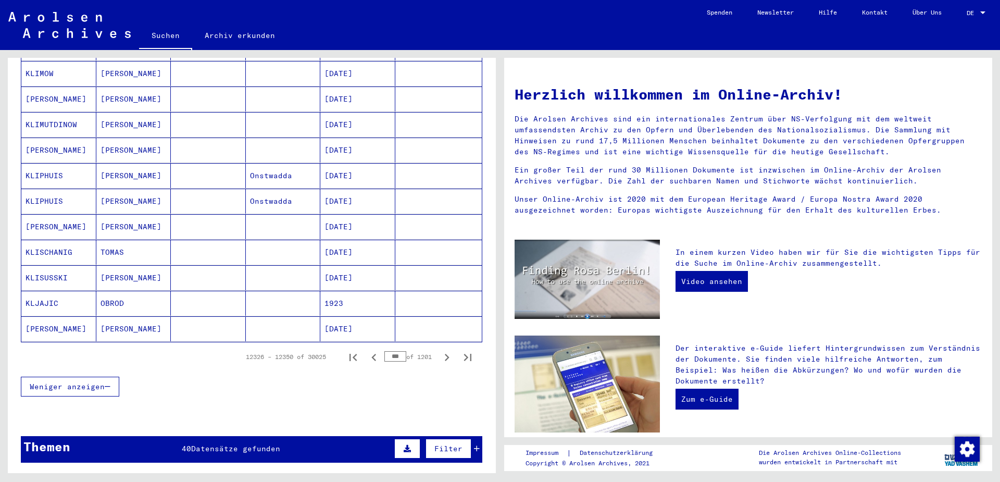
scroll to position [555, 0]
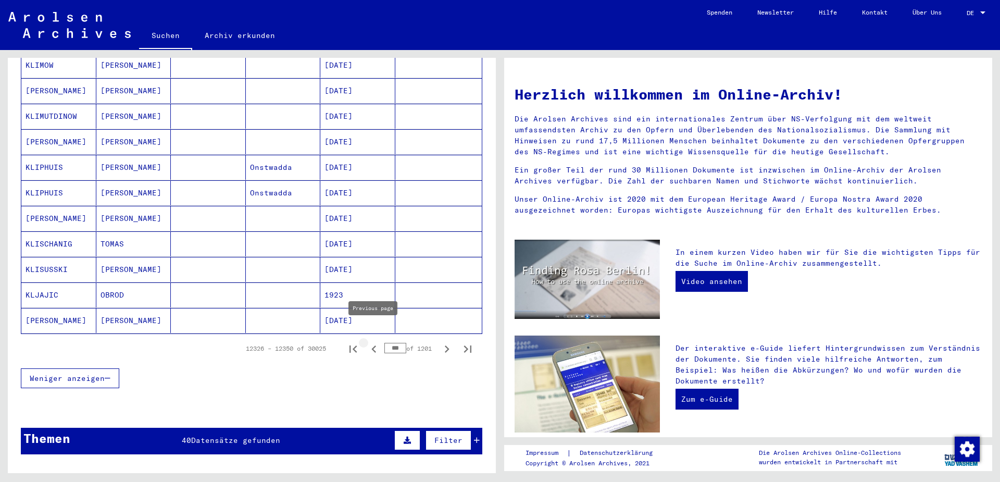
click at [374, 342] on icon "Previous page" at bounding box center [374, 349] width 15 height 15
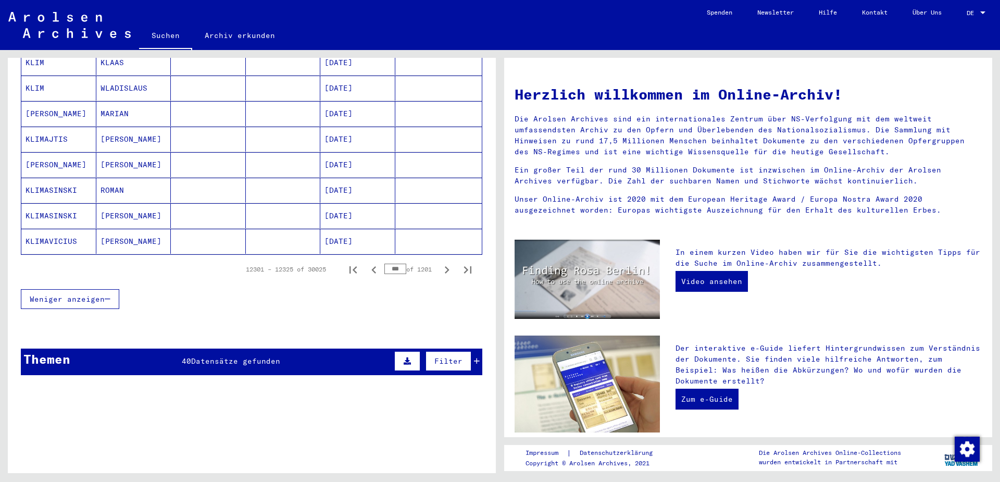
scroll to position [641, 0]
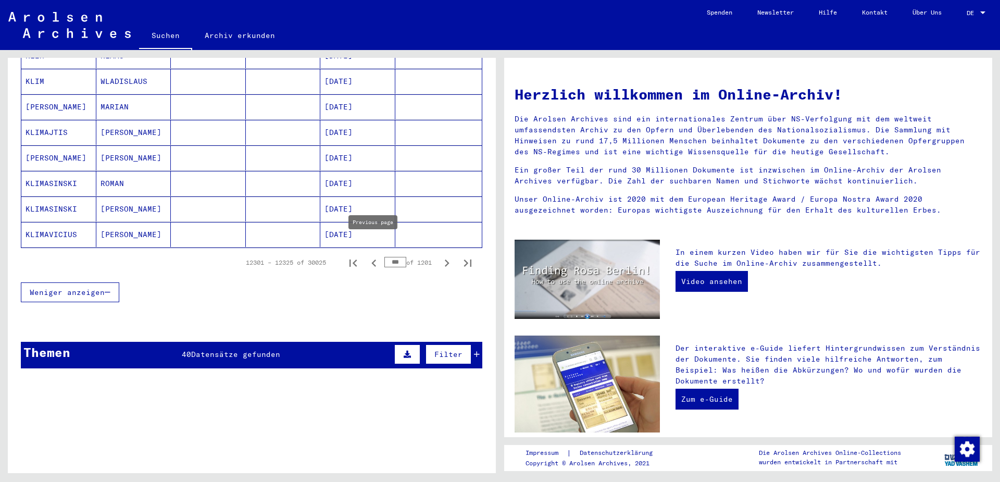
click at [372, 259] on icon "Previous page" at bounding box center [373, 262] width 5 height 7
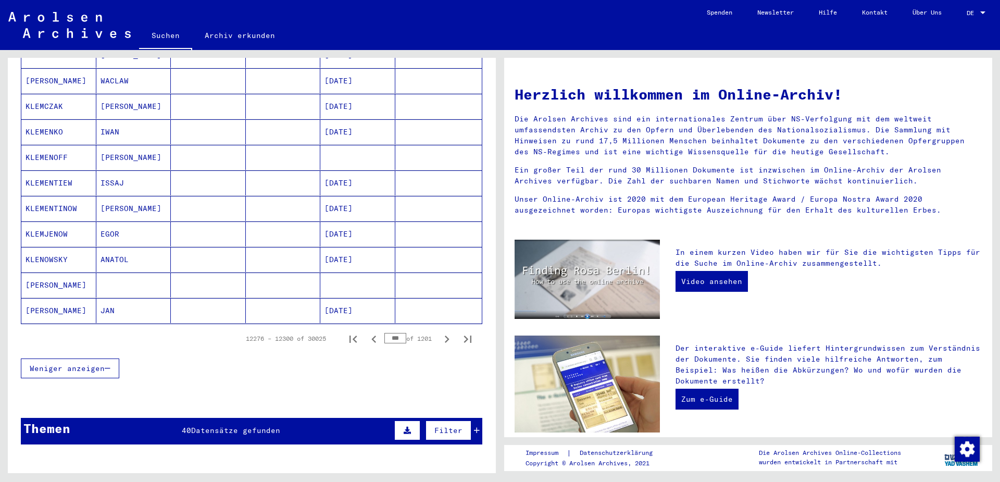
scroll to position [568, 0]
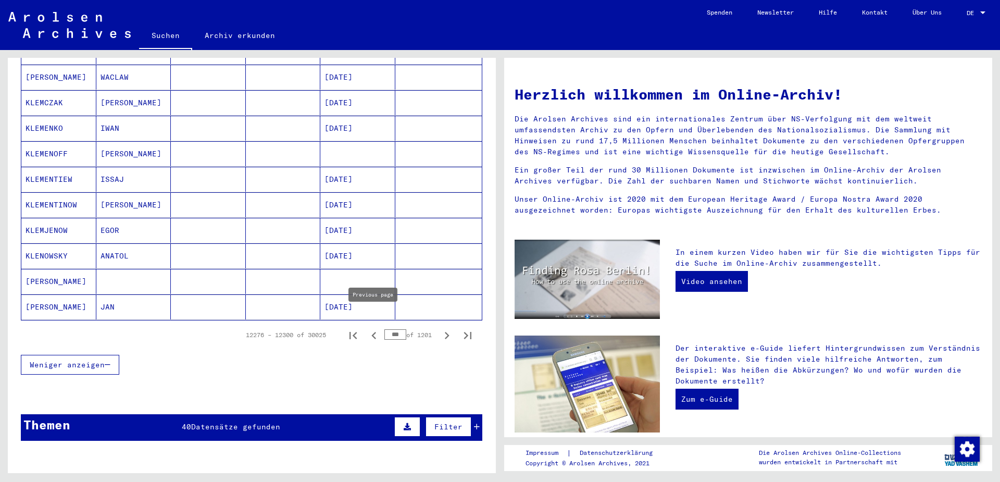
click at [373, 332] on icon "Previous page" at bounding box center [373, 335] width 5 height 7
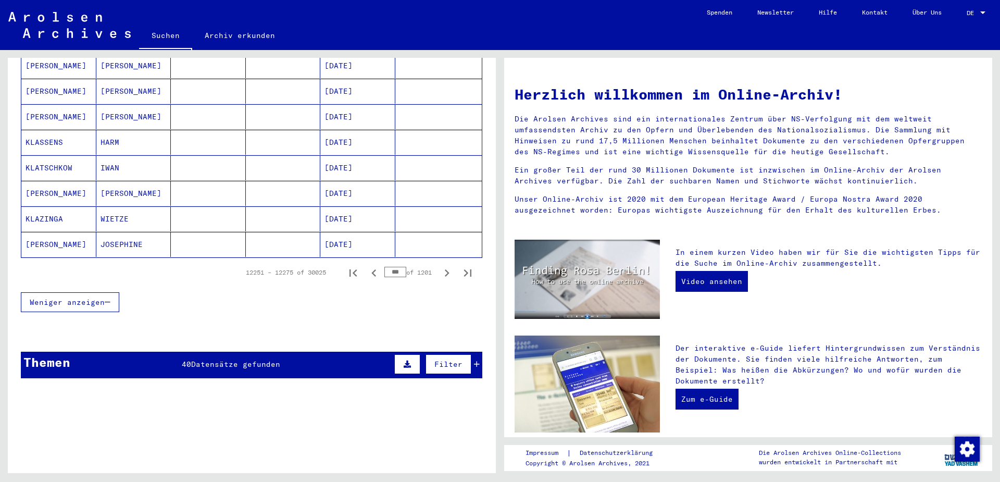
scroll to position [635, 0]
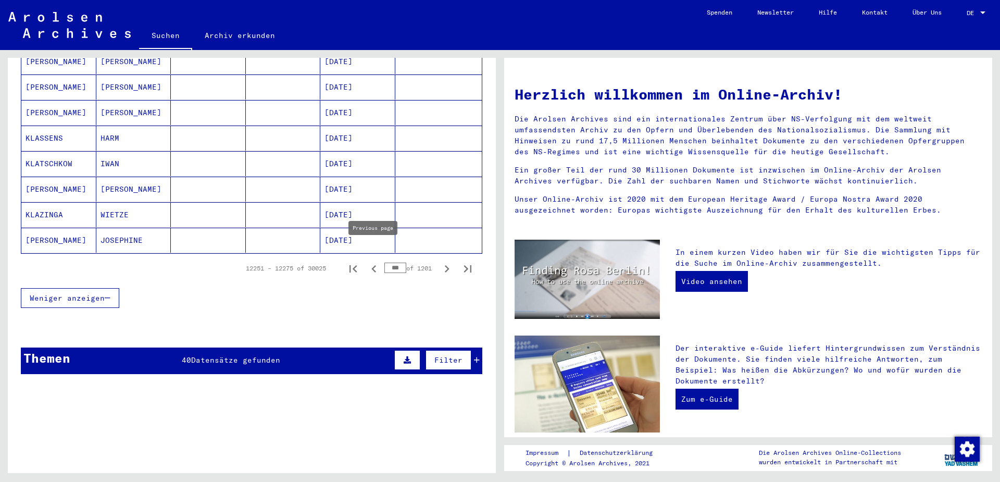
click at [375, 261] on icon "Previous page" at bounding box center [374, 268] width 15 height 15
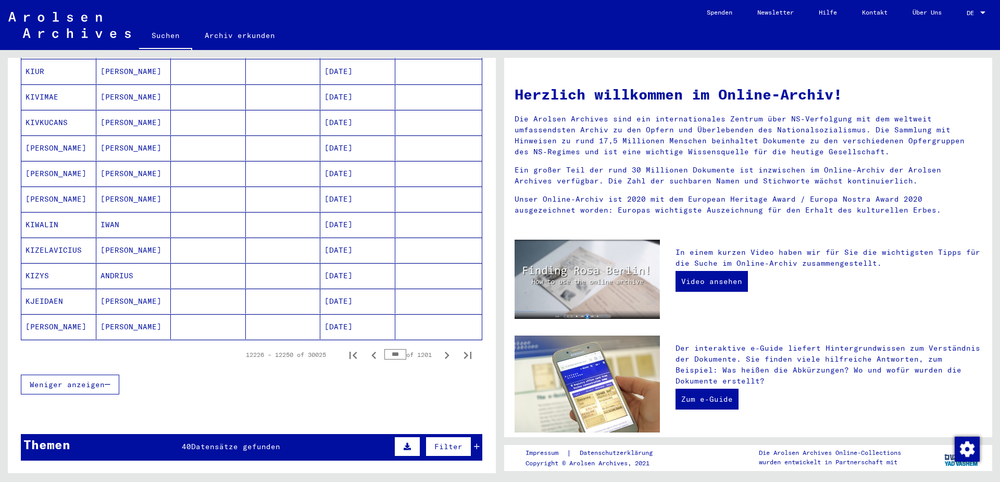
scroll to position [551, 0]
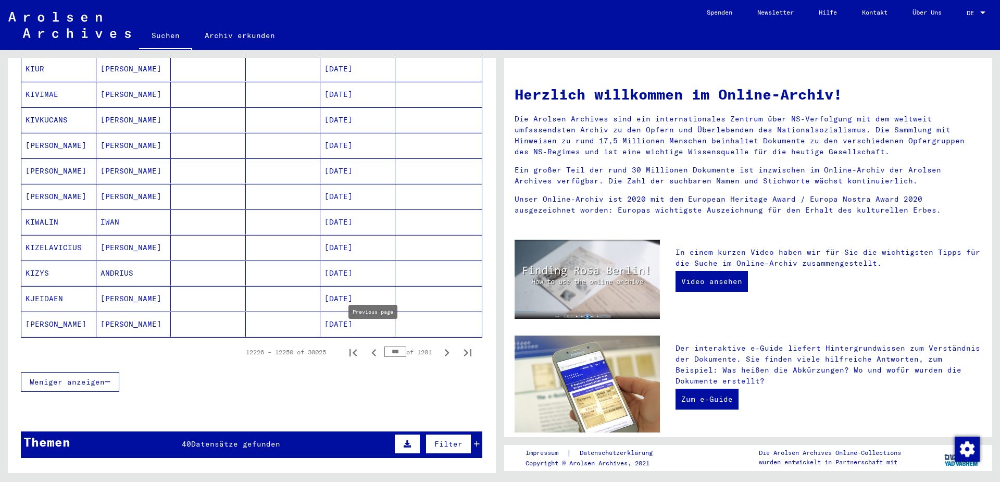
click at [373, 349] on icon "Previous page" at bounding box center [373, 352] width 5 height 7
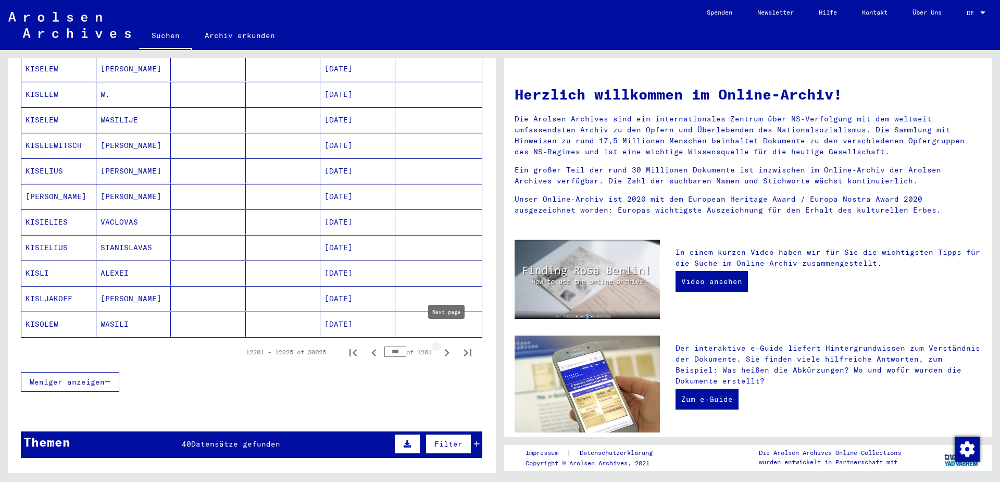
click at [446, 345] on icon "Next page" at bounding box center [447, 352] width 15 height 15
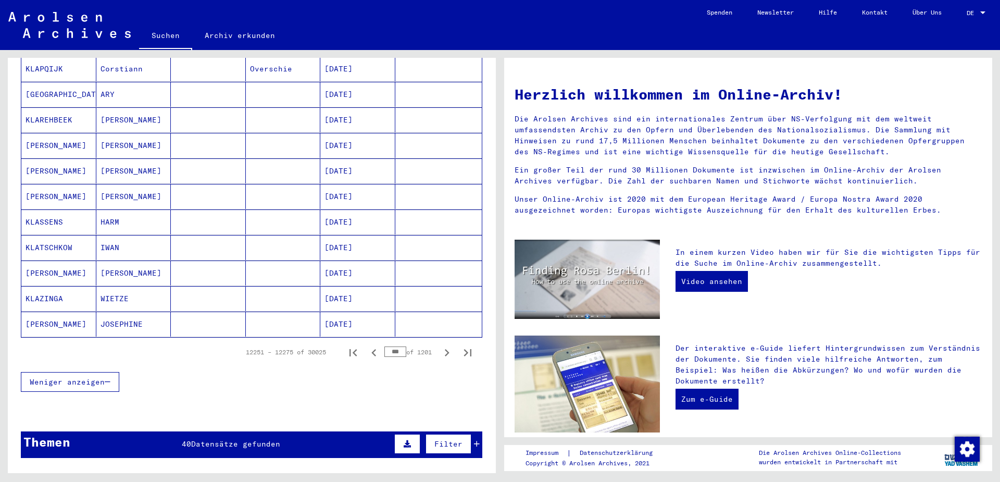
click at [446, 345] on icon "Next page" at bounding box center [447, 352] width 15 height 15
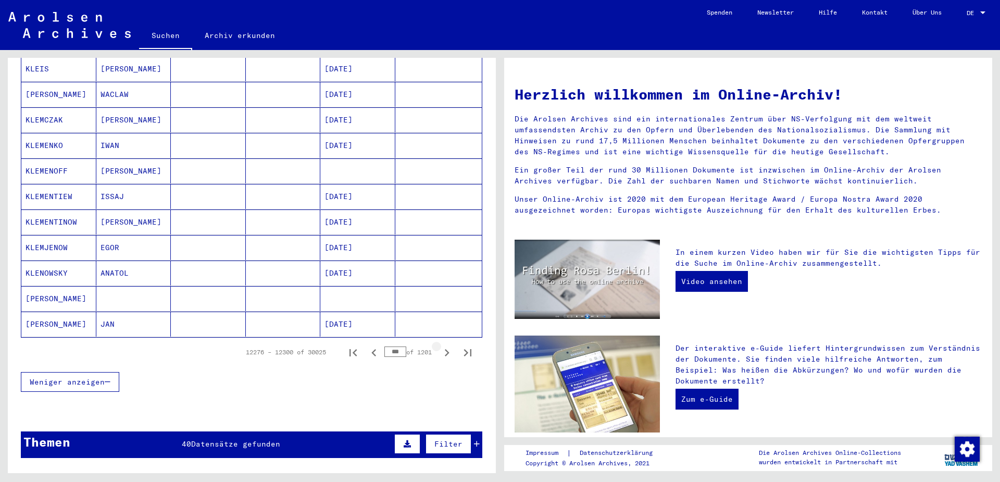
click at [446, 345] on icon "Next page" at bounding box center [447, 352] width 15 height 15
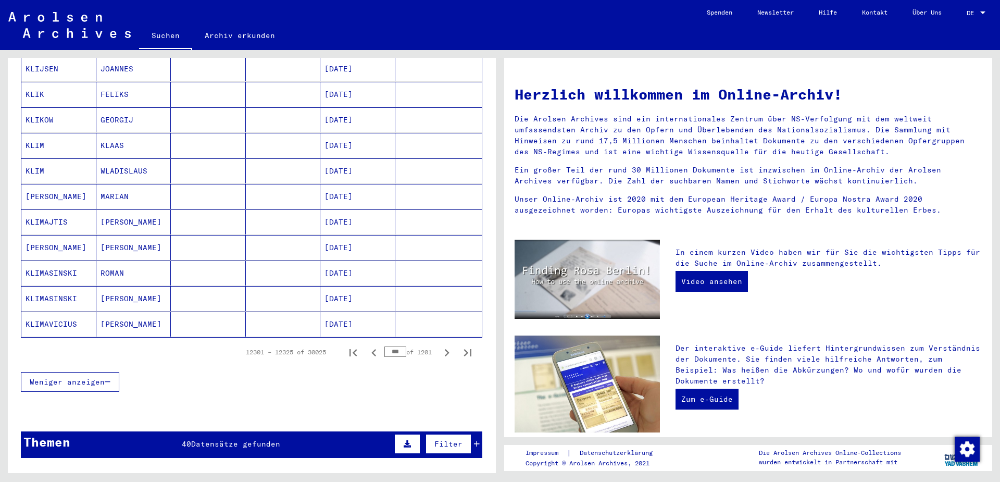
click at [446, 345] on icon "Next page" at bounding box center [447, 352] width 15 height 15
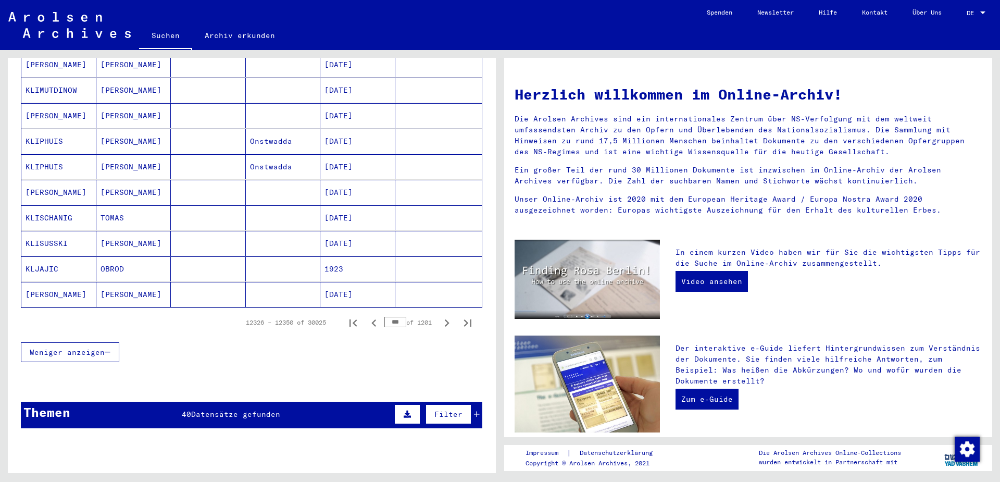
scroll to position [594, 0]
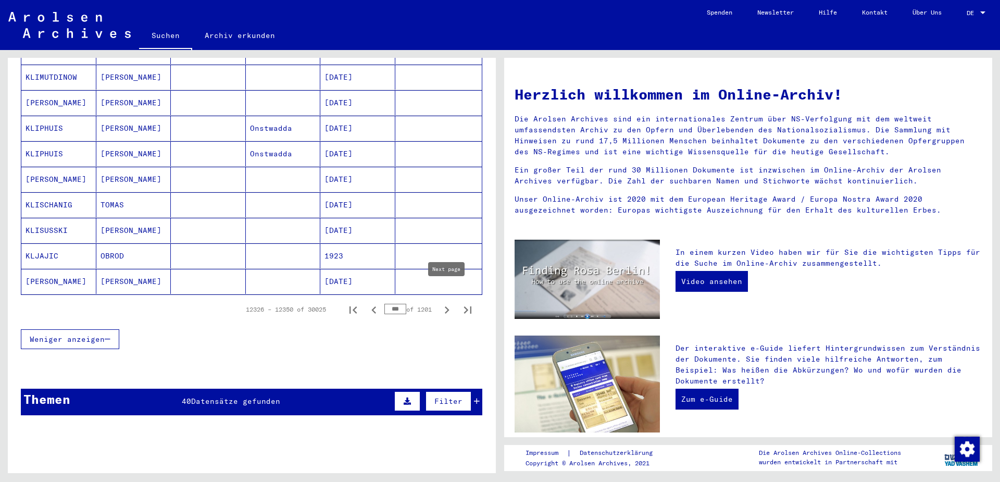
click at [448, 306] on icon "Next page" at bounding box center [447, 309] width 5 height 7
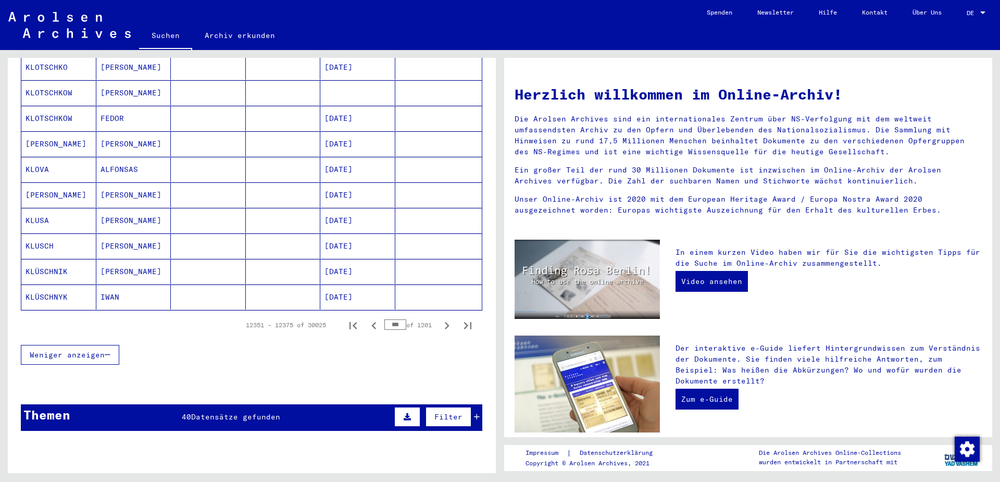
scroll to position [600, 0]
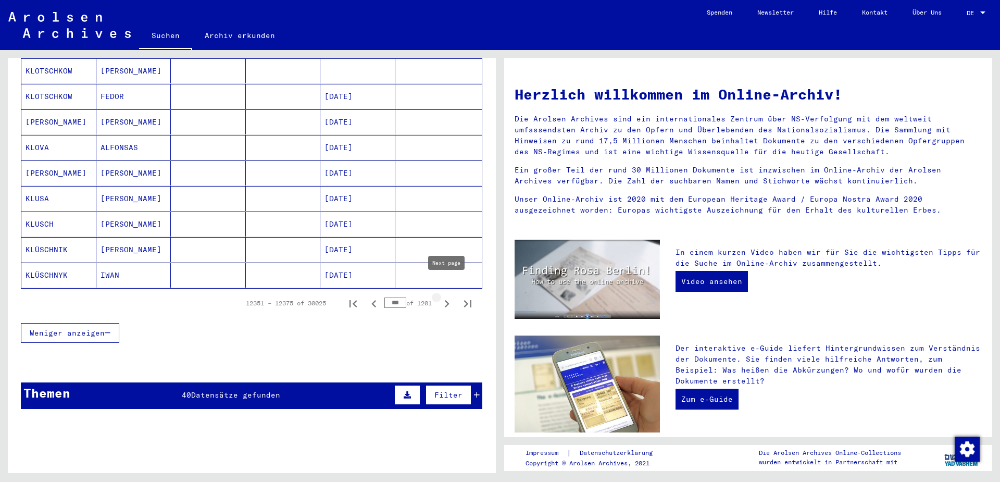
click at [448, 300] on icon "Next page" at bounding box center [447, 303] width 5 height 7
type input "***"
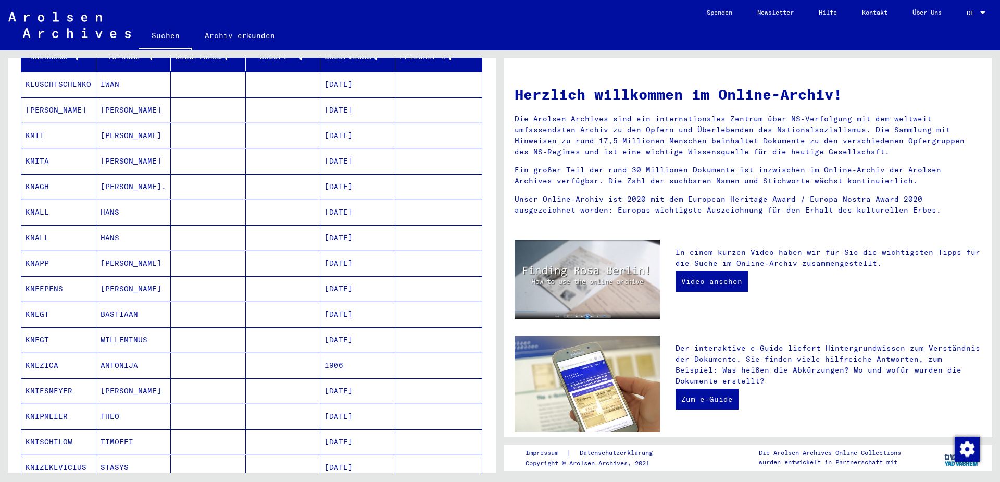
scroll to position [0, 0]
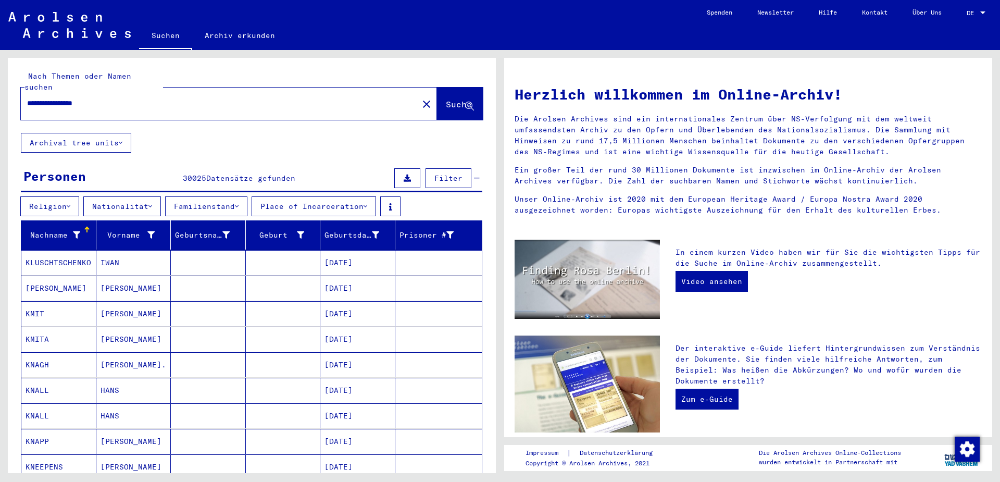
click at [239, 203] on icon at bounding box center [237, 206] width 4 height 7
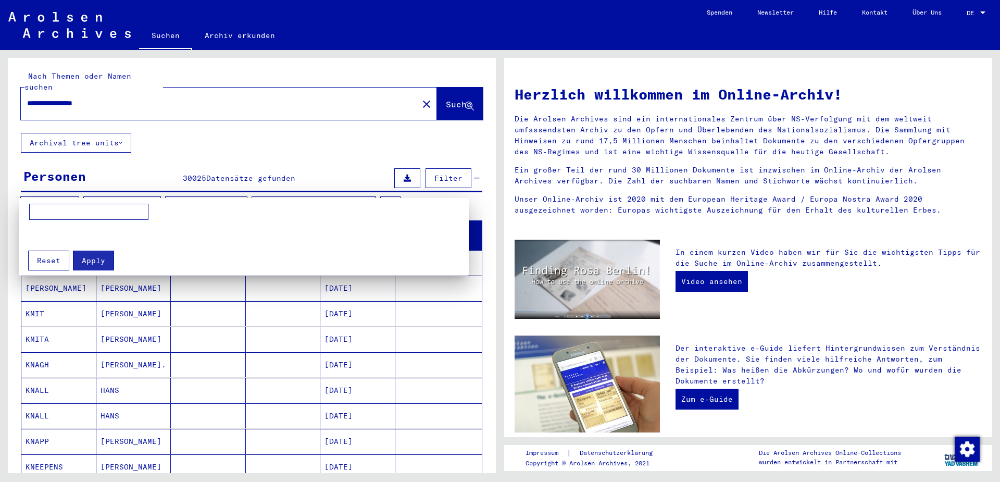
click at [441, 88] on div at bounding box center [500, 241] width 1000 height 482
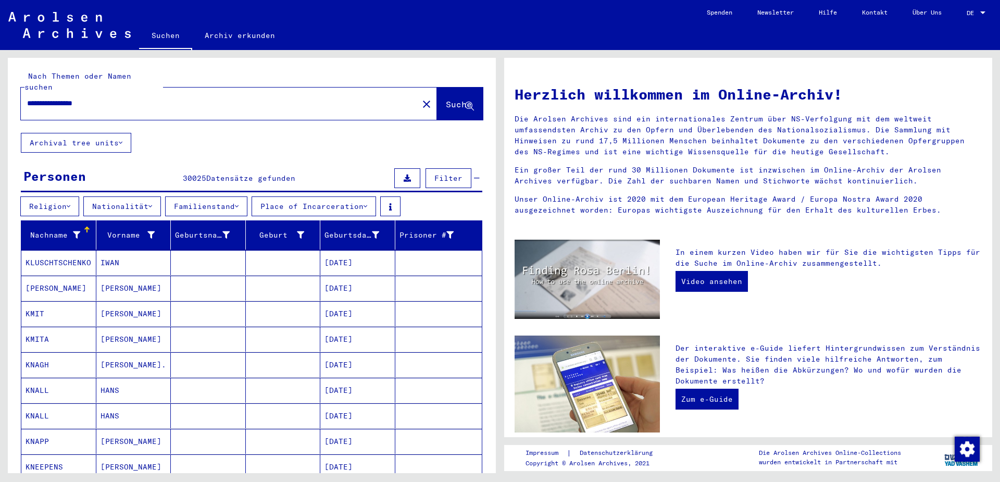
click at [452, 99] on span "Suche" at bounding box center [459, 104] width 26 height 10
